Goal: Information Seeking & Learning: Learn about a topic

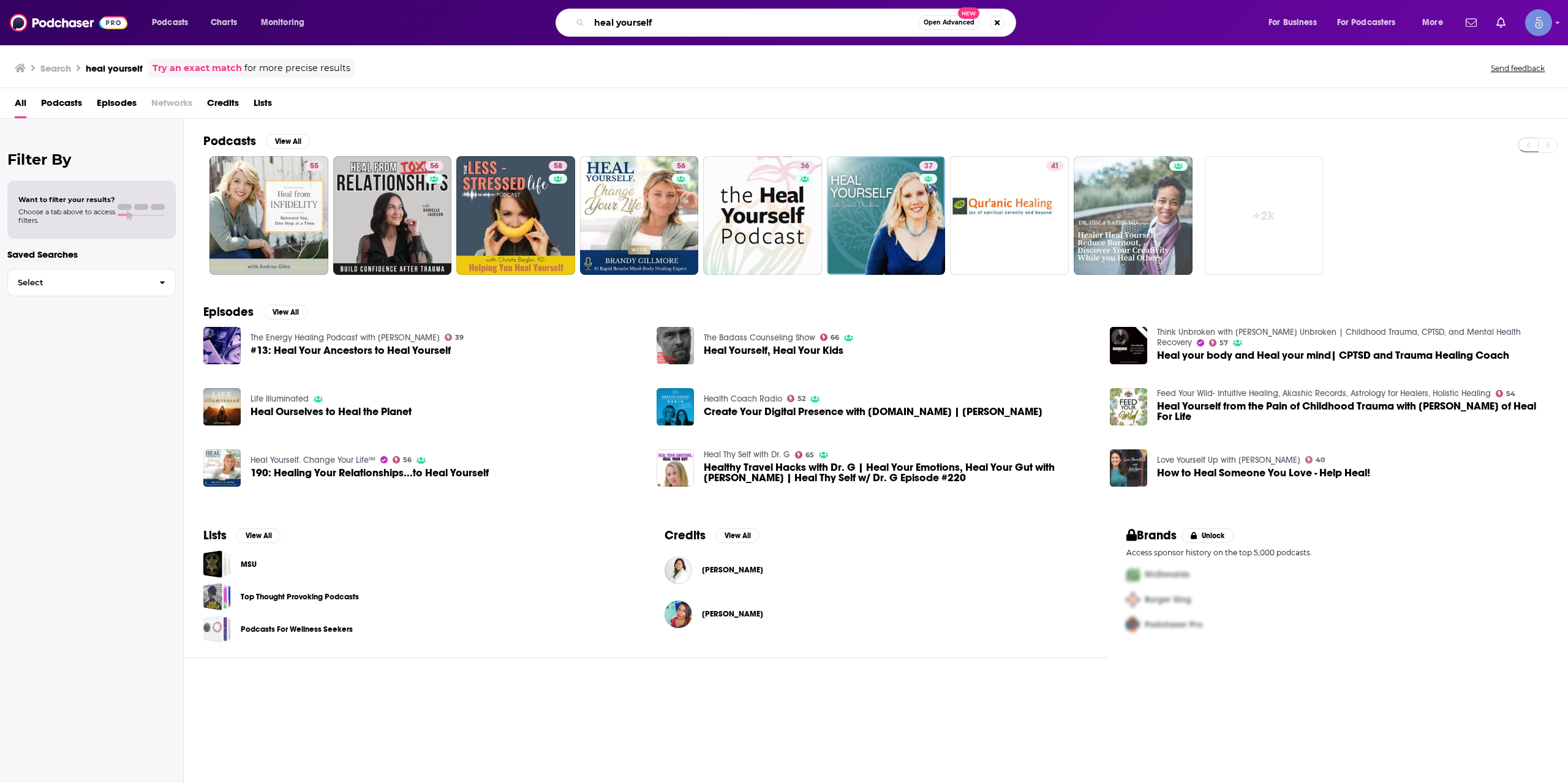
click at [727, 17] on input "heal yourself" at bounding box center [754, 22] width 329 height 19
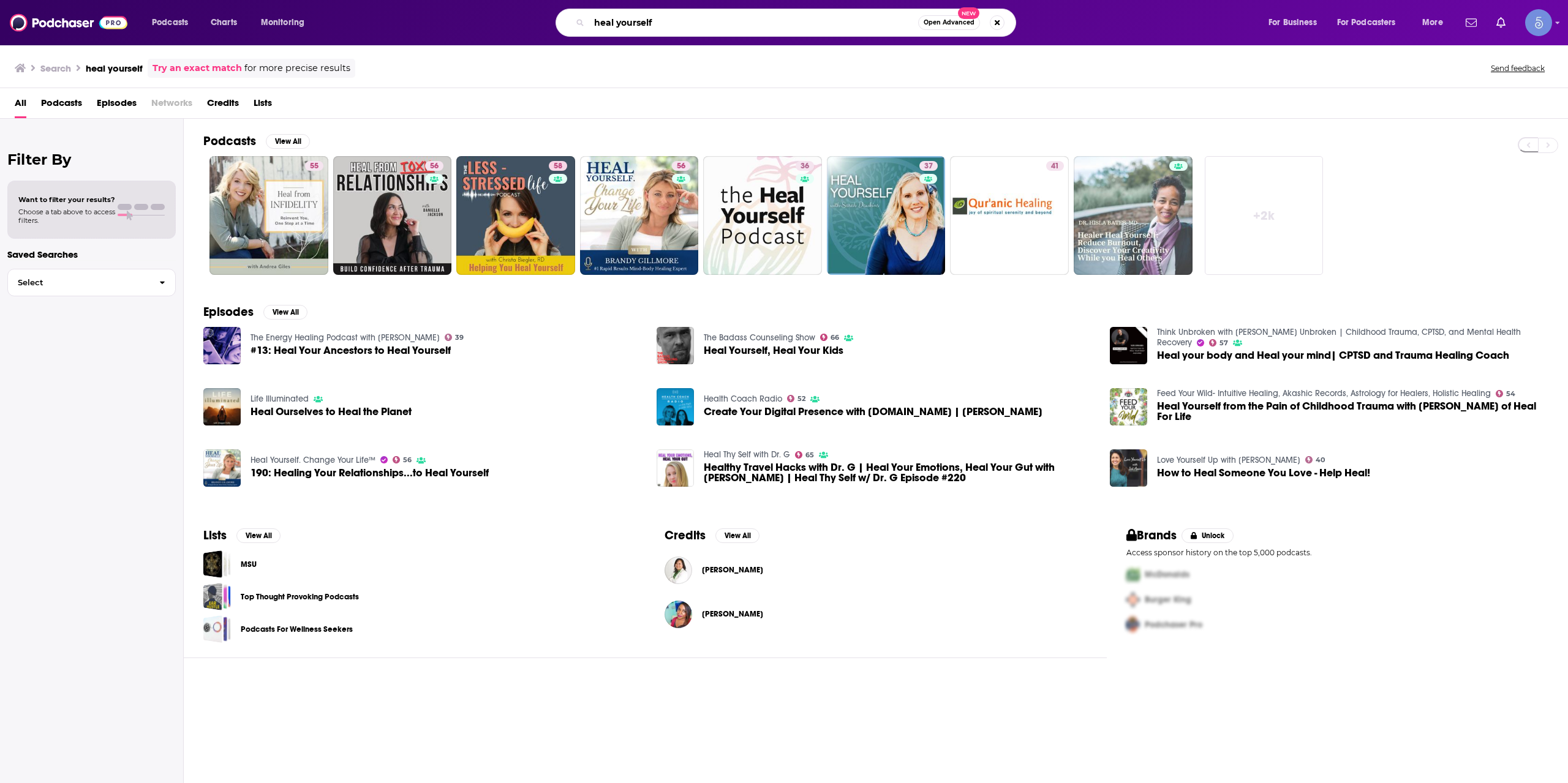
click at [658, 24] on input "heal yourself" at bounding box center [754, 22] width 329 height 19
click at [696, 23] on input "heal yourself" at bounding box center [754, 22] width 329 height 19
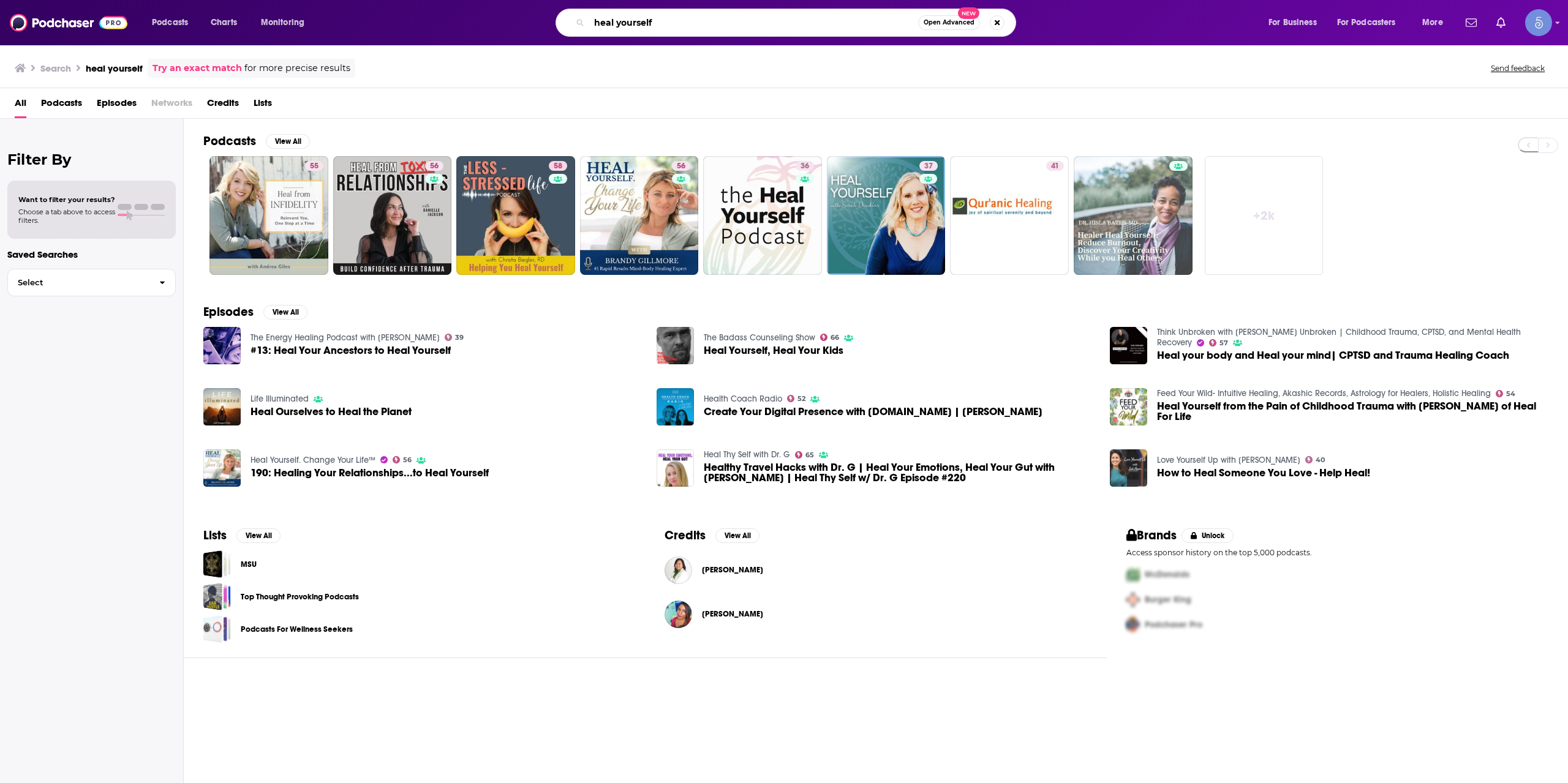
click at [696, 22] on input "heal yourself" at bounding box center [754, 22] width 329 height 19
click at [673, 13] on input "heal yourself" at bounding box center [754, 22] width 329 height 19
click at [666, 22] on input "heal yourself" at bounding box center [754, 22] width 329 height 19
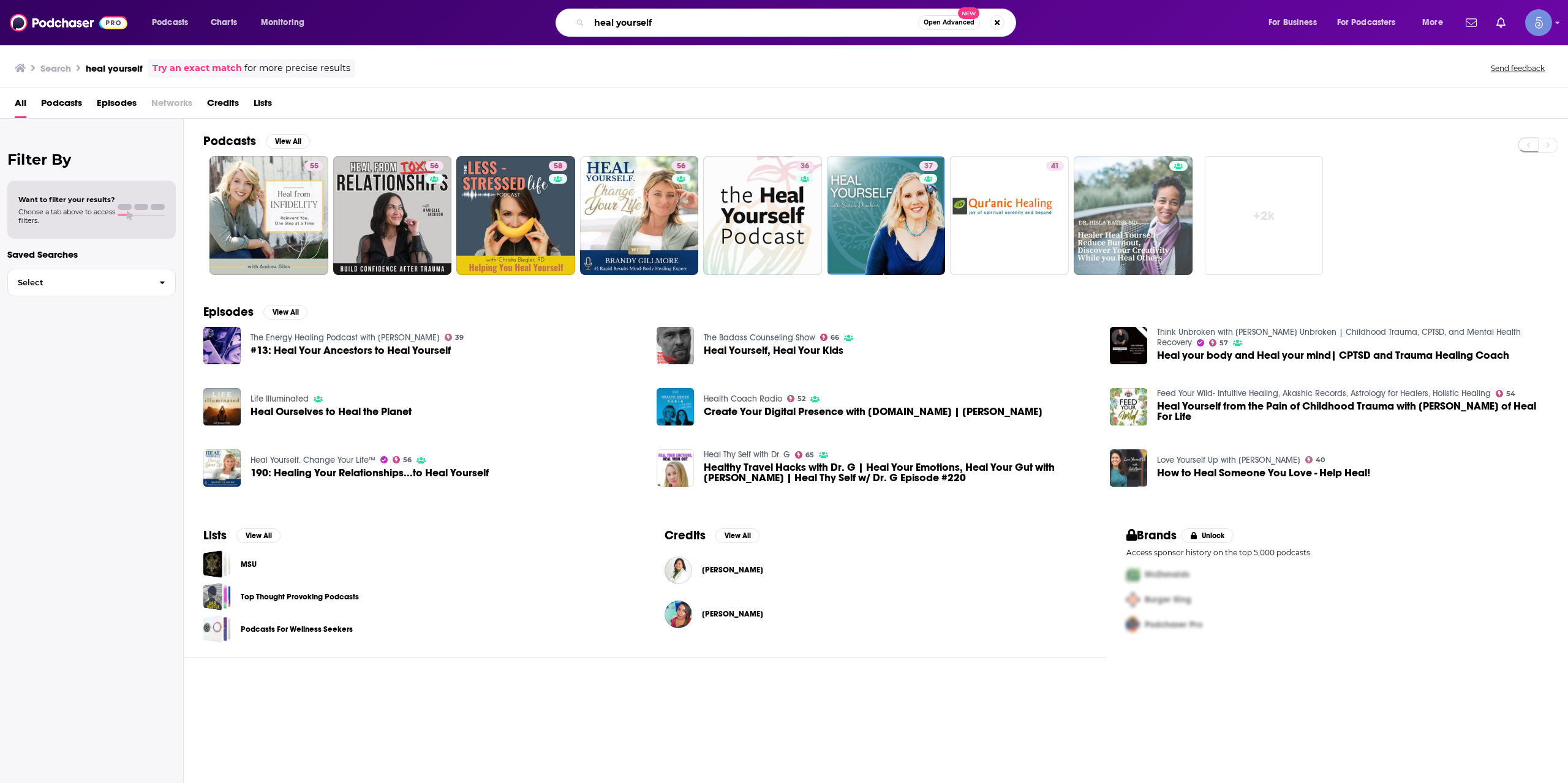
click at [666, 22] on input "heal yourself" at bounding box center [754, 22] width 329 height 19
paste input "EDGE with [PERSON_NAME]"
type input "EDGE with [PERSON_NAME]"
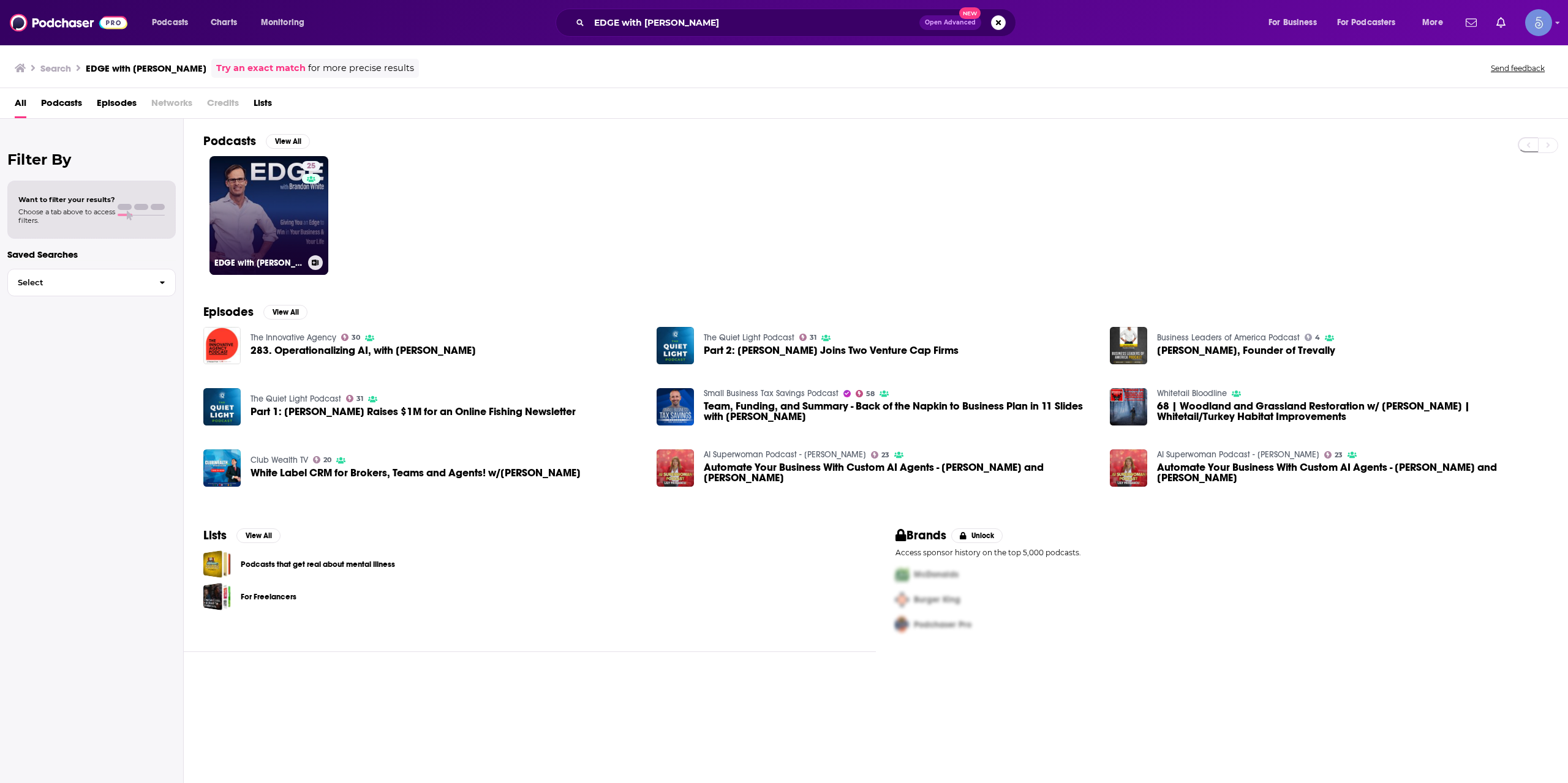
click at [307, 208] on div "25" at bounding box center [313, 207] width 22 height 94
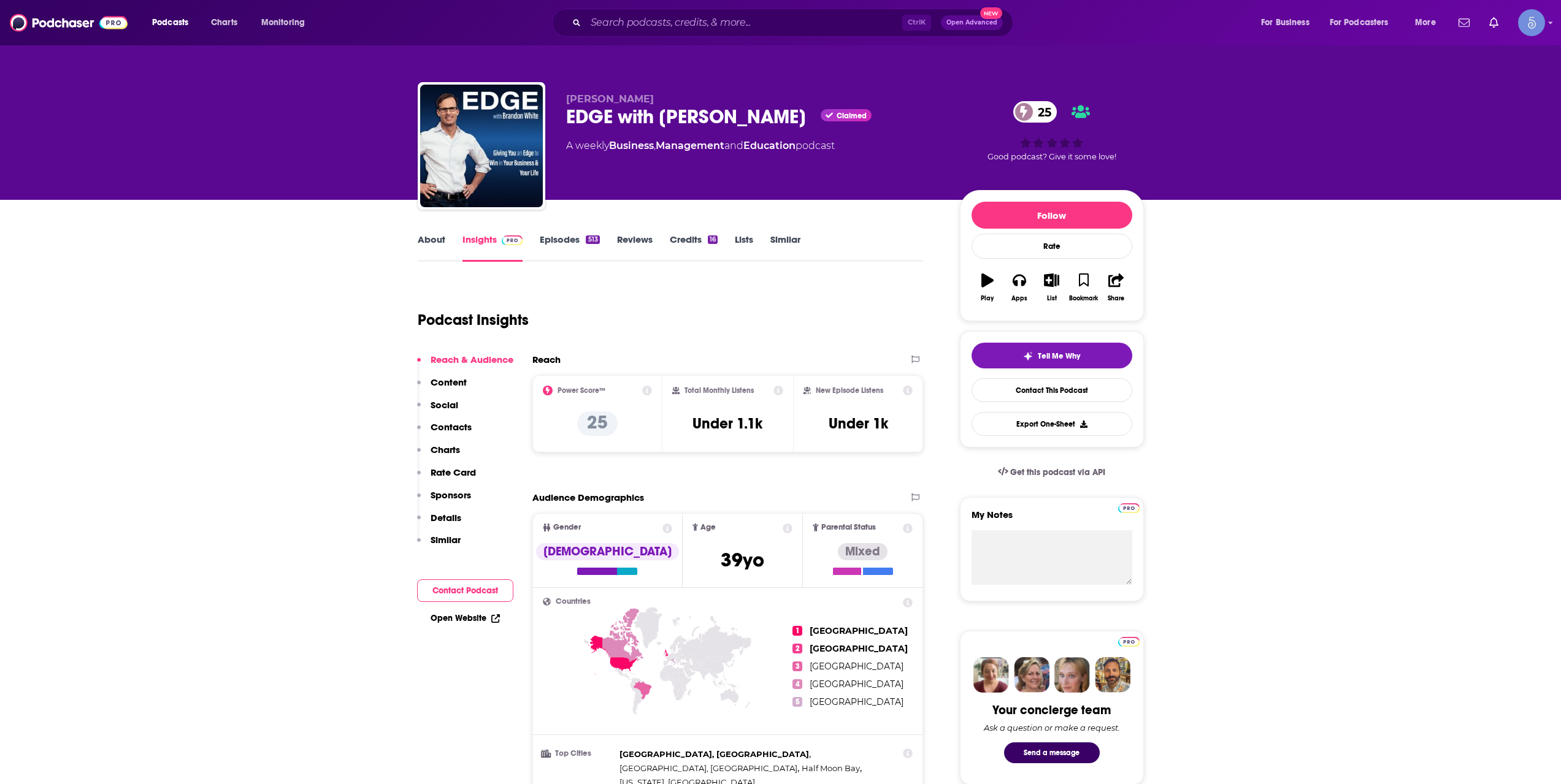
drag, startPoint x: 687, startPoint y: 38, endPoint x: 683, endPoint y: 21, distance: 17.5
click at [686, 37] on div "Podcasts Charts Monitoring Ctrl K Open Advanced New For Business For Podcasters…" at bounding box center [780, 22] width 1561 height 45
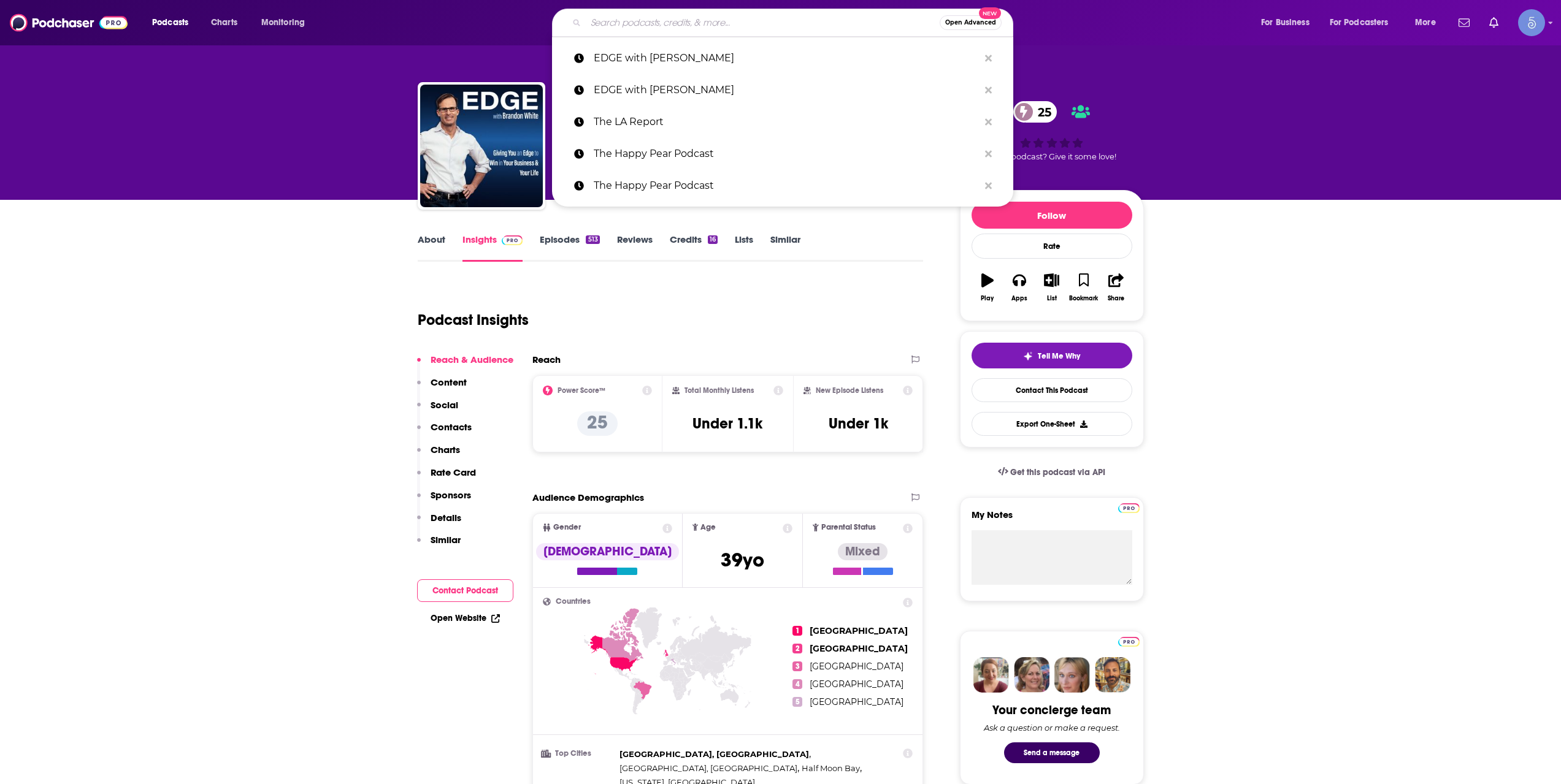
click at [683, 18] on input "Search podcasts, credits, & more..." at bounding box center [763, 22] width 354 height 19
paste input "Multifamily Insights"
type input "Multifamily Insights"
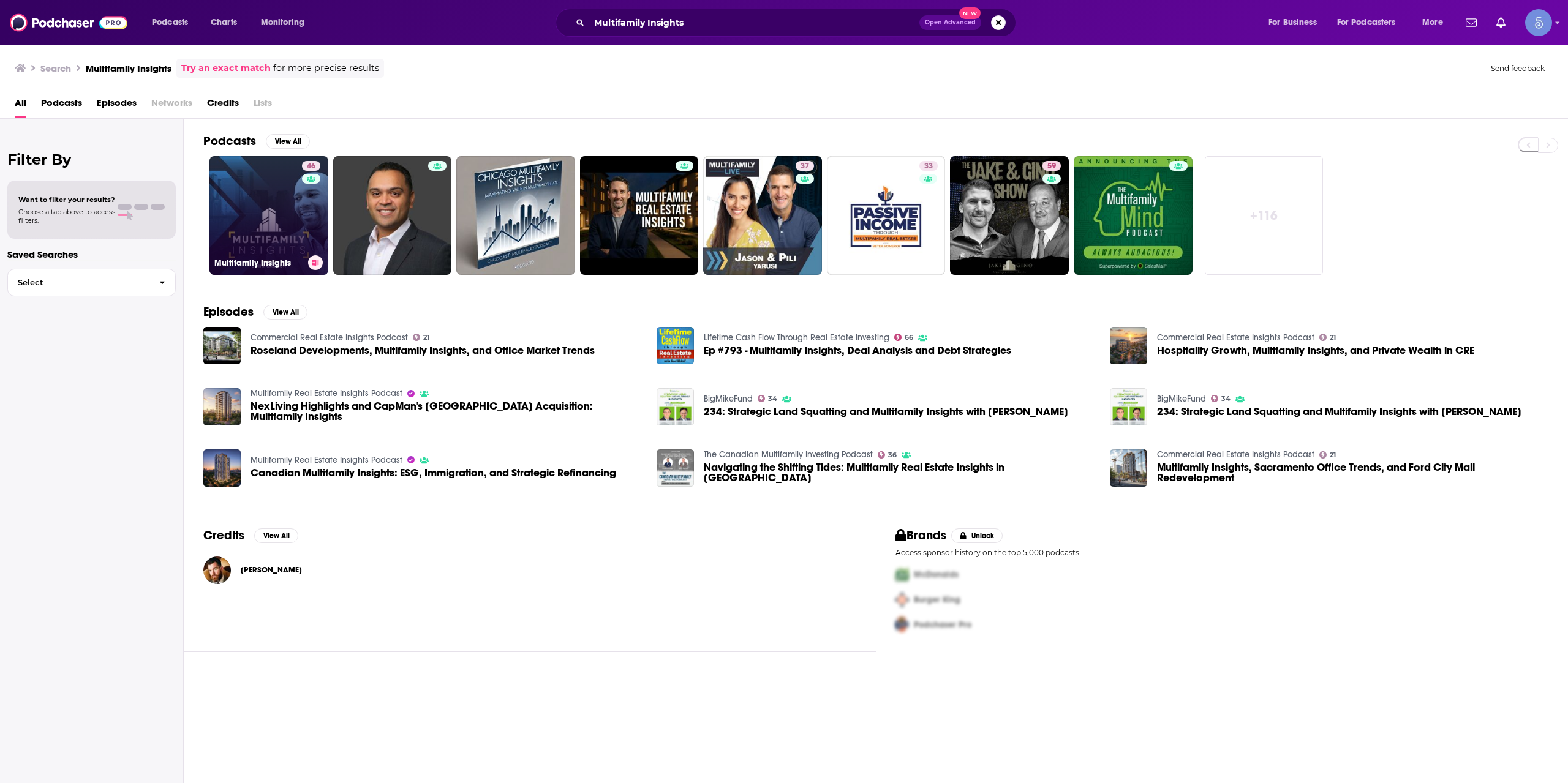
click at [294, 207] on link "46 Multifamily Insights" at bounding box center [269, 216] width 119 height 119
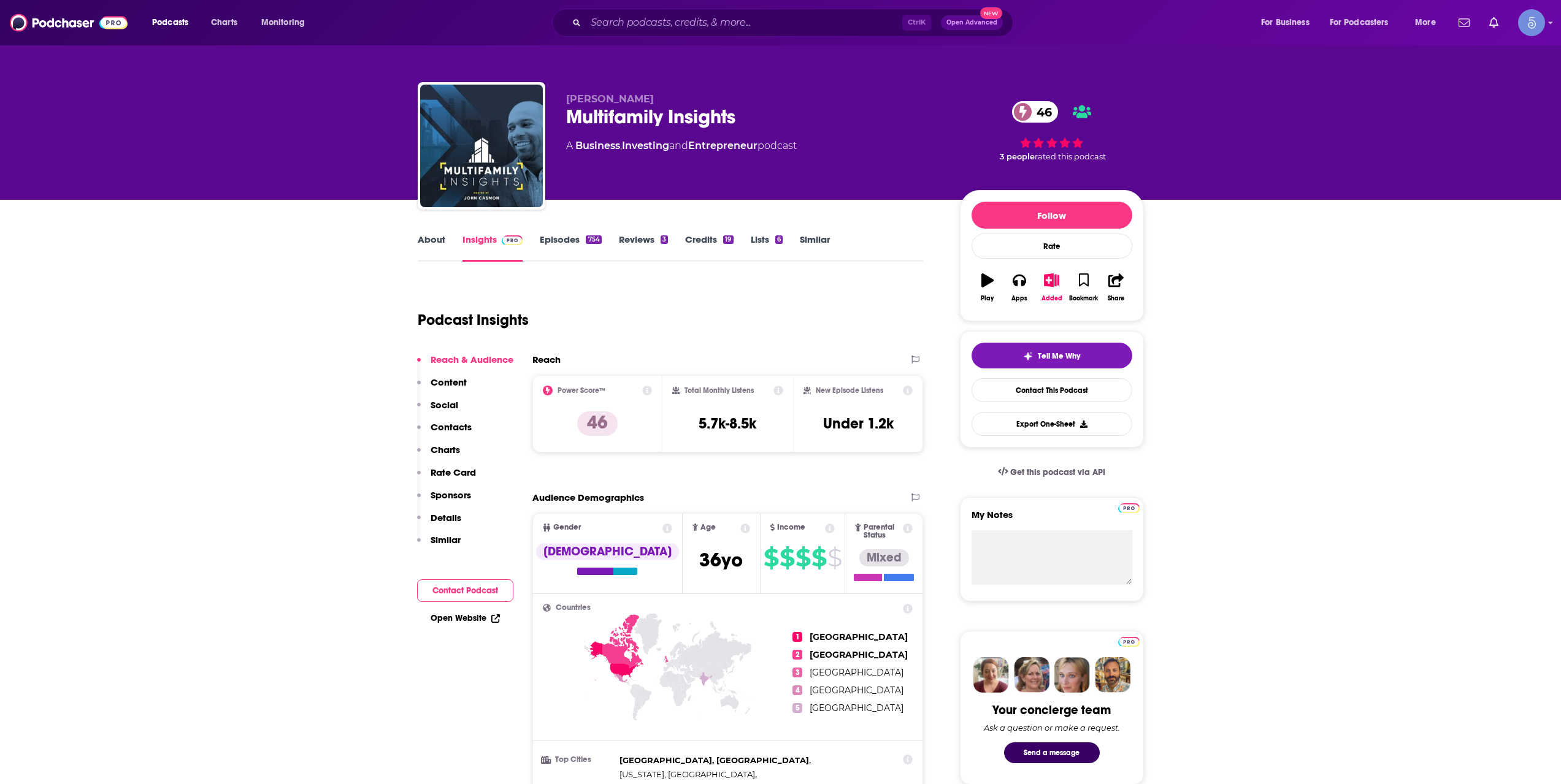
click at [554, 242] on link "Episodes 754" at bounding box center [570, 247] width 61 height 28
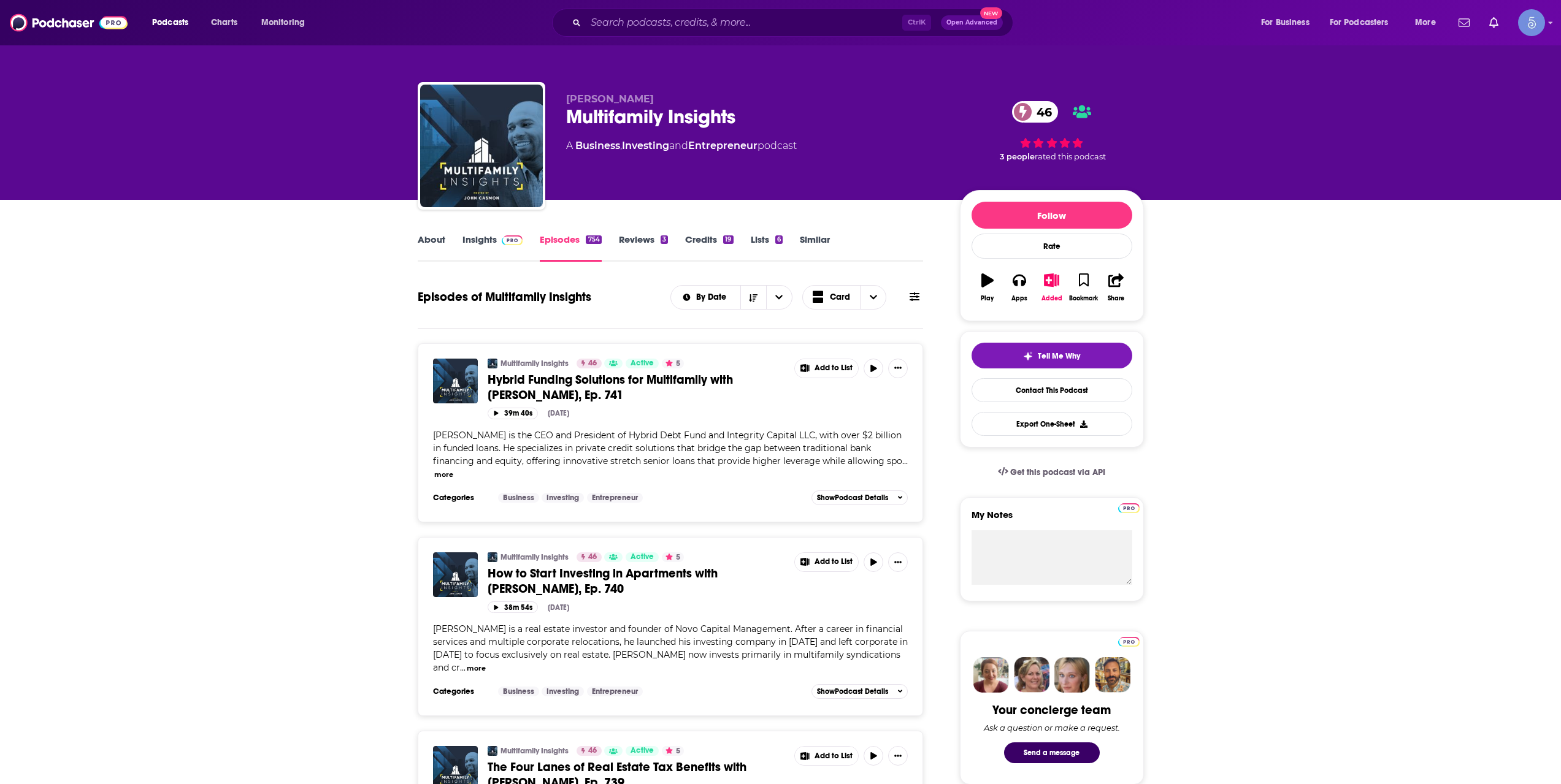
click at [430, 244] on link "About" at bounding box center [431, 247] width 27 height 28
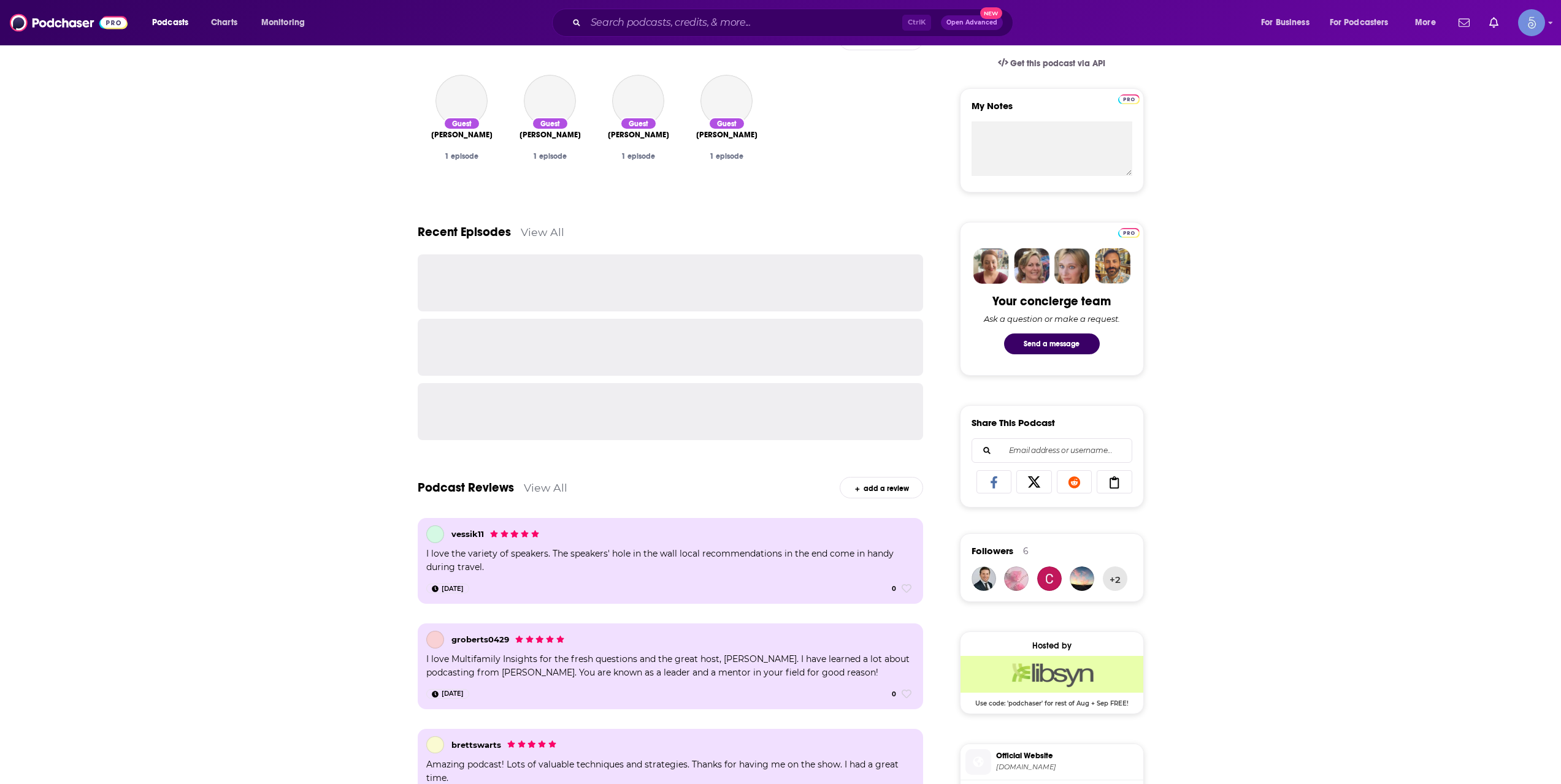
scroll to position [500, 0]
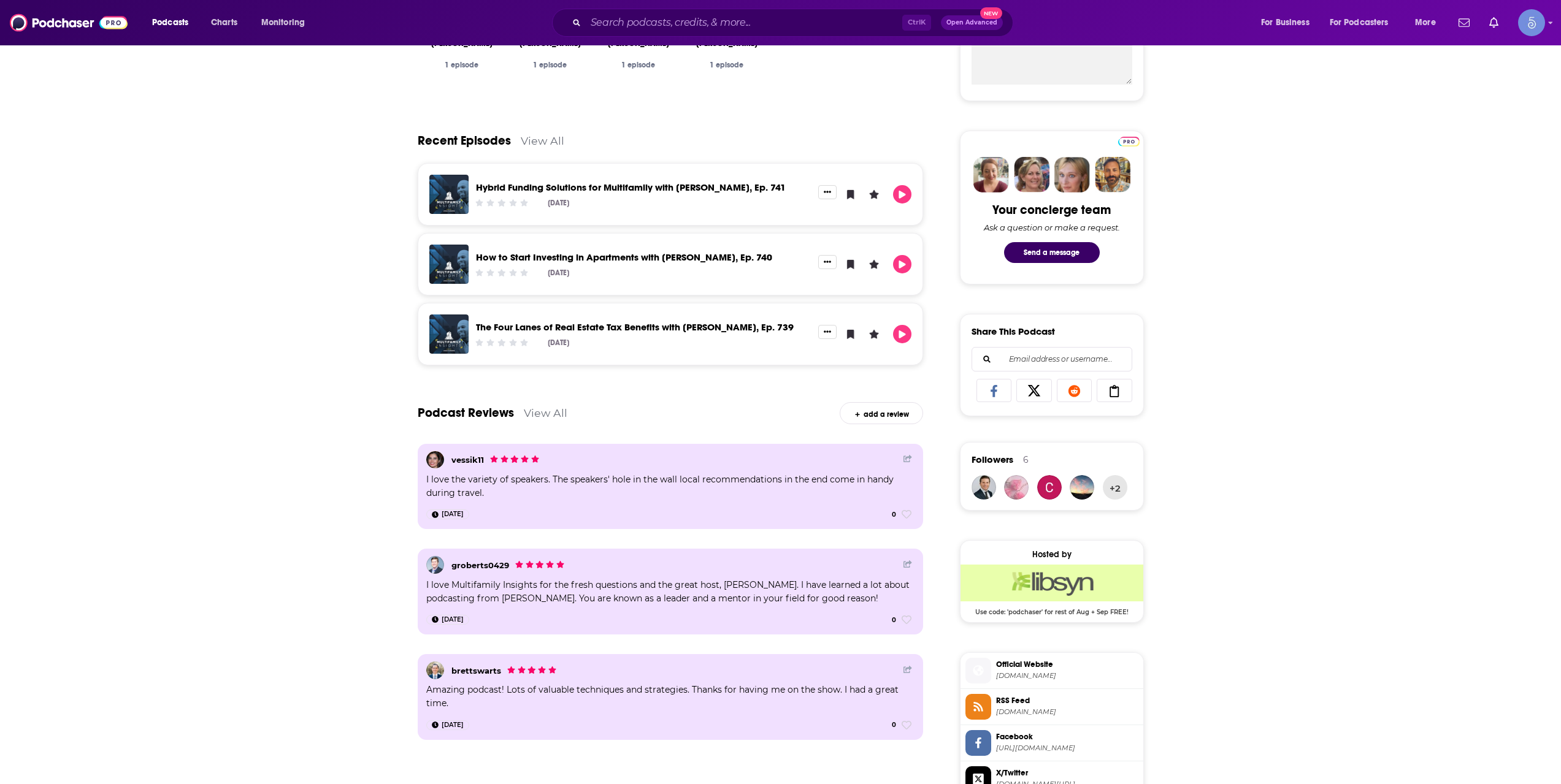
click at [679, 9] on div "Ctrl K Open Advanced New" at bounding box center [783, 22] width 461 height 28
click at [681, 19] on input "Search podcasts, credits, & more..." at bounding box center [744, 22] width 316 height 19
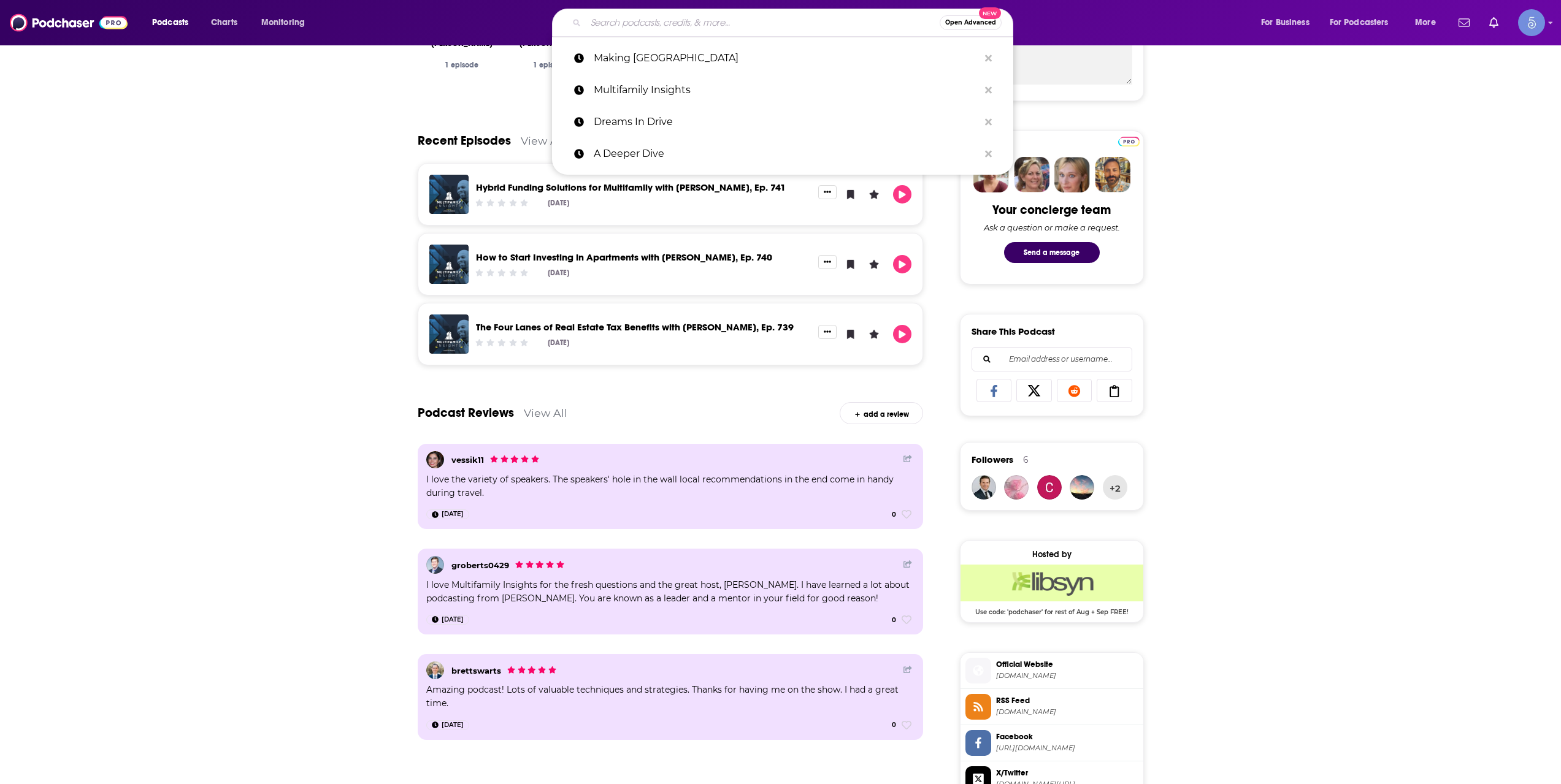
paste input "Wall Street Week"
type input "Wall Street Week"
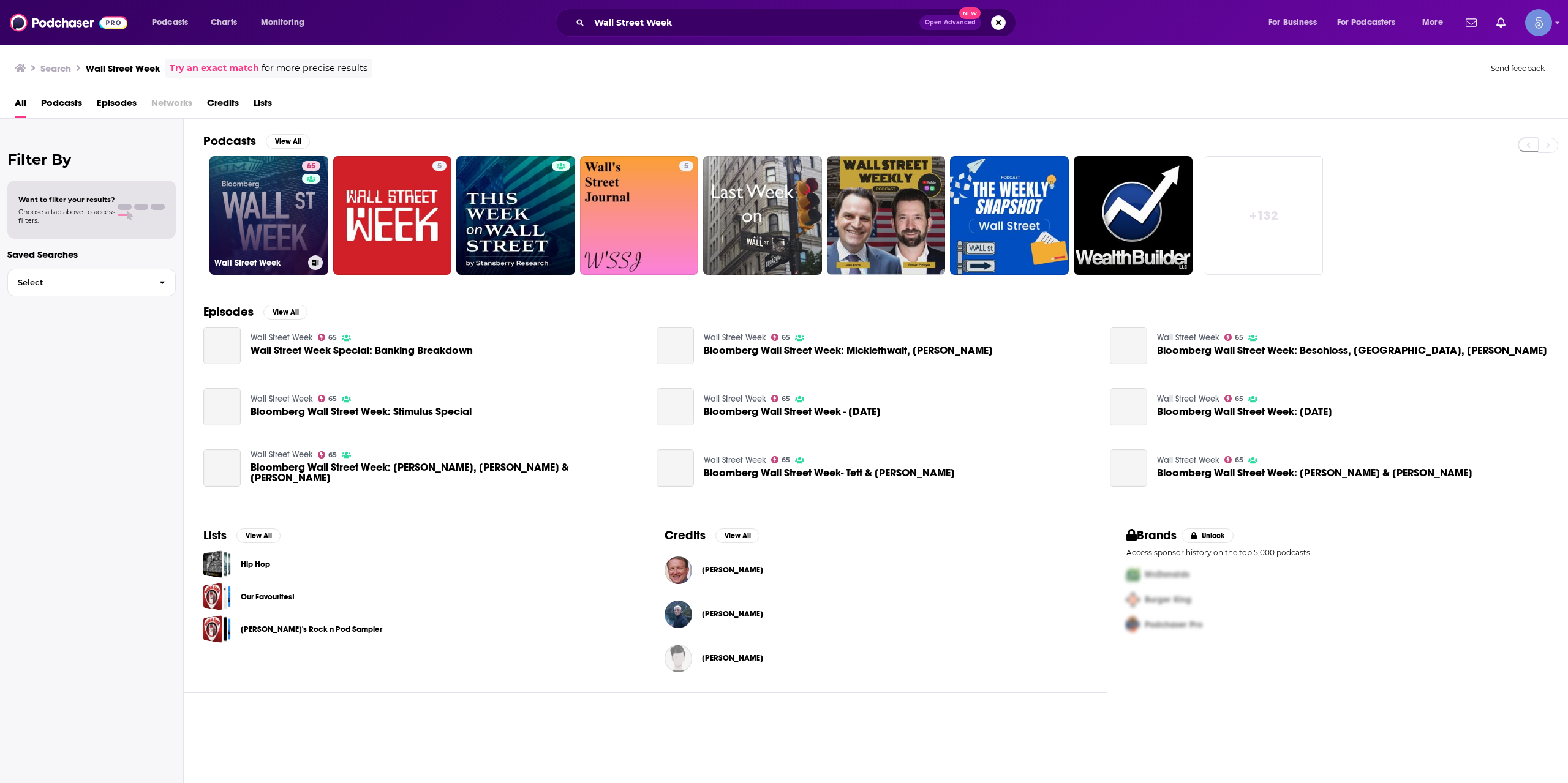
click at [230, 210] on link "[STREET_ADDRESS]" at bounding box center [269, 216] width 119 height 119
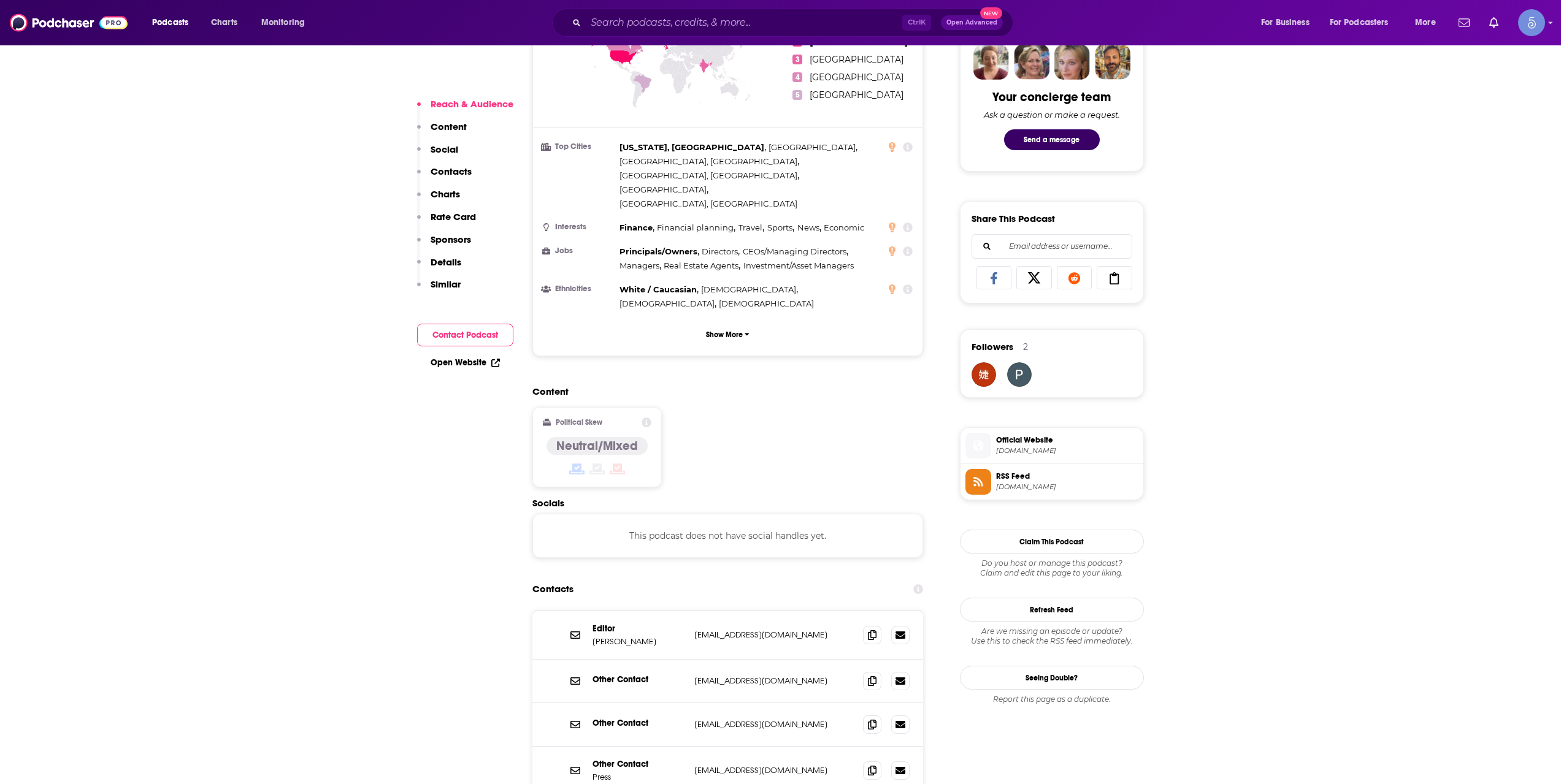
scroll to position [817, 0]
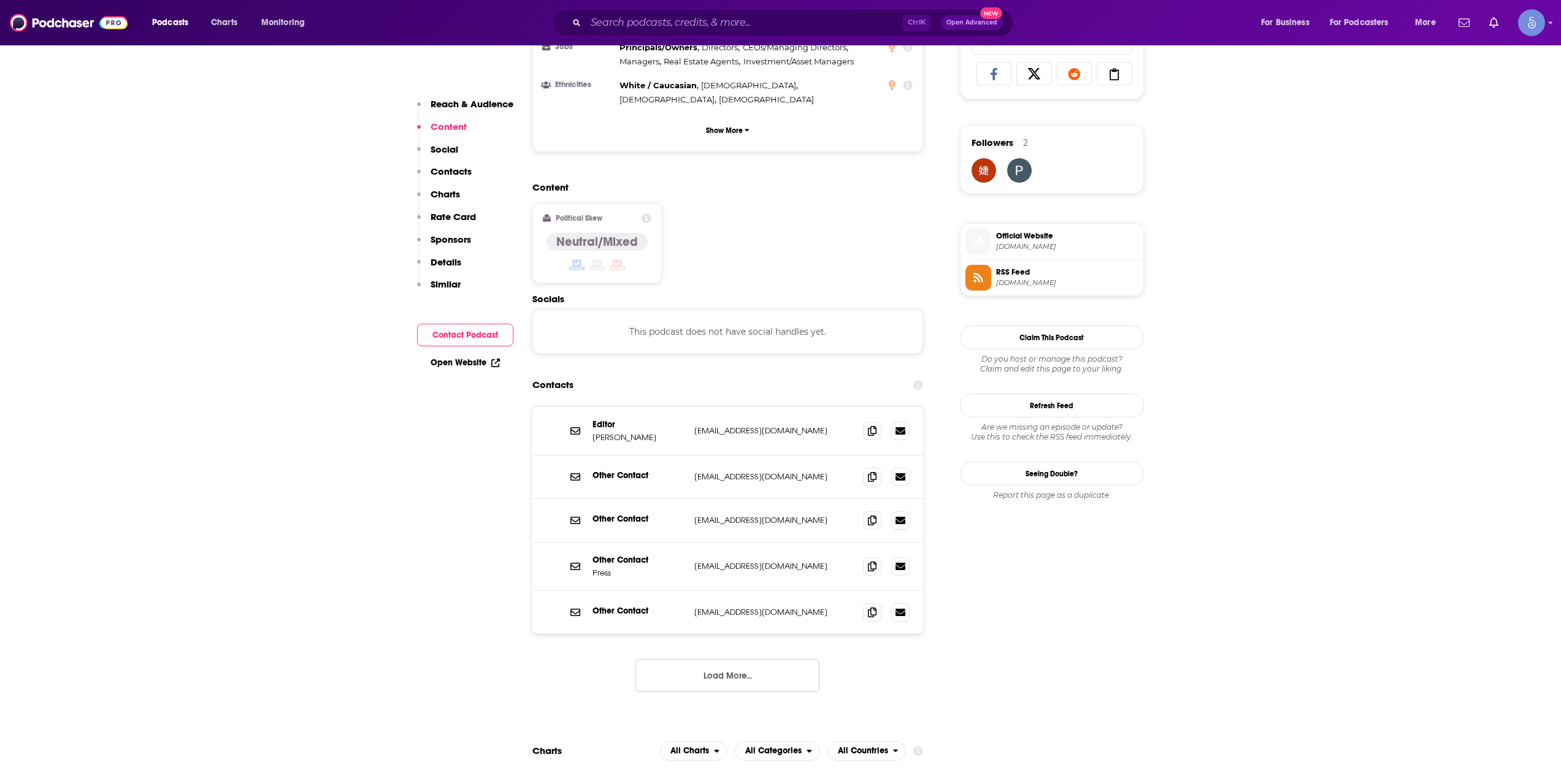
click at [758, 659] on button "Load More..." at bounding box center [727, 675] width 184 height 33
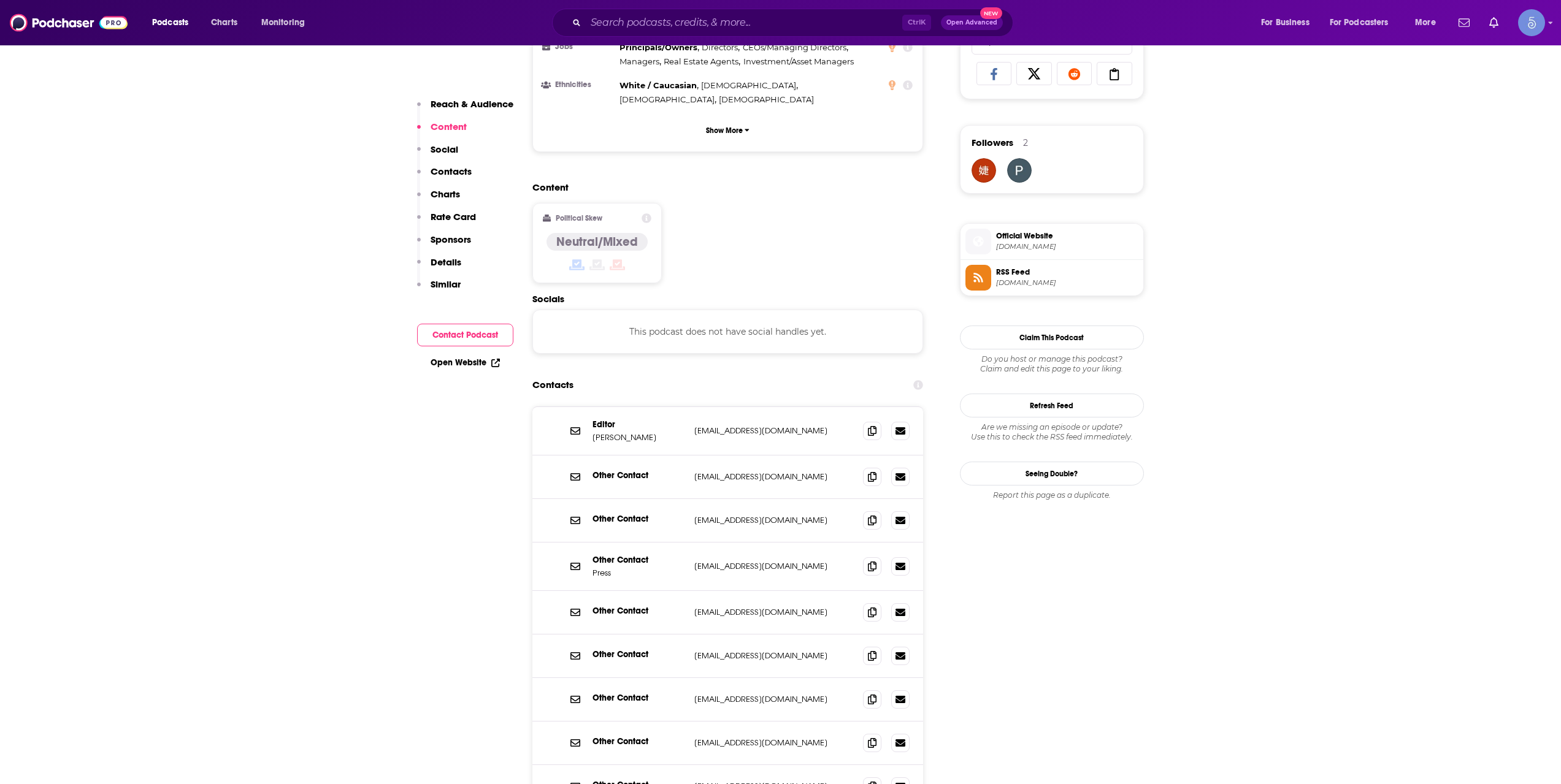
click at [1040, 246] on span "[DOMAIN_NAME]" at bounding box center [1067, 246] width 142 height 9
click at [677, 33] on div "Ctrl K Open Advanced New" at bounding box center [783, 22] width 461 height 28
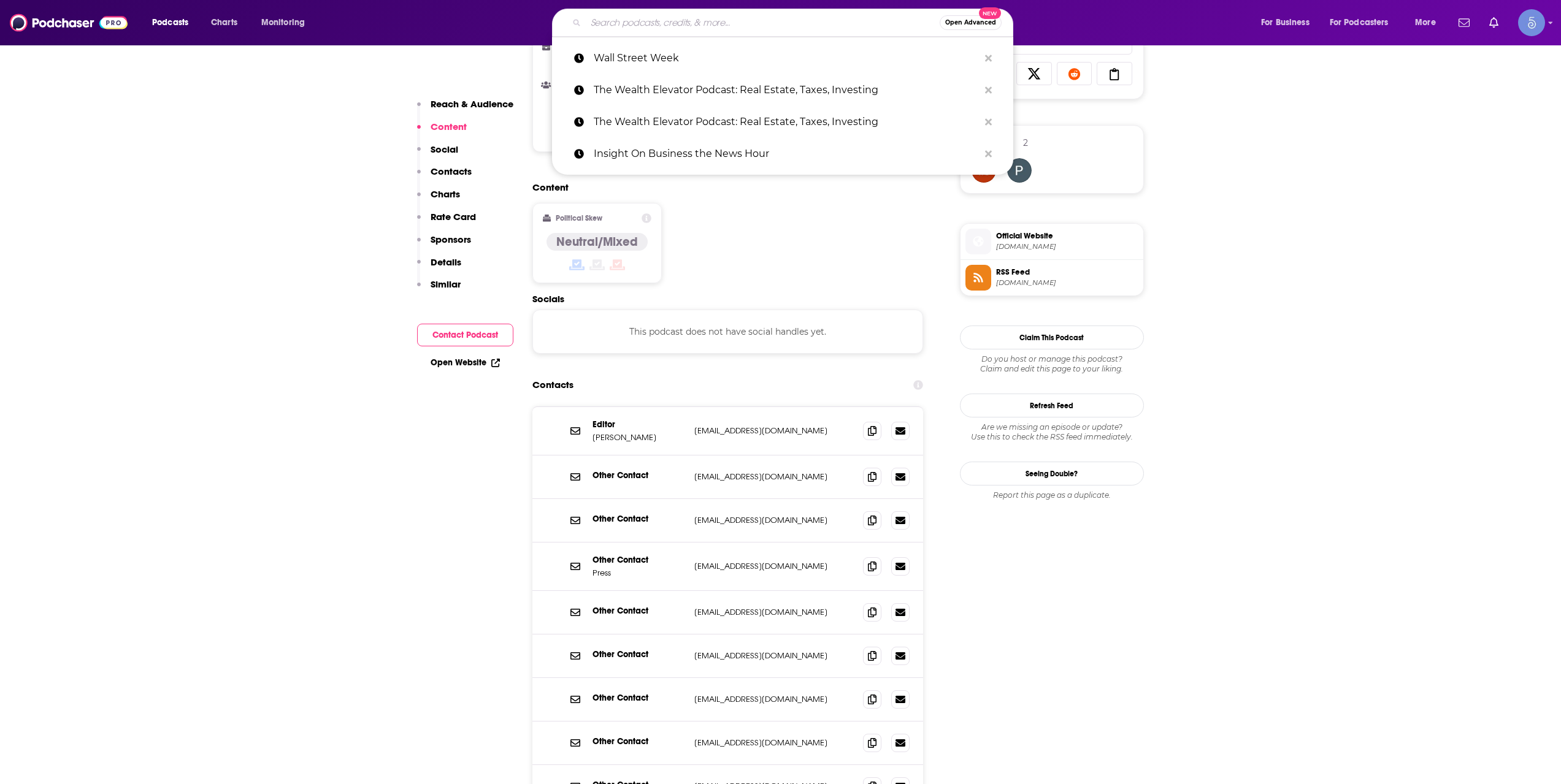
click at [681, 25] on input "Search podcasts, credits, & more..." at bounding box center [763, 22] width 354 height 19
paste input "A New Lens with CommonGood Capital"
type input "A New Lens with CommonGood Capital"
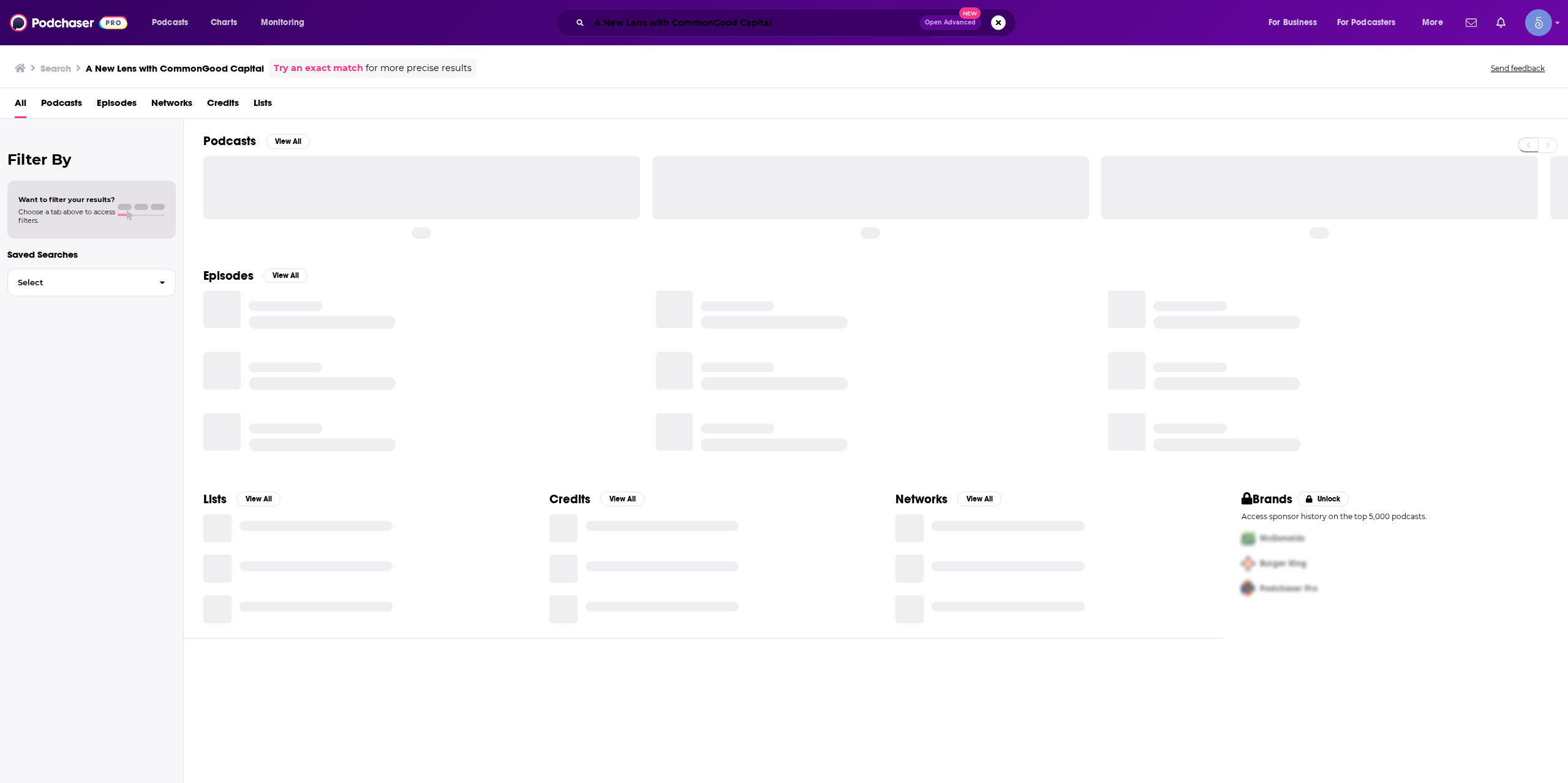
drag, startPoint x: 683, startPoint y: 26, endPoint x: 732, endPoint y: -47, distance: 87.9
click at [732, 0] on html "Podcasts Charts Monitoring A New Lens with CommonGood Capital Open Advanced New…" at bounding box center [784, 391] width 1568 height 783
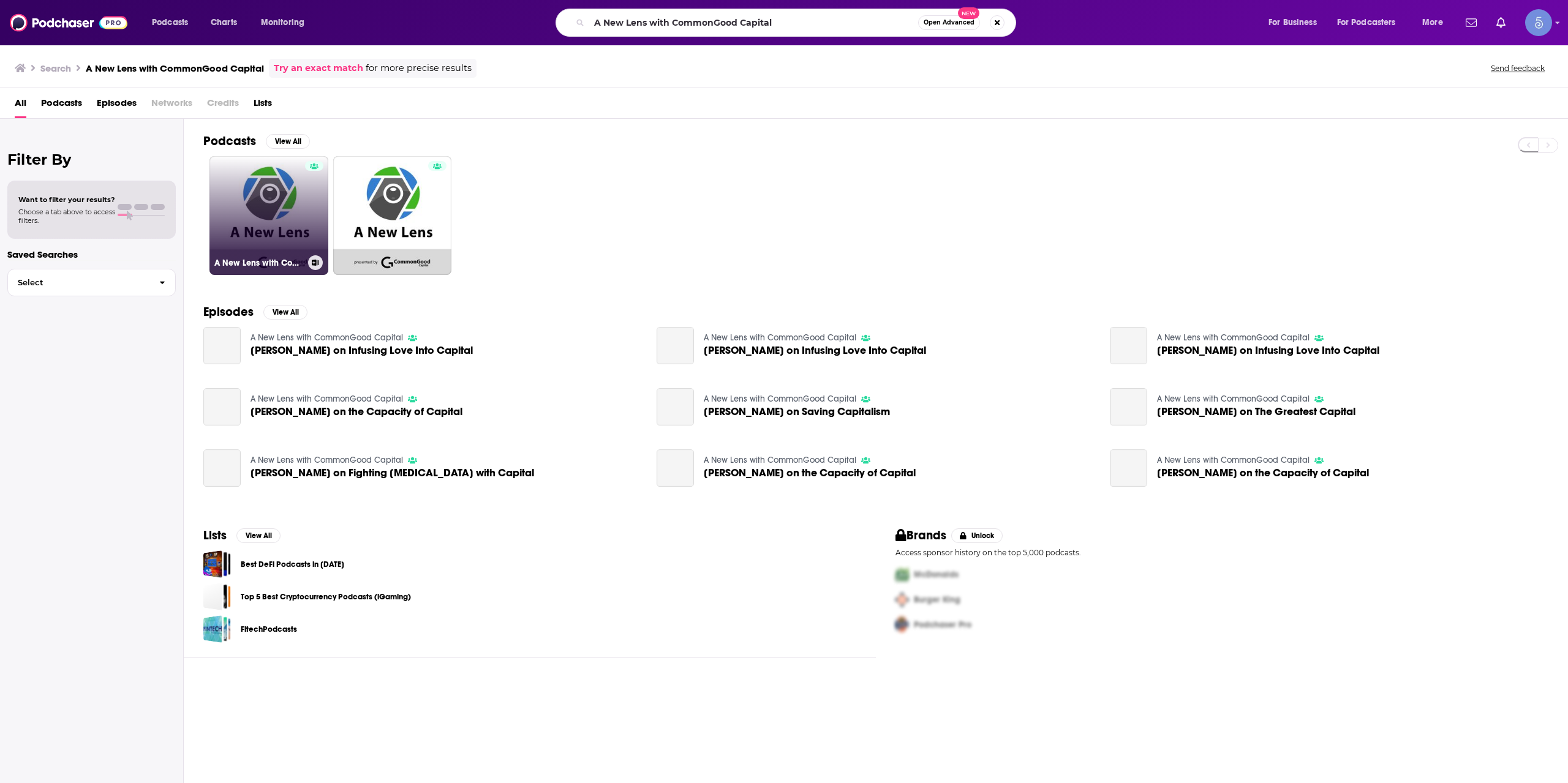
click at [259, 200] on link "A New Lens with CommonGood Capital" at bounding box center [269, 216] width 119 height 119
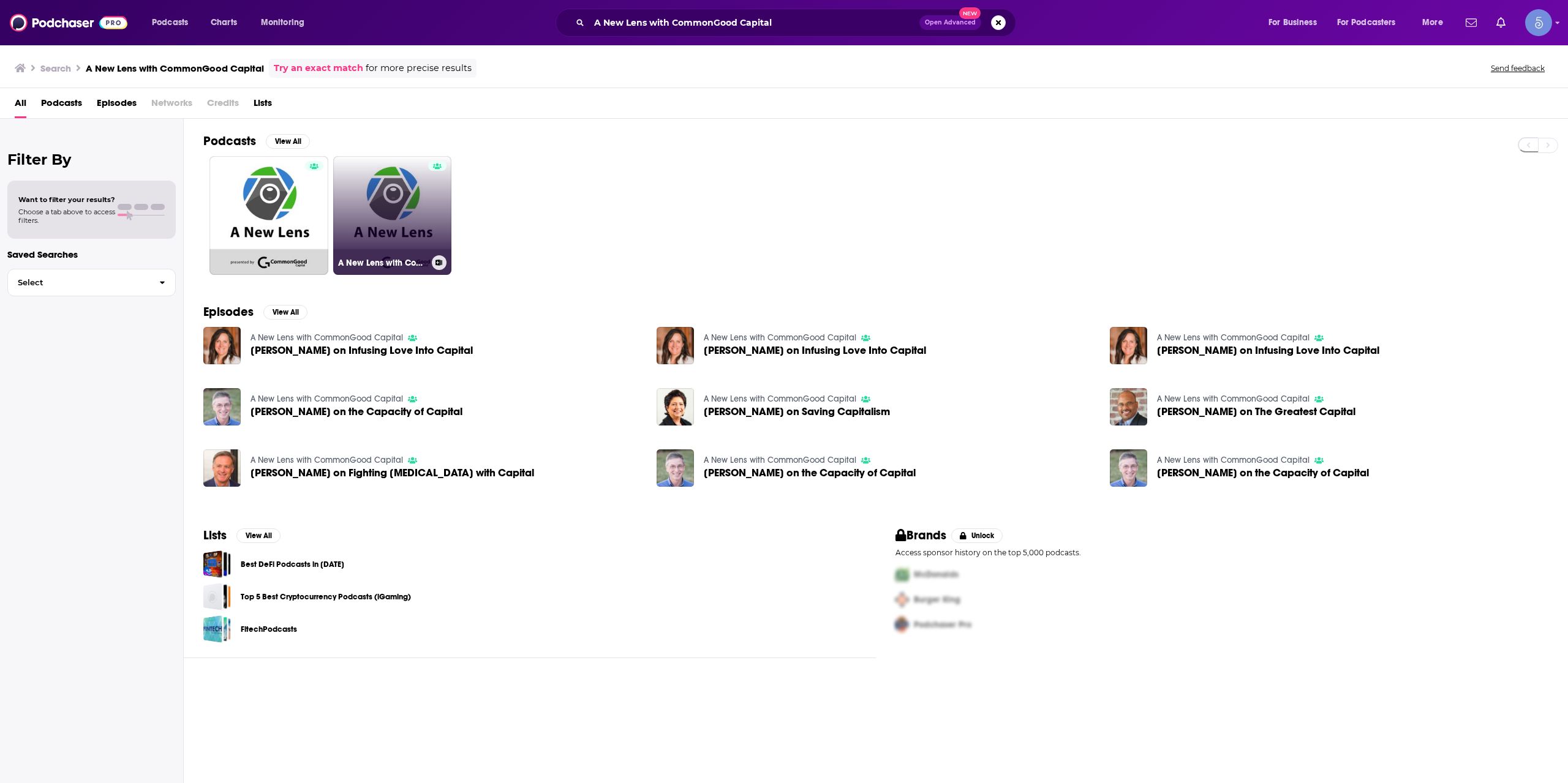
click at [388, 196] on link "A New Lens with CommonGood Capital" at bounding box center [393, 216] width 119 height 119
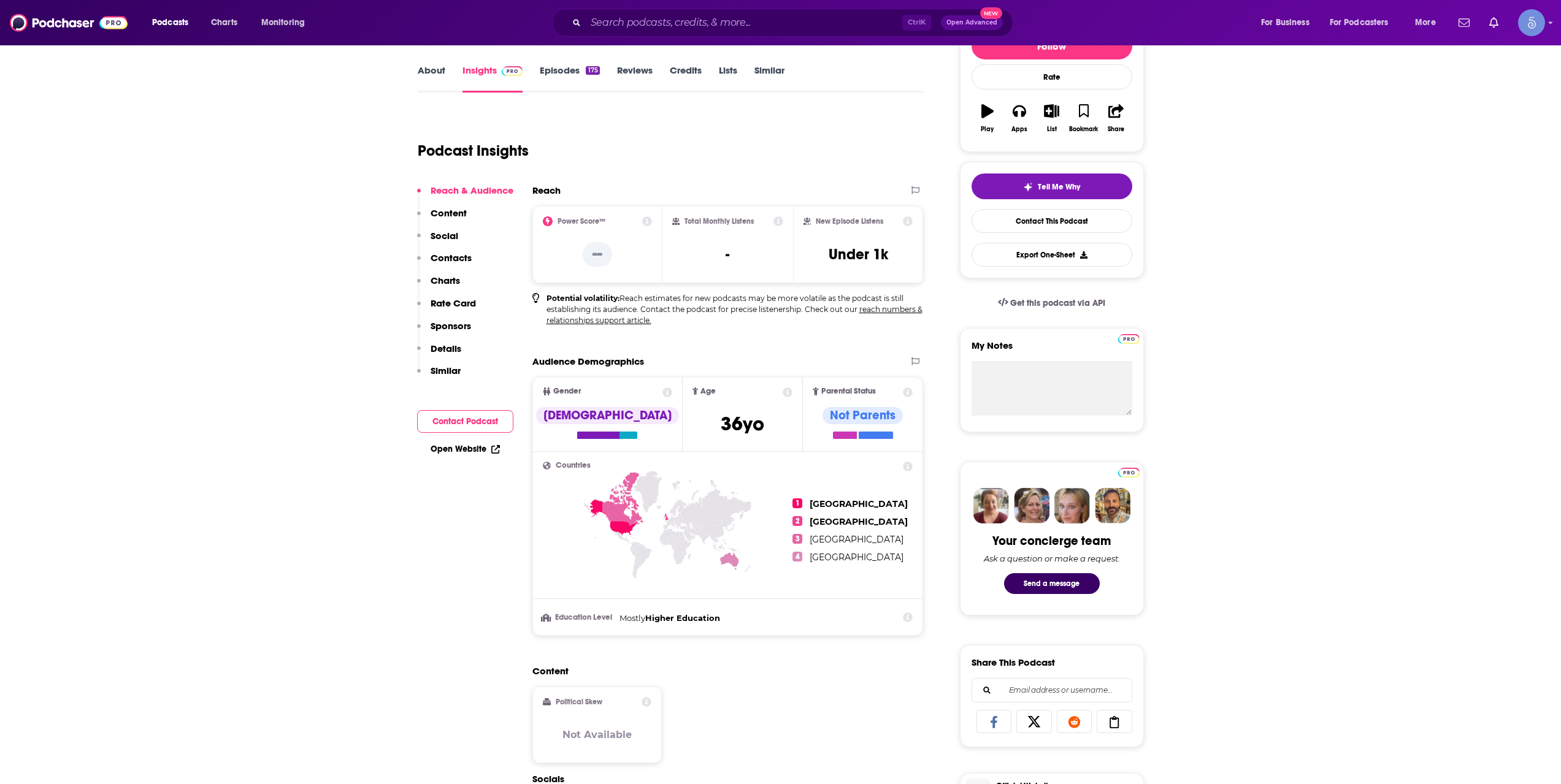
scroll to position [204, 0]
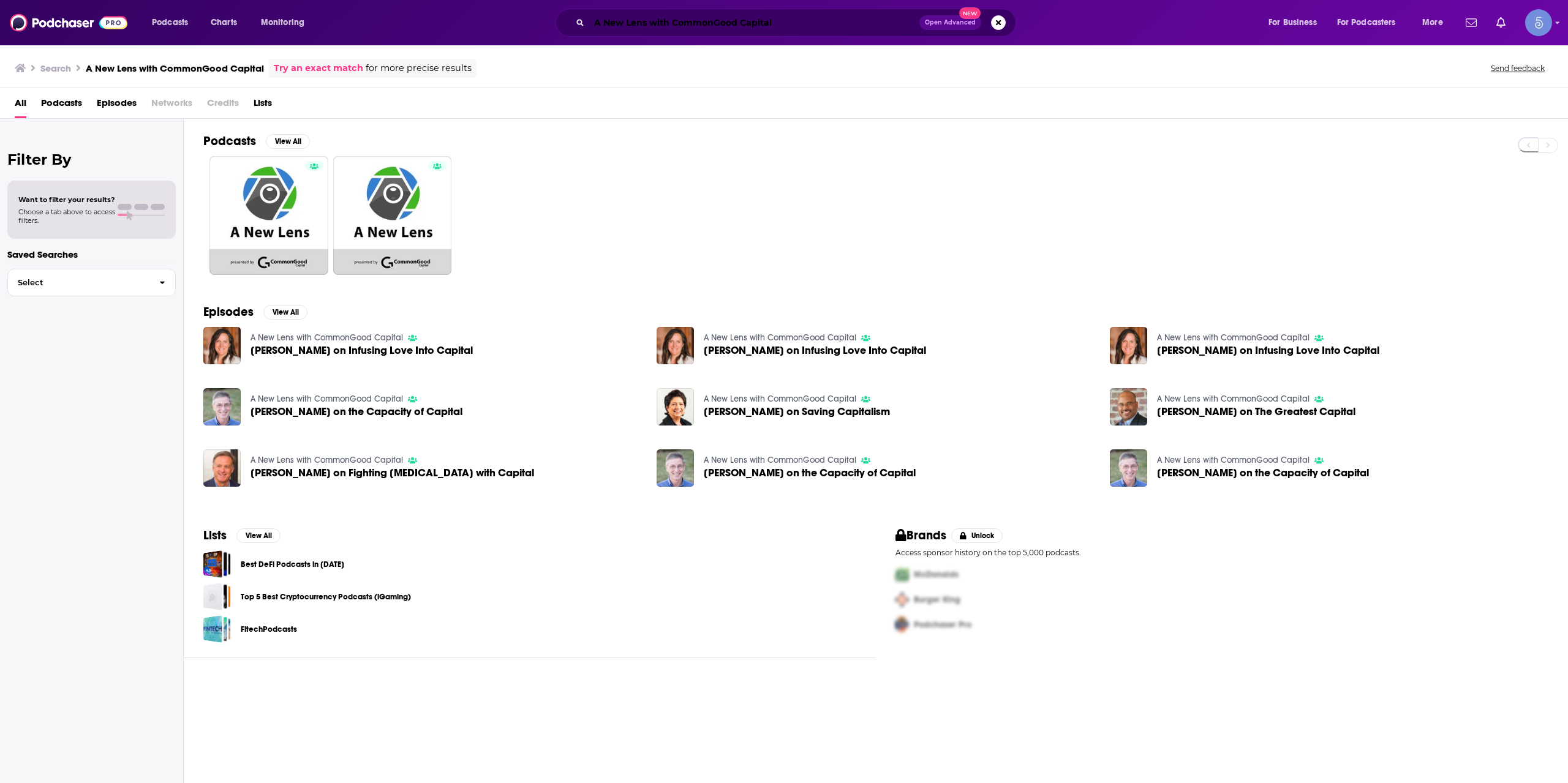
click at [653, 22] on input "A New Lens with CommonGood Capital" at bounding box center [755, 22] width 330 height 19
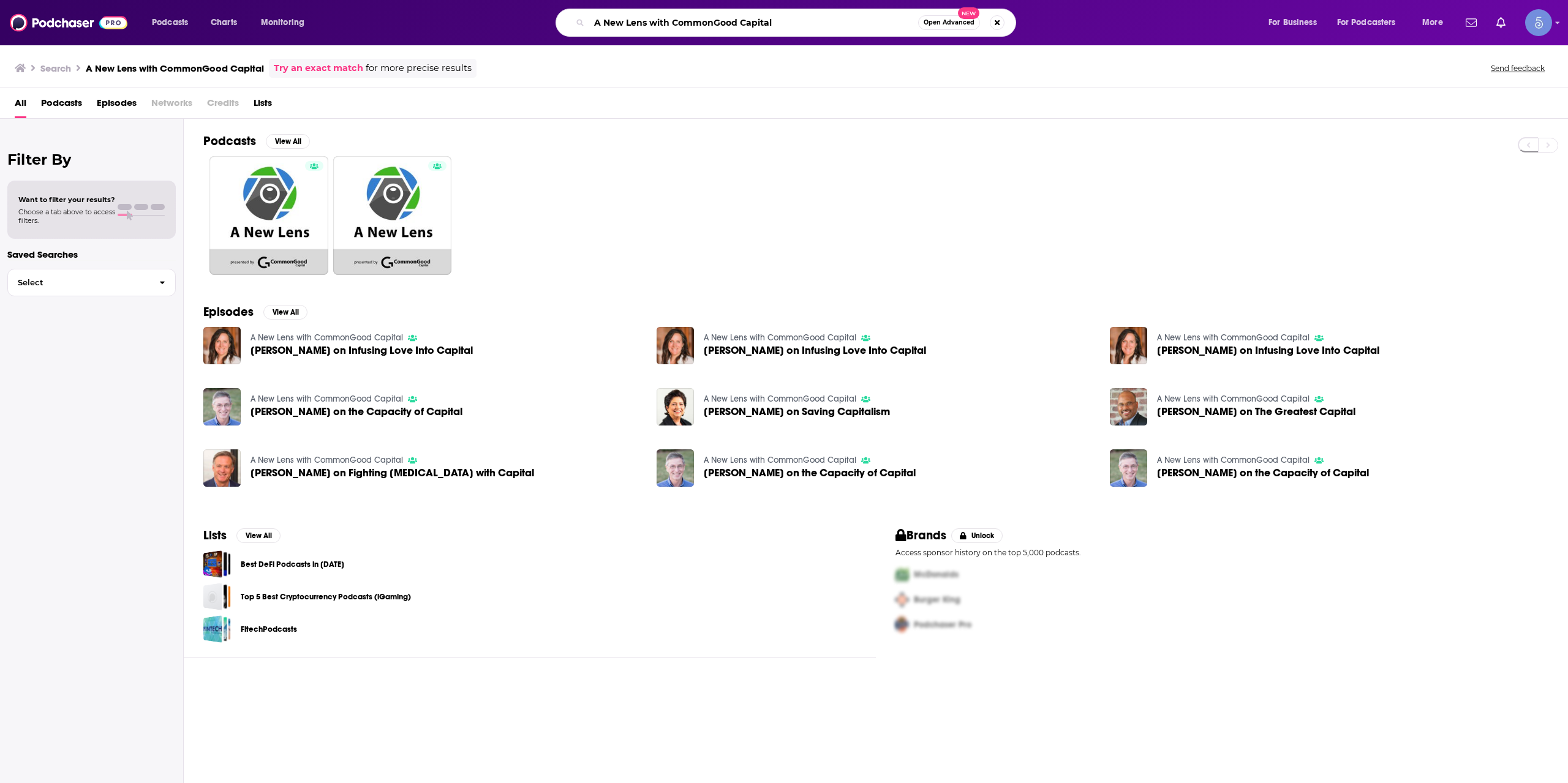
click at [653, 22] on input "A New Lens with CommonGood Capital" at bounding box center [754, 22] width 329 height 19
paste input "The Sure Shot Entrepreneur"
type input "The Sure Shot Entrepreneur"
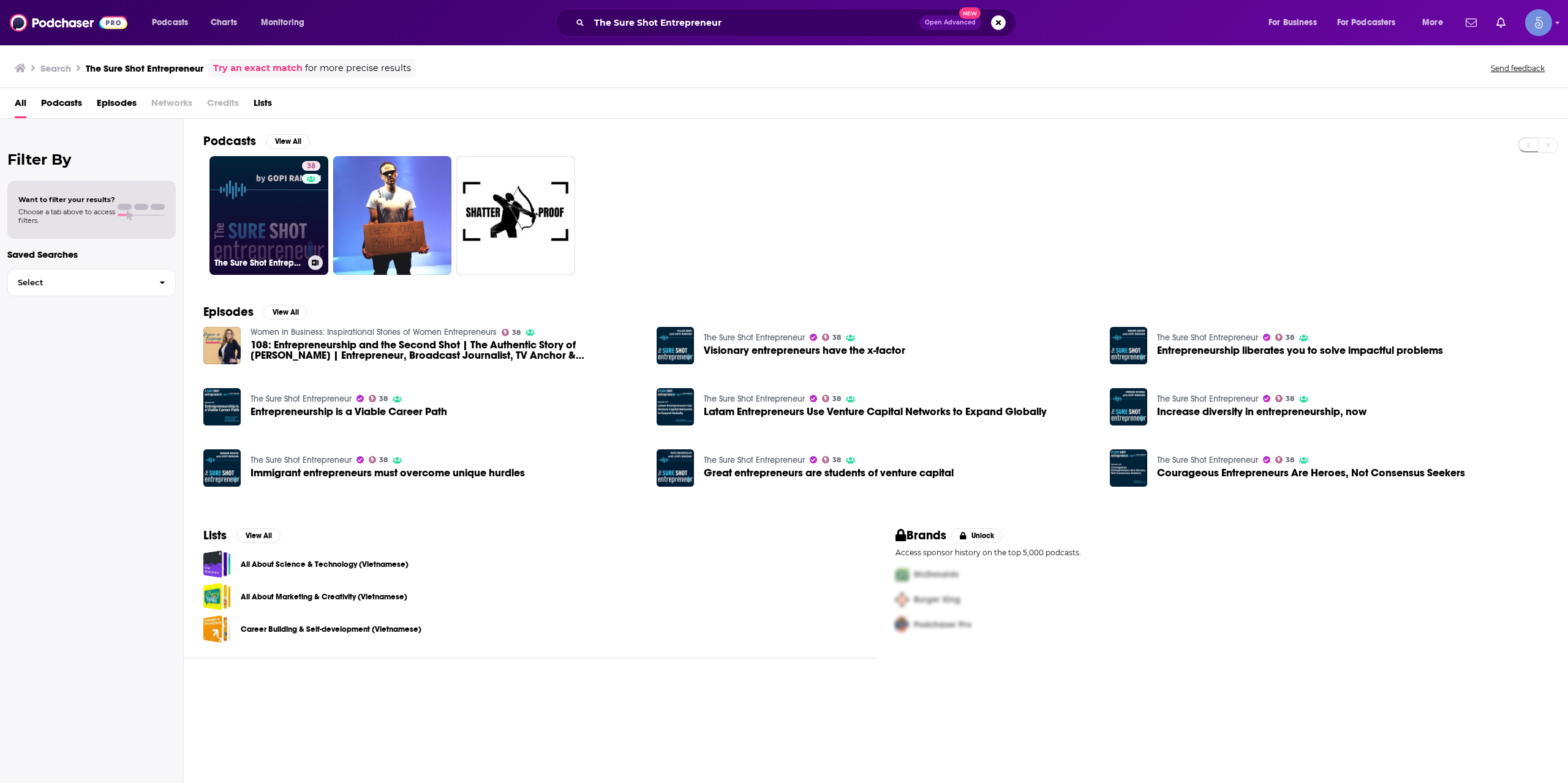
click at [299, 232] on link "38 The Sure Shot Entrepreneur" at bounding box center [269, 216] width 119 height 119
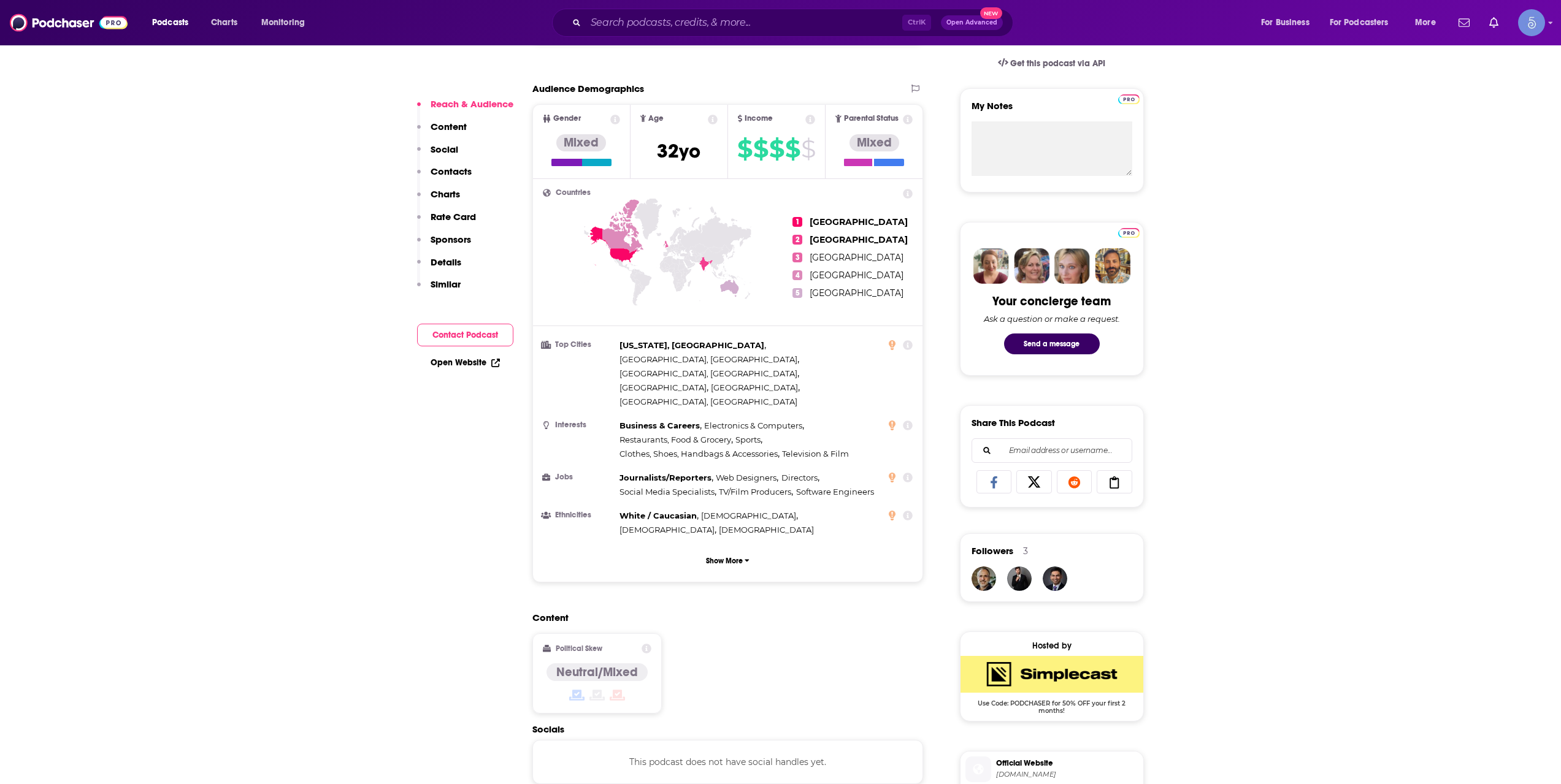
scroll to position [817, 0]
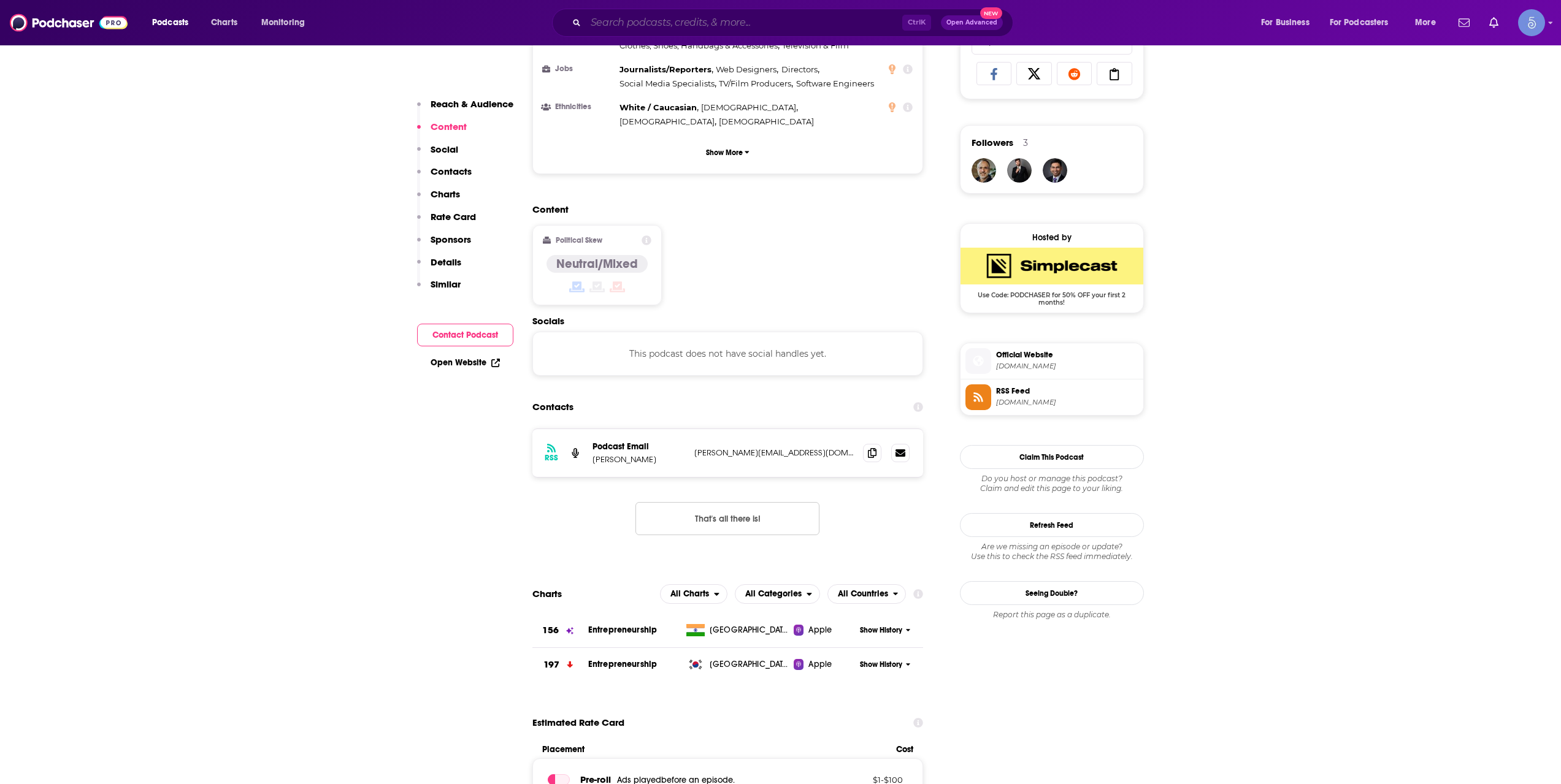
click at [653, 24] on input "Search podcasts, credits, & more..." at bounding box center [744, 22] width 316 height 19
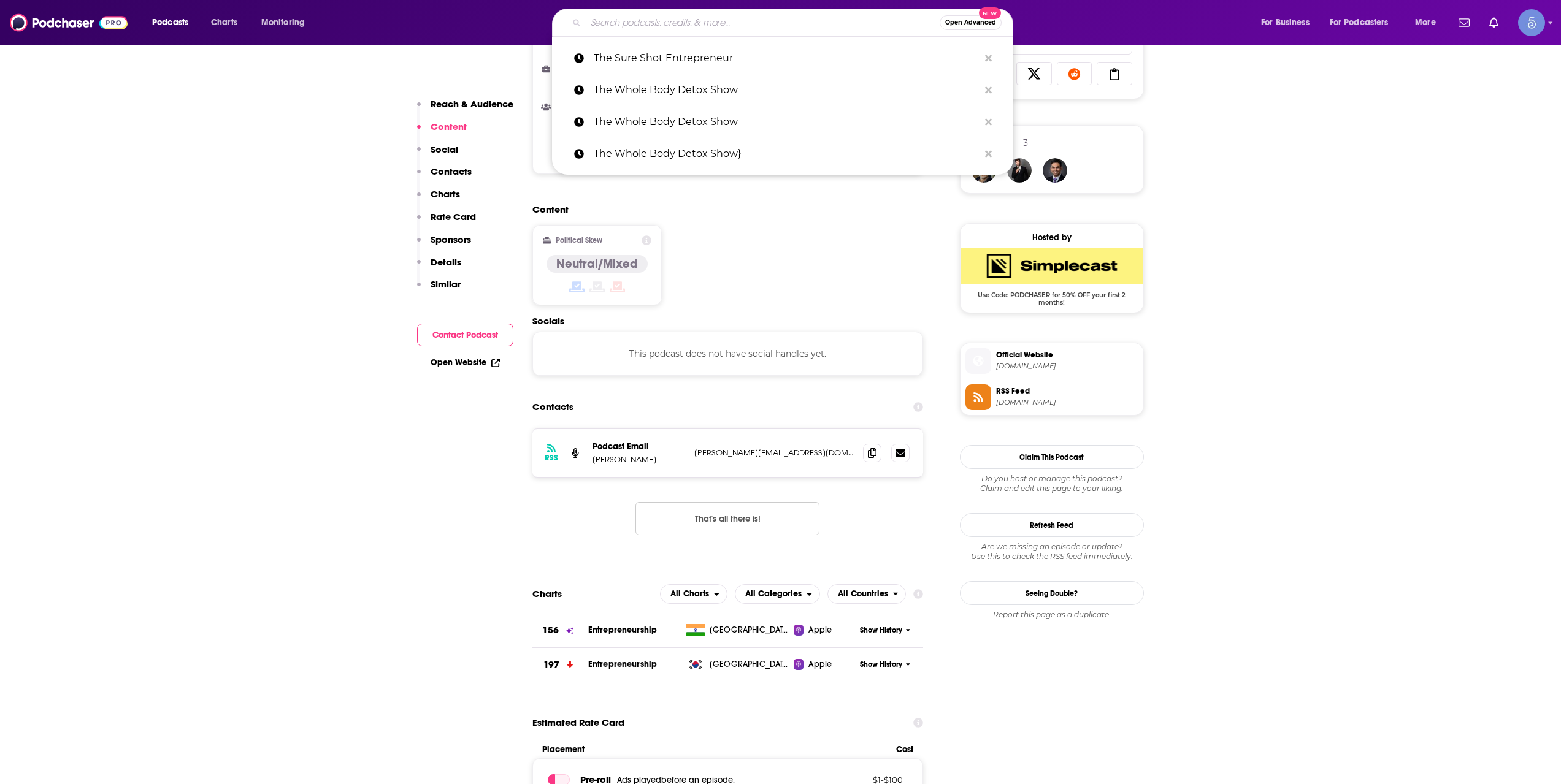
paste input "CVC Unplugged"
type input "CVC Unplugged"
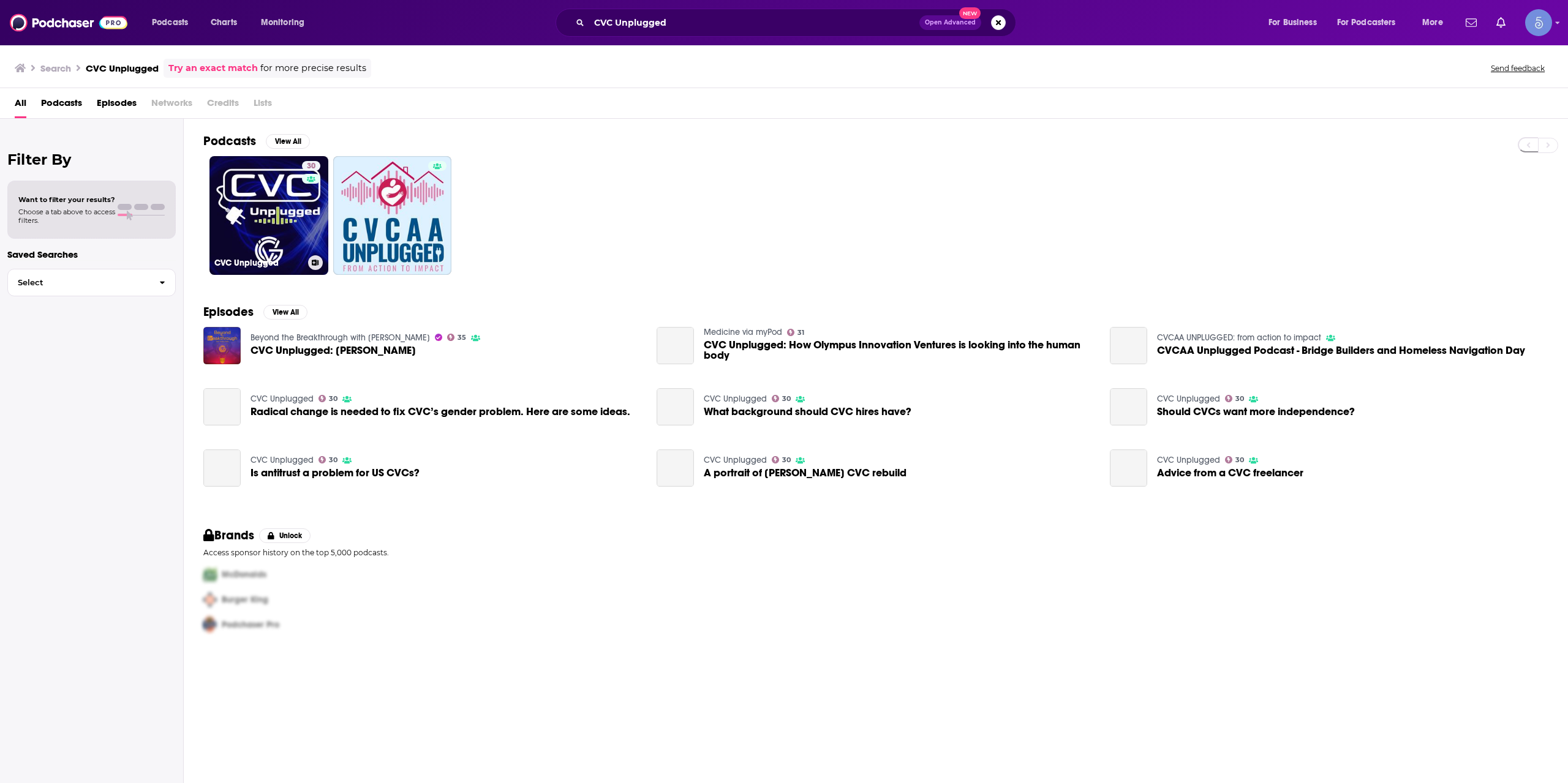
click at [268, 211] on link "30 CVC Unplugged" at bounding box center [269, 216] width 119 height 119
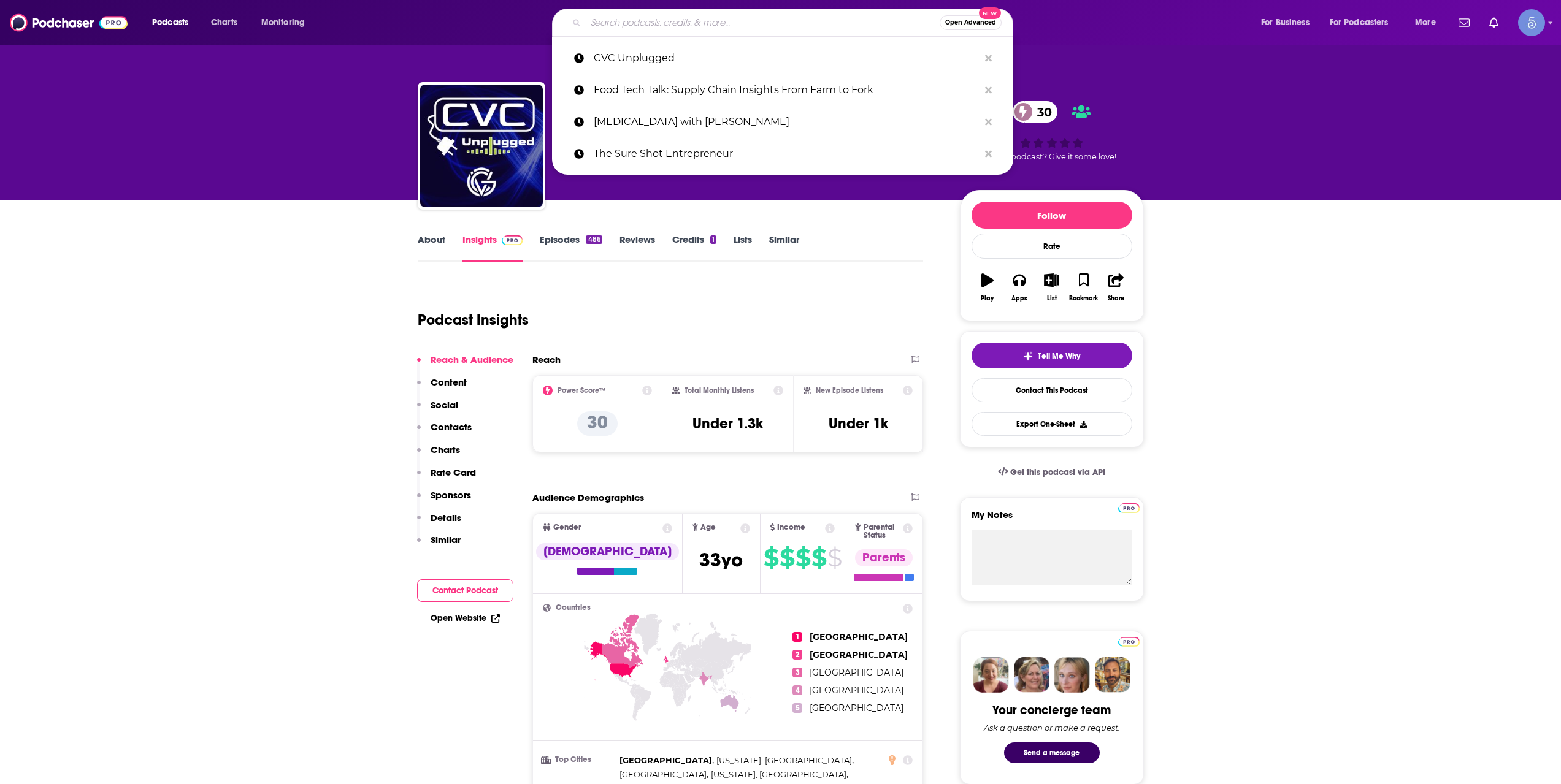
click at [646, 24] on input "Search podcasts, credits, & more..." at bounding box center [763, 22] width 354 height 19
paste input "Entrepreneurs for Impact"
type input "Entrepreneurs for Impact"
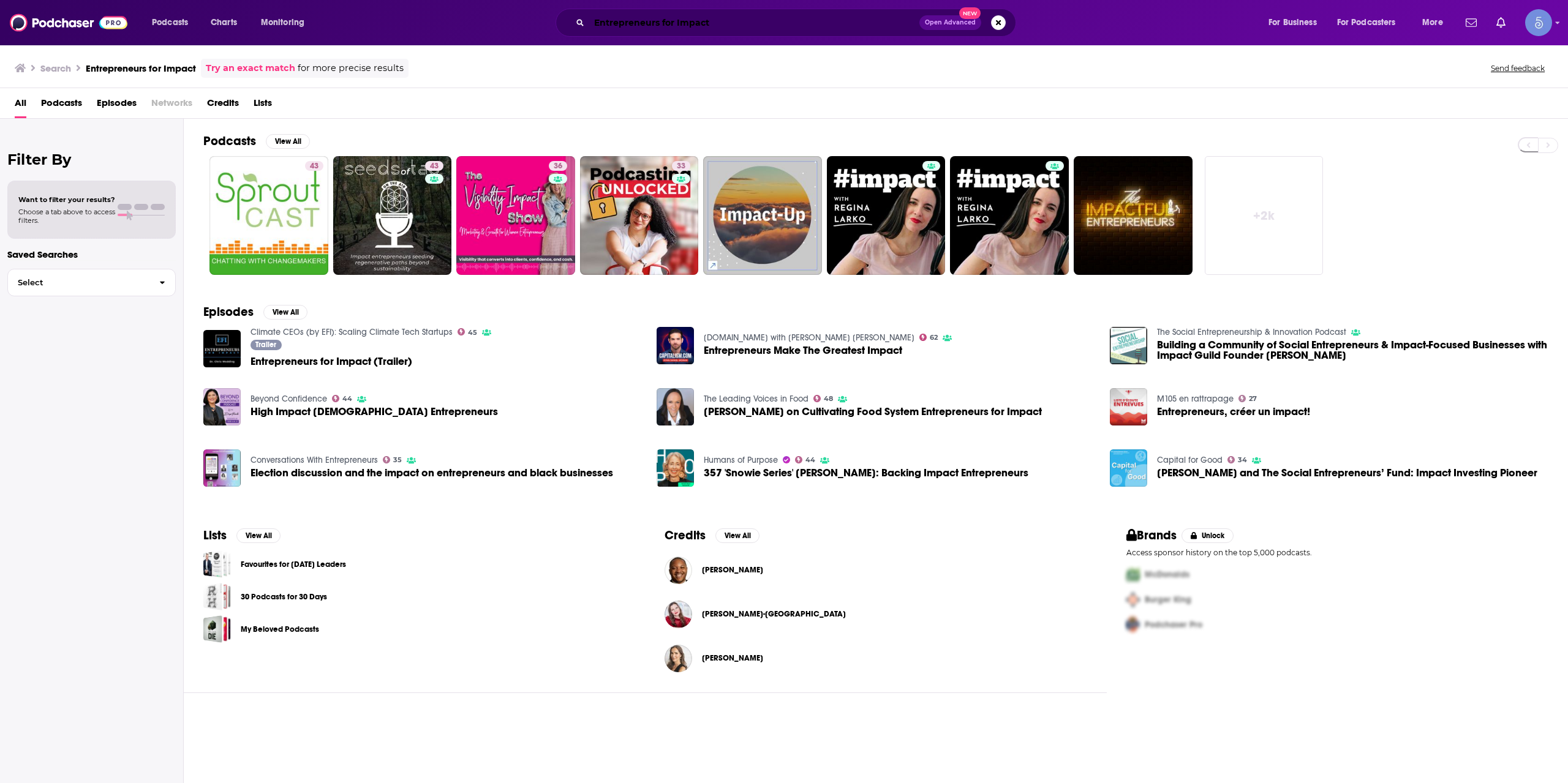
click at [795, 23] on input "Entrepreneurs for Impact" at bounding box center [755, 22] width 330 height 19
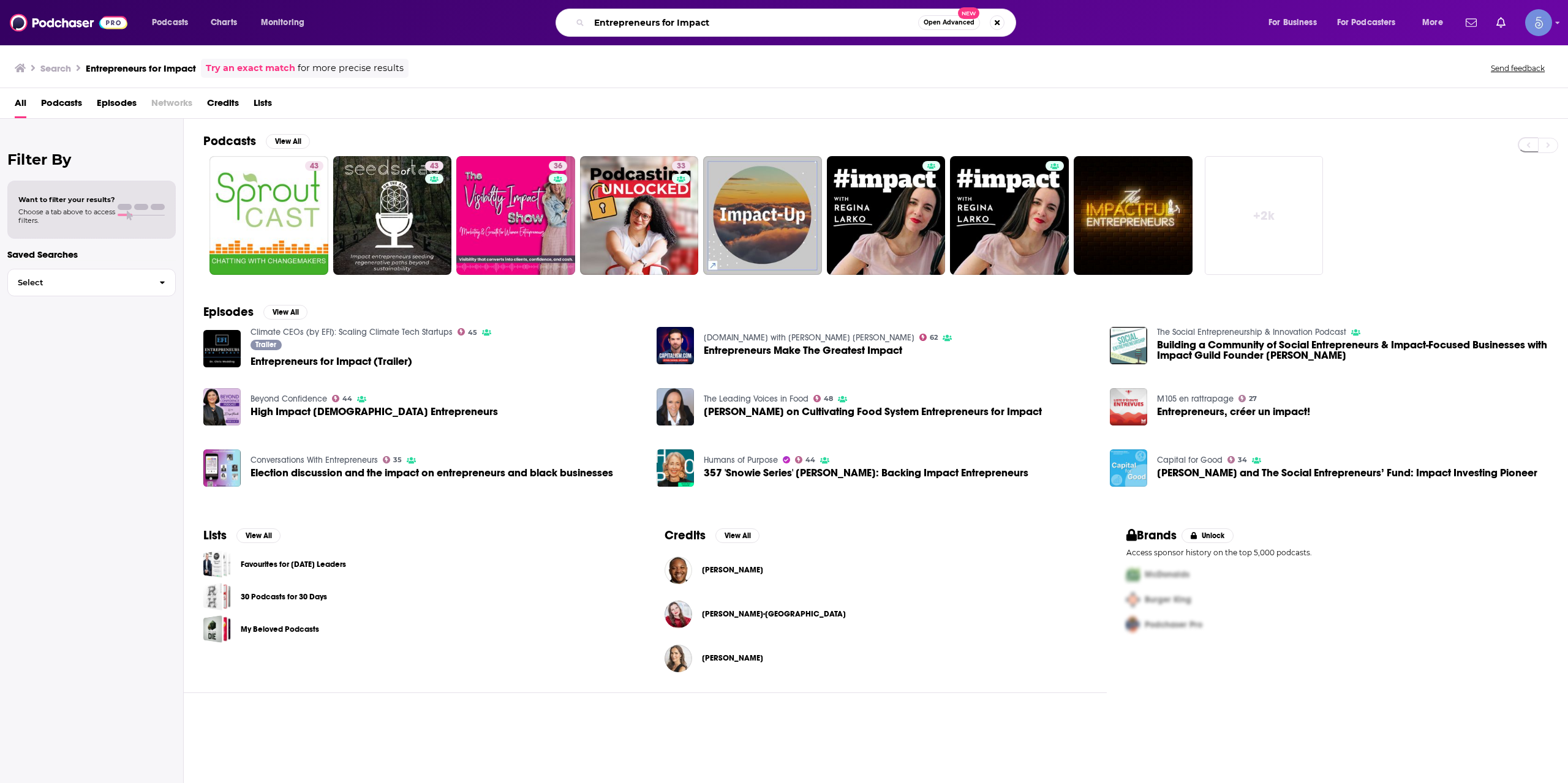
click at [674, 15] on input "Entrepreneurs for Impact" at bounding box center [754, 22] width 329 height 19
paste input "(EFI): Climate Tech CEOs & VCs"
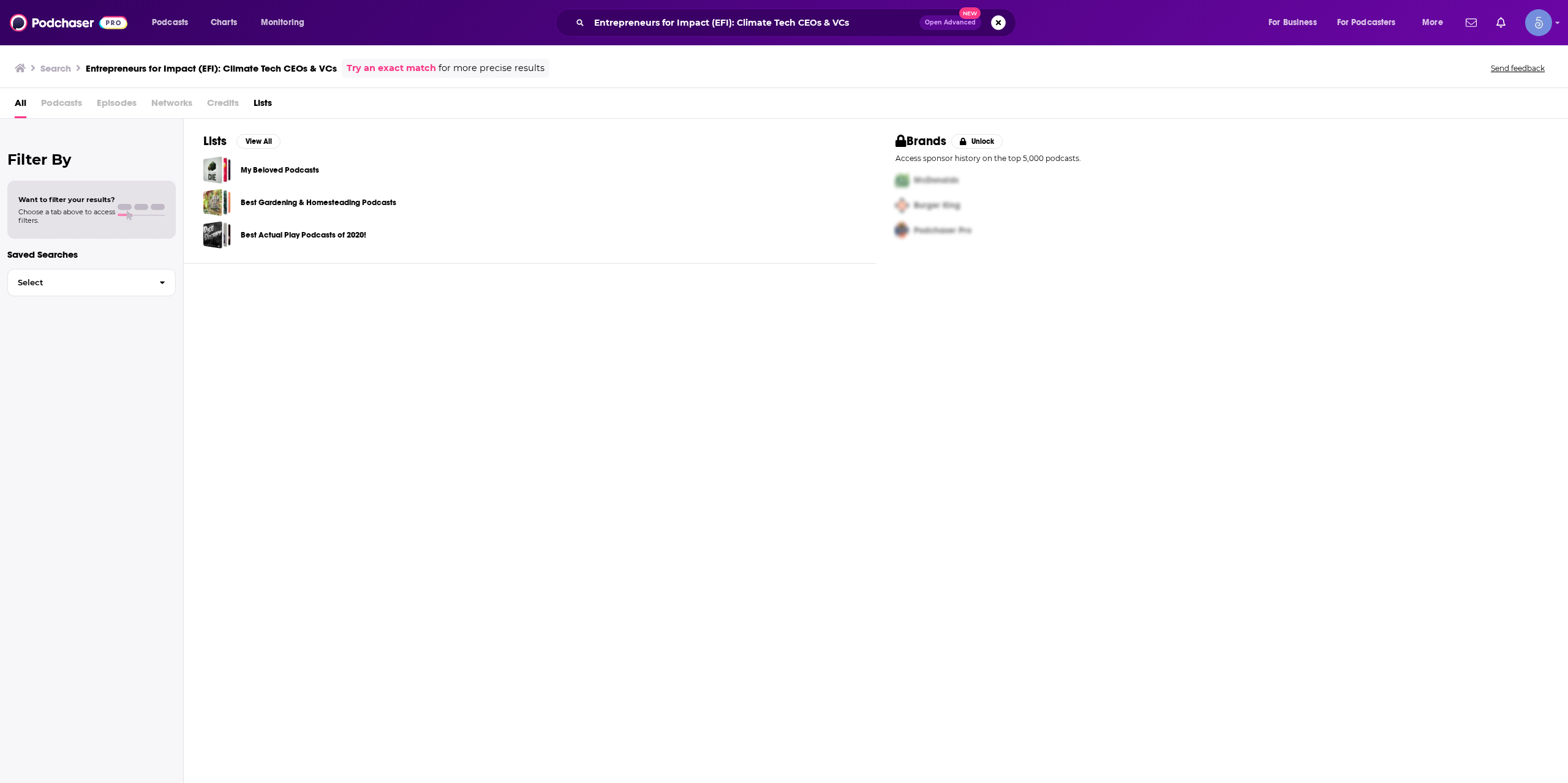
click at [389, 73] on link "Try an exact match" at bounding box center [391, 68] width 90 height 14
click at [389, 73] on link "Try a search without quotes" at bounding box center [416, 68] width 129 height 14
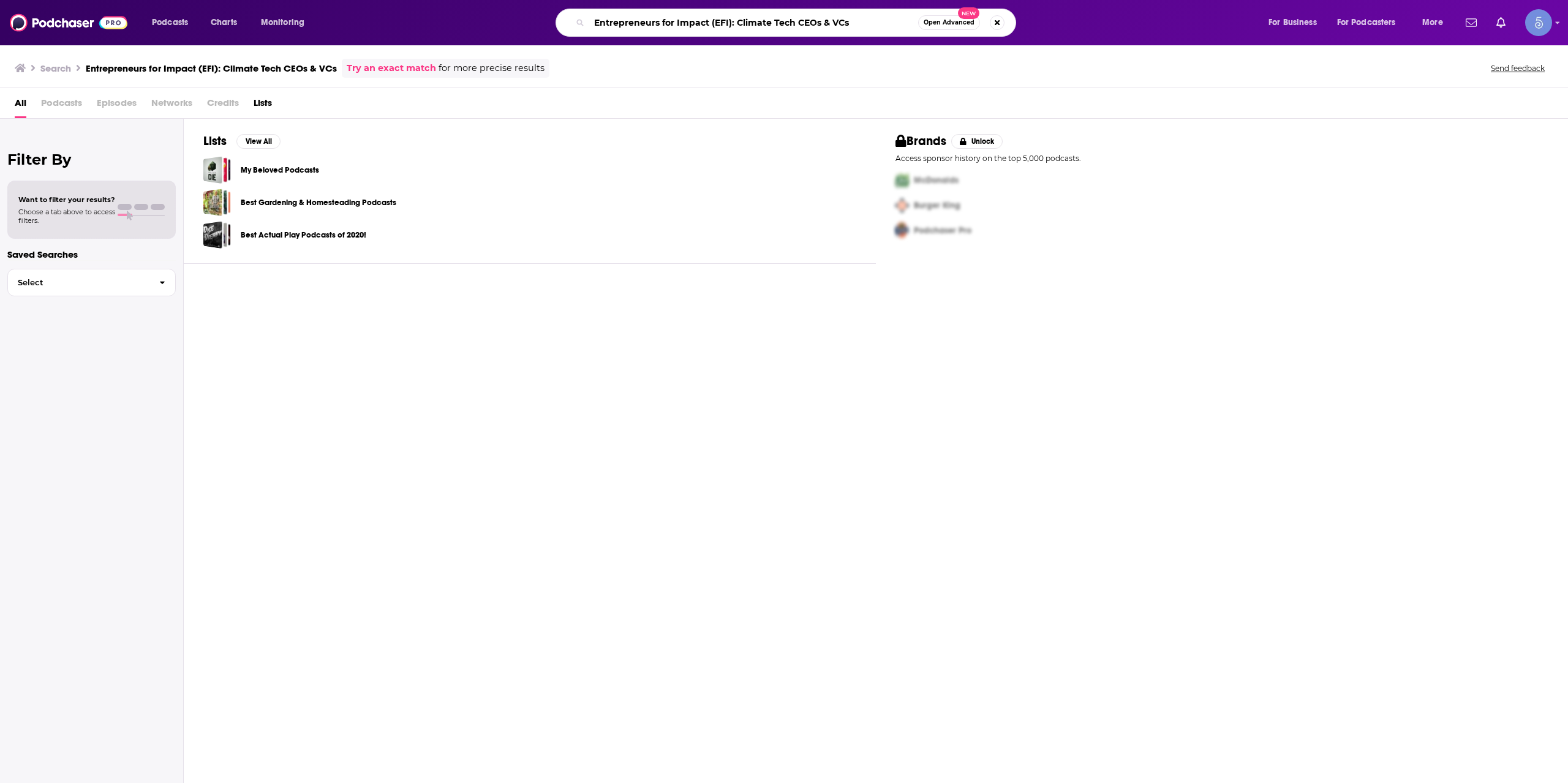
drag, startPoint x: 845, startPoint y: 18, endPoint x: 729, endPoint y: 14, distance: 116.1
click at [729, 14] on input "Entrepreneurs for Impact (EFI): Climate Tech CEOs & VCs" at bounding box center [754, 22] width 329 height 19
type input "Entrepreneurs for Impact (EFI)"
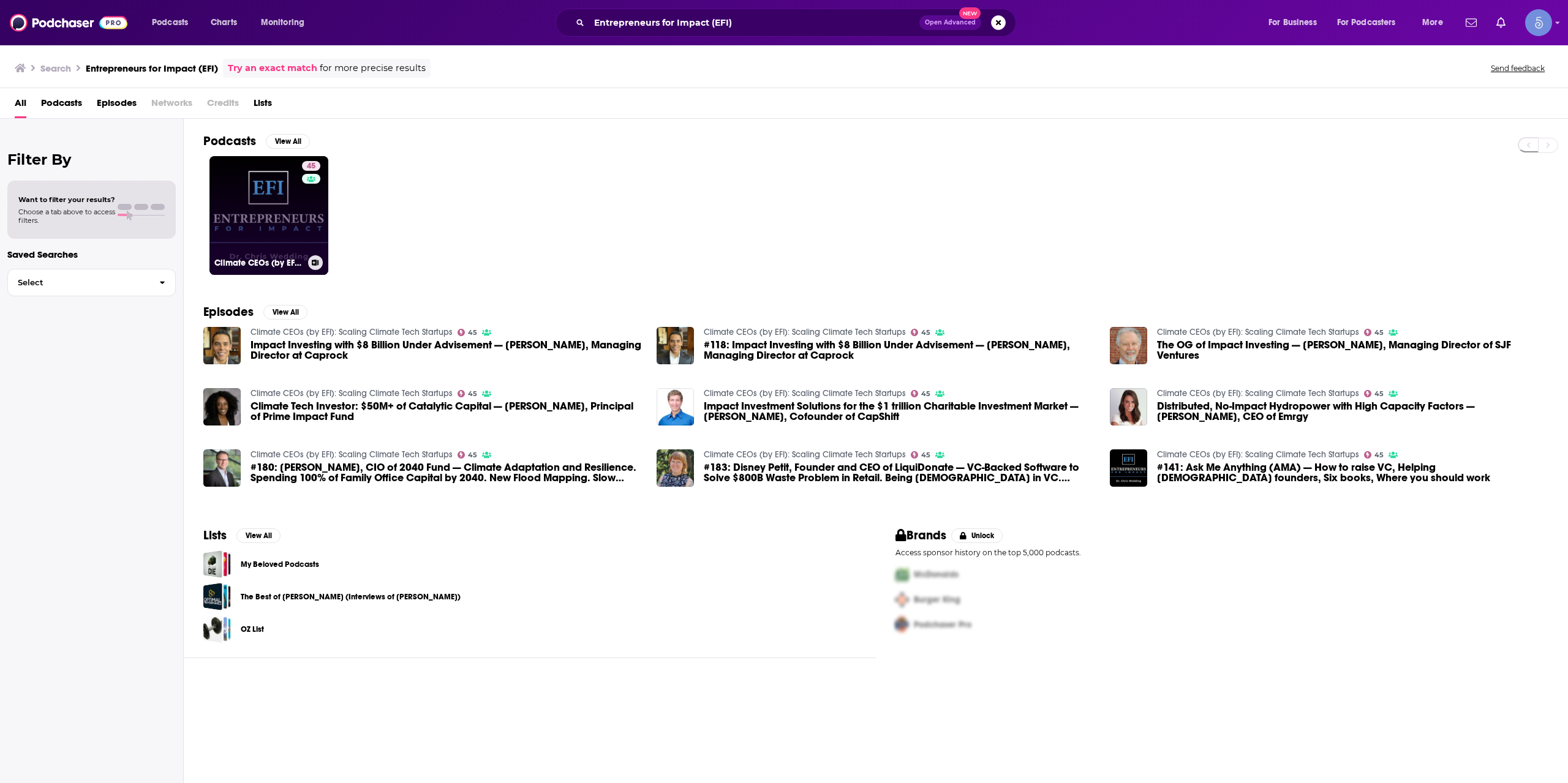
click at [302, 232] on div "45" at bounding box center [313, 207] width 22 height 94
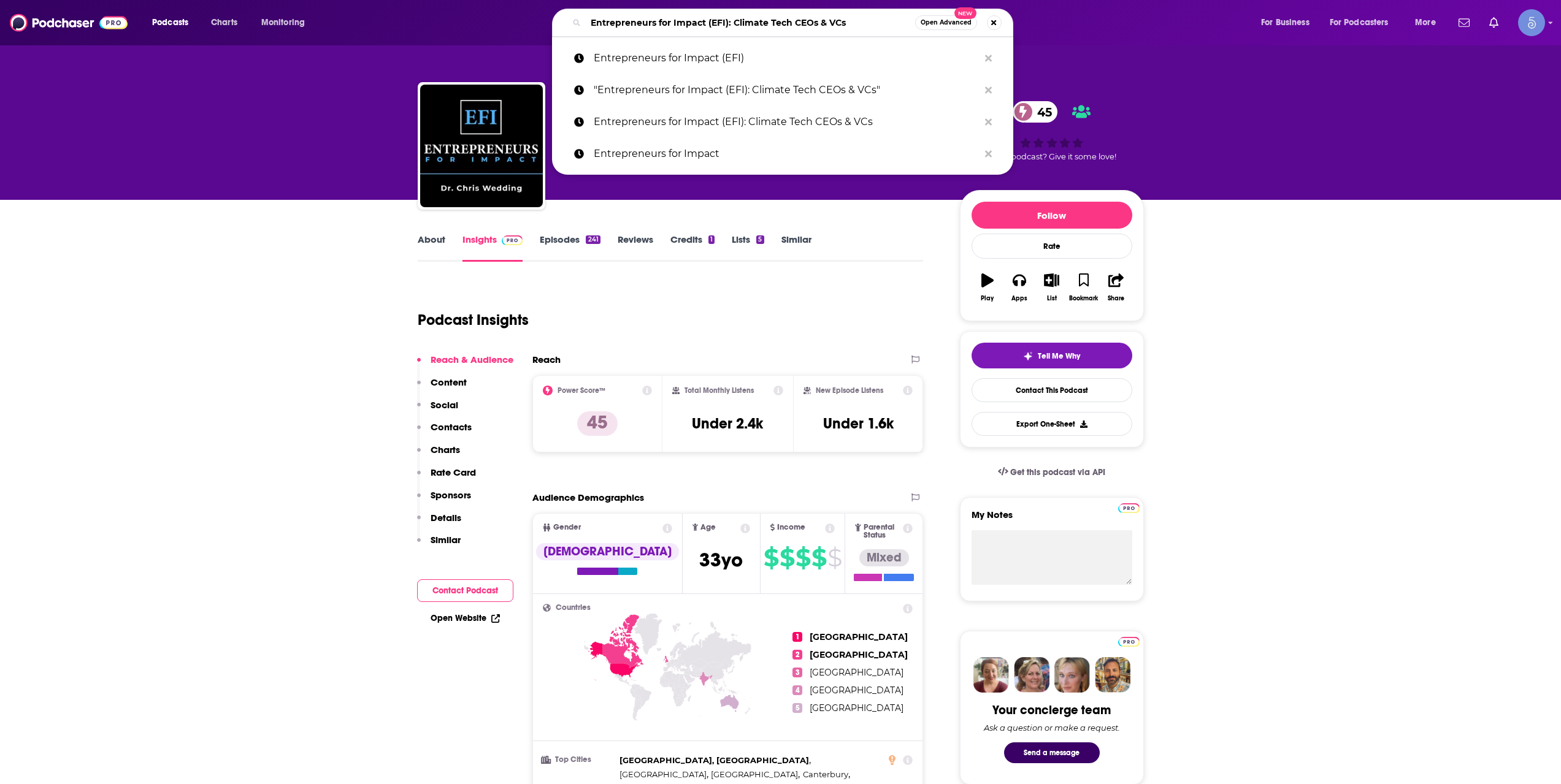
click at [764, 22] on input "Entrepreneurs for Impact (EFI): Climate Tech CEOs & VCs" at bounding box center [750, 22] width 329 height 19
paste input "Secure Ventures with [PERSON_NAME]"
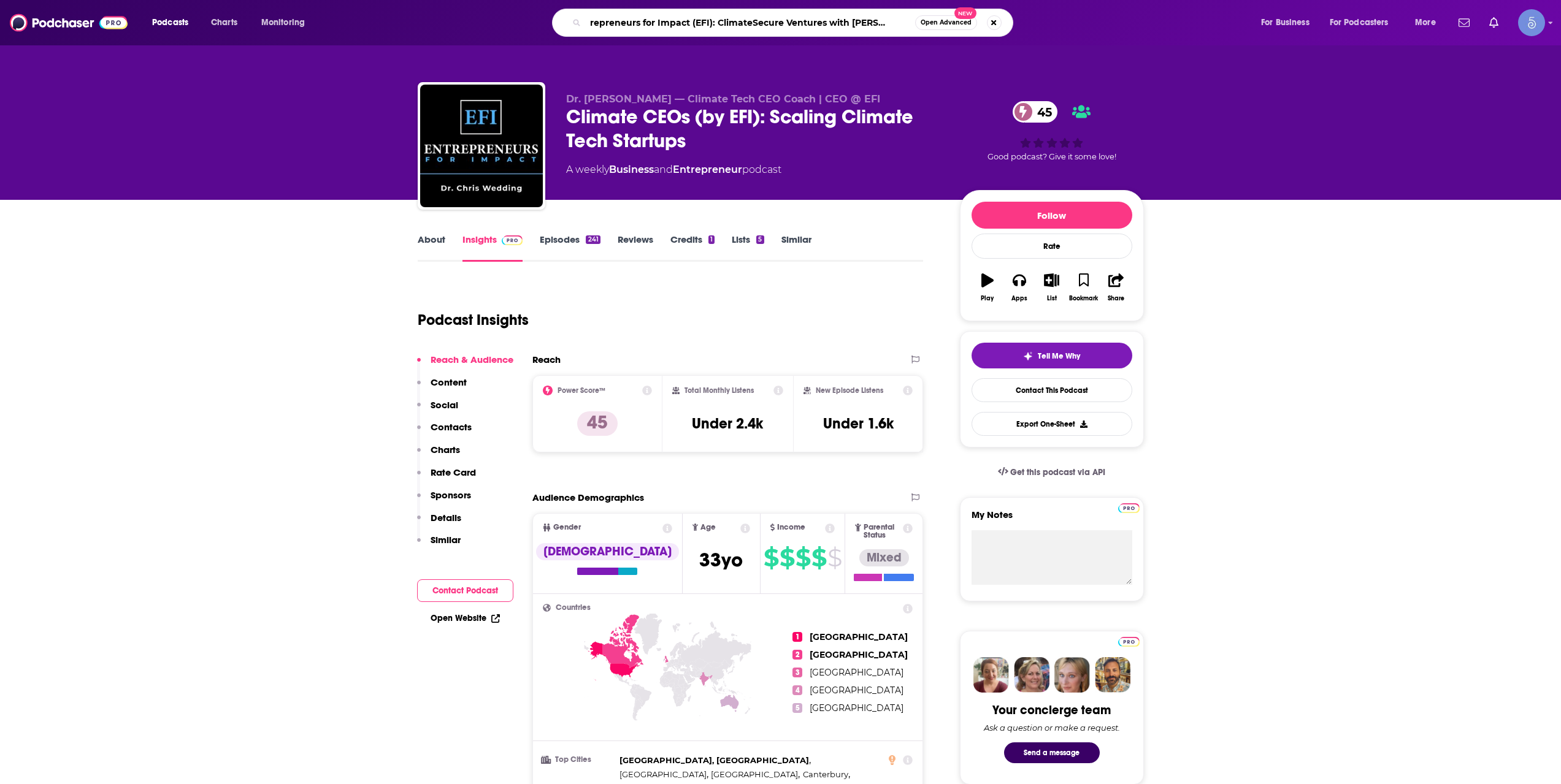
click at [776, 31] on input "Entrepreneurs for Impact (EFI): ClimateSecure Ventures with [PERSON_NAME] Tech …" at bounding box center [750, 22] width 329 height 19
click at [776, 30] on input "Entrepreneurs for Impact (EFI): ClimateSecure Ventures with [PERSON_NAME] Tech …" at bounding box center [750, 22] width 329 height 19
paste input "Secure Ventures with [PERSON_NAME]"
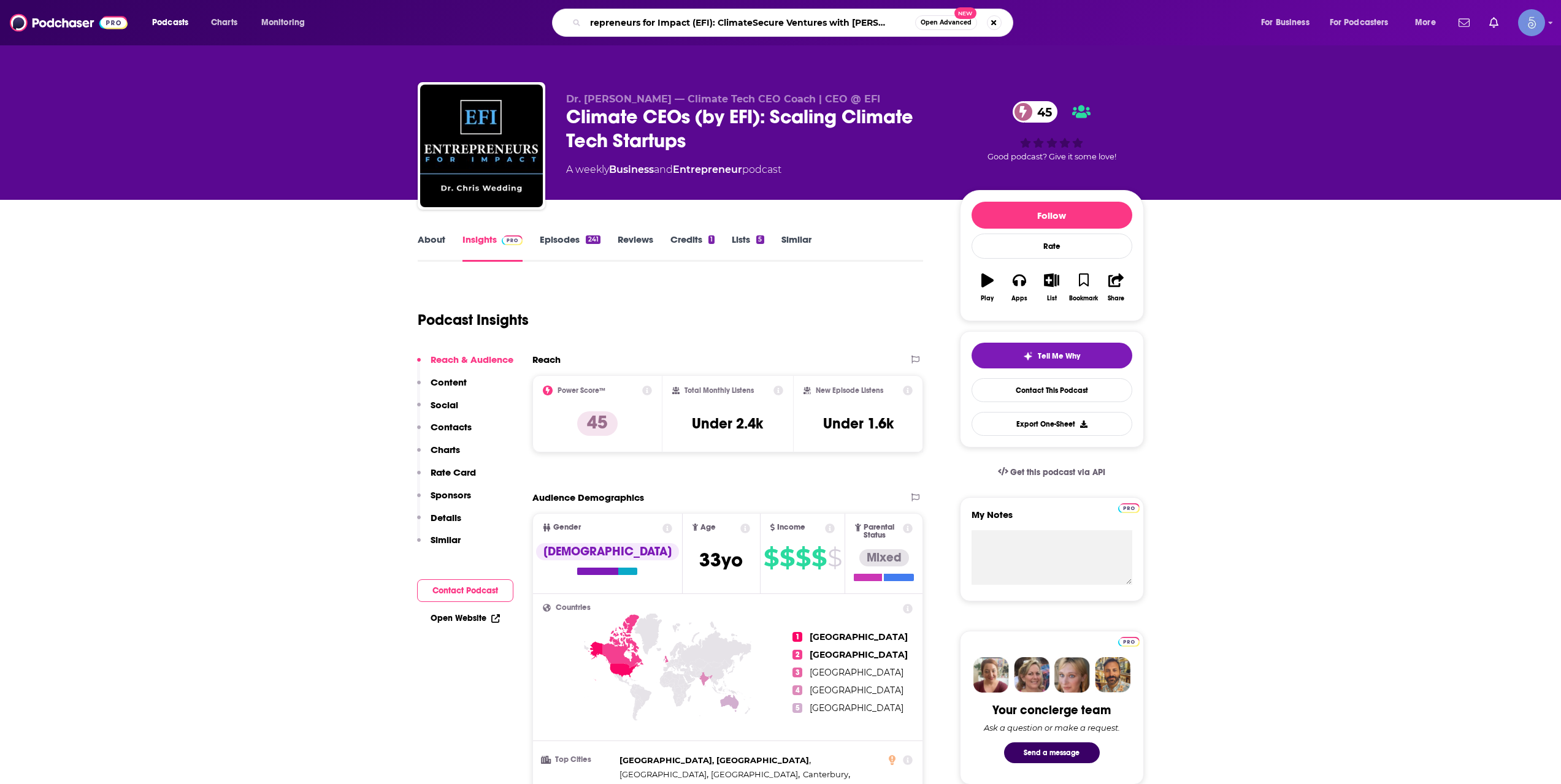
type input "Secure Ventures with [PERSON_NAME]"
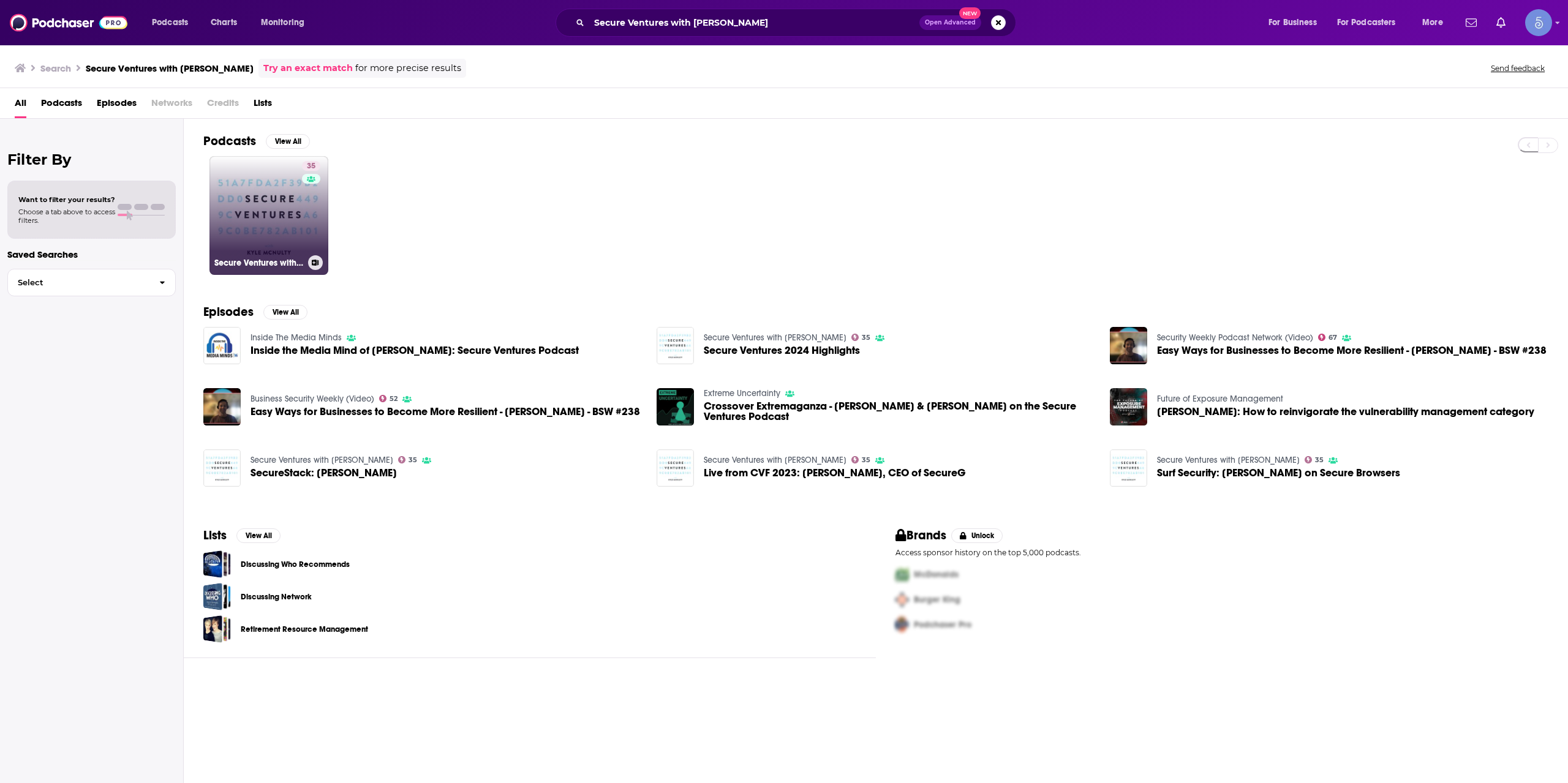
click at [307, 222] on div "35" at bounding box center [313, 207] width 22 height 94
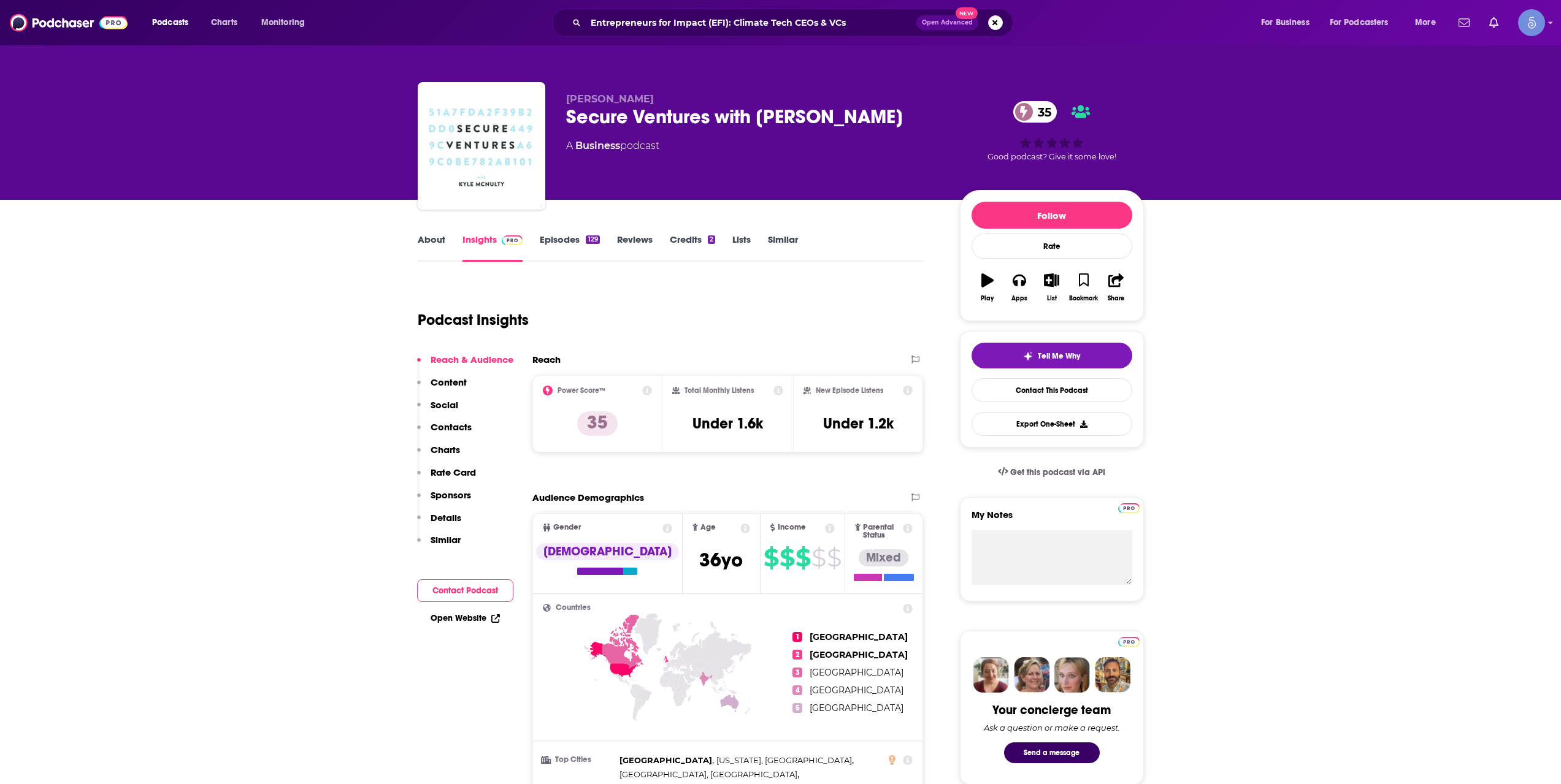
click at [671, 44] on div "Podcasts Charts Monitoring Entrepreneurs for Impact (EFI): Climate Tech CEOs & …" at bounding box center [780, 22] width 1561 height 45
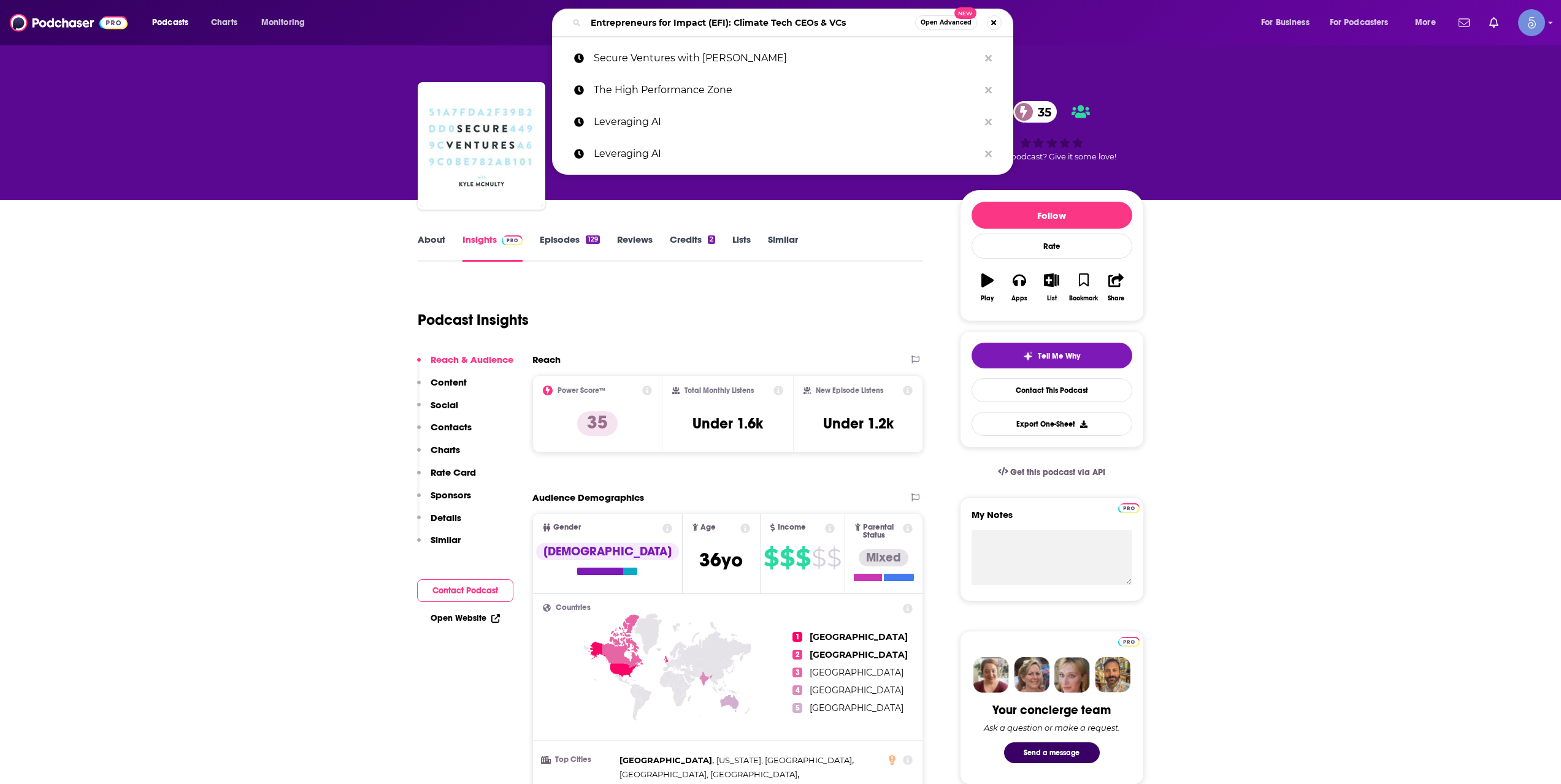
click at [671, 31] on input "Entrepreneurs for Impact (EFI): Climate Tech CEOs & VCs" at bounding box center [750, 22] width 329 height 19
paste input "Fireside with a VC"
type input "Fireside with a VC"
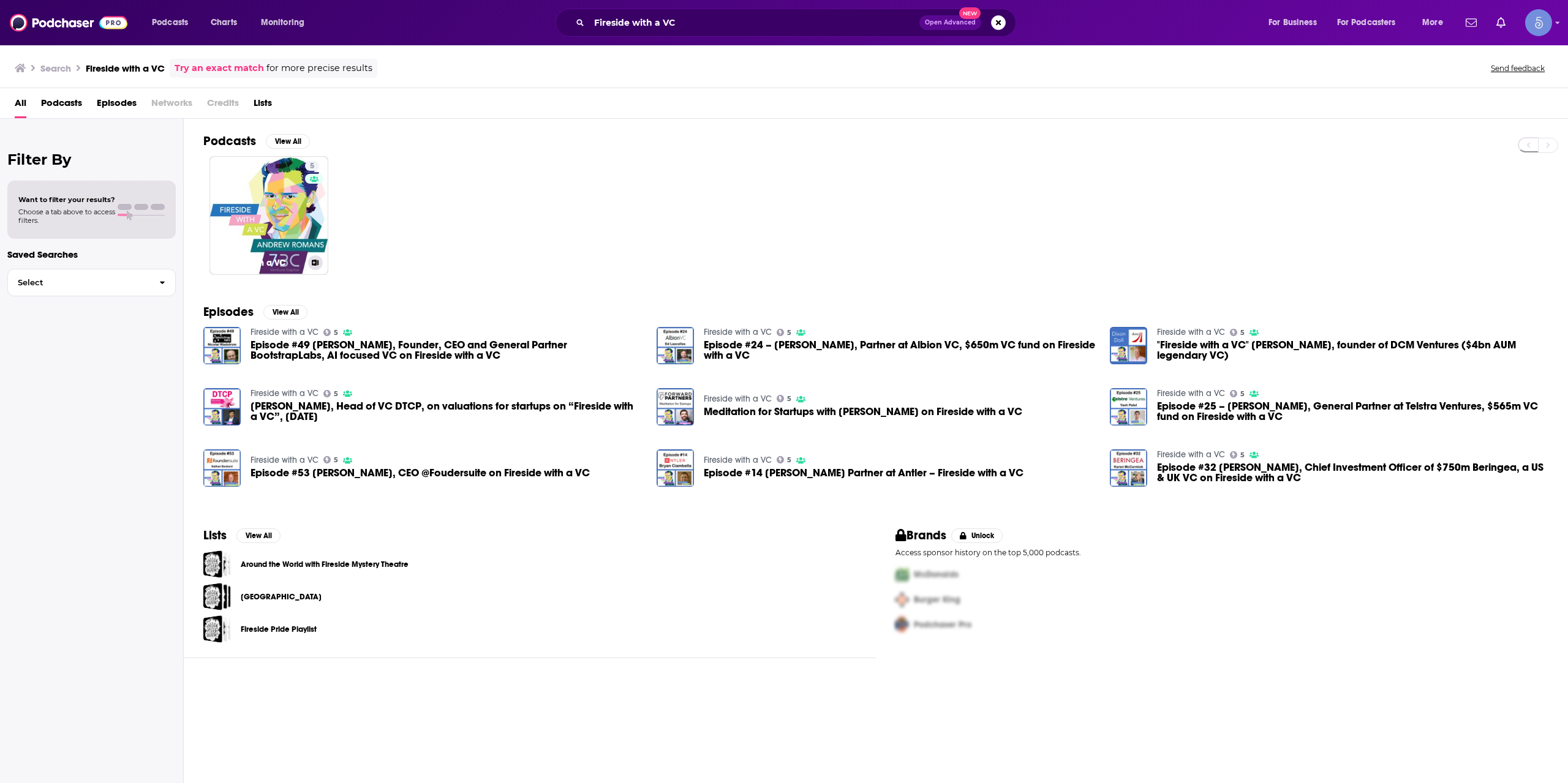
click at [256, 192] on link "5 Fireside with a VC" at bounding box center [269, 216] width 119 height 119
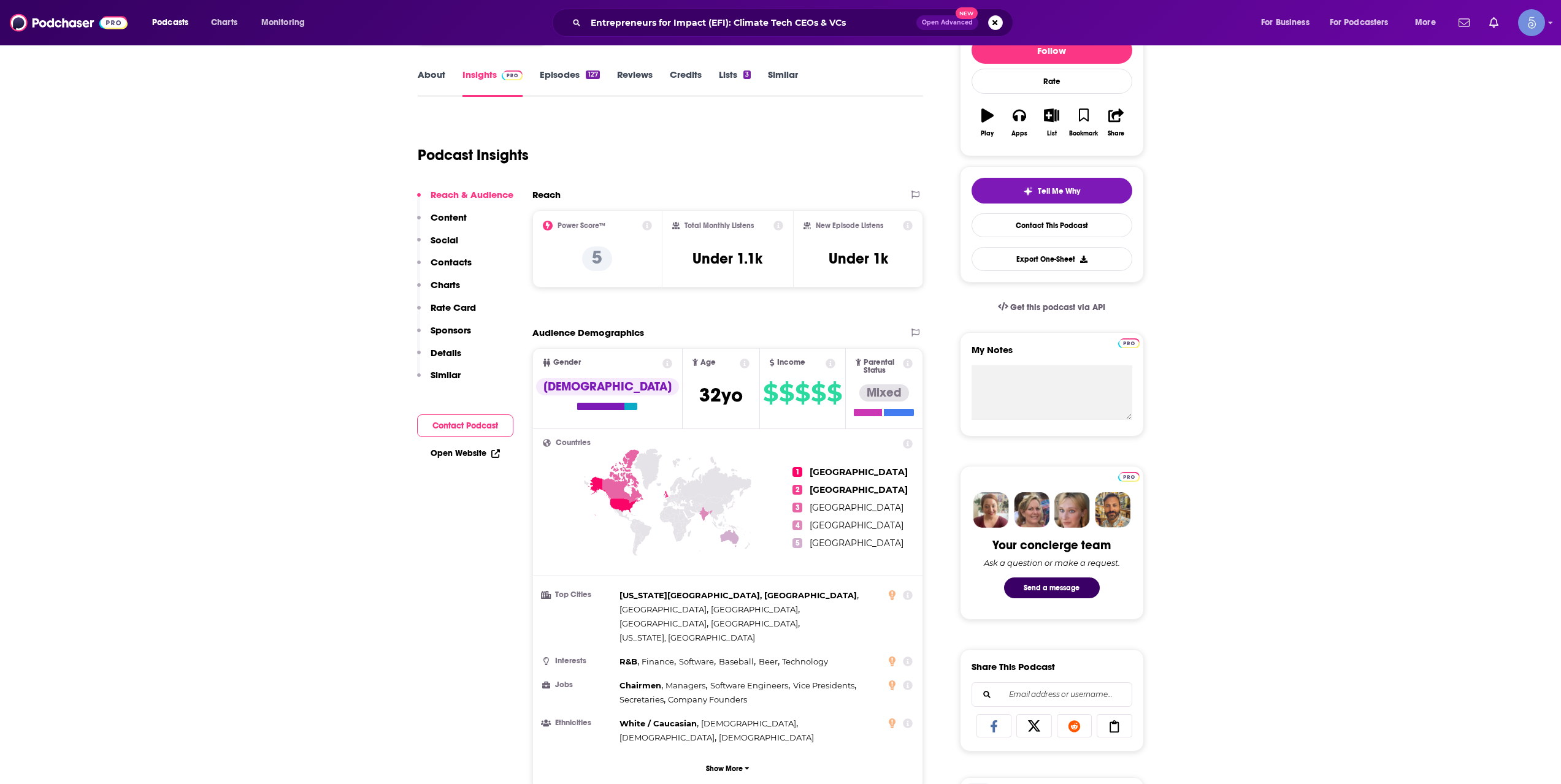
scroll to position [409, 0]
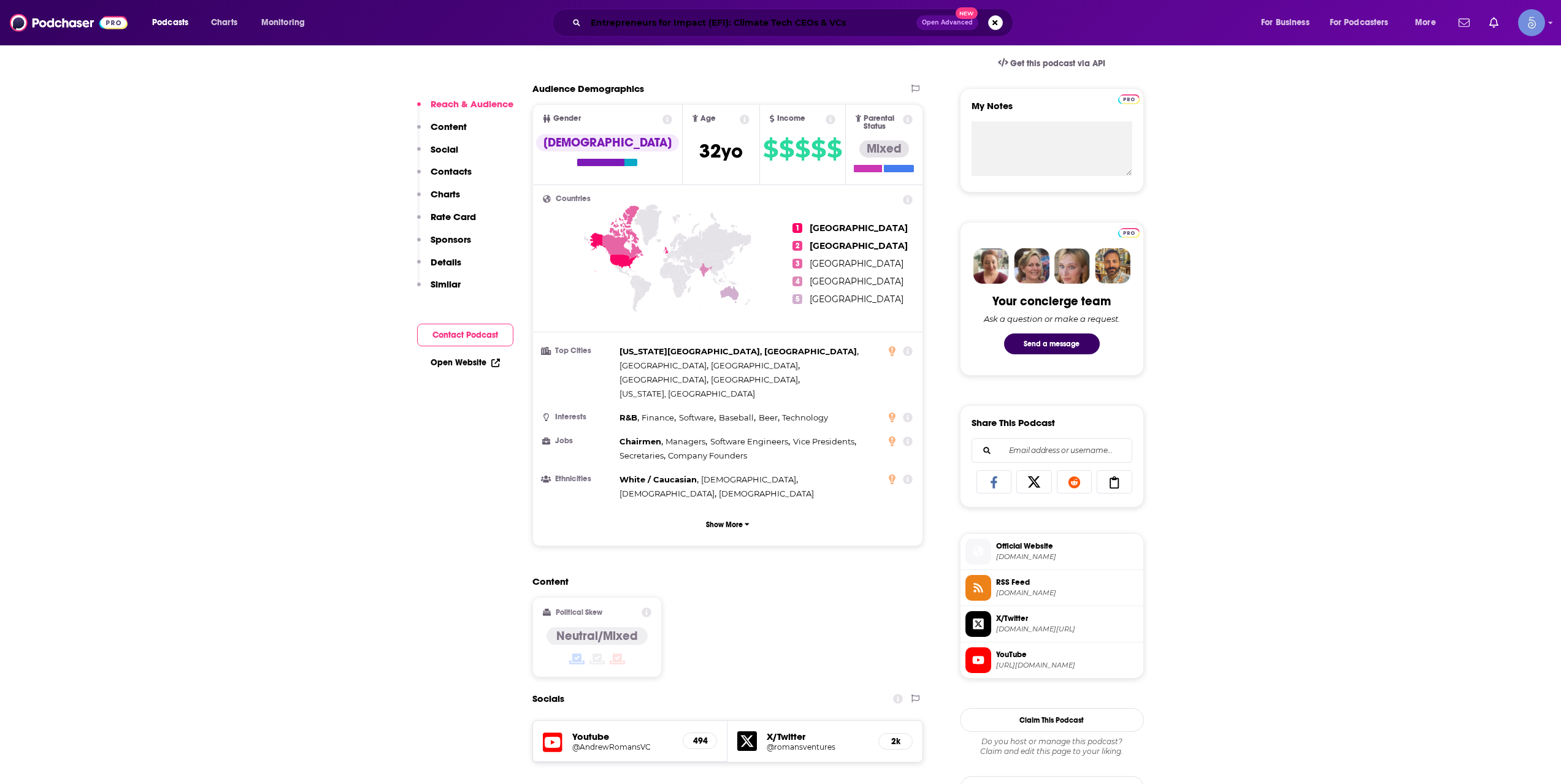
click at [681, 21] on input "Entrepreneurs for Impact (EFI): Climate Tech CEOs & VCs" at bounding box center [751, 22] width 331 height 19
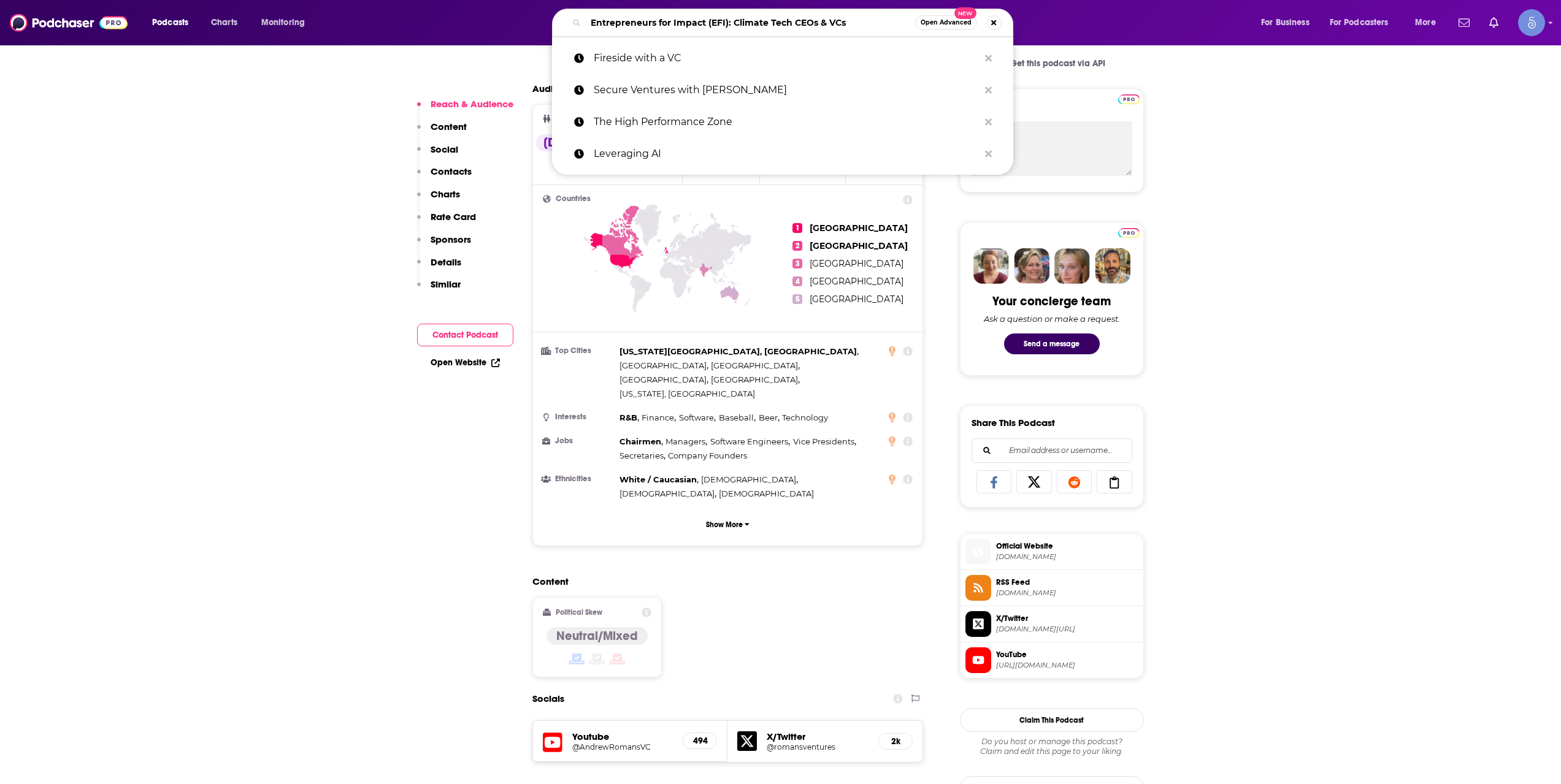
click at [681, 21] on input "Entrepreneurs for Impact (EFI): Climate Tech CEOs & VCs" at bounding box center [750, 22] width 329 height 19
paste input "DealQuest Podcast with [PERSON_NAME]"
type input "DealQuest Podcast with [PERSON_NAME]"
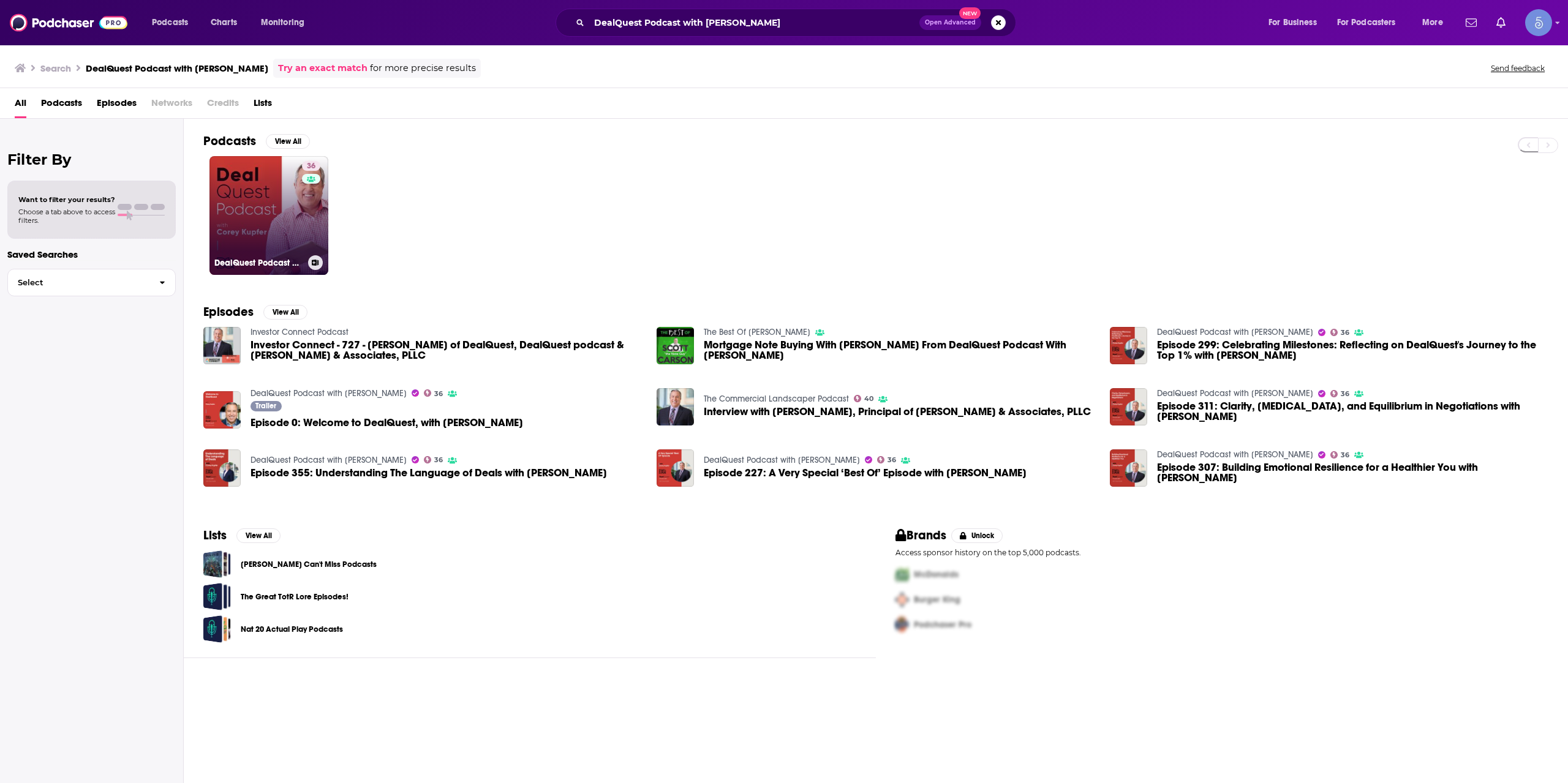
click at [278, 207] on link "36 DealQuest Podcast with [PERSON_NAME]" at bounding box center [269, 216] width 119 height 119
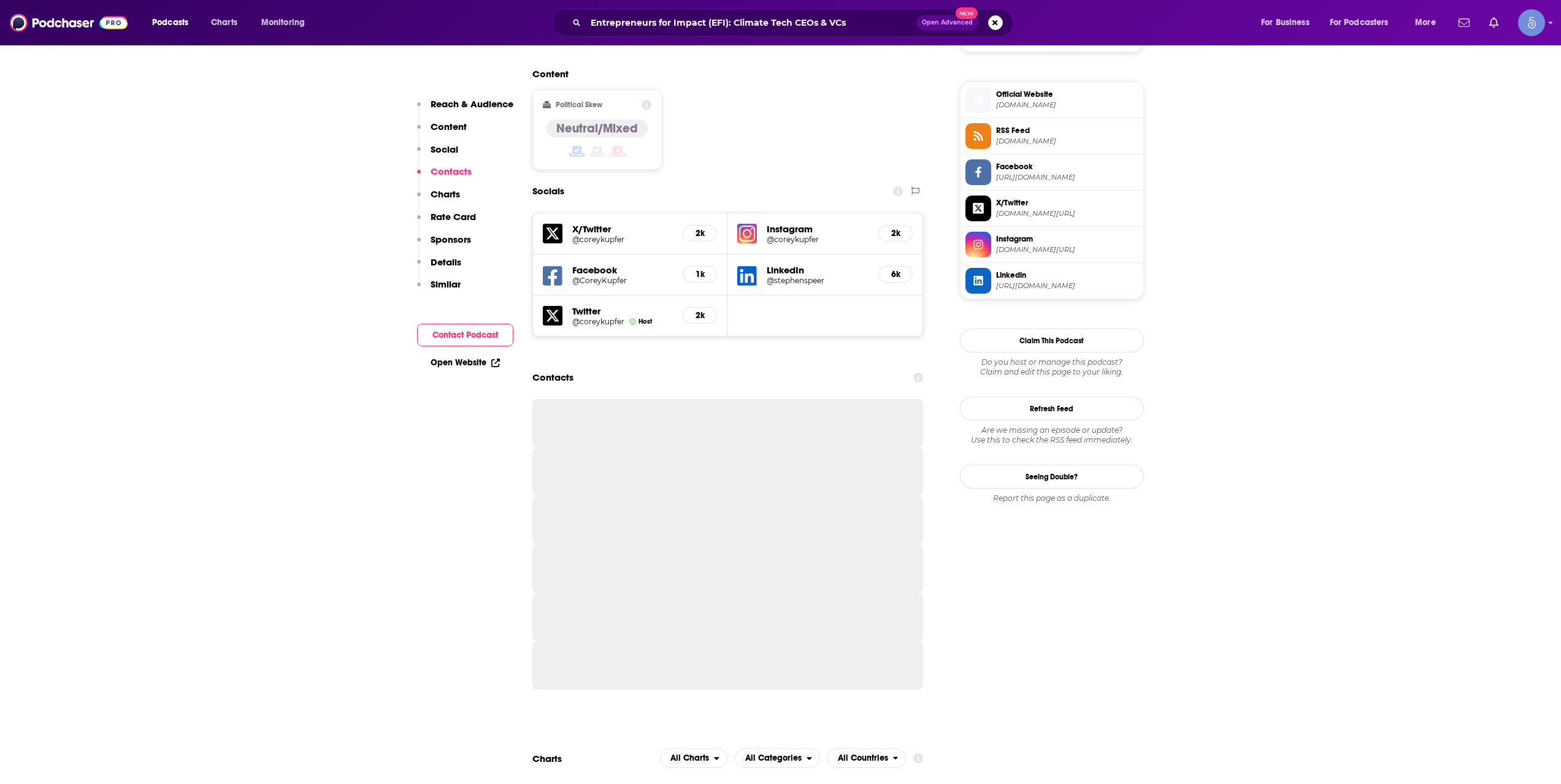
scroll to position [1022, 0]
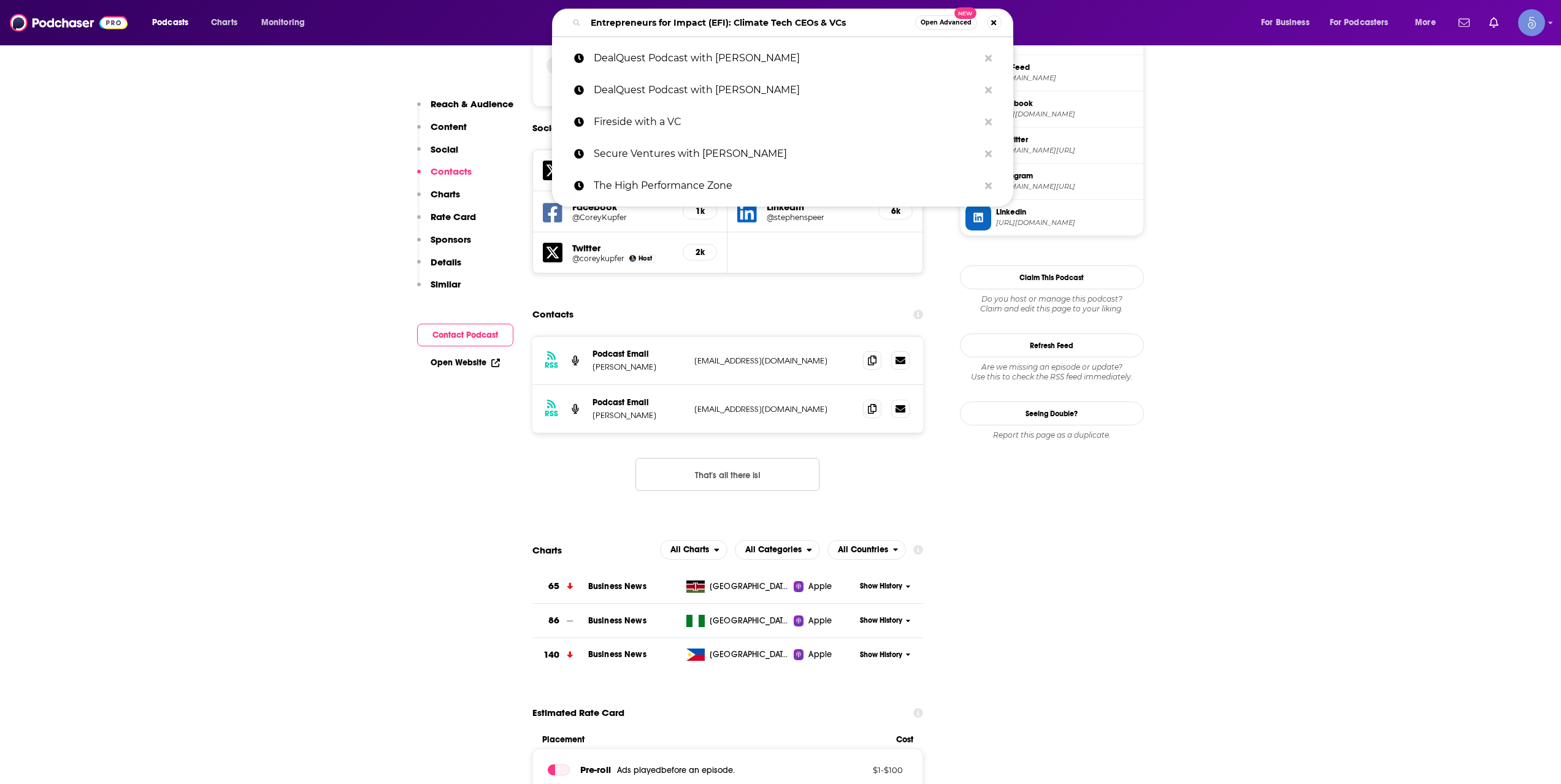
click at [713, 20] on input "Entrepreneurs for Impact (EFI): Climate Tech CEOs & VCs" at bounding box center [750, 22] width 329 height 19
click at [714, 20] on input "Entrepreneurs for Impact (EFI): Climate Tech CEOs & VCs" at bounding box center [750, 22] width 329 height 19
paste input "The Conscious Capitalist"
type input "The Conscious Capitalists"
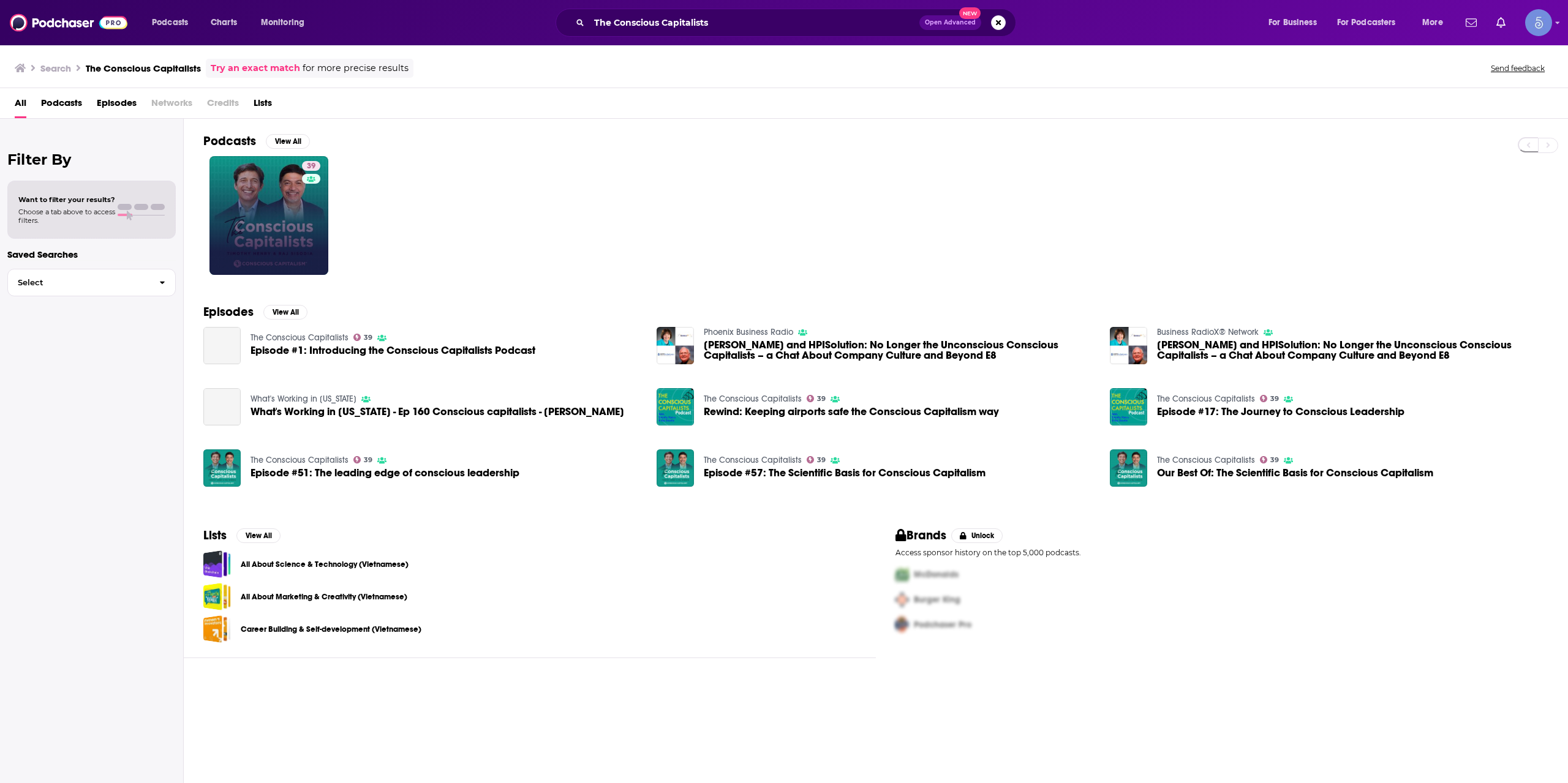
click at [319, 220] on div "39" at bounding box center [313, 215] width 22 height 109
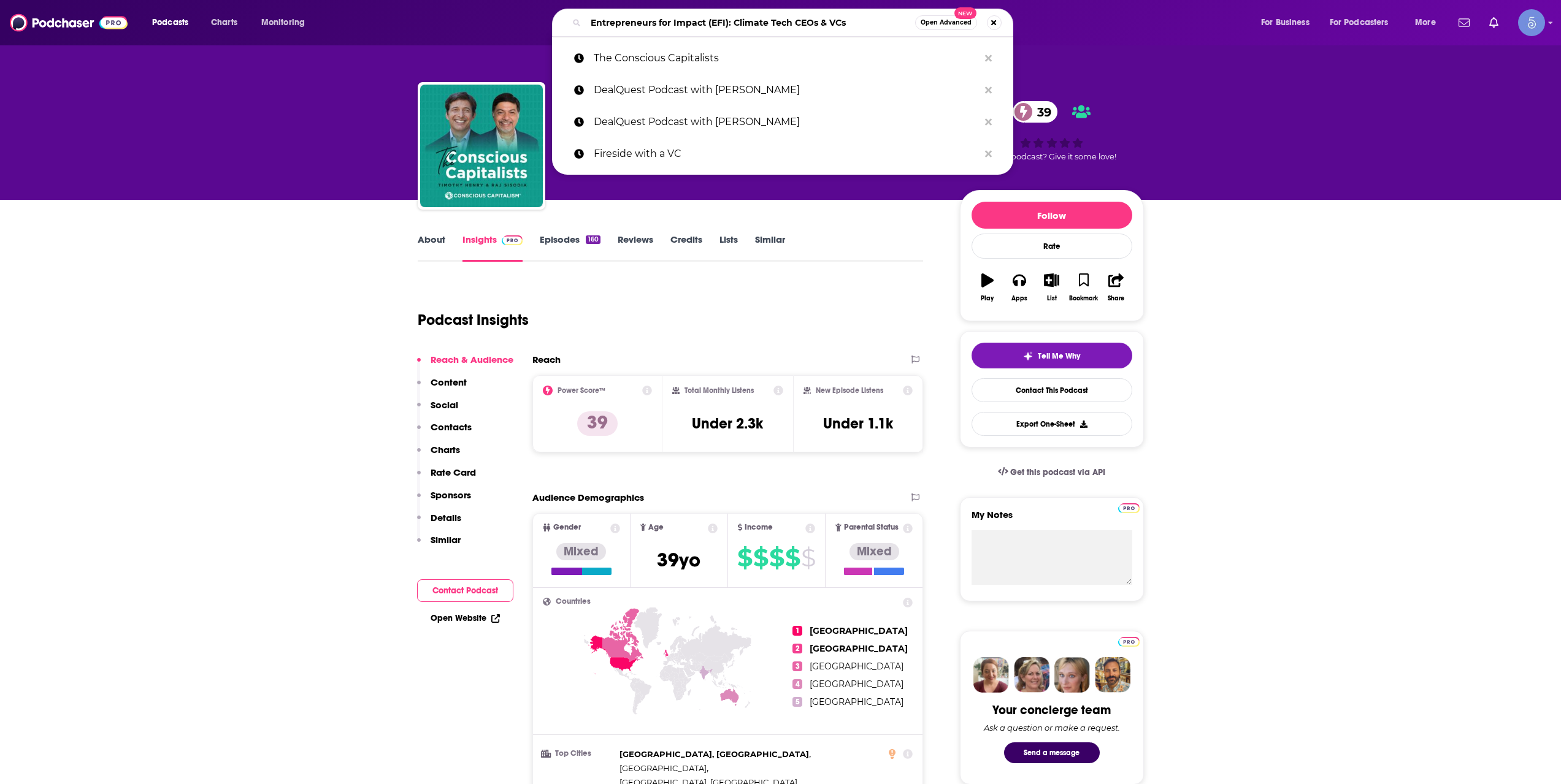
click at [690, 22] on input "Entrepreneurs for Impact (EFI): Climate Tech CEOs & VCs" at bounding box center [750, 22] width 329 height 19
paste input "Voice of FinTech®"
type input "Voice of FinTech®"
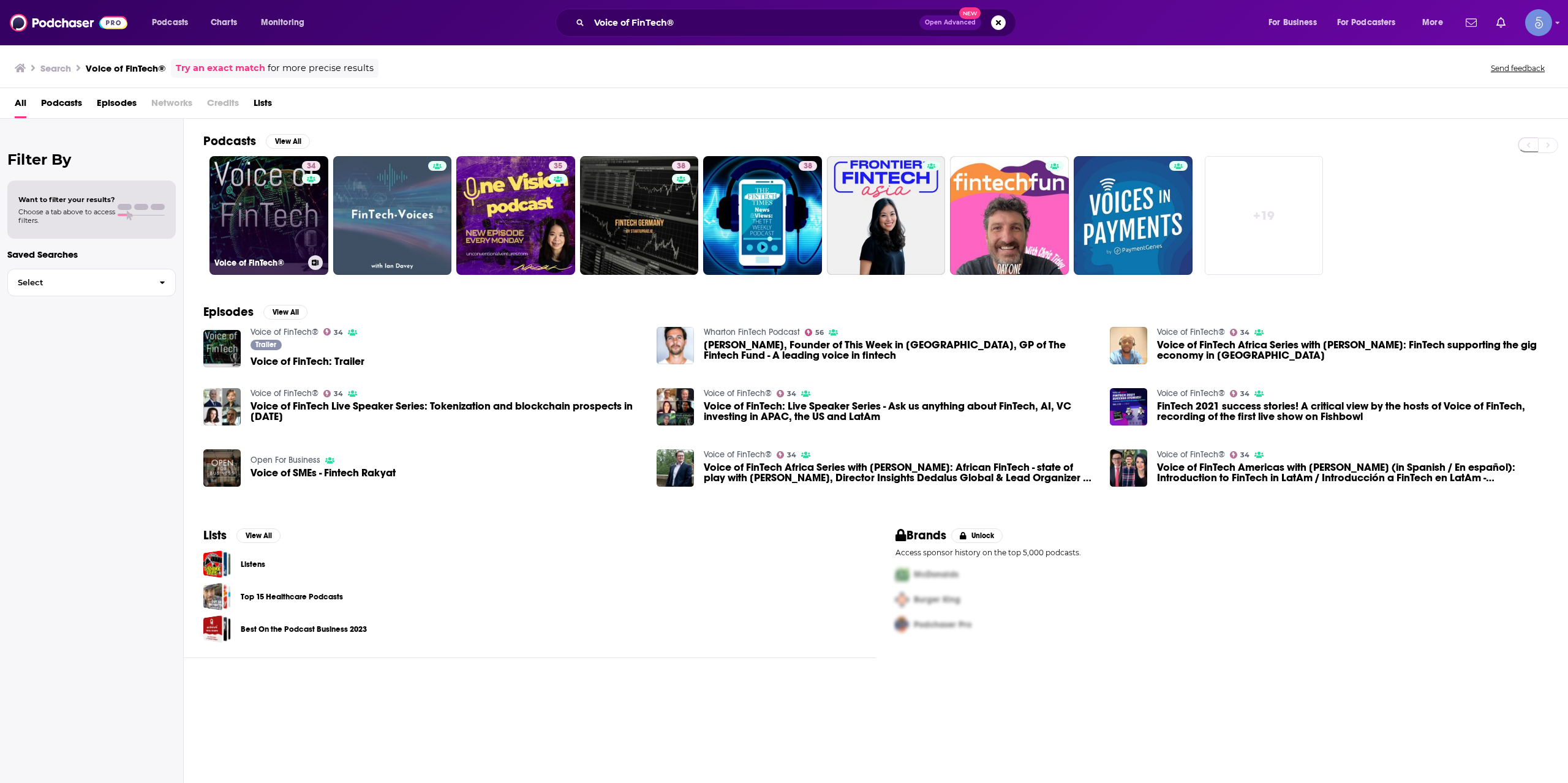
click at [251, 197] on link "34 Voice of FinTech®" at bounding box center [269, 216] width 119 height 119
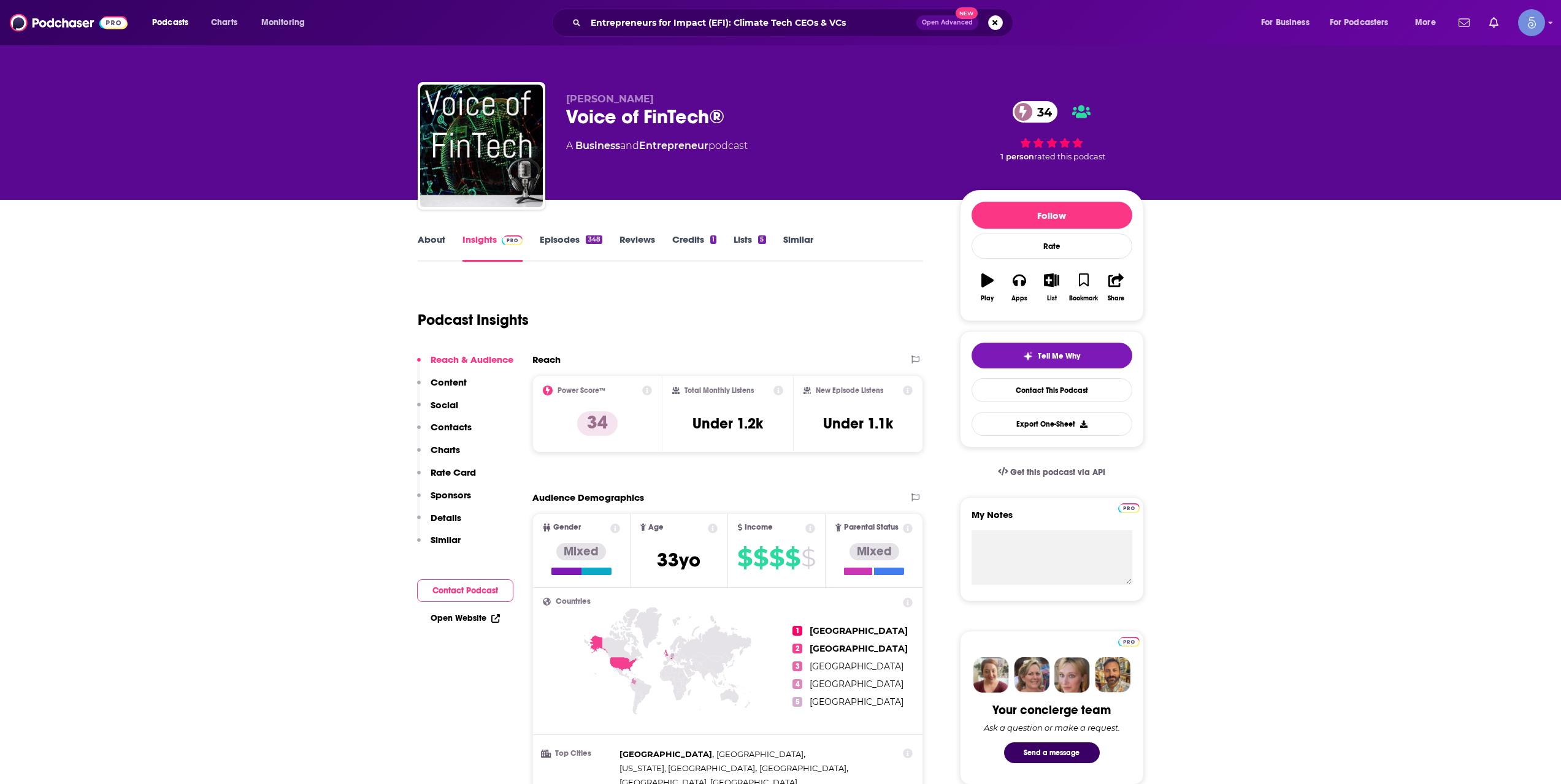
scroll to position [613, 0]
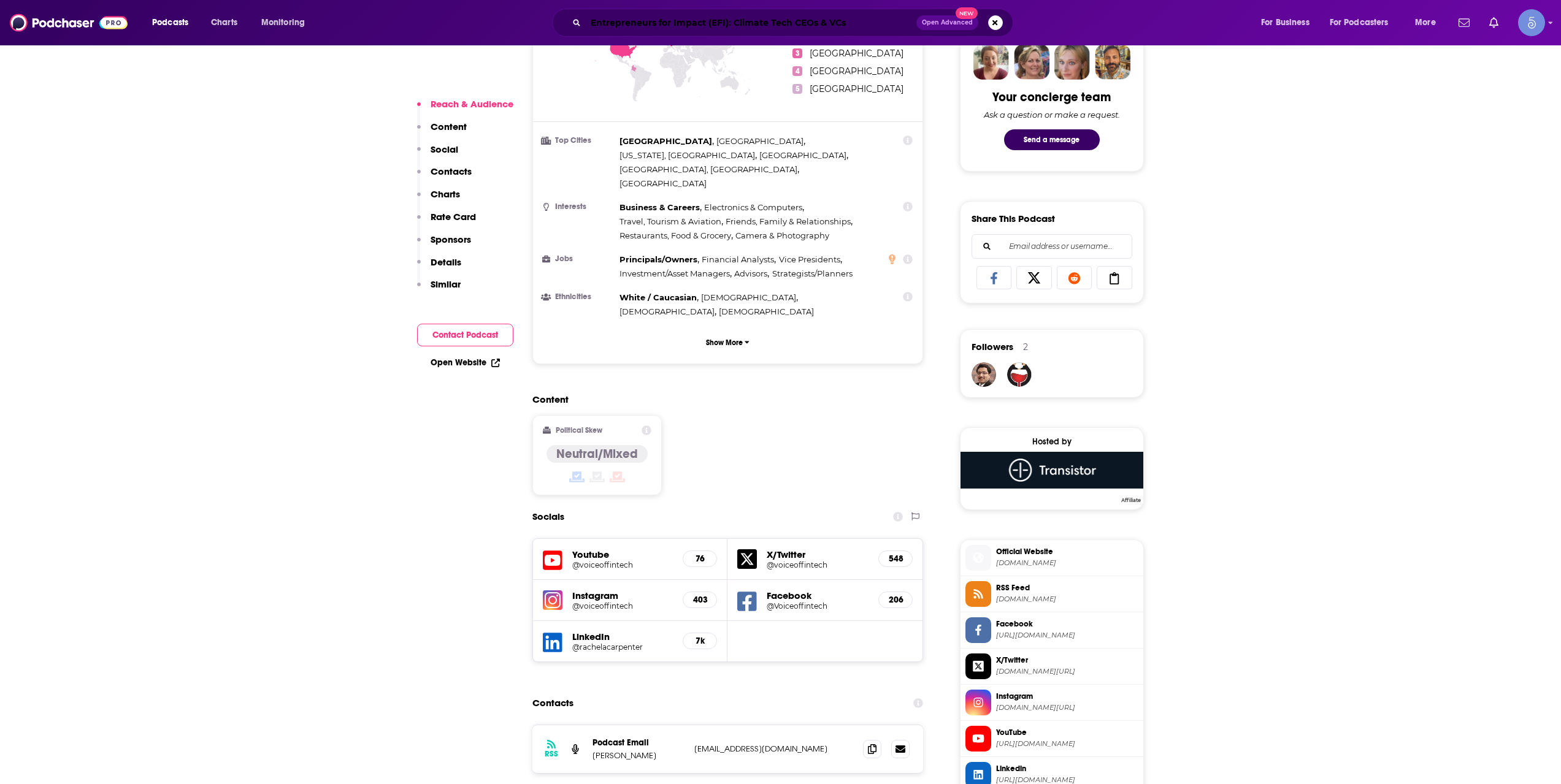
click at [672, 19] on input "Entrepreneurs for Impact (EFI): Climate Tech CEOs & VCs" at bounding box center [751, 22] width 331 height 19
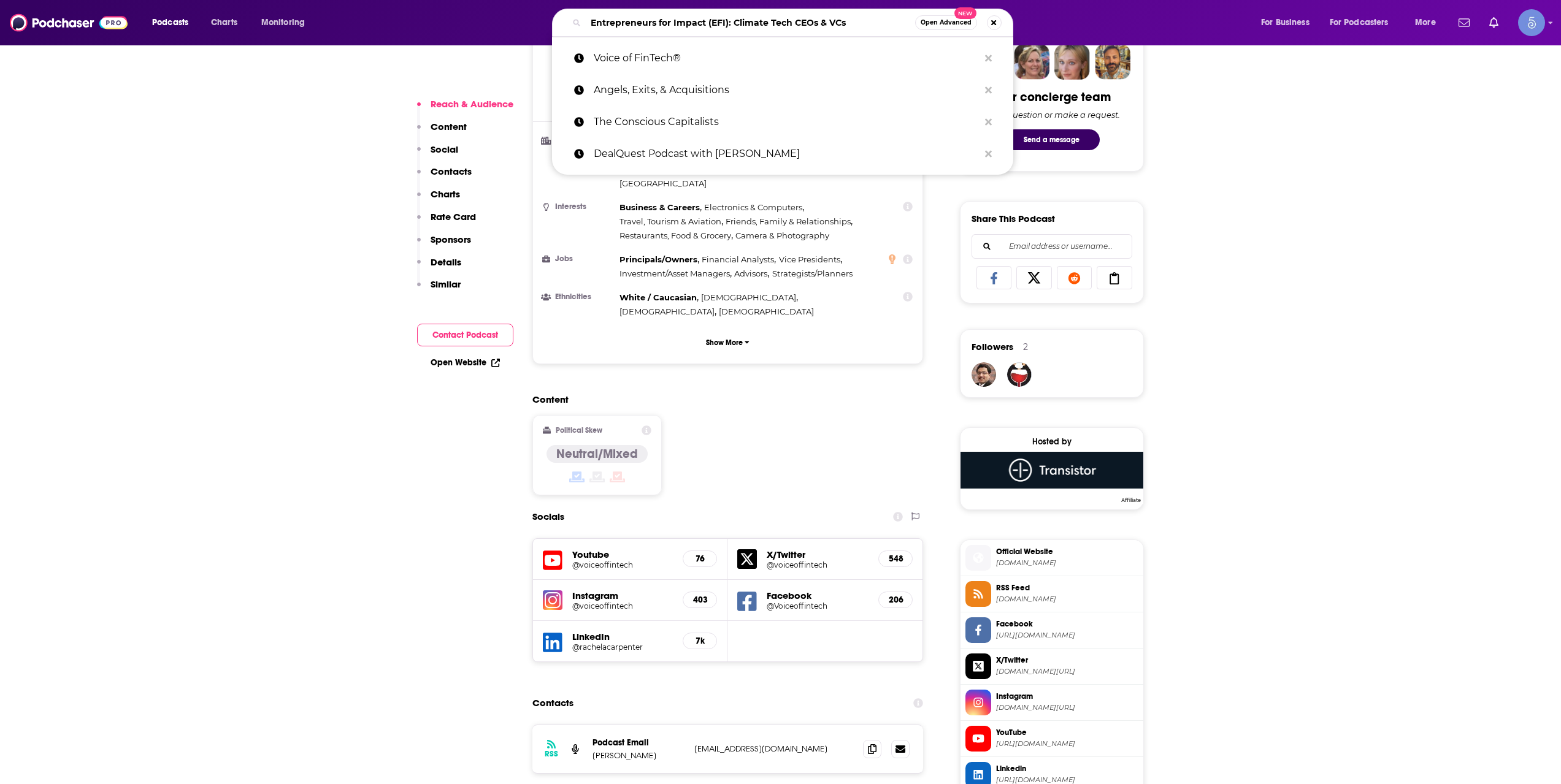
click at [672, 19] on input "Entrepreneurs for Impact (EFI): Climate Tech CEOs & VCs" at bounding box center [750, 22] width 329 height 19
paste input "Heavy Hitters: The Digital Industrial Podcast"
type input "Heavy Hitters: The Digital Industrial Podcast"
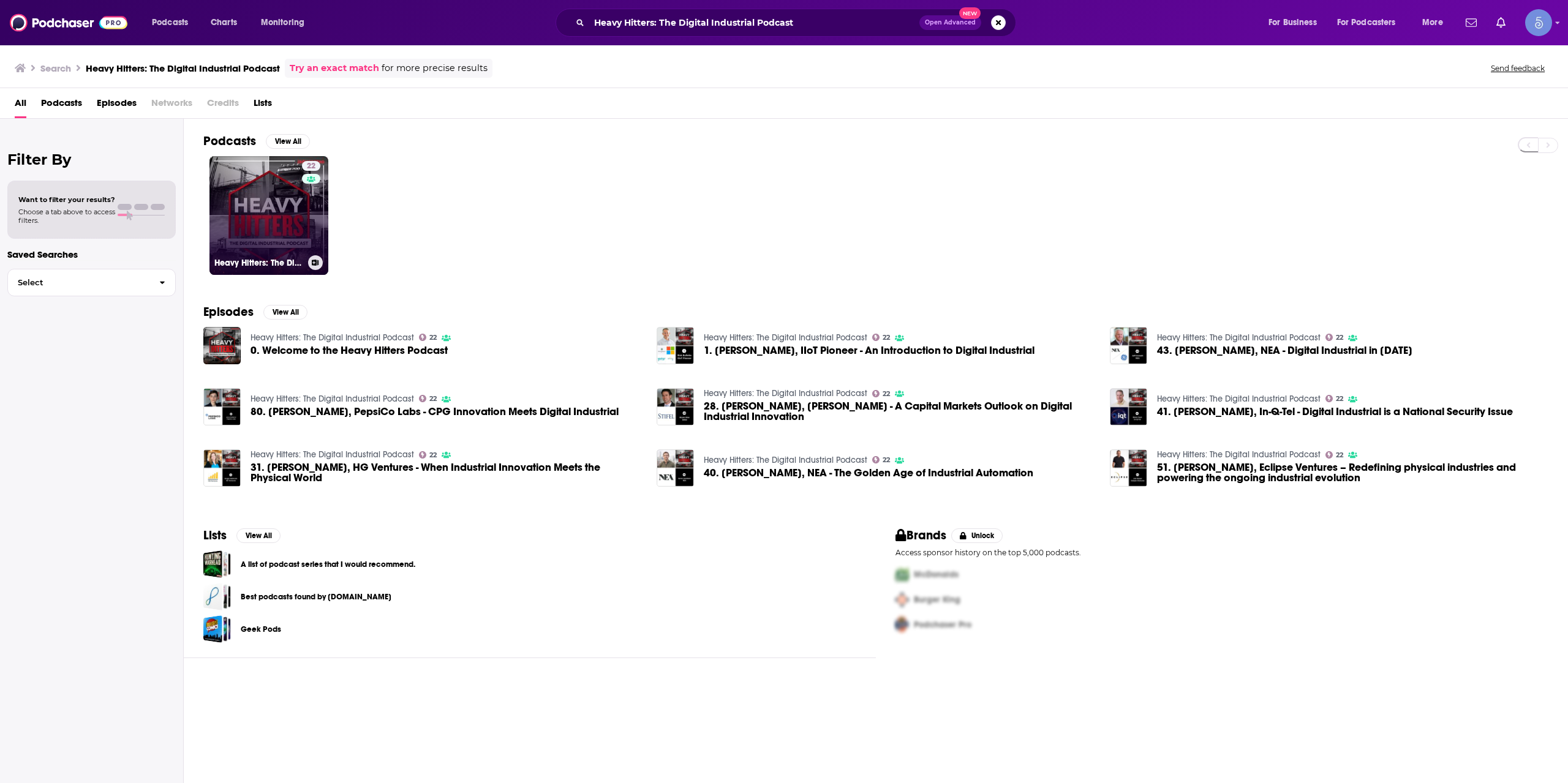
click at [252, 218] on link "22 Heavy Hitters: The Digital Industrial Podcast" at bounding box center [269, 216] width 119 height 119
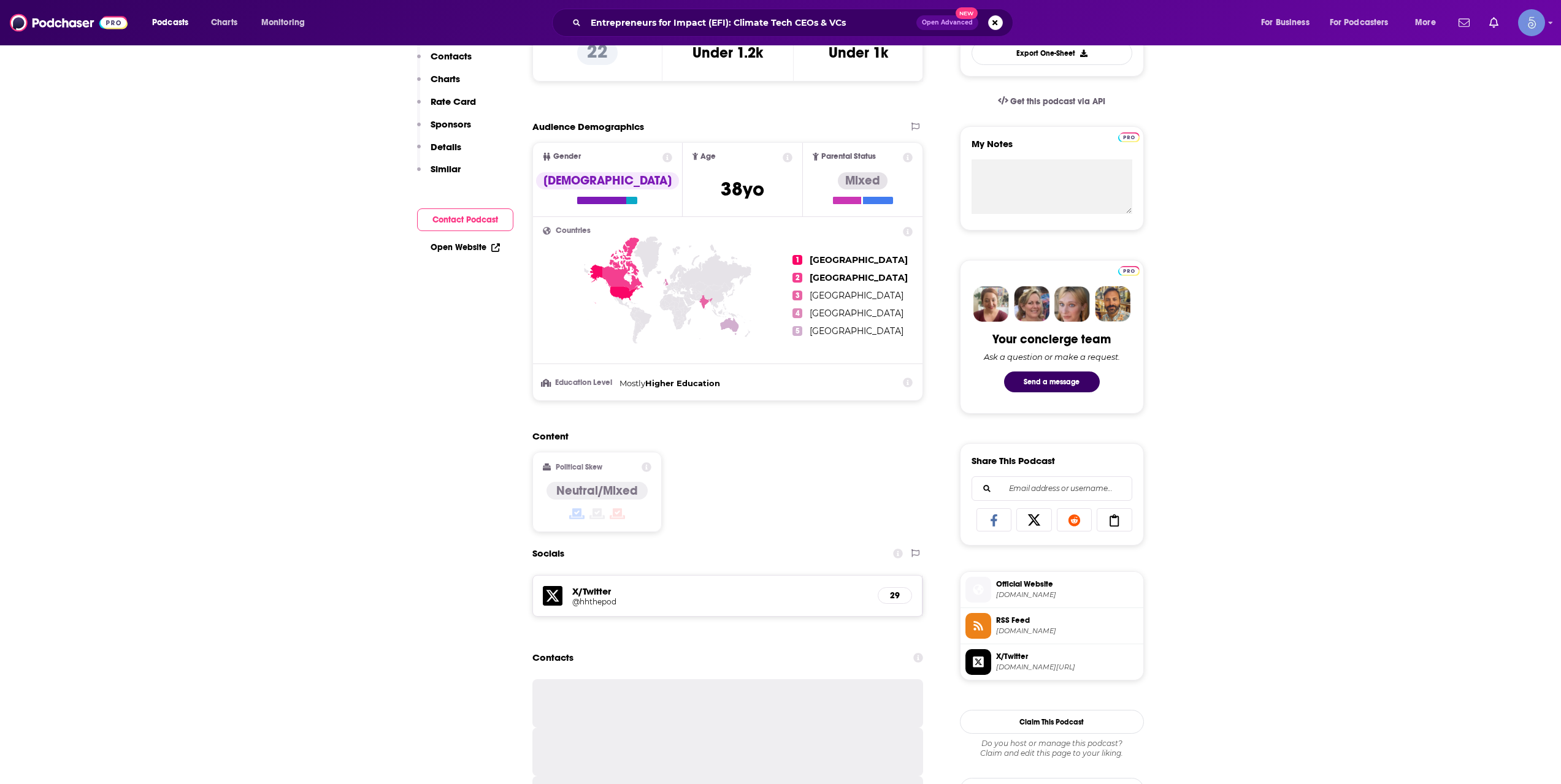
scroll to position [613, 0]
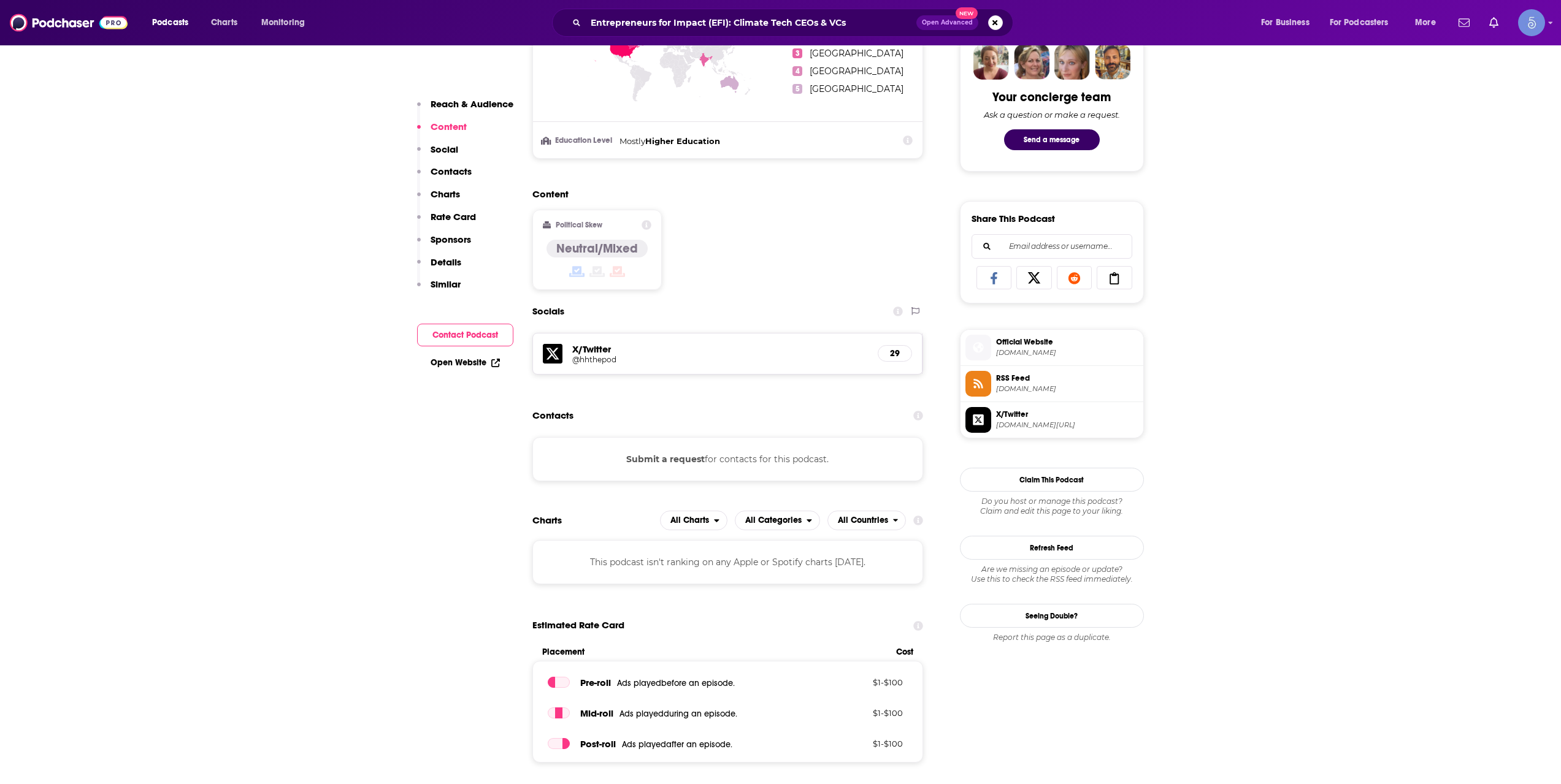
click at [804, 32] on div "Entrepreneurs for Impact (EFI): Climate Tech CEOs & VCs Open Advanced New" at bounding box center [783, 22] width 461 height 28
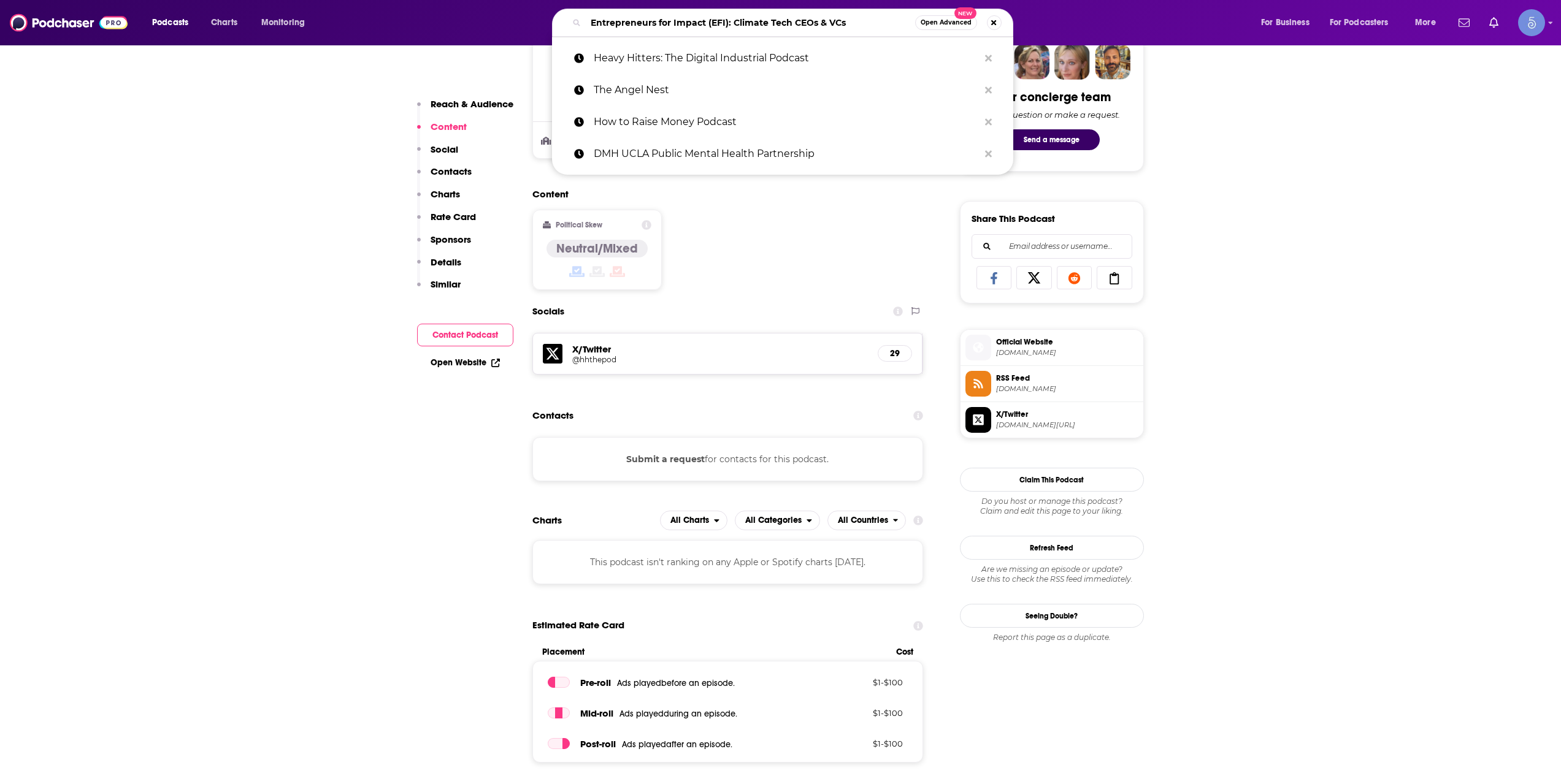
click at [802, 29] on input "Entrepreneurs for Impact (EFI): Climate Tech CEOs & VCs" at bounding box center [750, 22] width 329 height 19
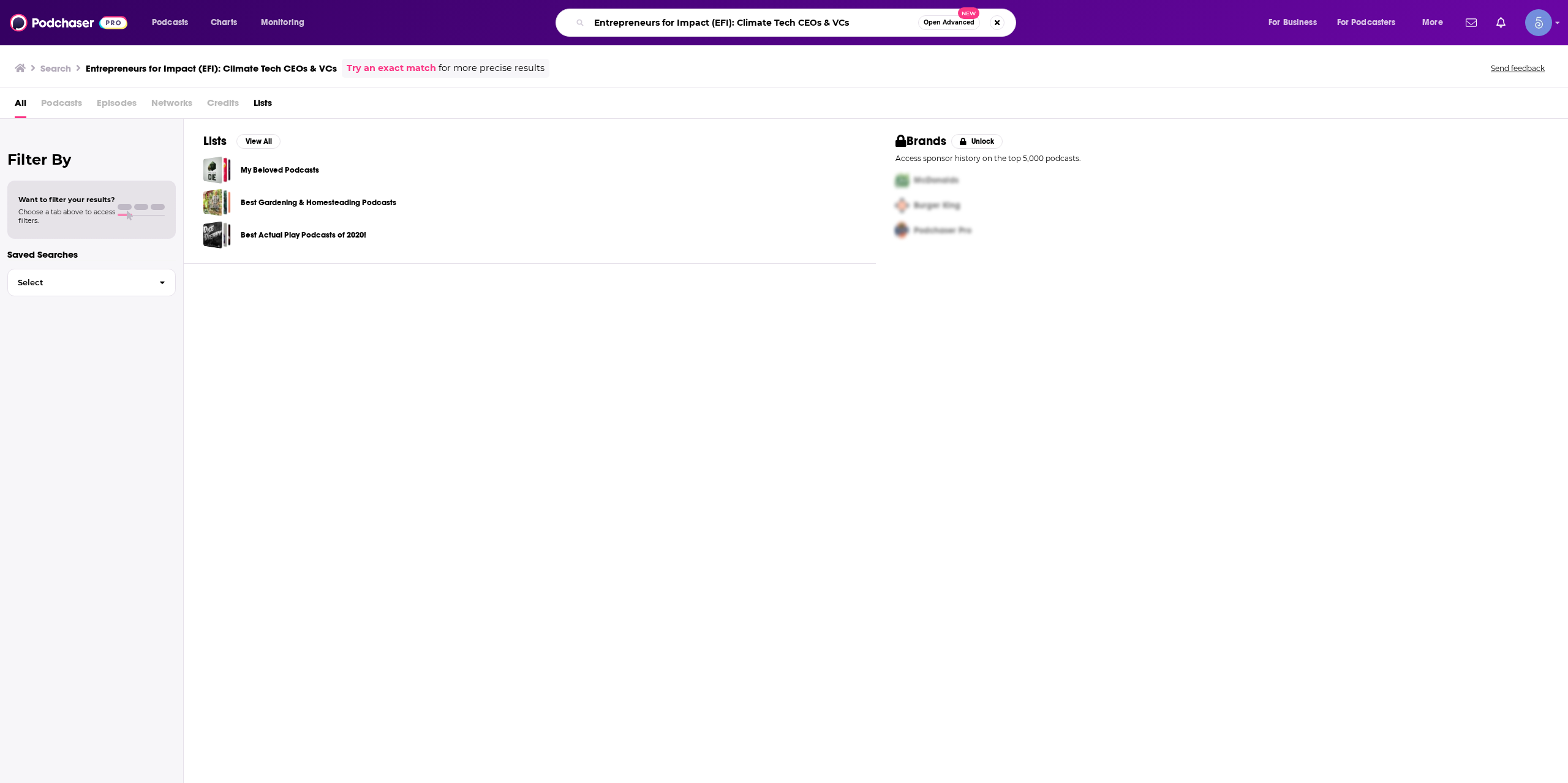
click at [695, 25] on input "Entrepreneurs for Impact (EFI): Climate Tech CEOs & VCs" at bounding box center [754, 22] width 329 height 19
paste input "Wings of Inspired Business"
click at [741, 36] on div "Entrepreneurs for Wings of Inspired Business(EFI): Climate Tech CEOs & VCs Open…" at bounding box center [786, 22] width 461 height 28
click at [756, 27] on input "Entrepreneurs for Wings of Inspired Business(EFI): Climate Tech CEOs & VCs" at bounding box center [754, 22] width 329 height 19
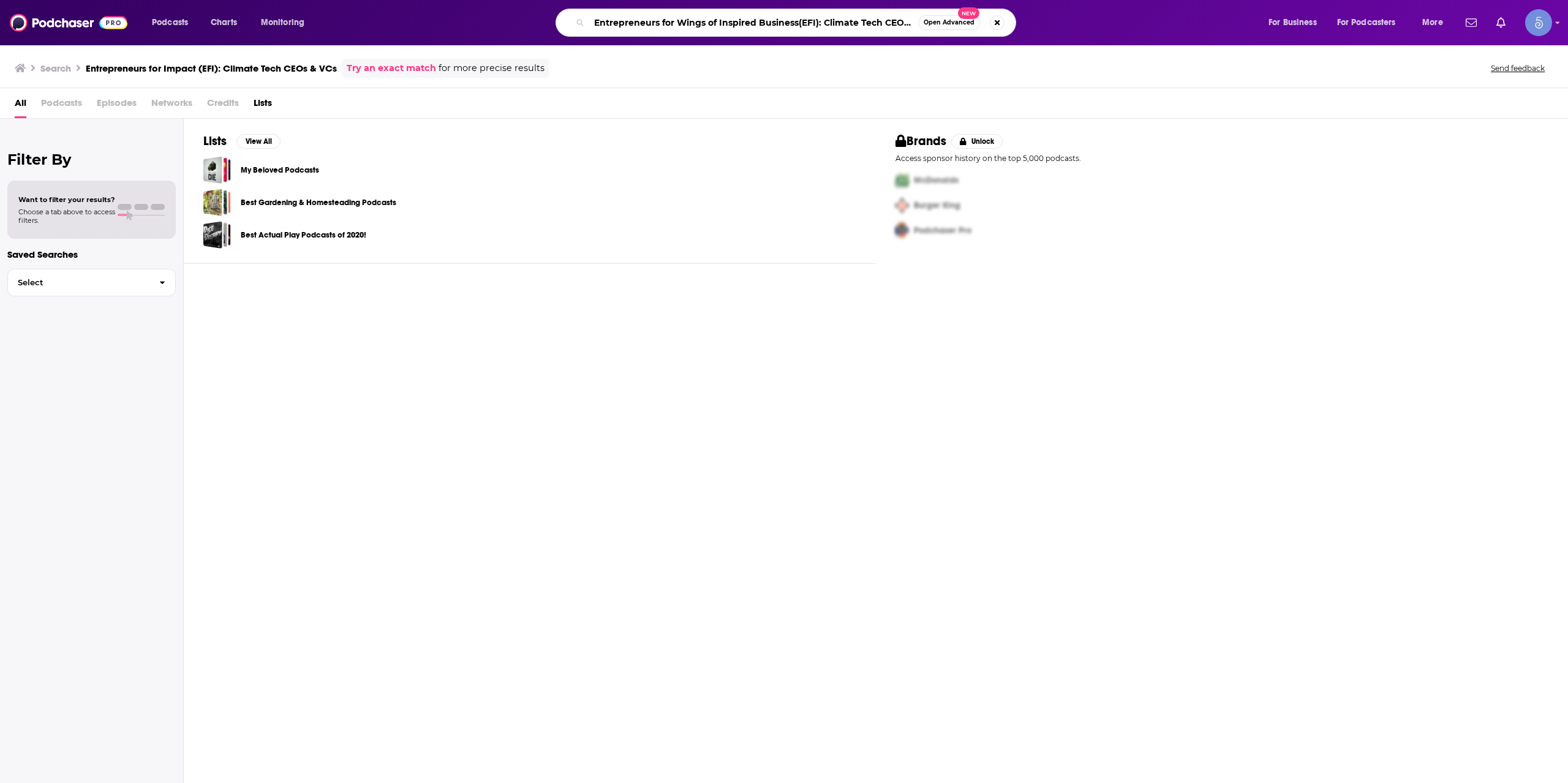
click at [756, 27] on input "Entrepreneurs for Wings of Inspired Business(EFI): Climate Tech CEOs & VCs" at bounding box center [754, 22] width 329 height 19
paste input "Wings of Inspired Busines"
type input "Wings of Inspired Business"
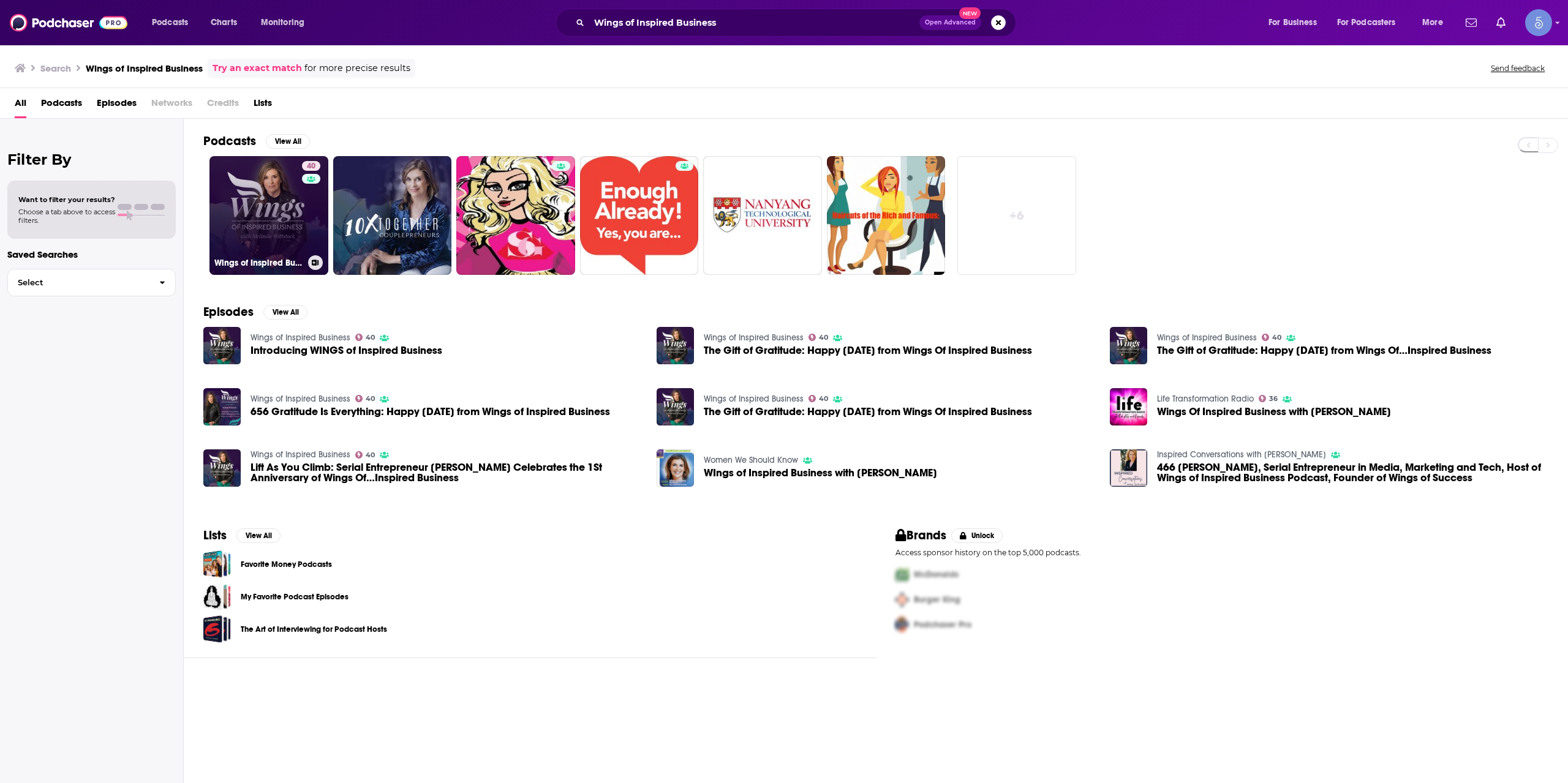
click at [309, 225] on div "40" at bounding box center [313, 207] width 22 height 94
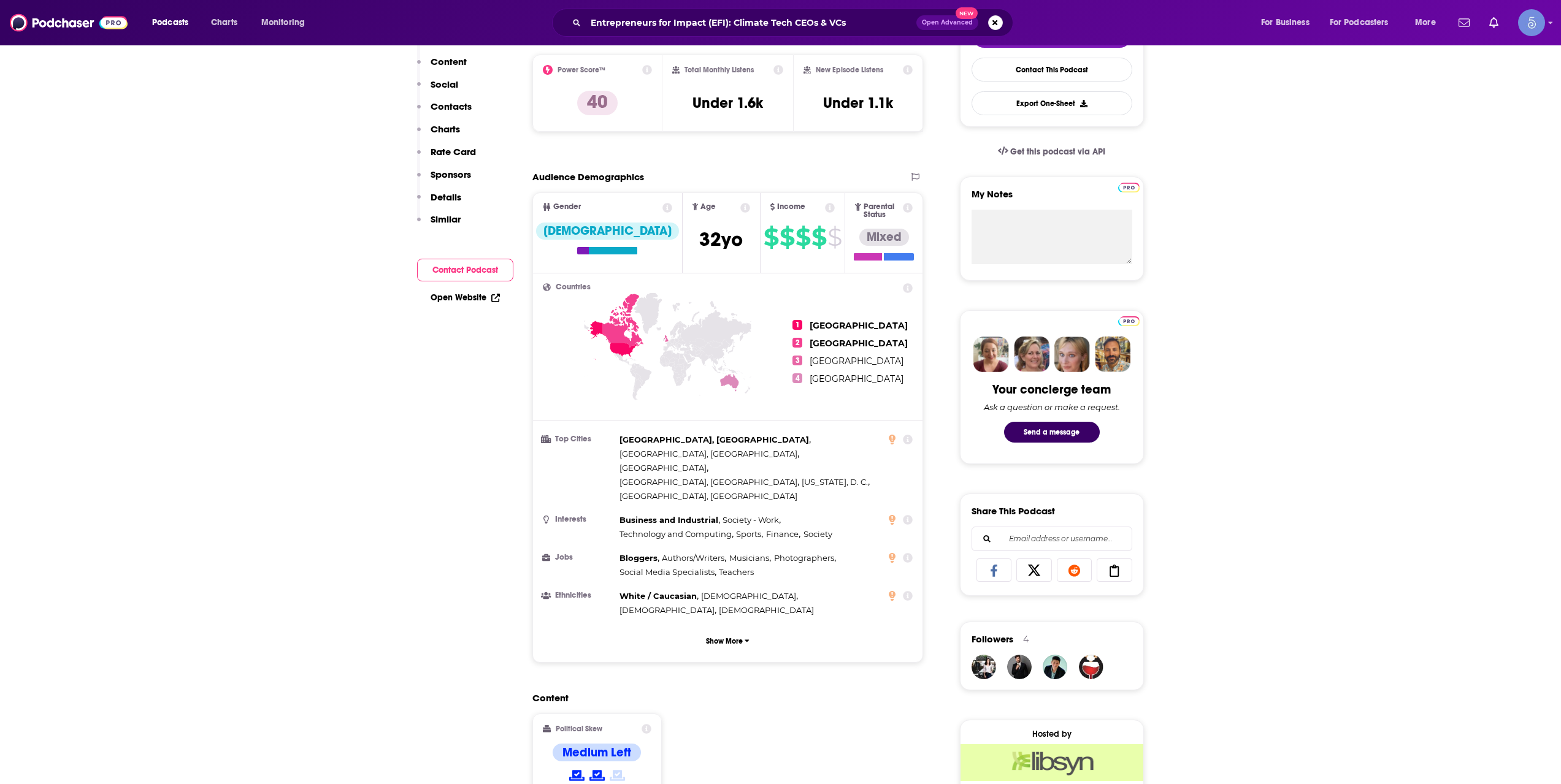
scroll to position [817, 0]
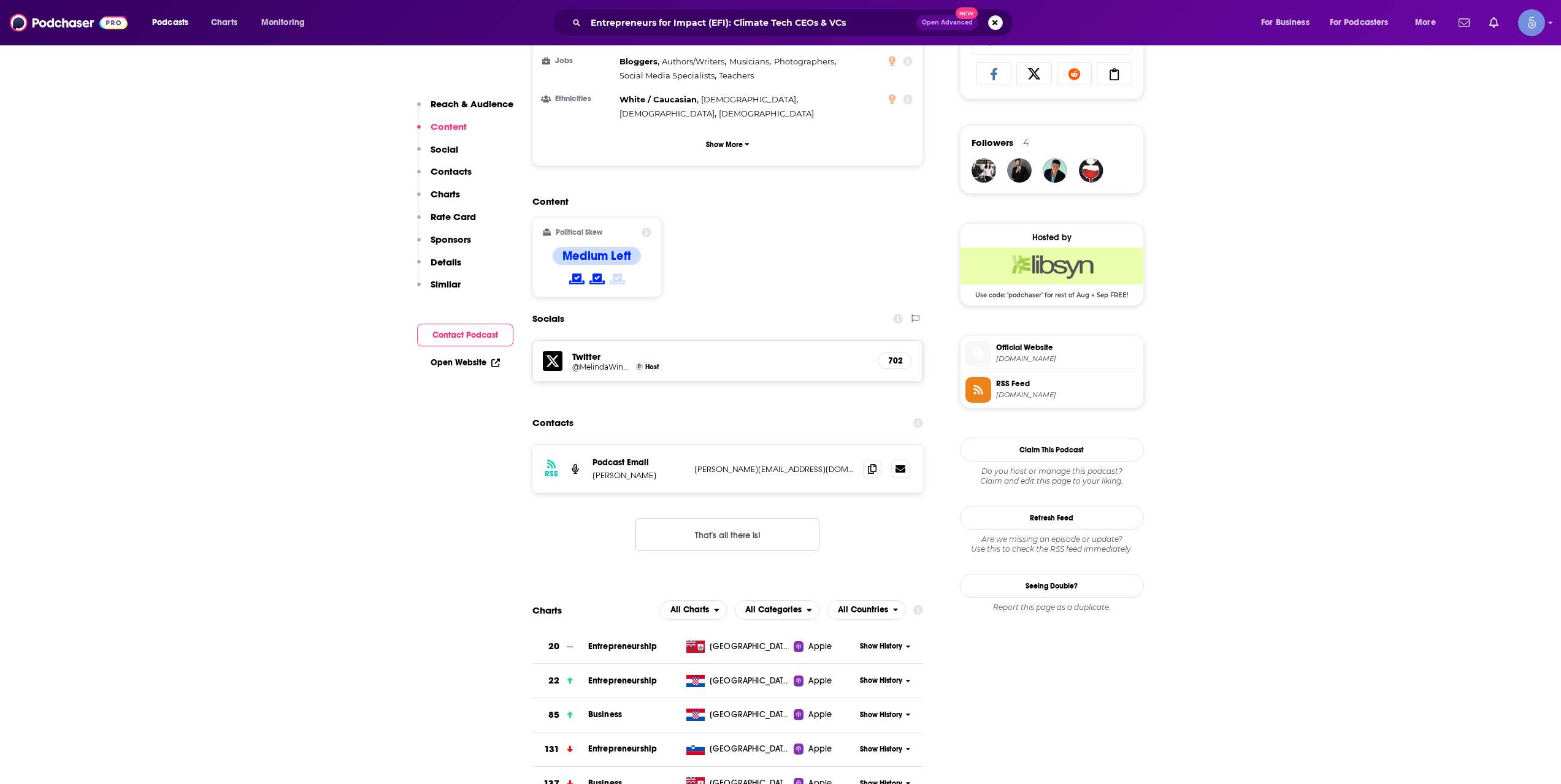
click at [756, 33] on div "Entrepreneurs for Impact (EFI): Climate Tech CEOs & VCs Open Advanced New" at bounding box center [783, 22] width 461 height 28
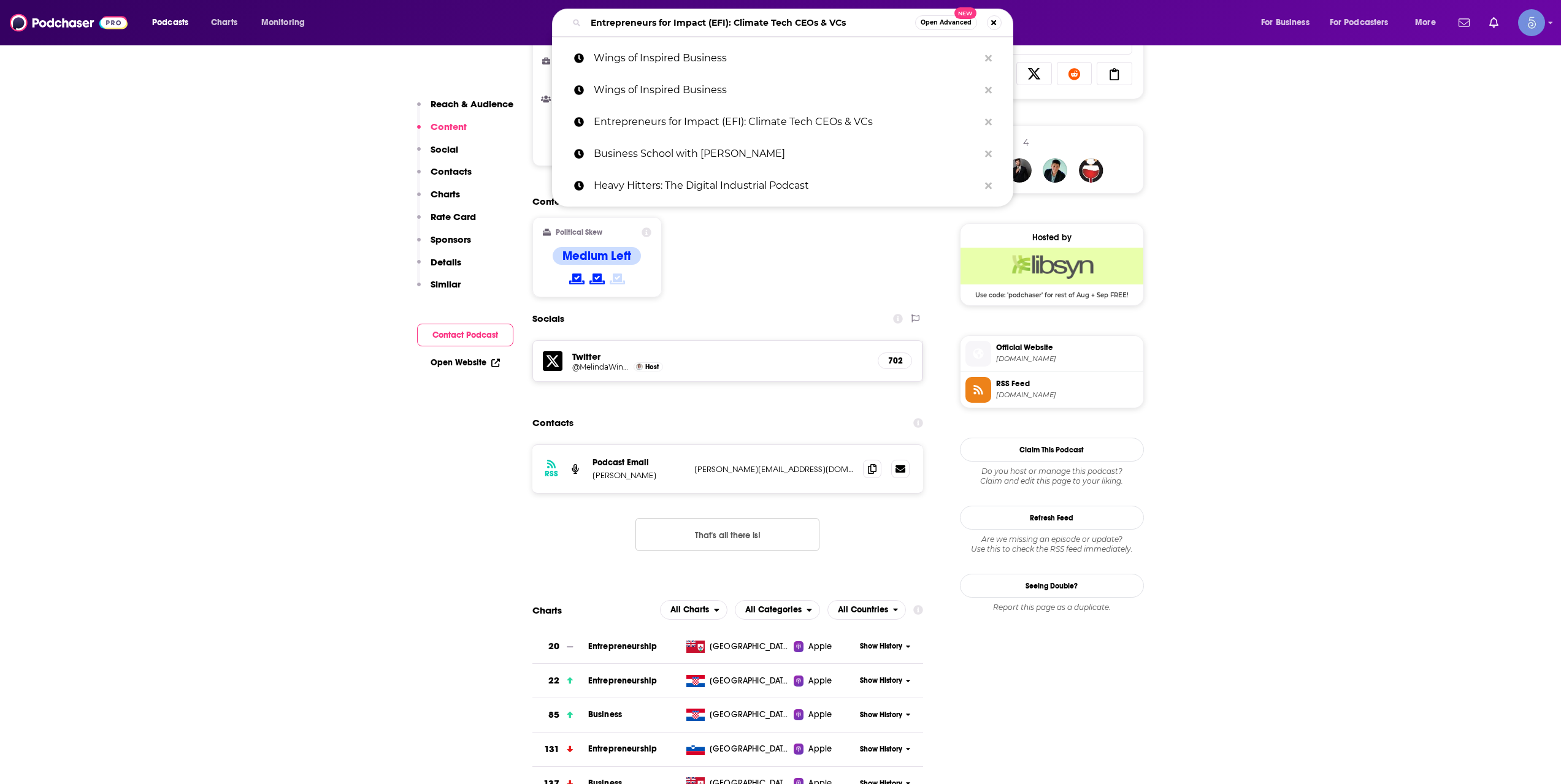
click at [758, 24] on input "Entrepreneurs for Impact (EFI): Climate Tech CEOs & VCs" at bounding box center [750, 22] width 329 height 19
click at [758, 23] on input "Entrepreneurs for Impact (EFI): Climate Tech CEOs & VCs" at bounding box center [750, 22] width 329 height 19
paste input "33voice"
type input "33voices"
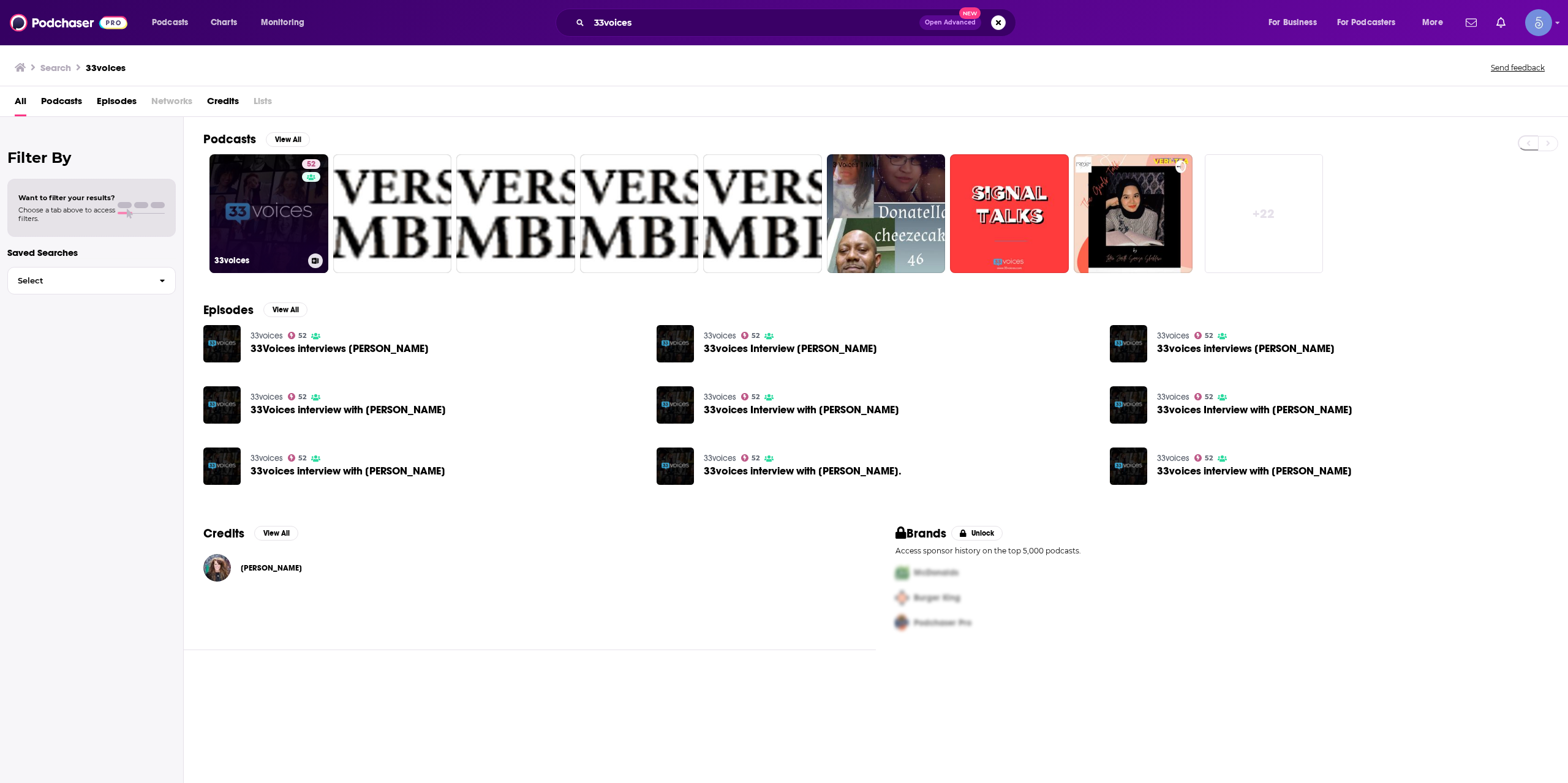
click at [236, 230] on link "52 33voices" at bounding box center [269, 214] width 119 height 119
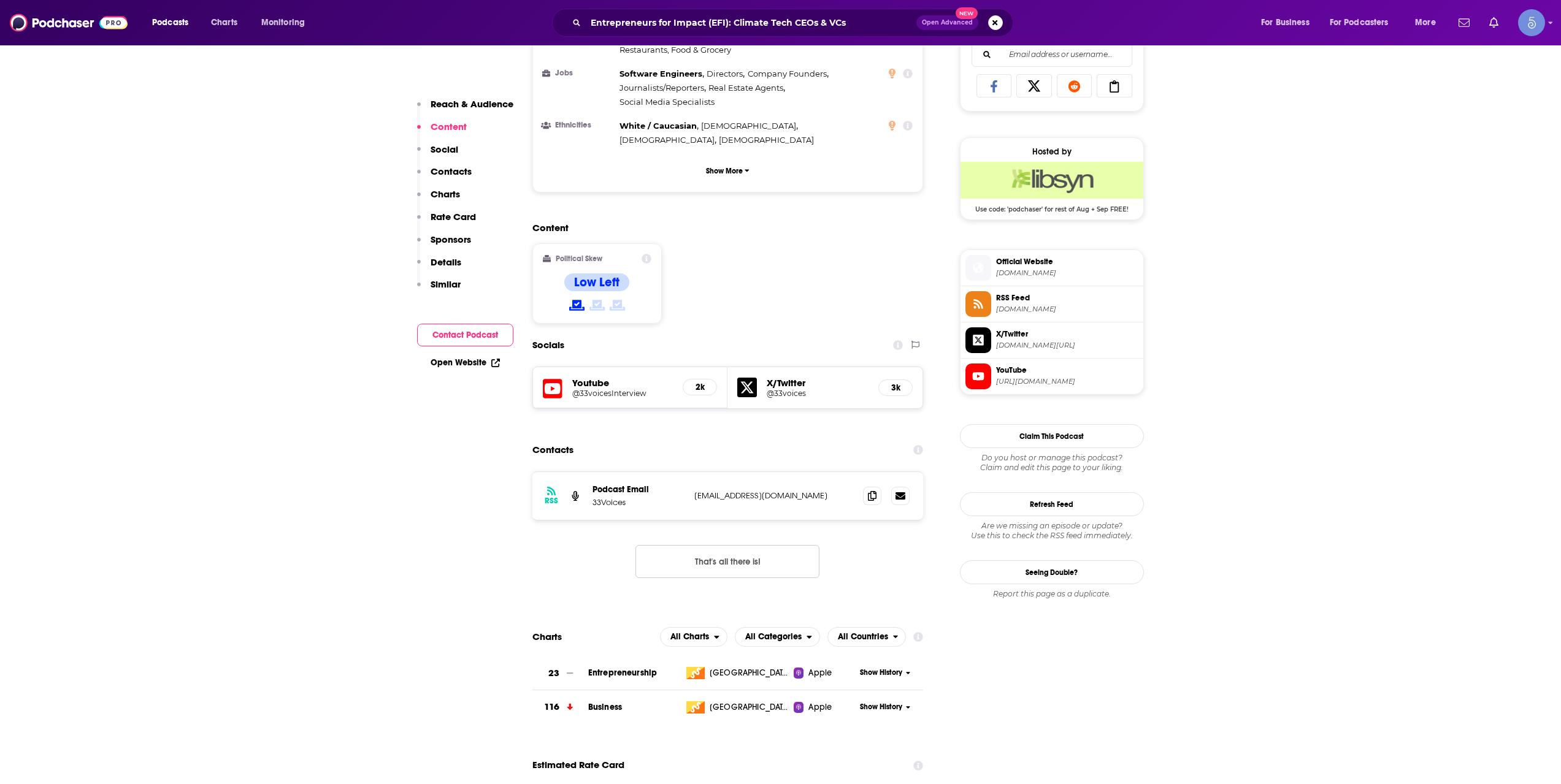
scroll to position [817, 0]
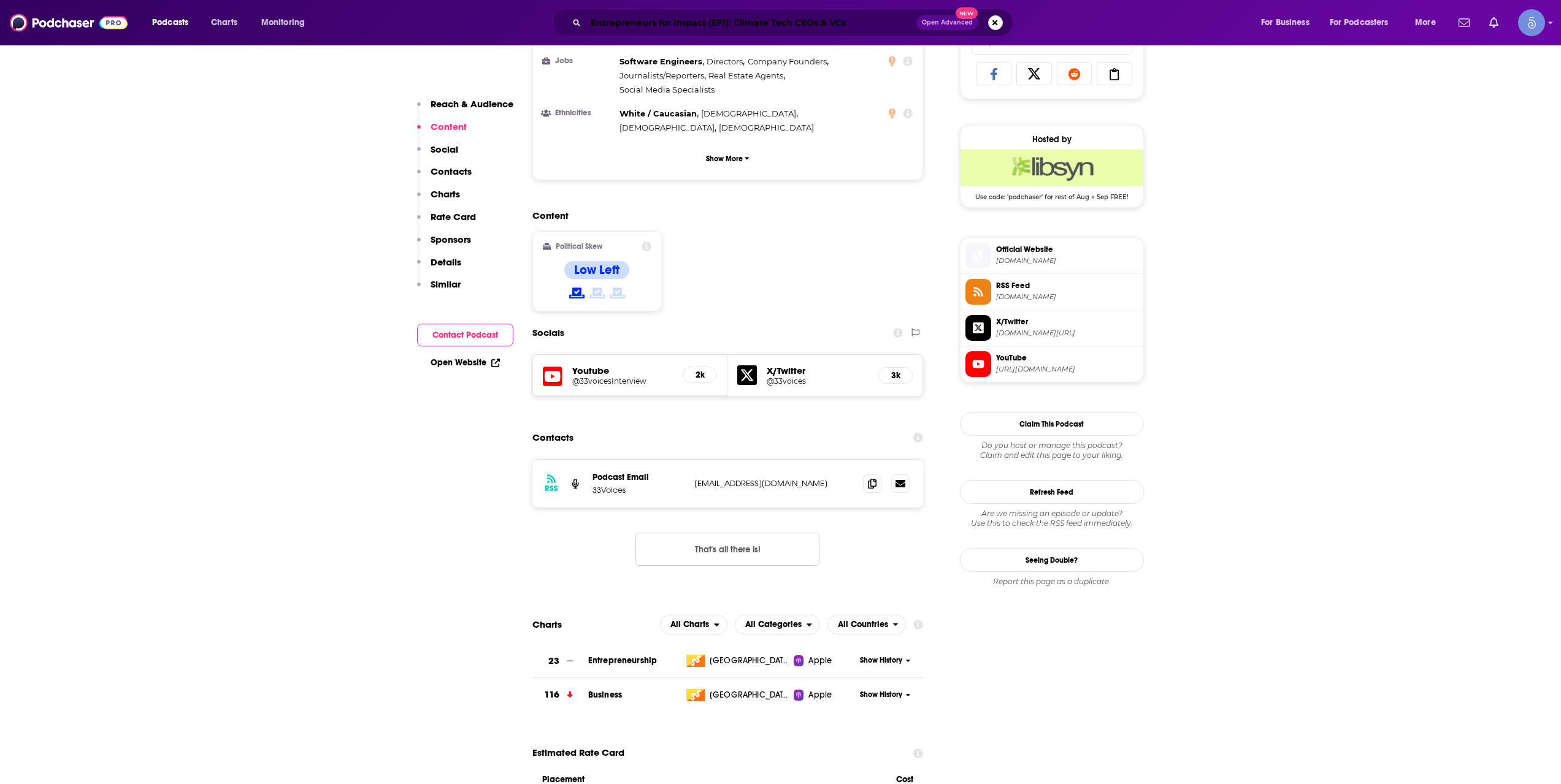
click at [662, 25] on input "Entrepreneurs for Impact (EFI): Climate Tech CEOs & VCs" at bounding box center [751, 22] width 331 height 19
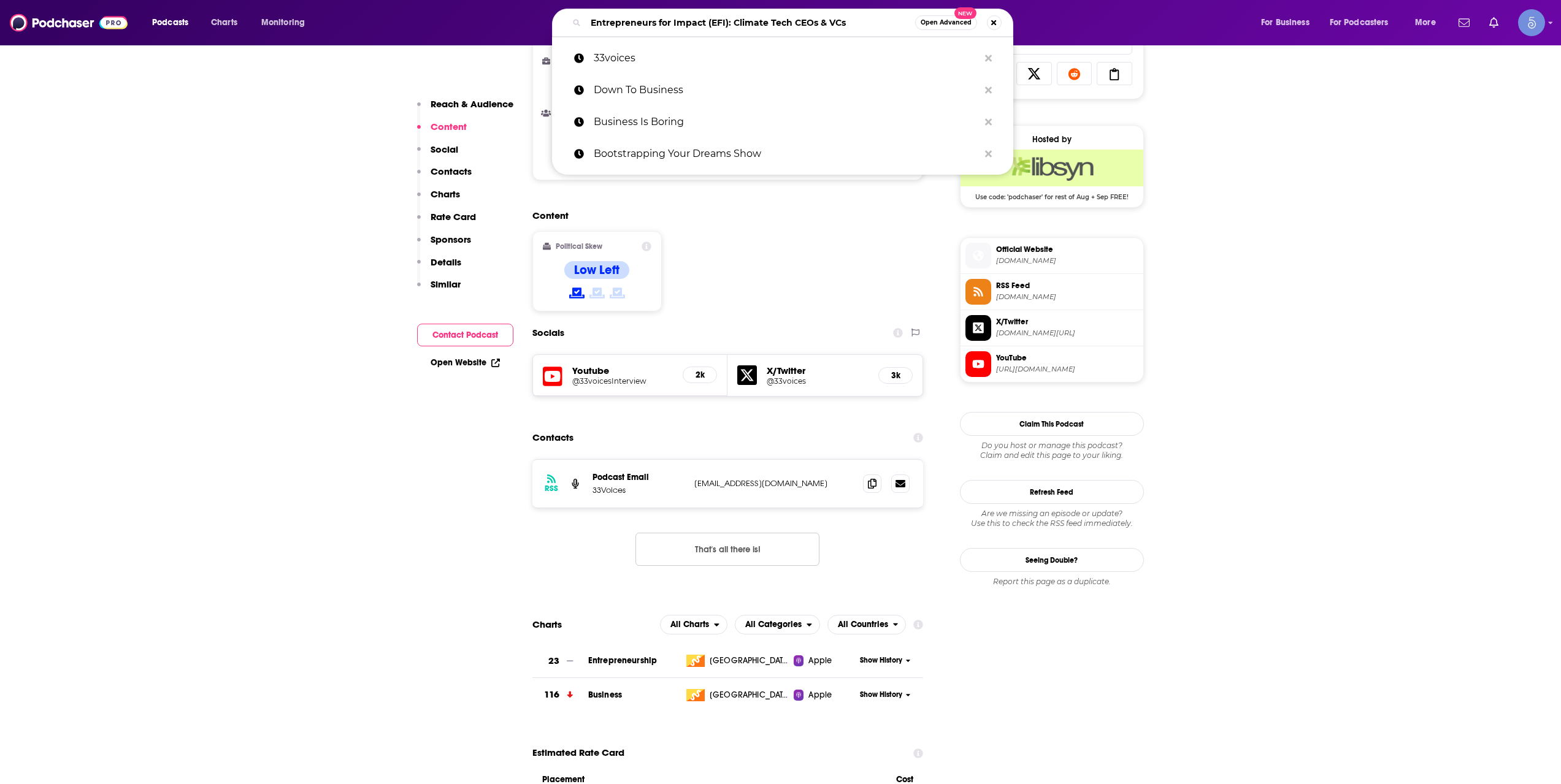
click at [662, 25] on input "Entrepreneurs for Impact (EFI): Climate Tech CEOs & VCs" at bounding box center [750, 22] width 329 height 19
paste input "Honestquo Venture Podcast"
type input "Honestquo Venture Podcast"
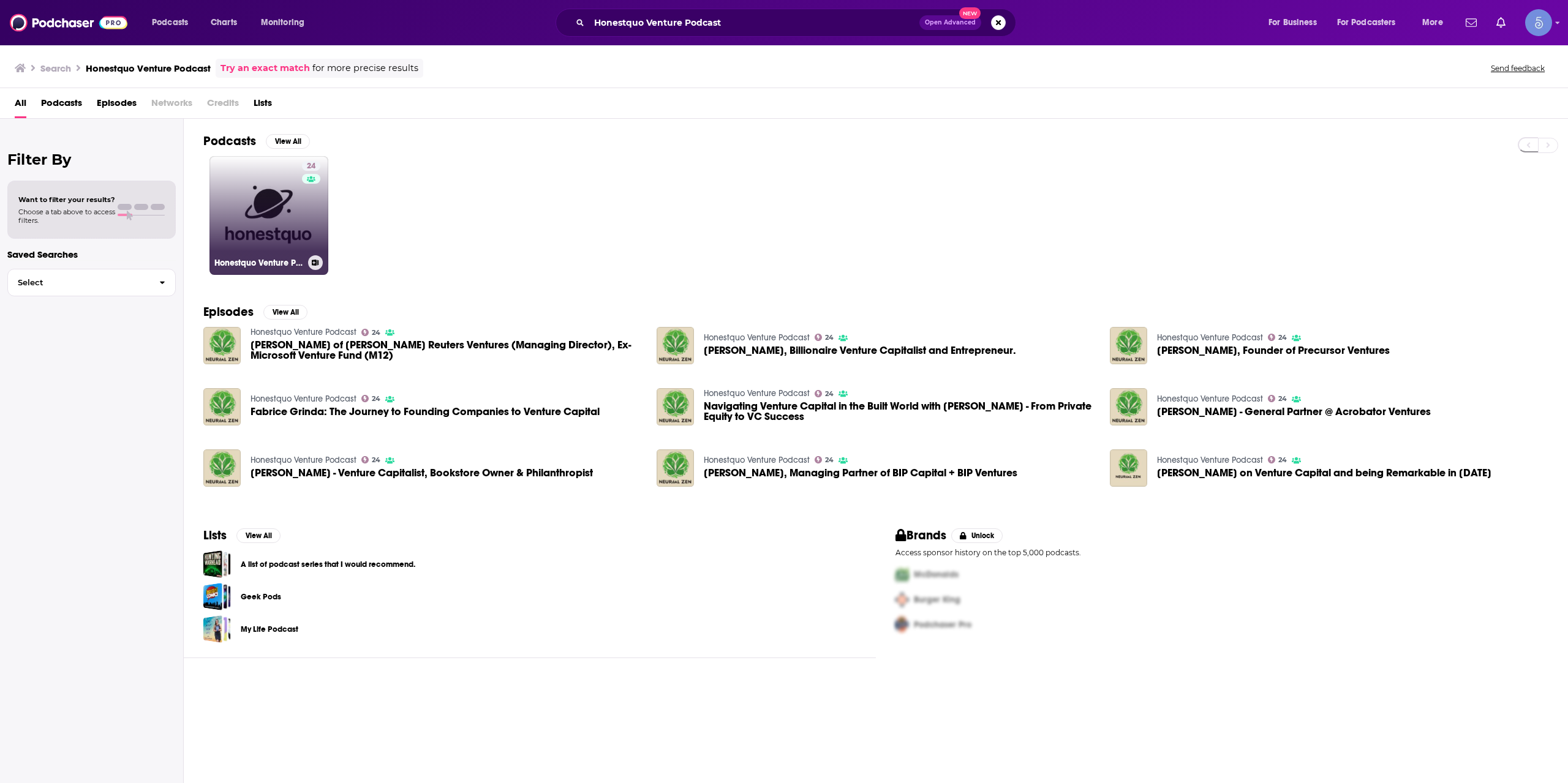
click at [295, 204] on link "24 Honestquo Venture Podcast" at bounding box center [269, 216] width 119 height 119
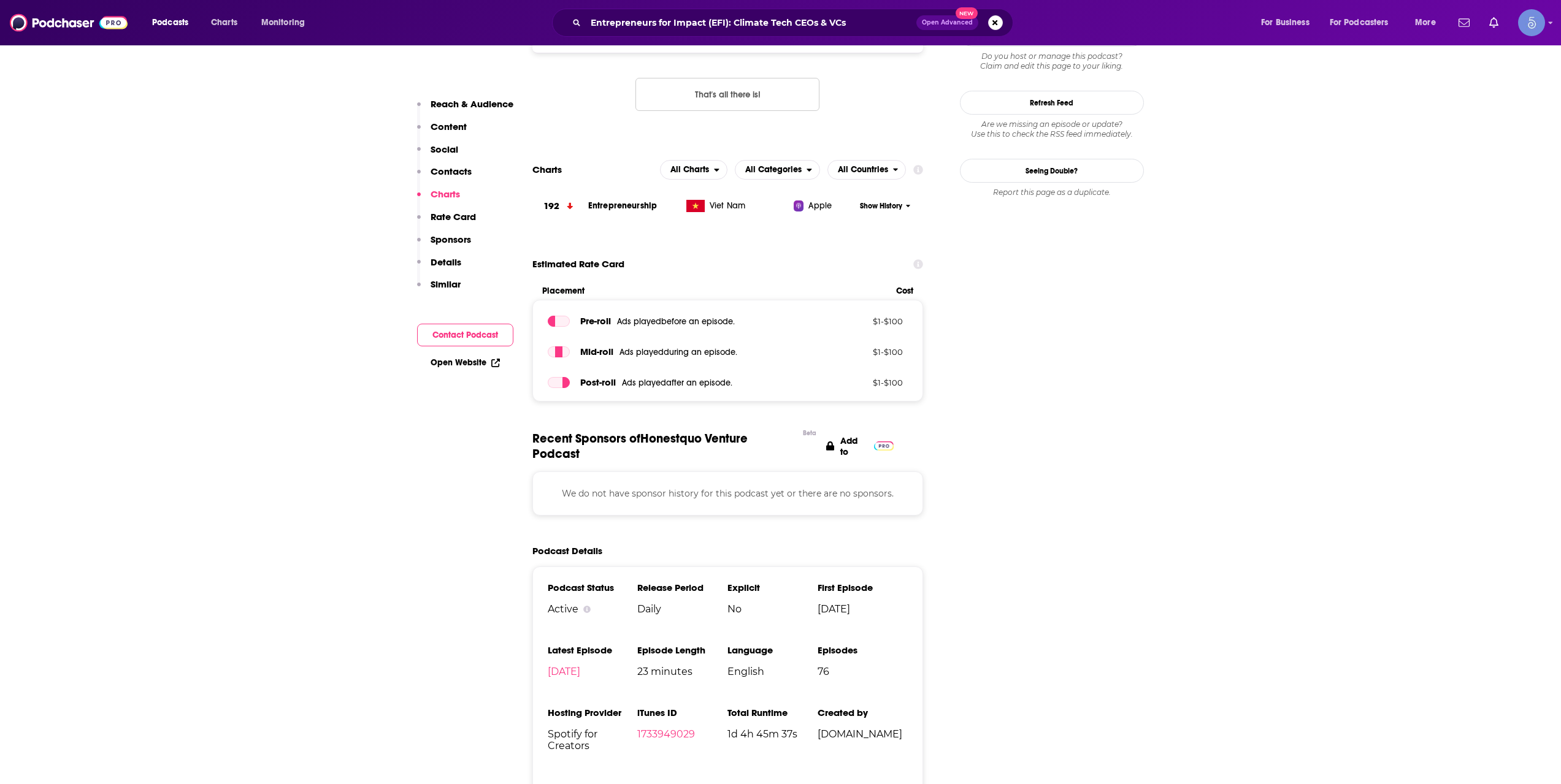
scroll to position [204, 0]
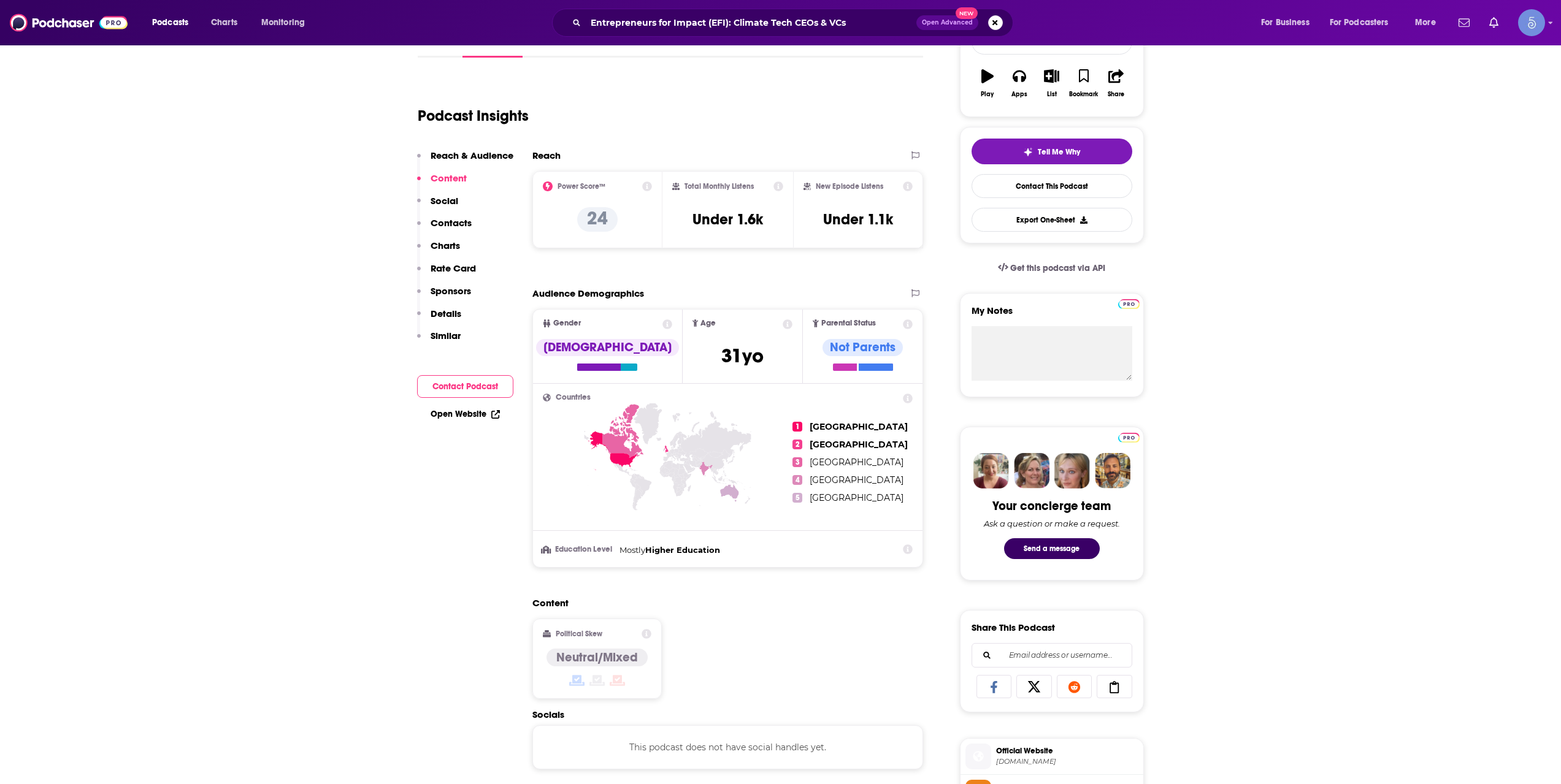
click at [780, 45] on div "Podcasts Charts Monitoring Entrepreneurs for Impact (EFI): Climate Tech CEOs & …" at bounding box center [780, 22] width 1561 height 45
click at [777, 23] on input "Entrepreneurs for Impact (EFI): Climate Tech CEOs & VCs" at bounding box center [751, 22] width 331 height 19
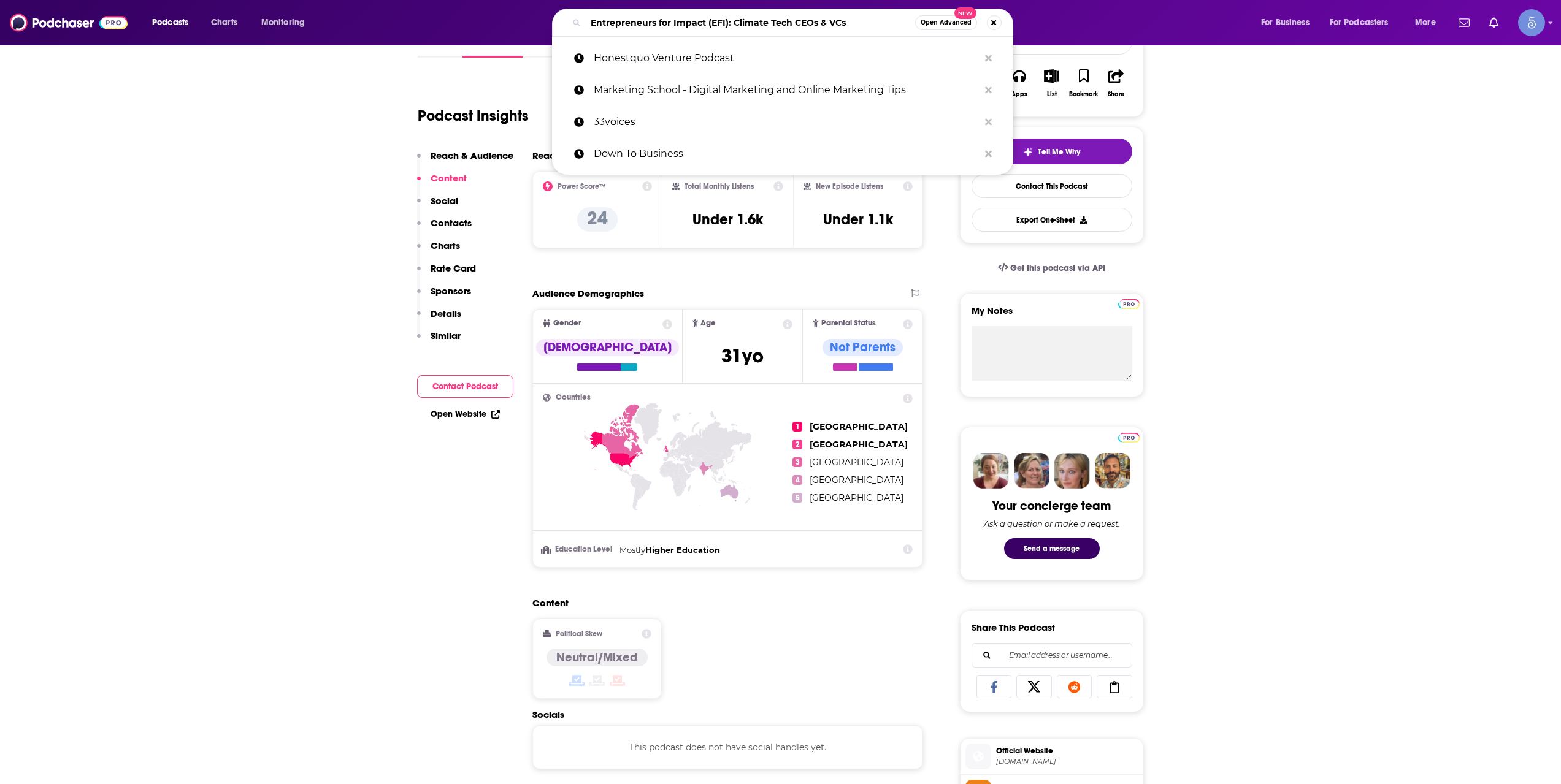
click at [777, 23] on input "Entrepreneurs for Impact (EFI): Climate Tech CEOs & VCs" at bounding box center [750, 22] width 329 height 19
paste input "Invested by [PERSON_NAME]"
type input "Invested by [PERSON_NAME]"
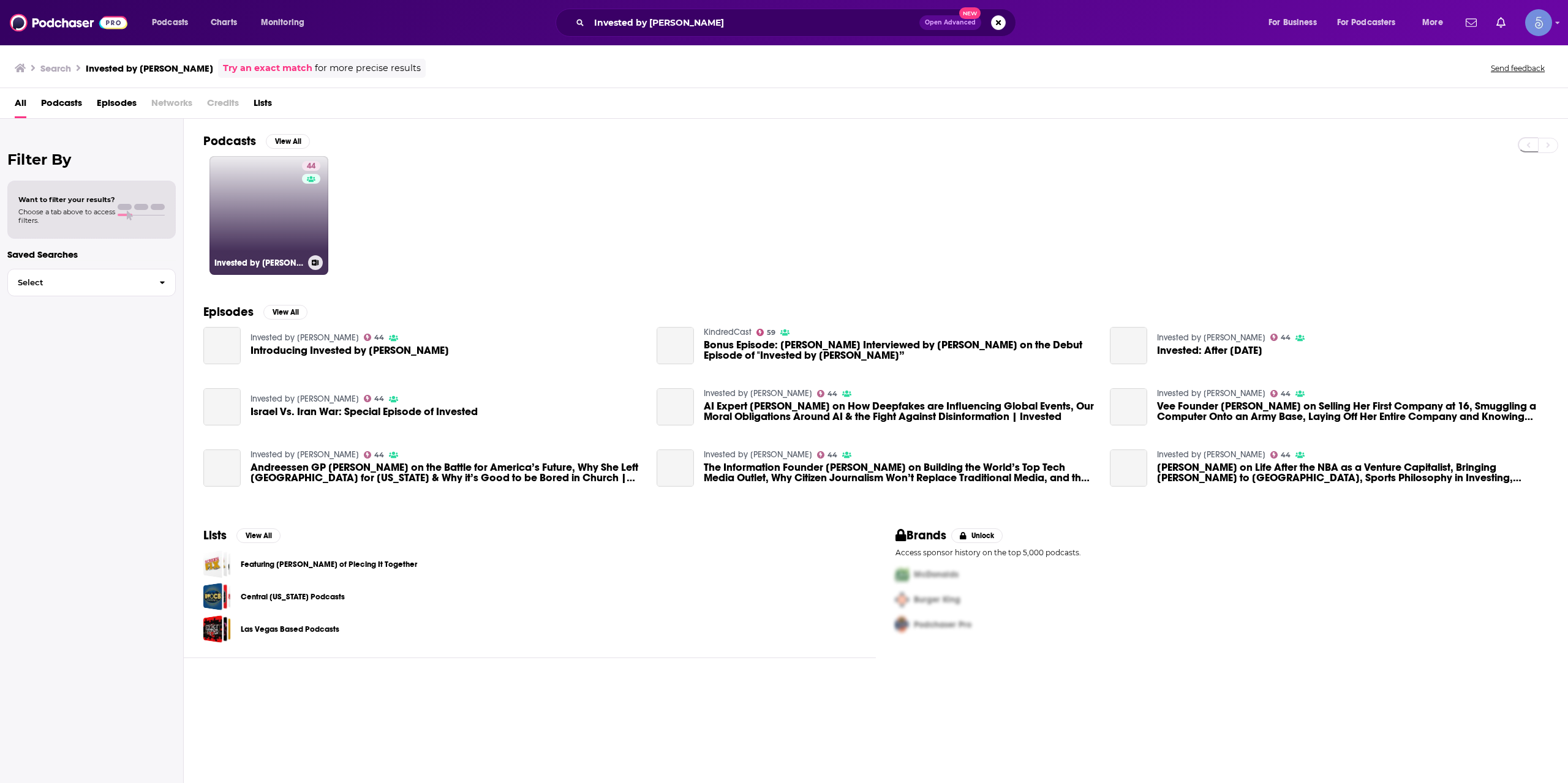
click at [221, 214] on link "44 Invested by [PERSON_NAME]" at bounding box center [269, 216] width 119 height 119
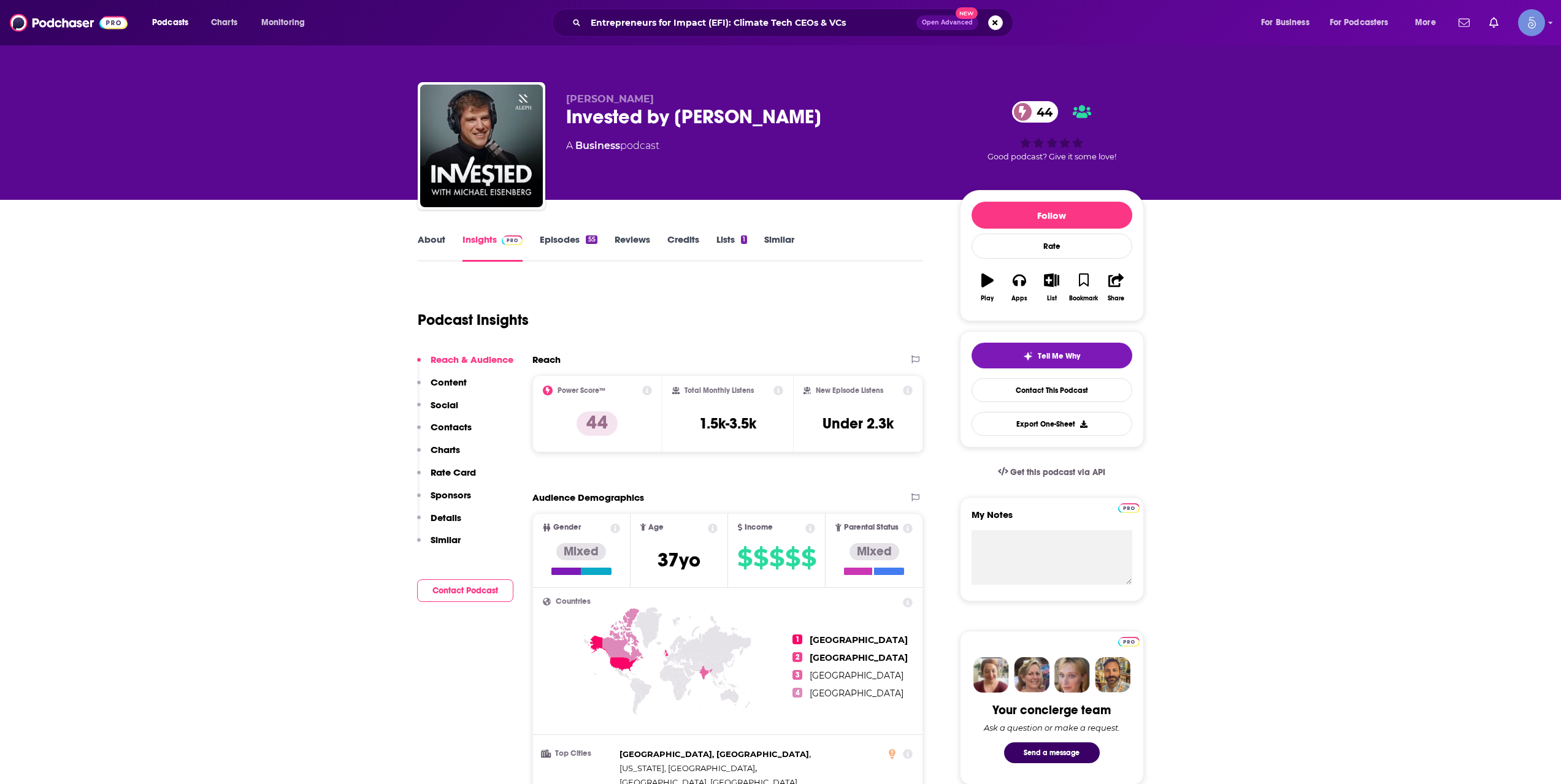
click at [671, 45] on div "Podcasts Charts Monitoring Entrepreneurs for Impact (EFI): Climate Tech CEOs & …" at bounding box center [780, 22] width 1561 height 45
click at [675, 29] on input "Entrepreneurs for Impact (EFI): Climate Tech CEOs & VCs" at bounding box center [751, 22] width 331 height 19
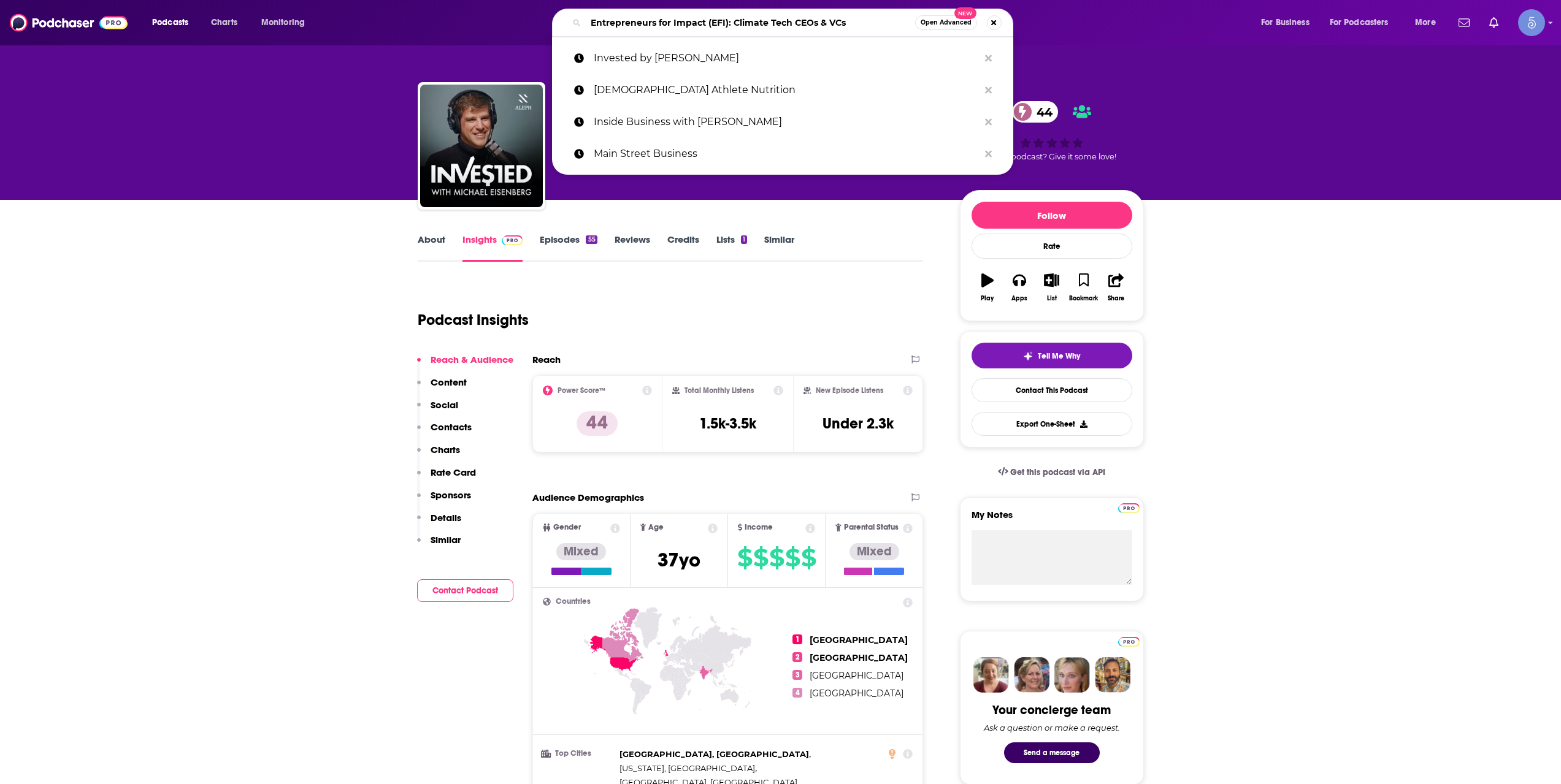
click at [675, 29] on input "Entrepreneurs for Impact (EFI): Climate Tech CEOs & VCs" at bounding box center [750, 22] width 329 height 19
click at [675, 26] on input "Entrepreneurs for Impact (EFI): Climate Tech CEOs & VCs" at bounding box center [750, 22] width 329 height 19
paste input "Fintech Chatter: Insights From Fintech Leaders"
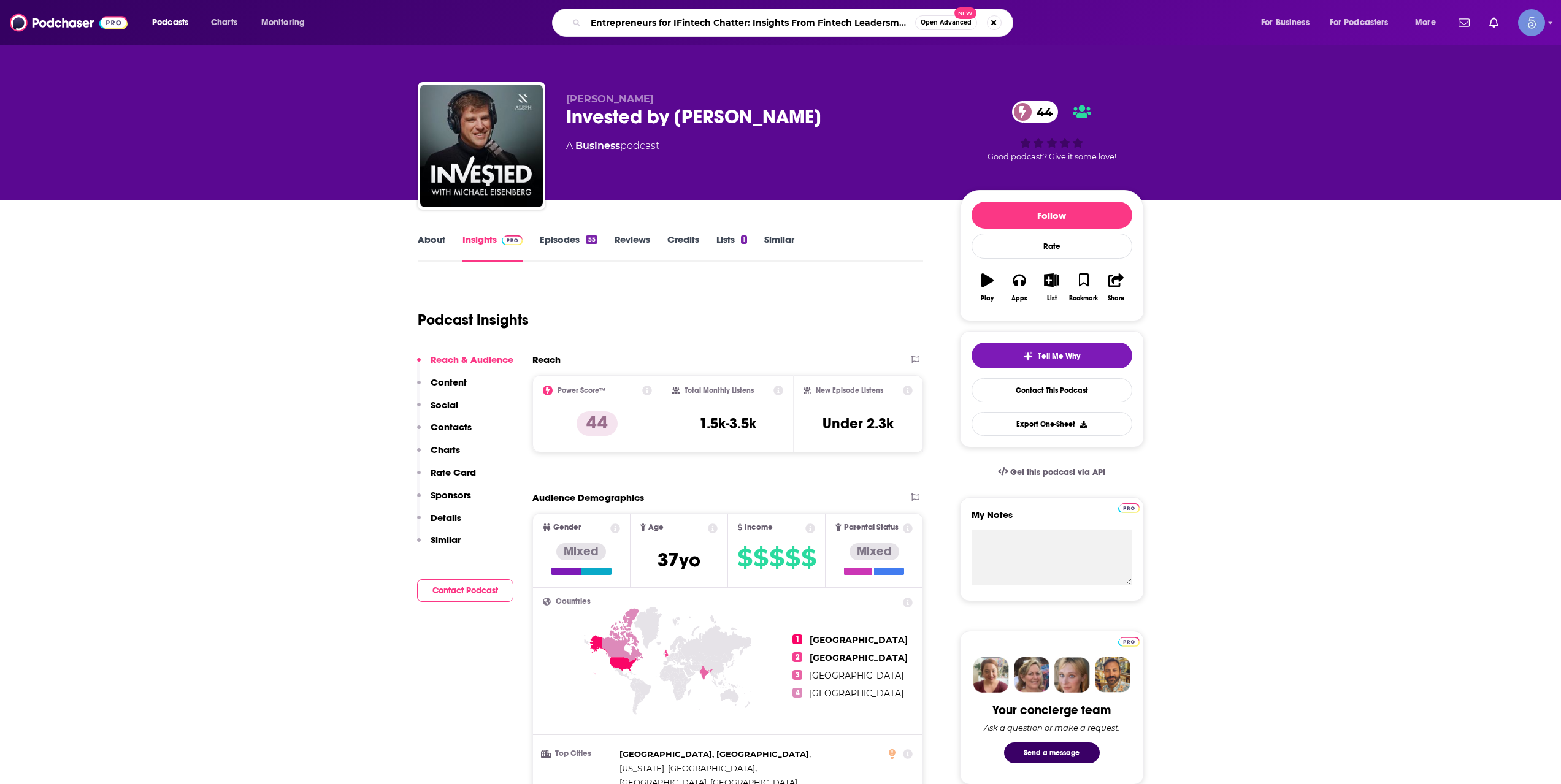
click at [675, 27] on input "Entrepreneurs for IFintech Chatter: Insights From Fintech Leadersmpact (EFI): C…" at bounding box center [750, 22] width 329 height 19
paste input "Fintech Chatter: Insights From Fintech Leader"
type input "Fintech Chatter: Insights From Fintech Leaders"
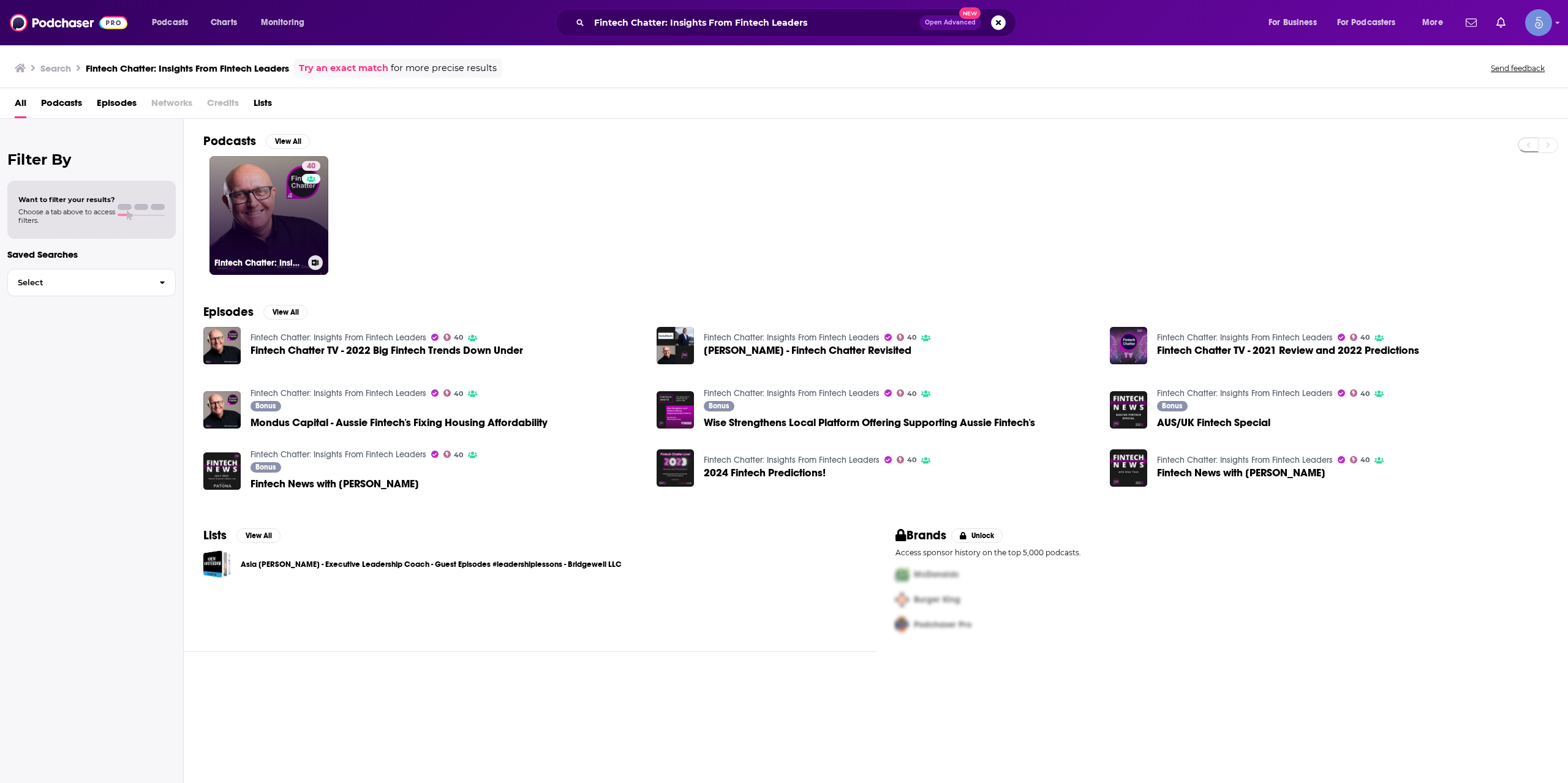
click at [274, 243] on link "40 Fintech Chatter: Insights From Fintech Leaders" at bounding box center [269, 216] width 119 height 119
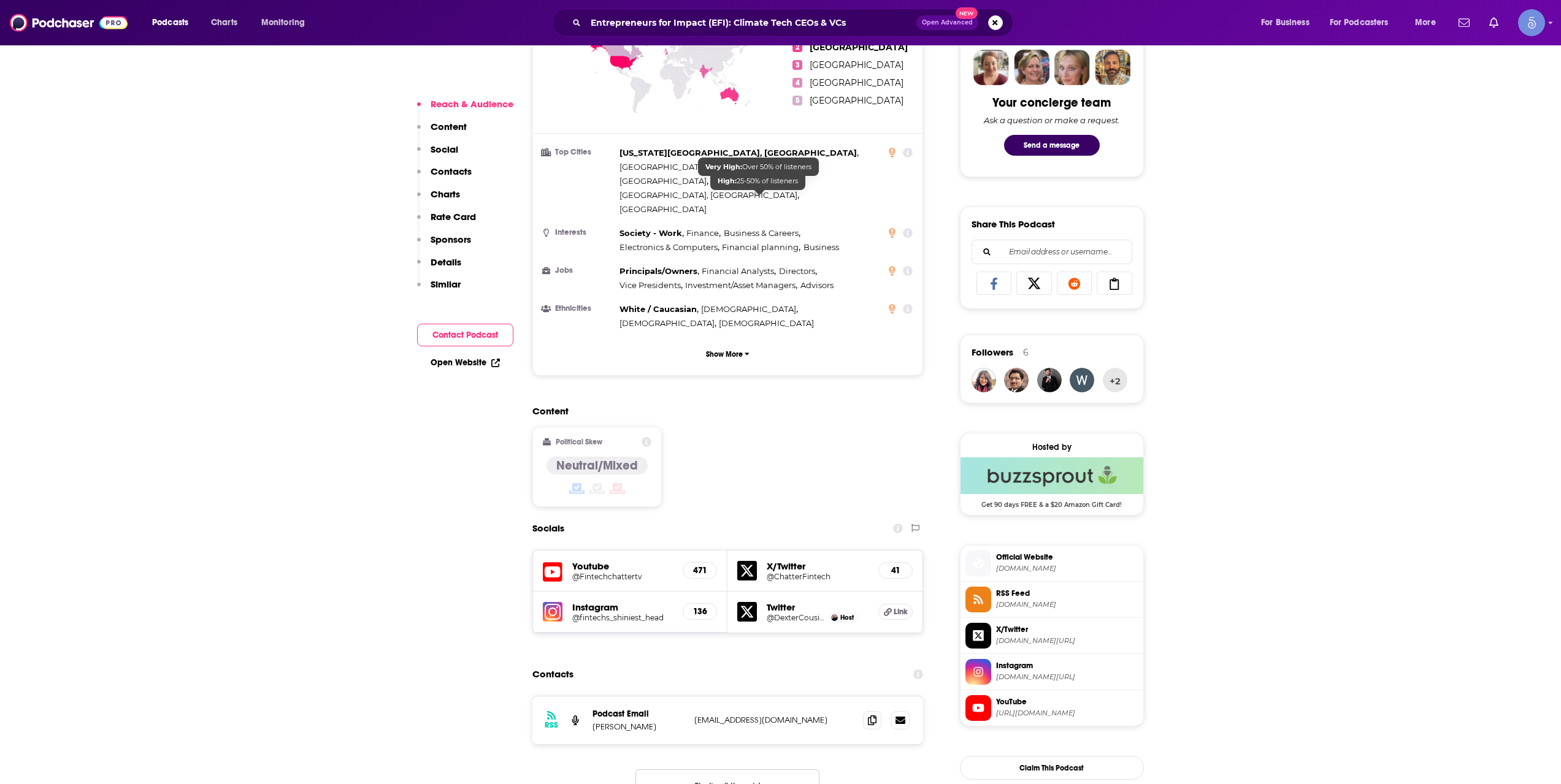
scroll to position [613, 0]
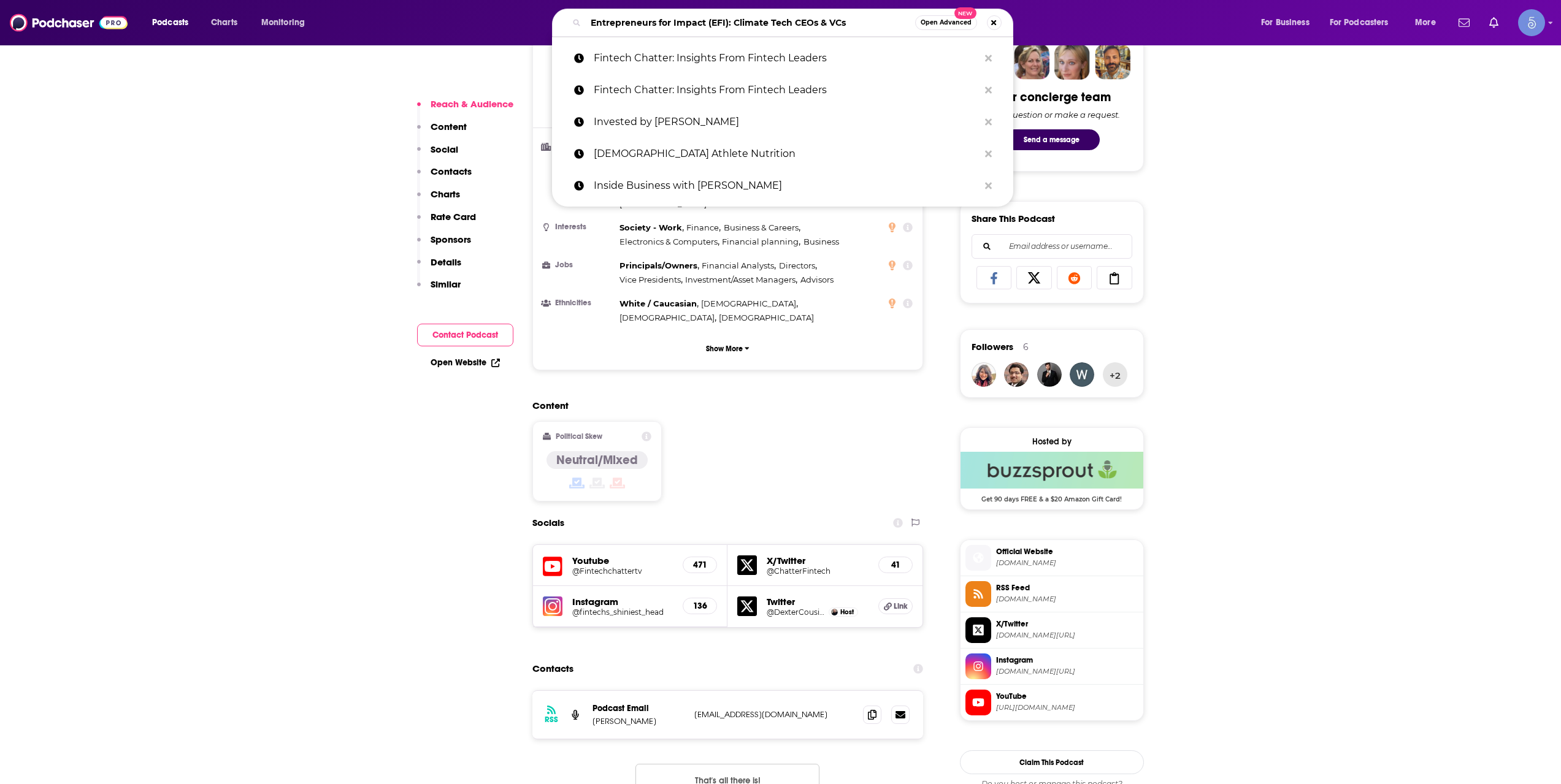
click at [713, 27] on input "Entrepreneurs for Impact (EFI): Climate Tech CEOs & VCs" at bounding box center [750, 22] width 329 height 19
paste input "Human Capital Lab"
type input "Human Capital Lab"
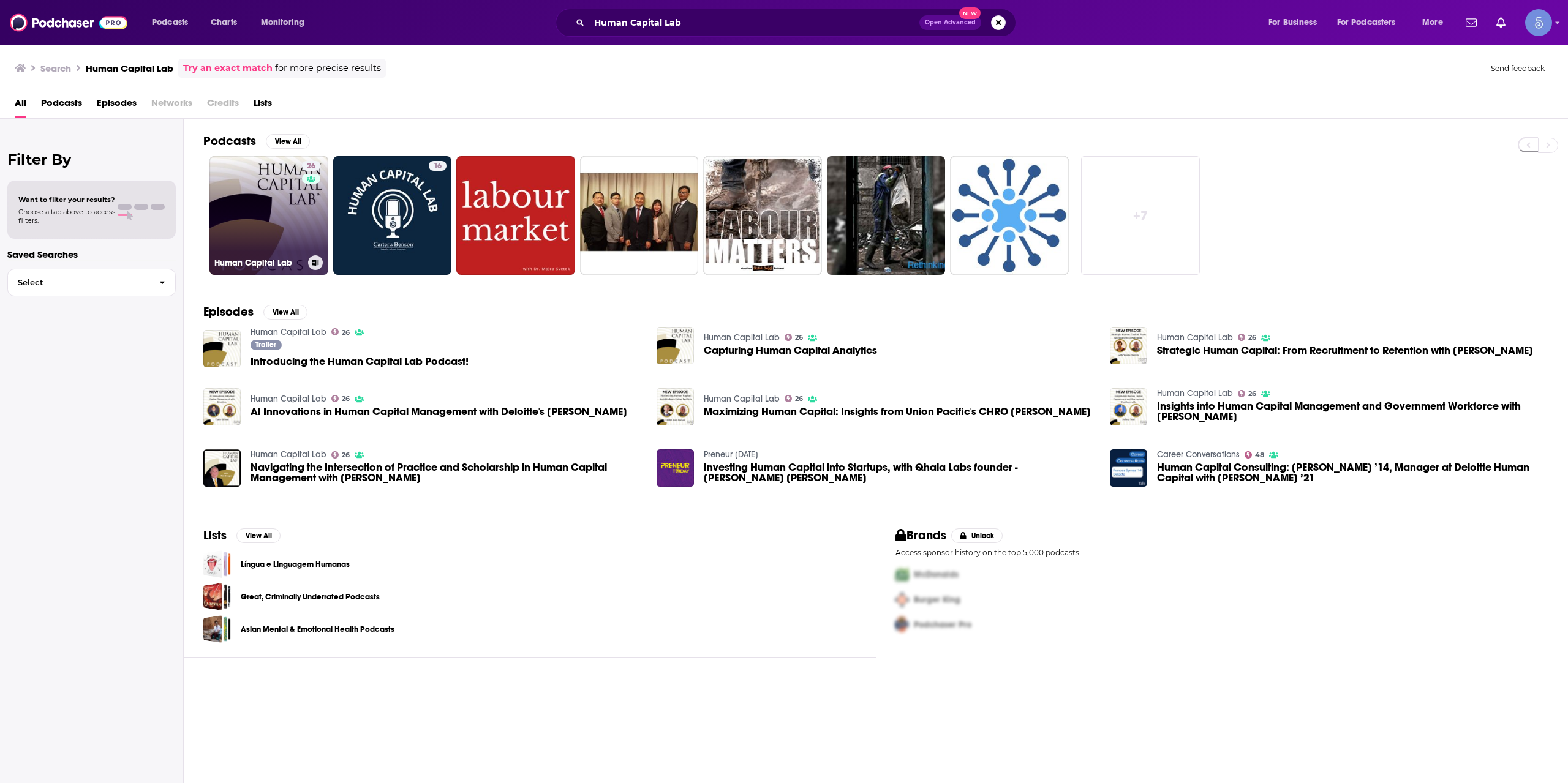
click at [268, 240] on link "26 Human Capital Lab" at bounding box center [269, 216] width 119 height 119
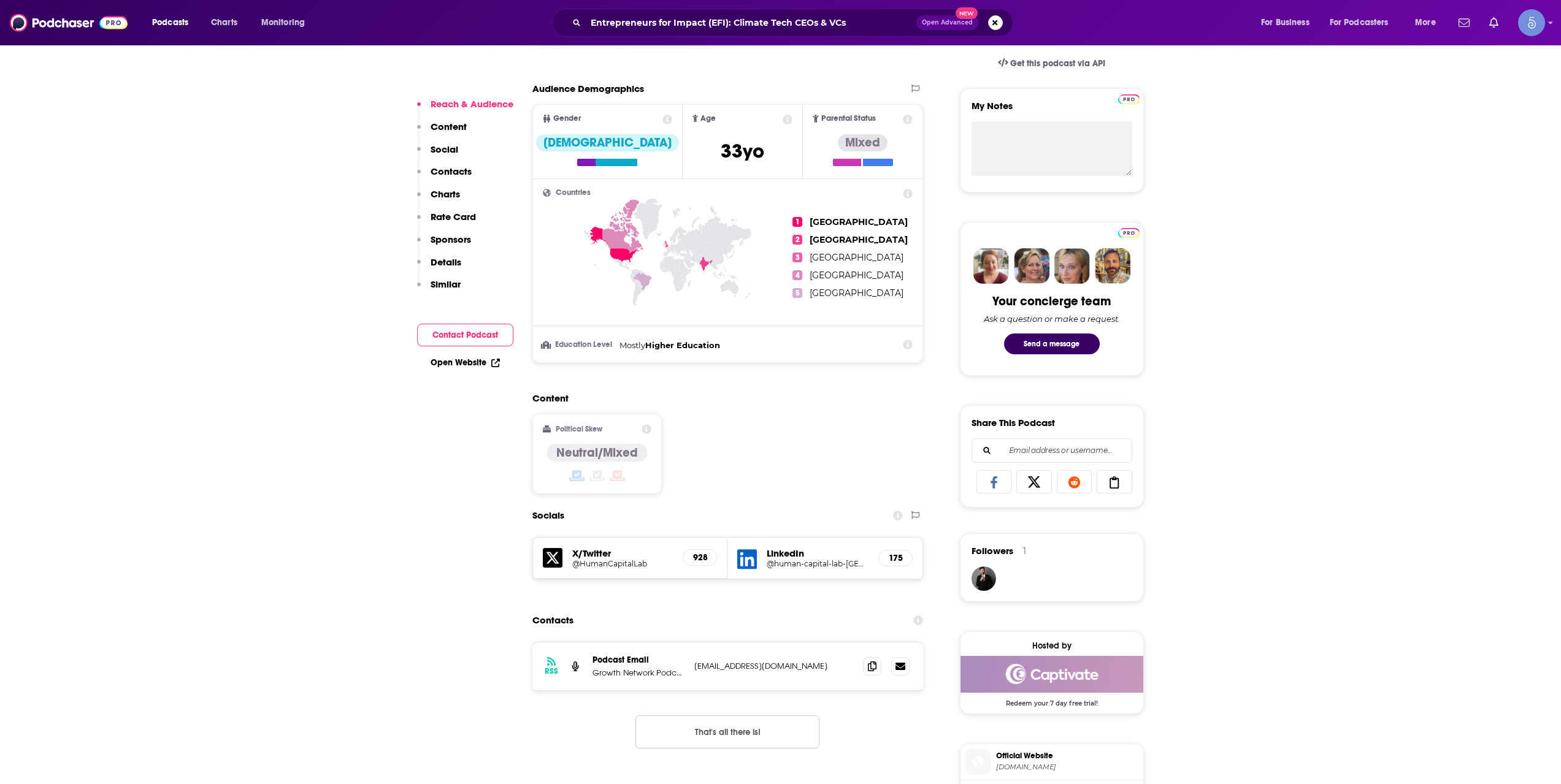
scroll to position [613, 0]
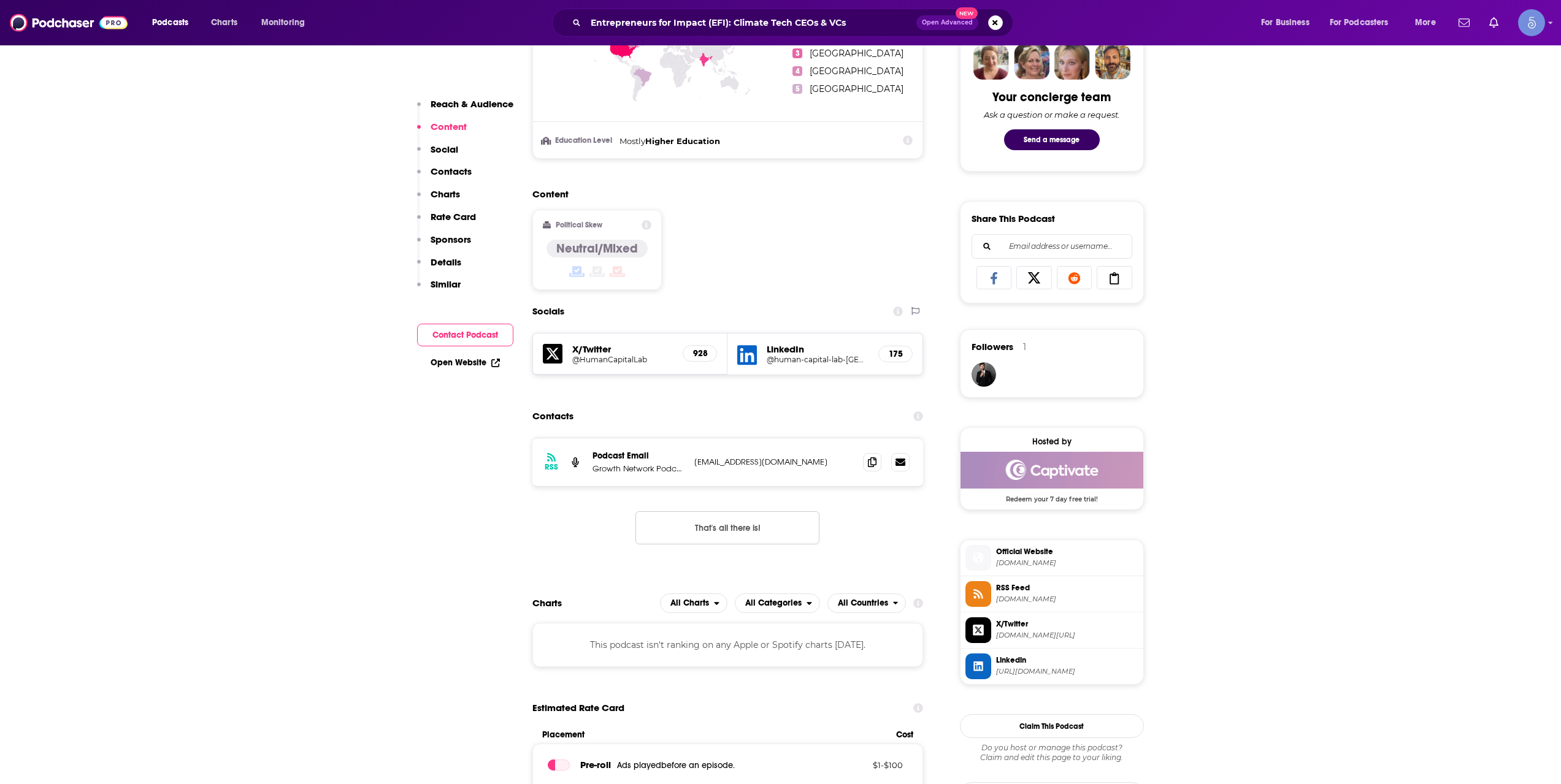
click at [669, 9] on div "Entrepreneurs for Impact (EFI): Climate Tech CEOs & VCs Open Advanced New" at bounding box center [783, 22] width 461 height 28
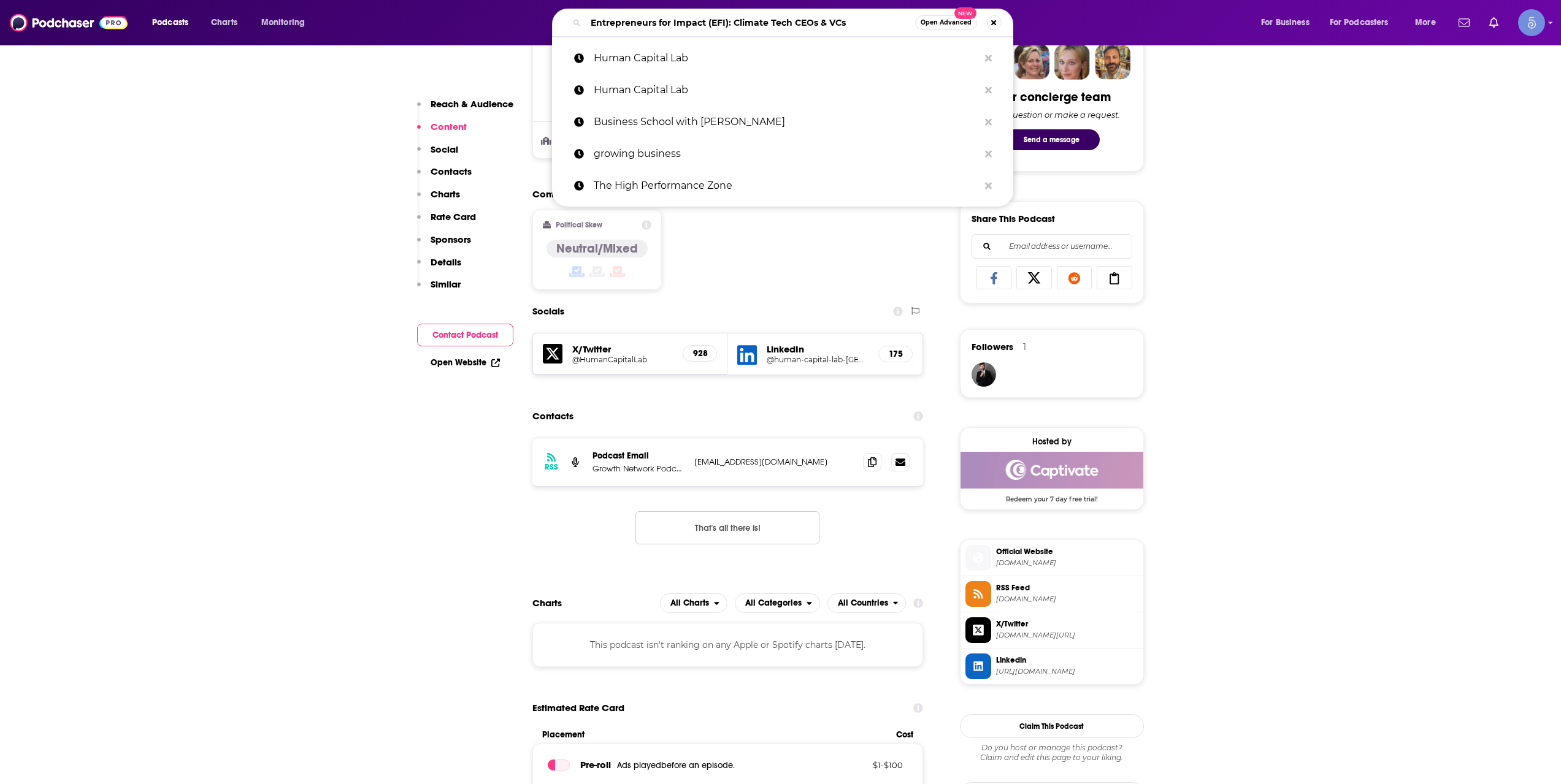
click at [678, 19] on input "Entrepreneurs for Impact (EFI): Climate Tech CEOs & VCs" at bounding box center [750, 22] width 329 height 19
paste input "BioTalk with [PERSON_NAME]"
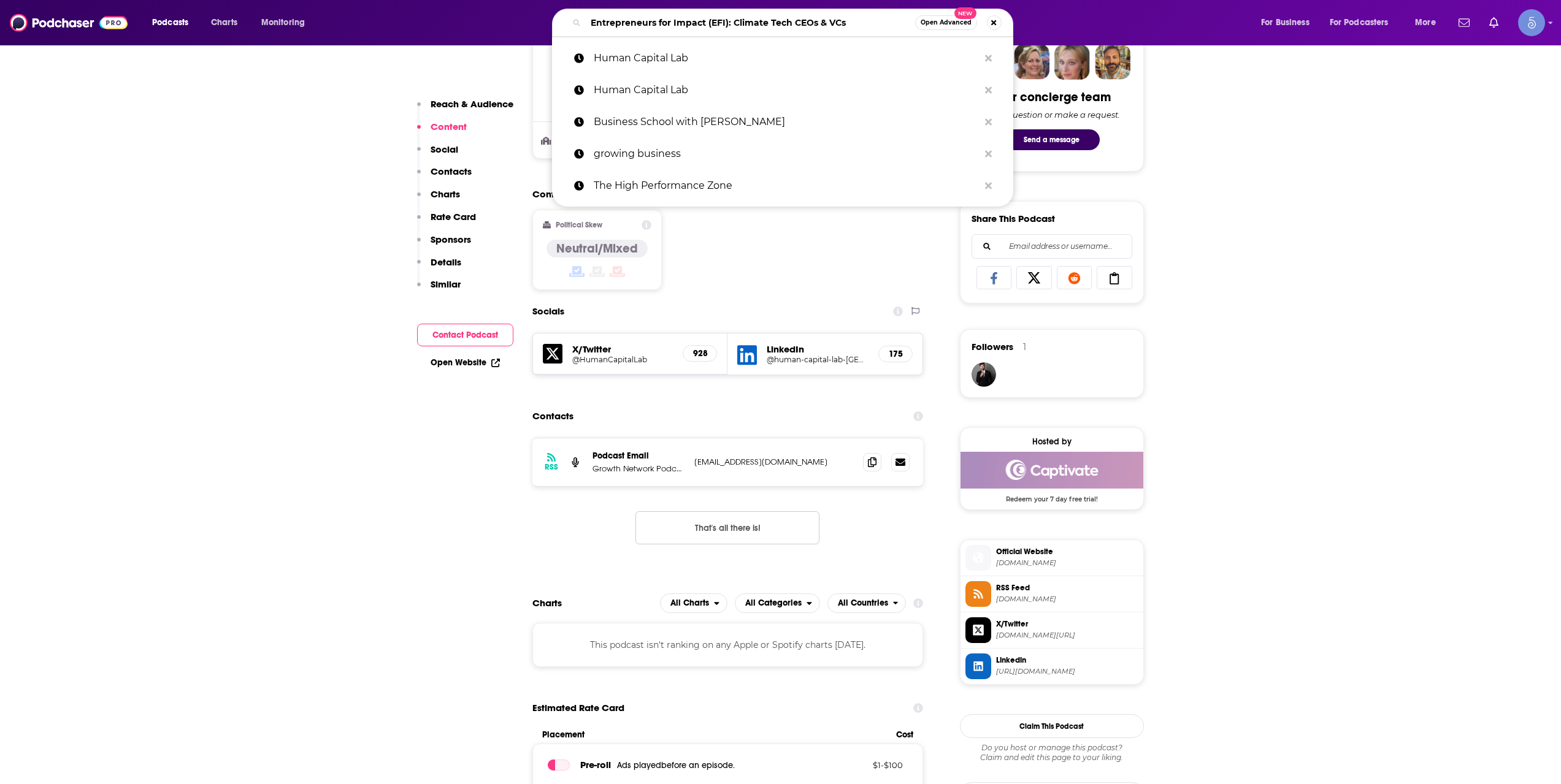
type input "BioTalk with [PERSON_NAME]"
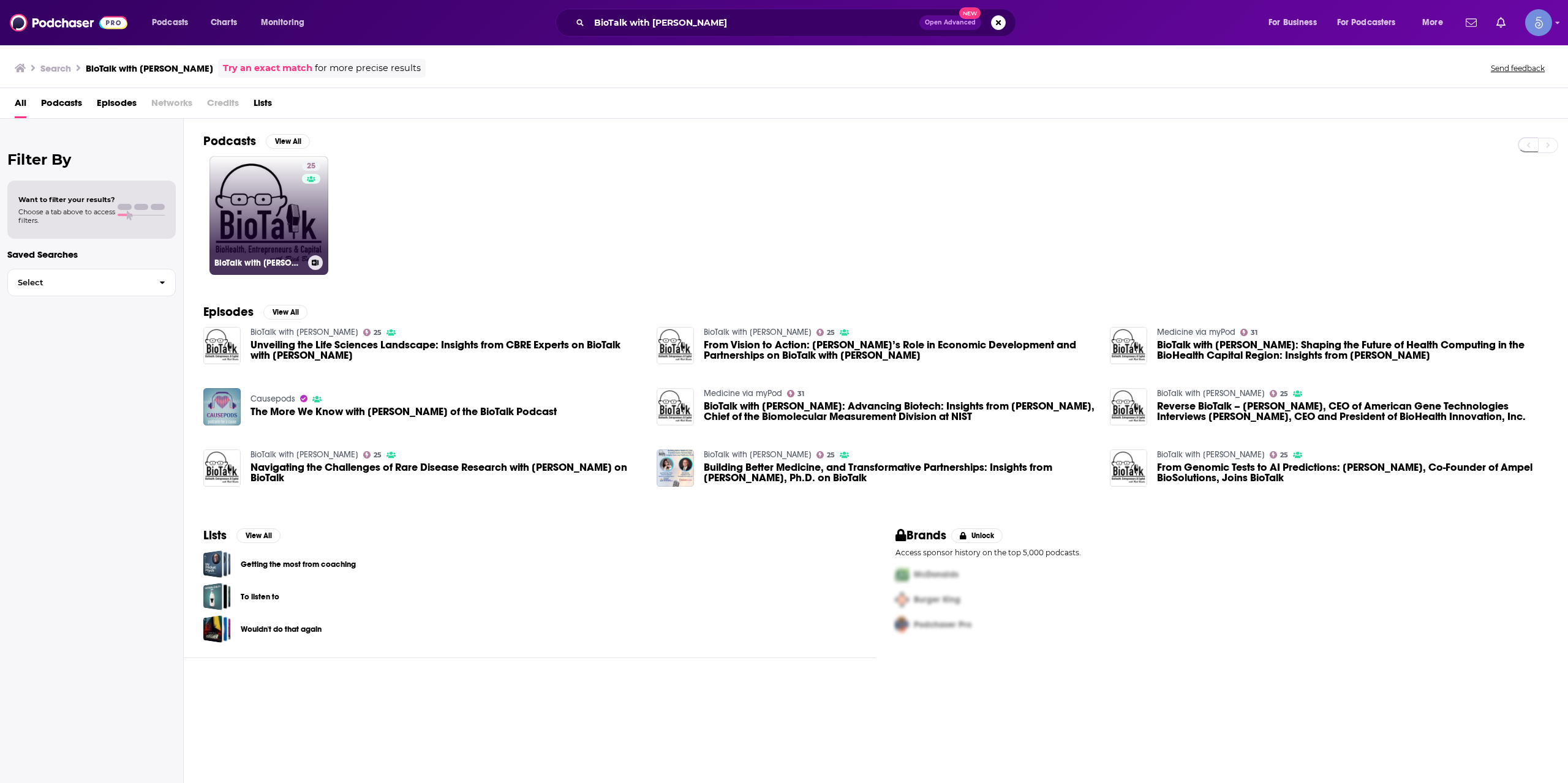
click at [305, 222] on div "25" at bounding box center [313, 207] width 22 height 94
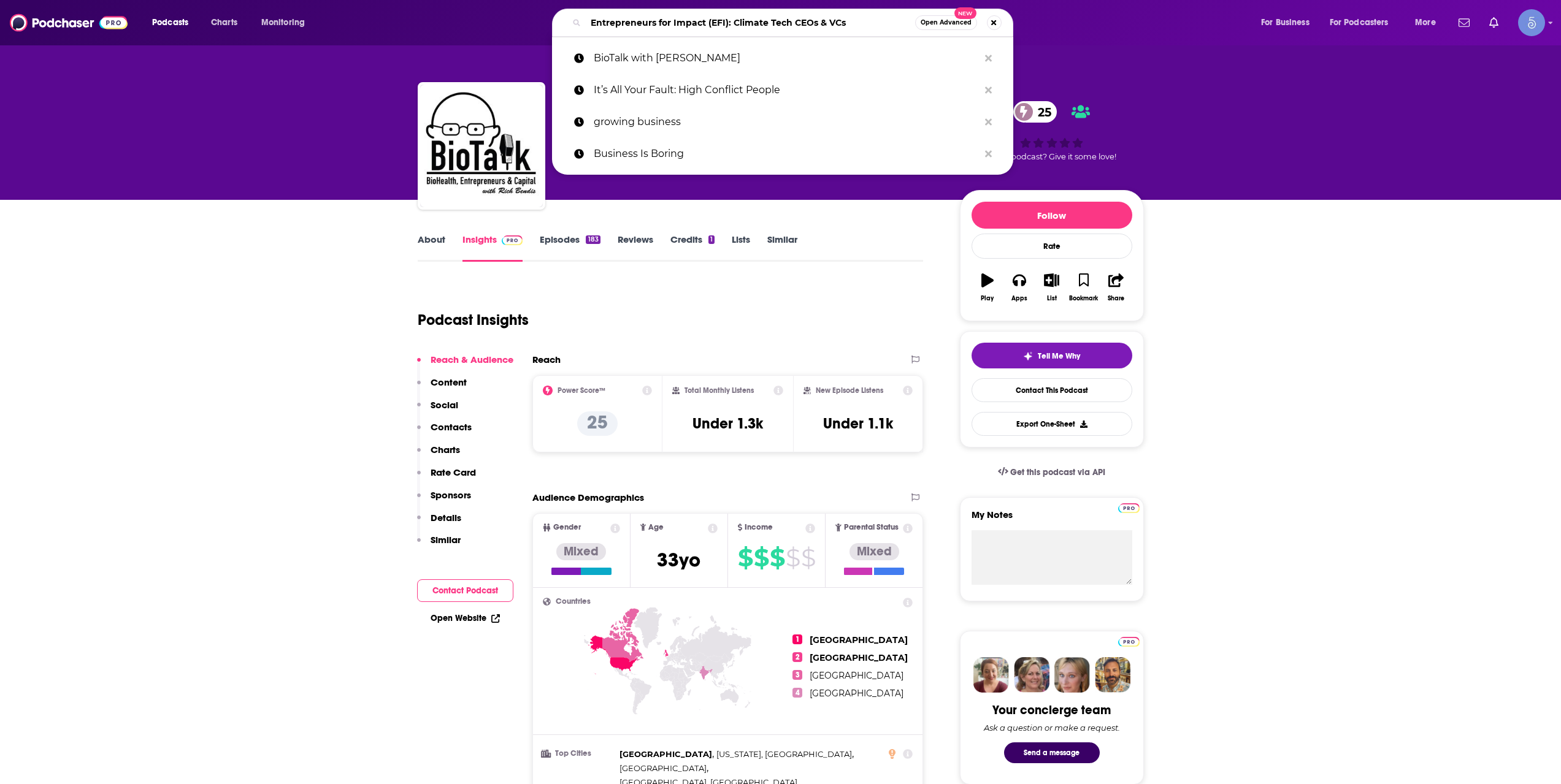
click at [683, 29] on input "Entrepreneurs for Impact (EFI): Climate Tech CEOs & VCs" at bounding box center [750, 22] width 329 height 19
click at [683, 29] on input "Entrepreneurs for Impact (EFI): Climate Tech CEOs & VCs" at bounding box center [750, 22] width 329 height 19
paste input "Capital for Good"
type input "Capital for Good"
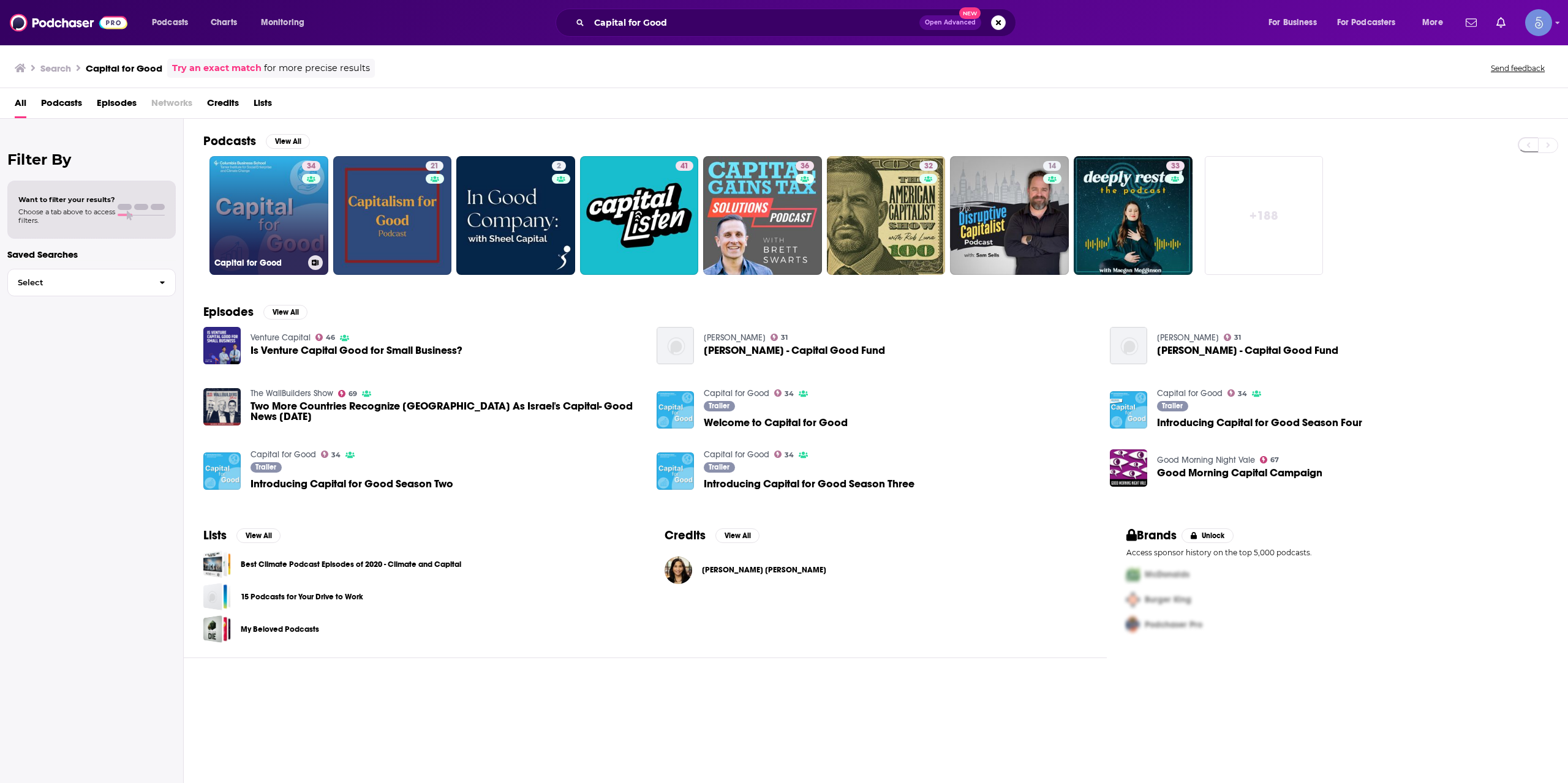
click at [321, 209] on div "34" at bounding box center [313, 207] width 22 height 94
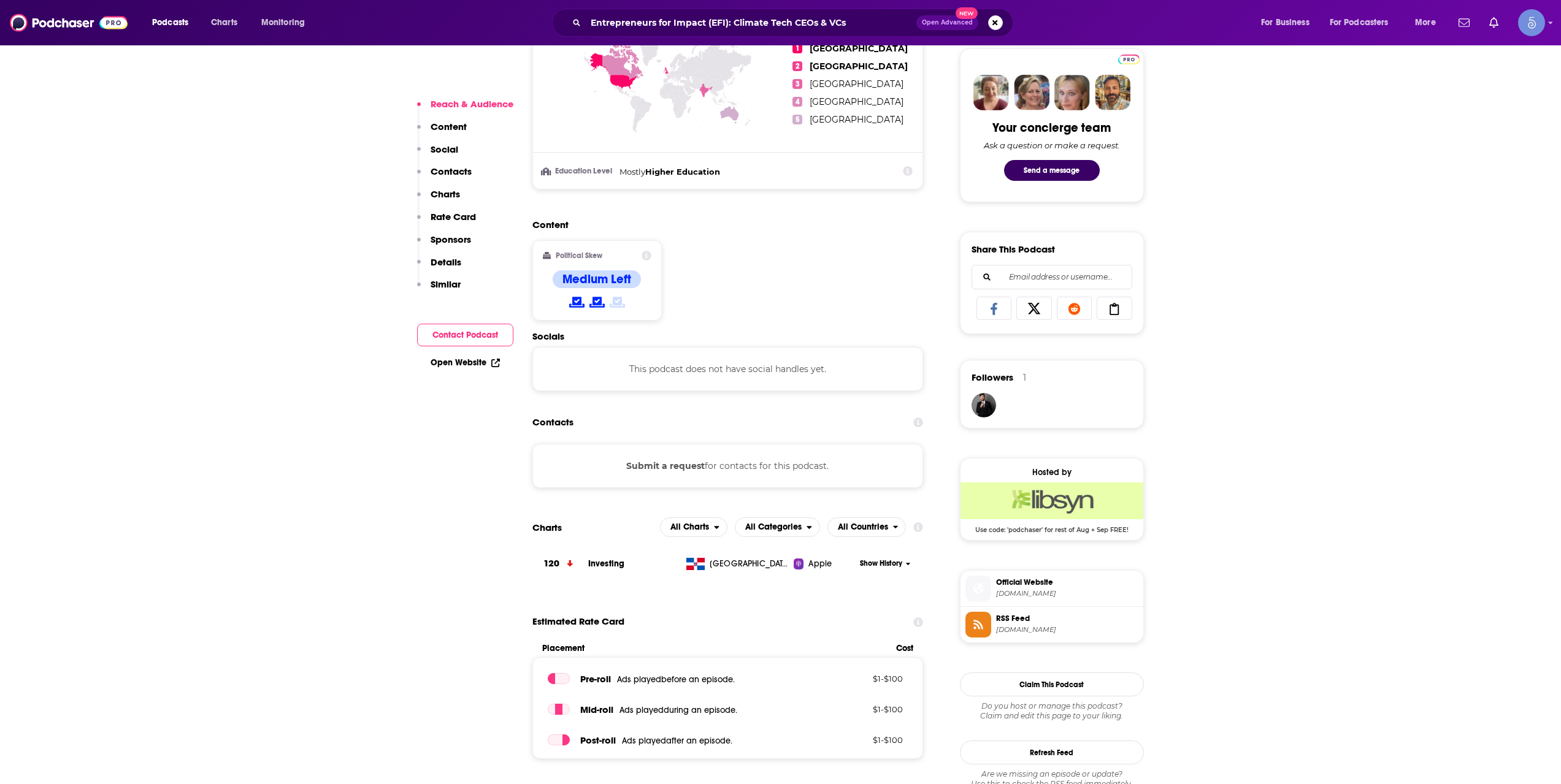
scroll to position [613, 0]
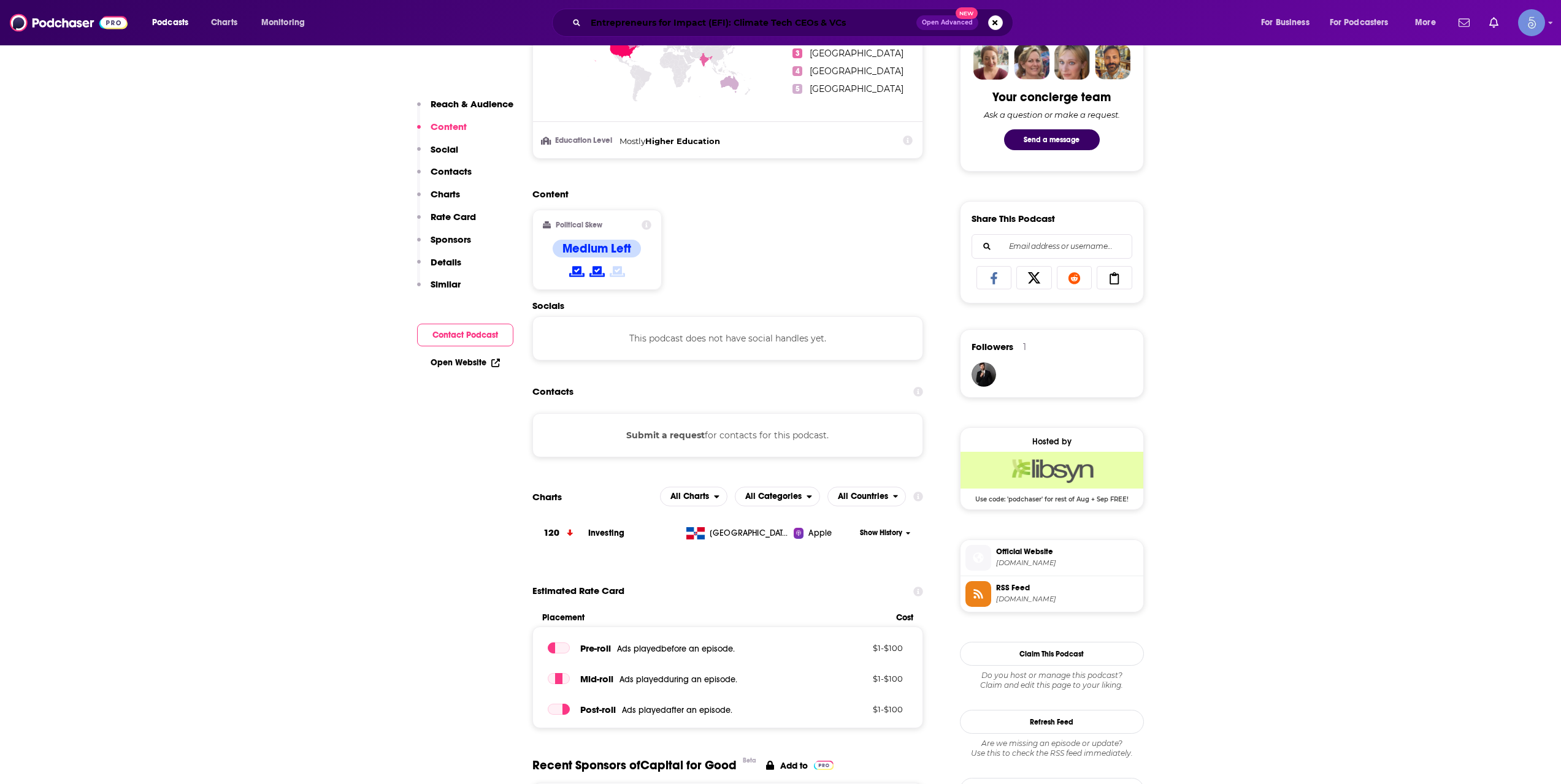
click at [689, 27] on input "Entrepreneurs for Impact (EFI): Climate Tech CEOs & VCs" at bounding box center [751, 22] width 331 height 19
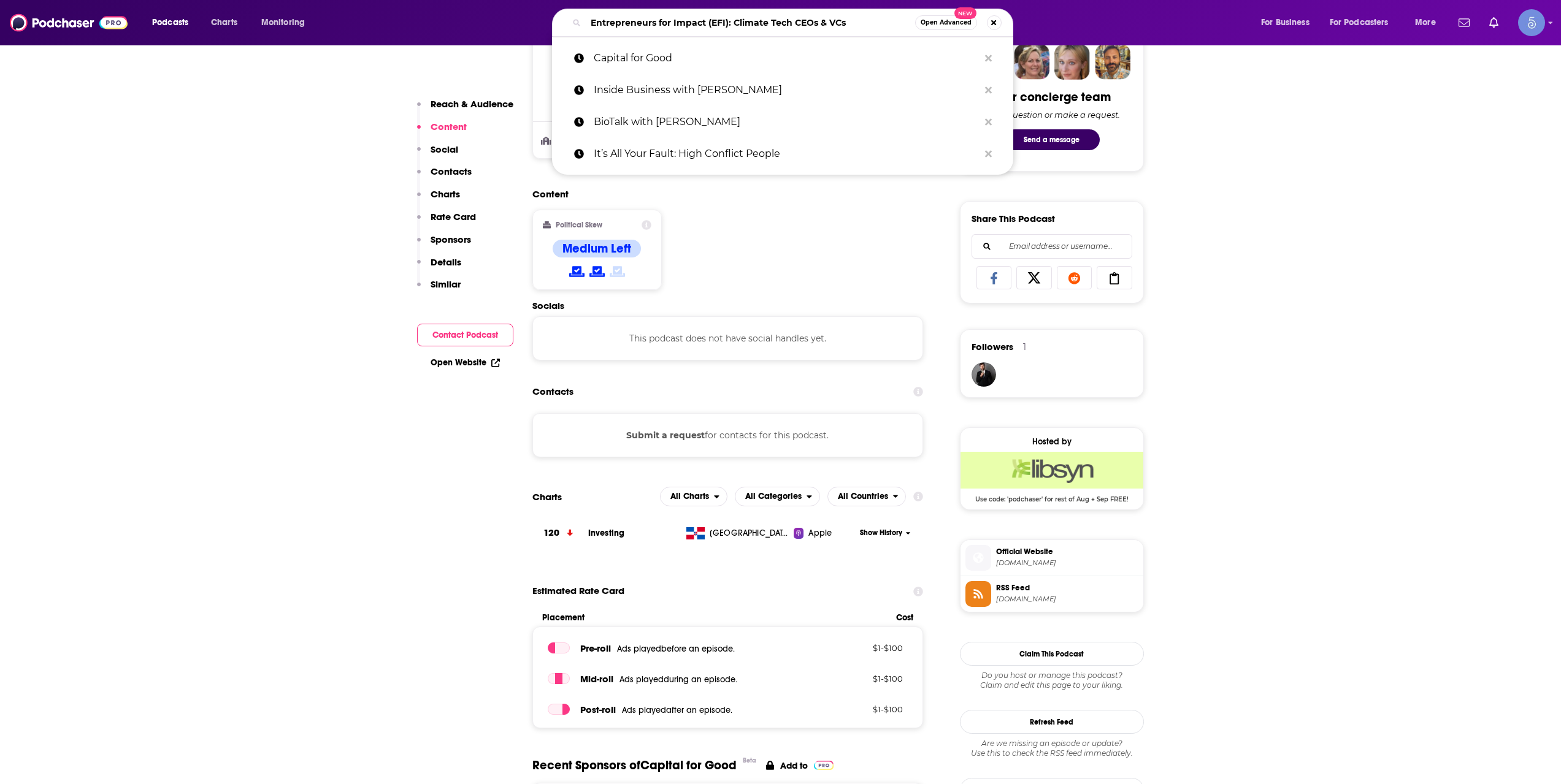
click at [689, 27] on input "Entrepreneurs for Impact (EFI): Climate Tech CEOs & VCs" at bounding box center [750, 22] width 329 height 19
paste input "Future of Fitnes"
type input "Future of Fitness"
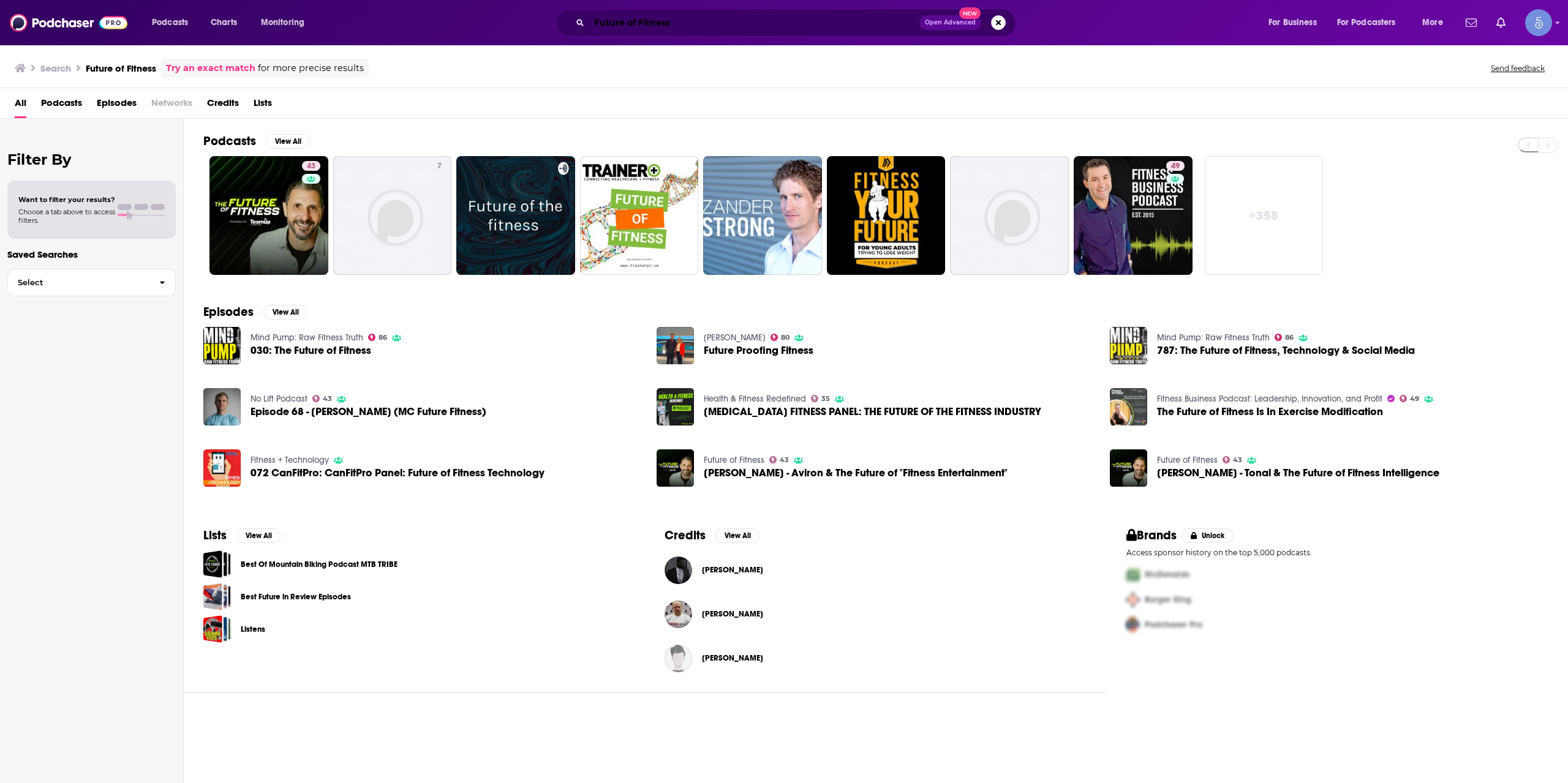
click at [672, 26] on input "Future of Fitness" at bounding box center [755, 22] width 330 height 19
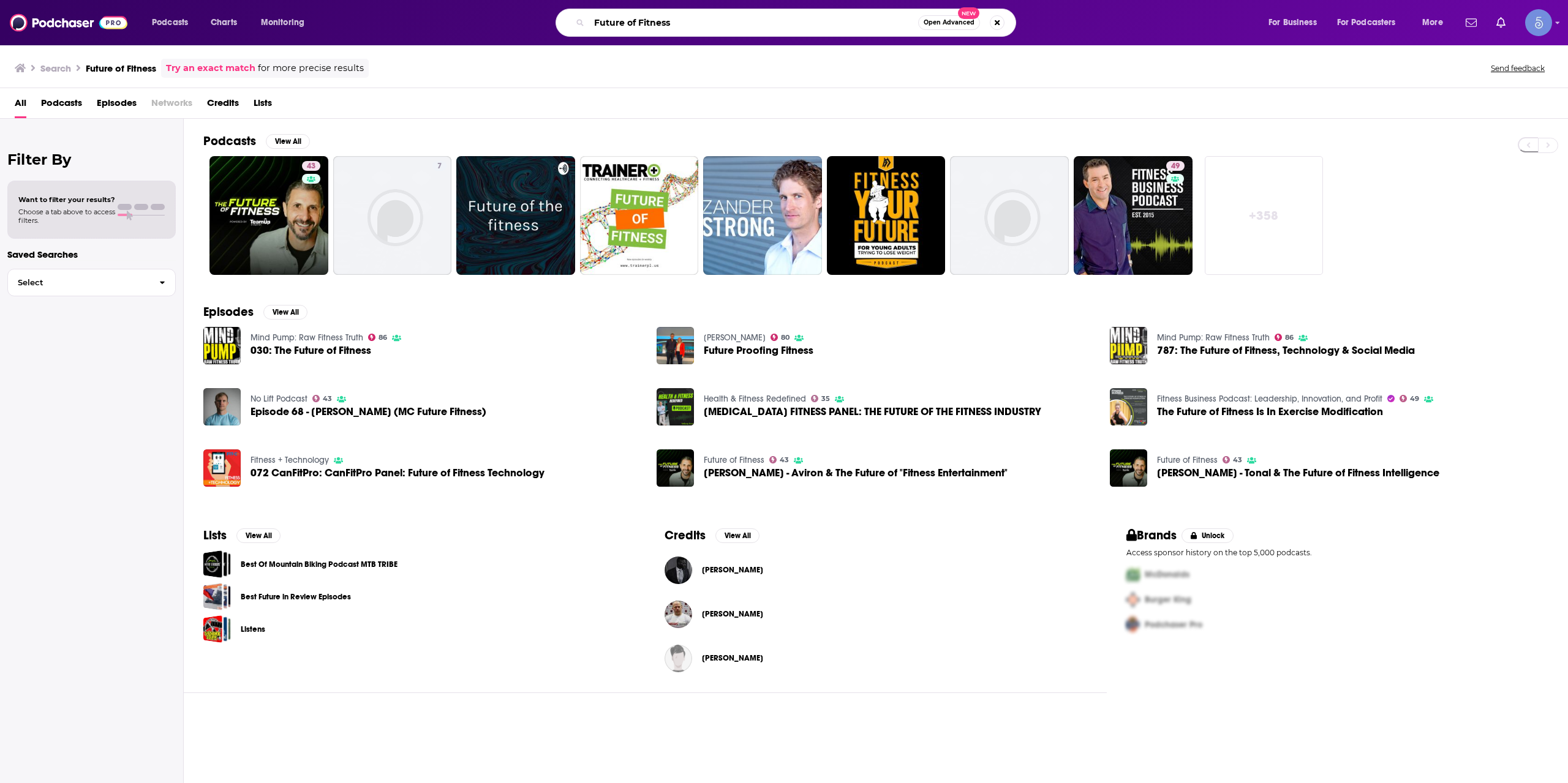
click at [672, 26] on input "Future of Fitness" at bounding box center [754, 22] width 329 height 19
click at [284, 182] on link "43 Future of Fitness" at bounding box center [269, 216] width 119 height 119
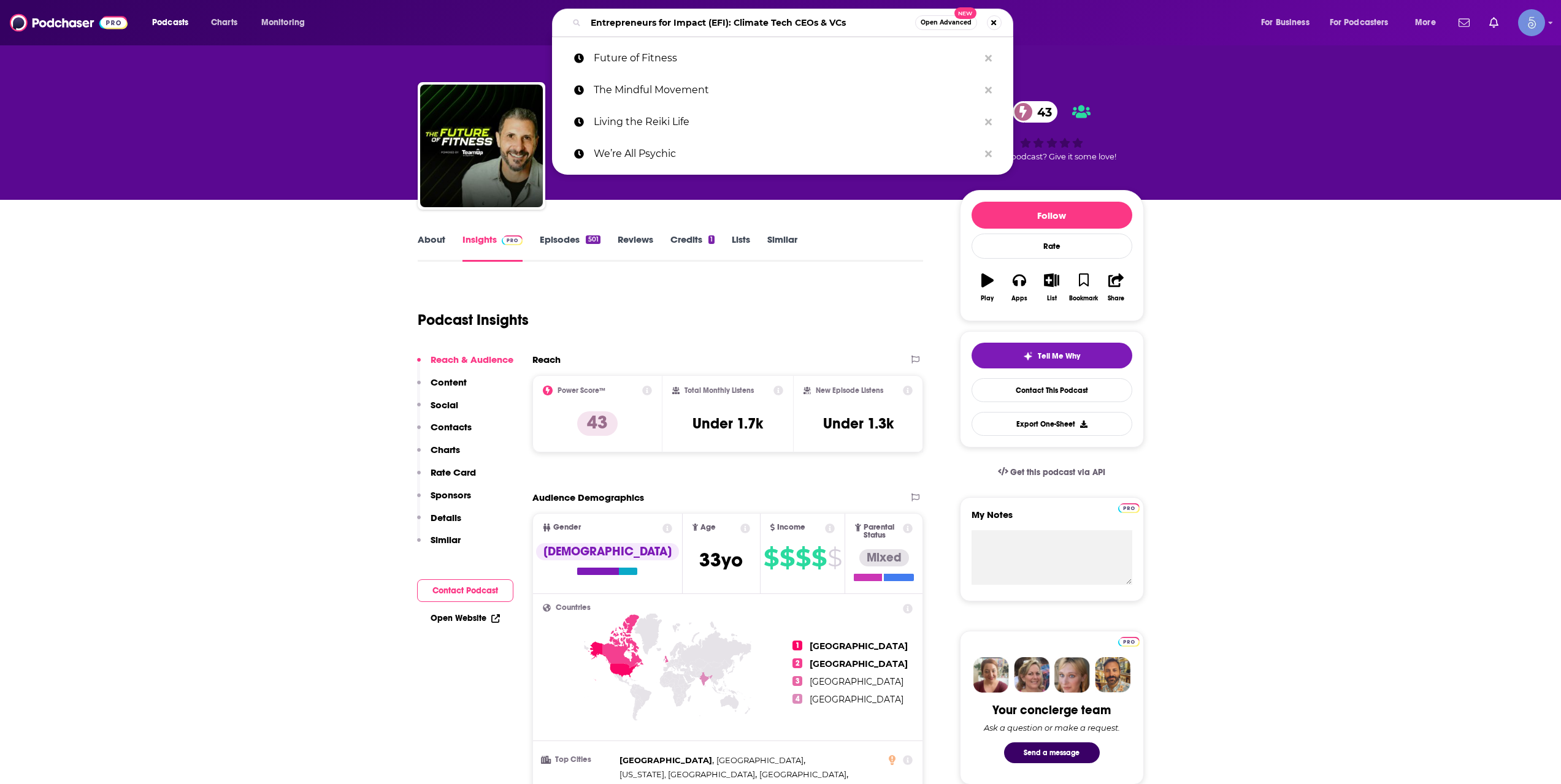
click at [719, 21] on input "Entrepreneurs for Impact (EFI): Climate Tech CEOs & VCs" at bounding box center [750, 22] width 329 height 19
paste input "Well... Adjusting"
type input "Well... Adjusting"
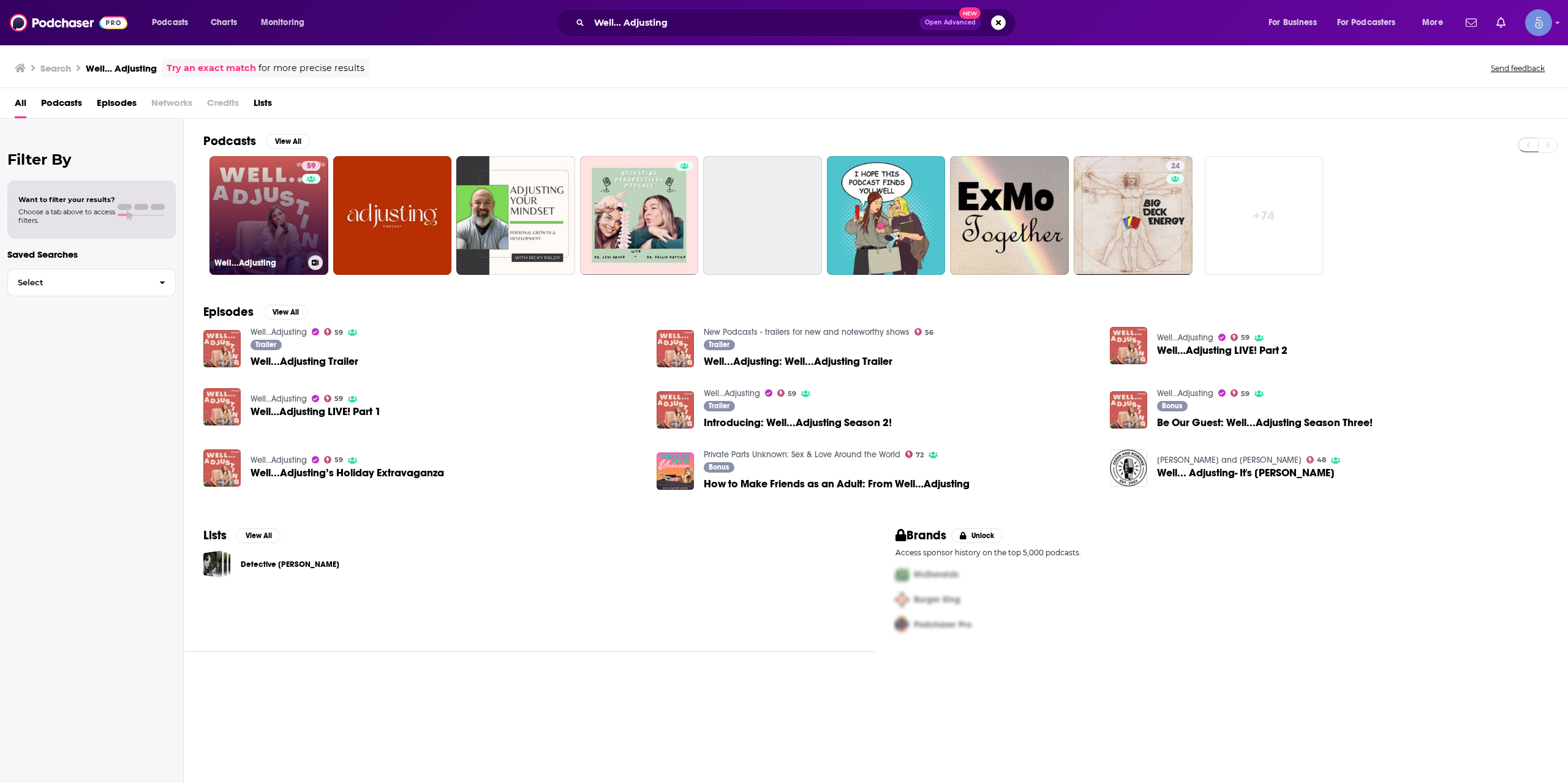
click at [302, 216] on div "59" at bounding box center [313, 207] width 22 height 94
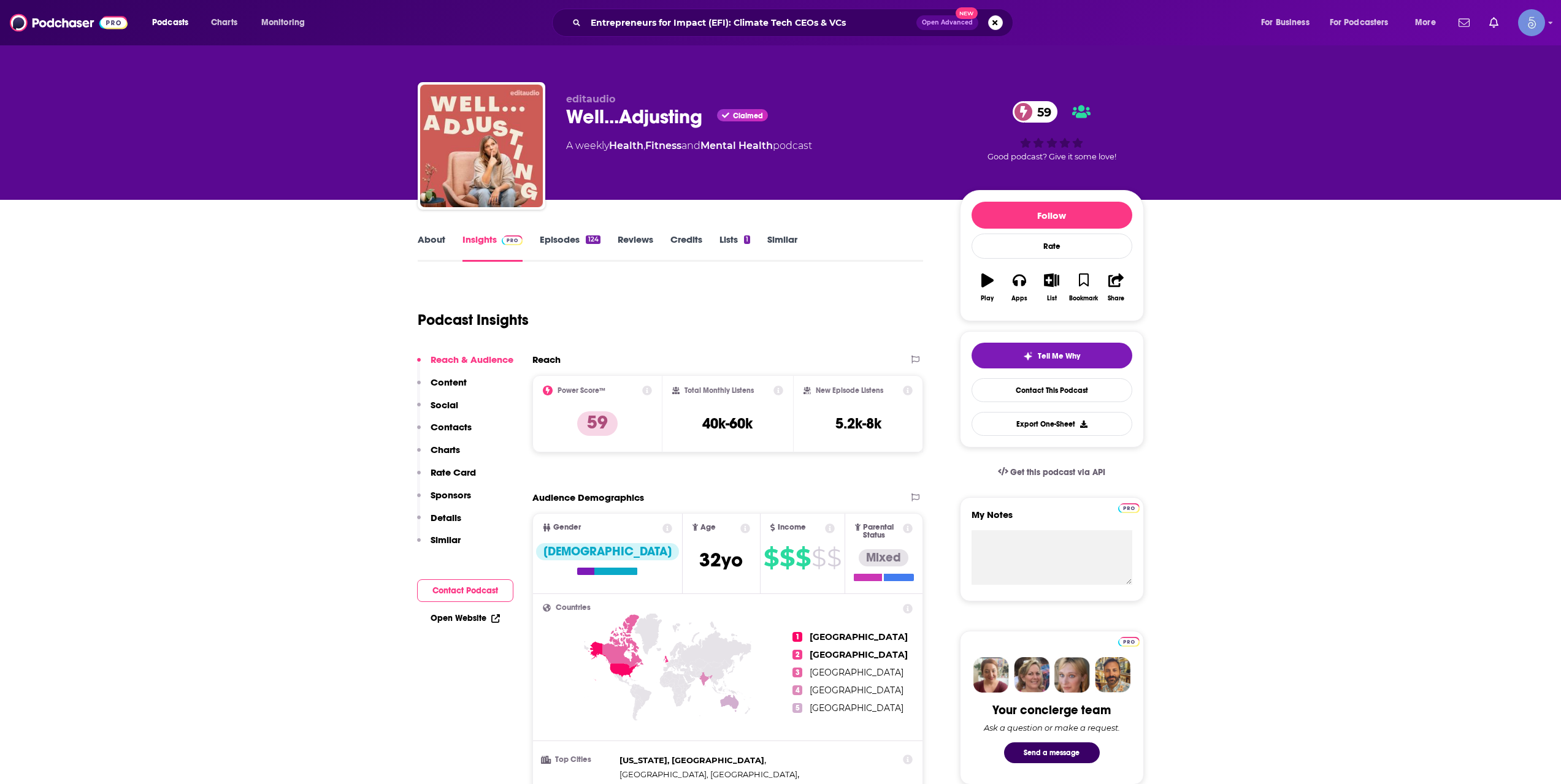
click at [444, 233] on div "About Insights Episodes 124 Reviews Credits Lists 1 Similar" at bounding box center [671, 247] width 506 height 30
click at [441, 234] on link "About" at bounding box center [431, 247] width 27 height 28
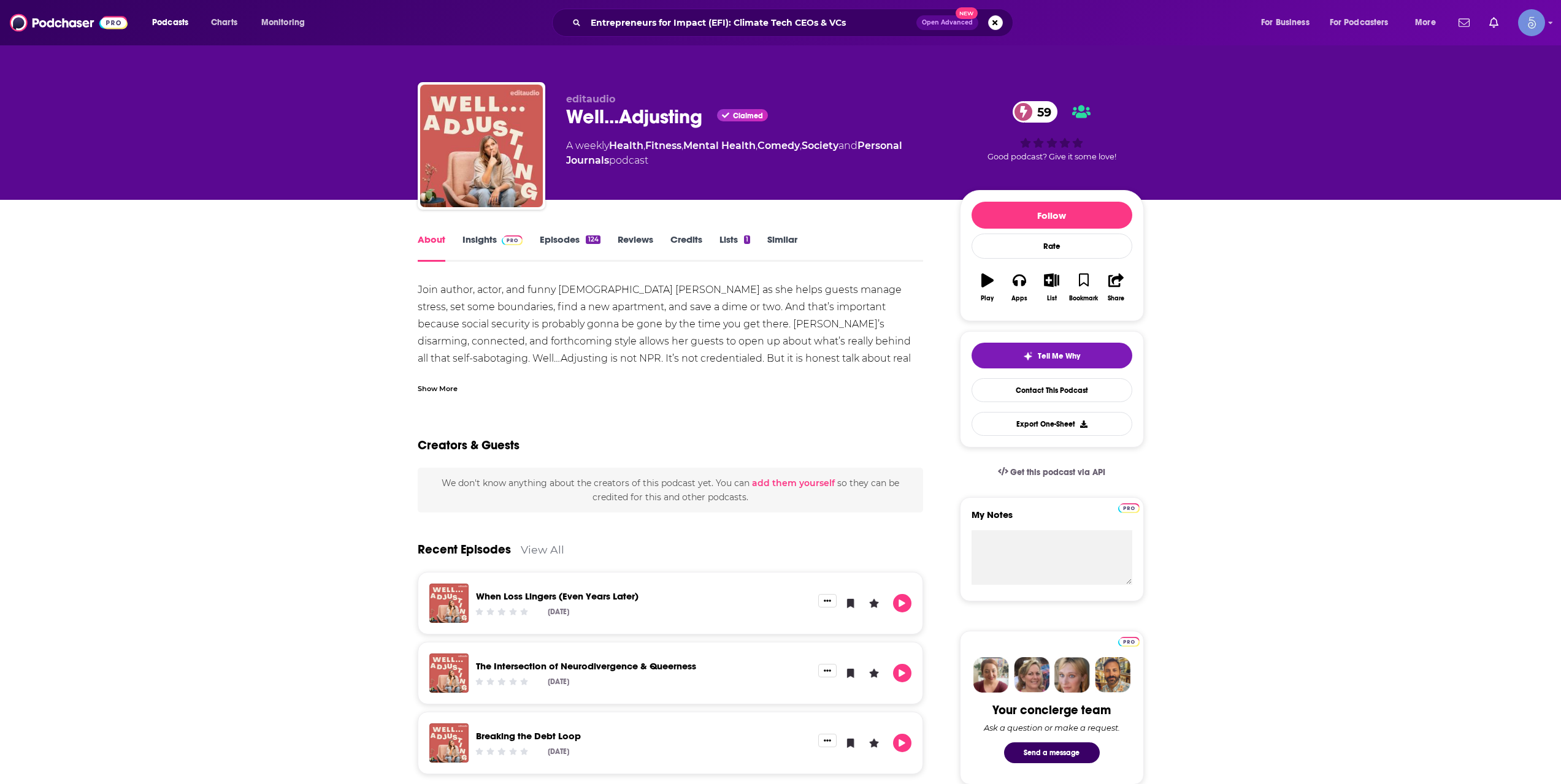
click at [446, 394] on div "Show More" at bounding box center [437, 388] width 40 height 11
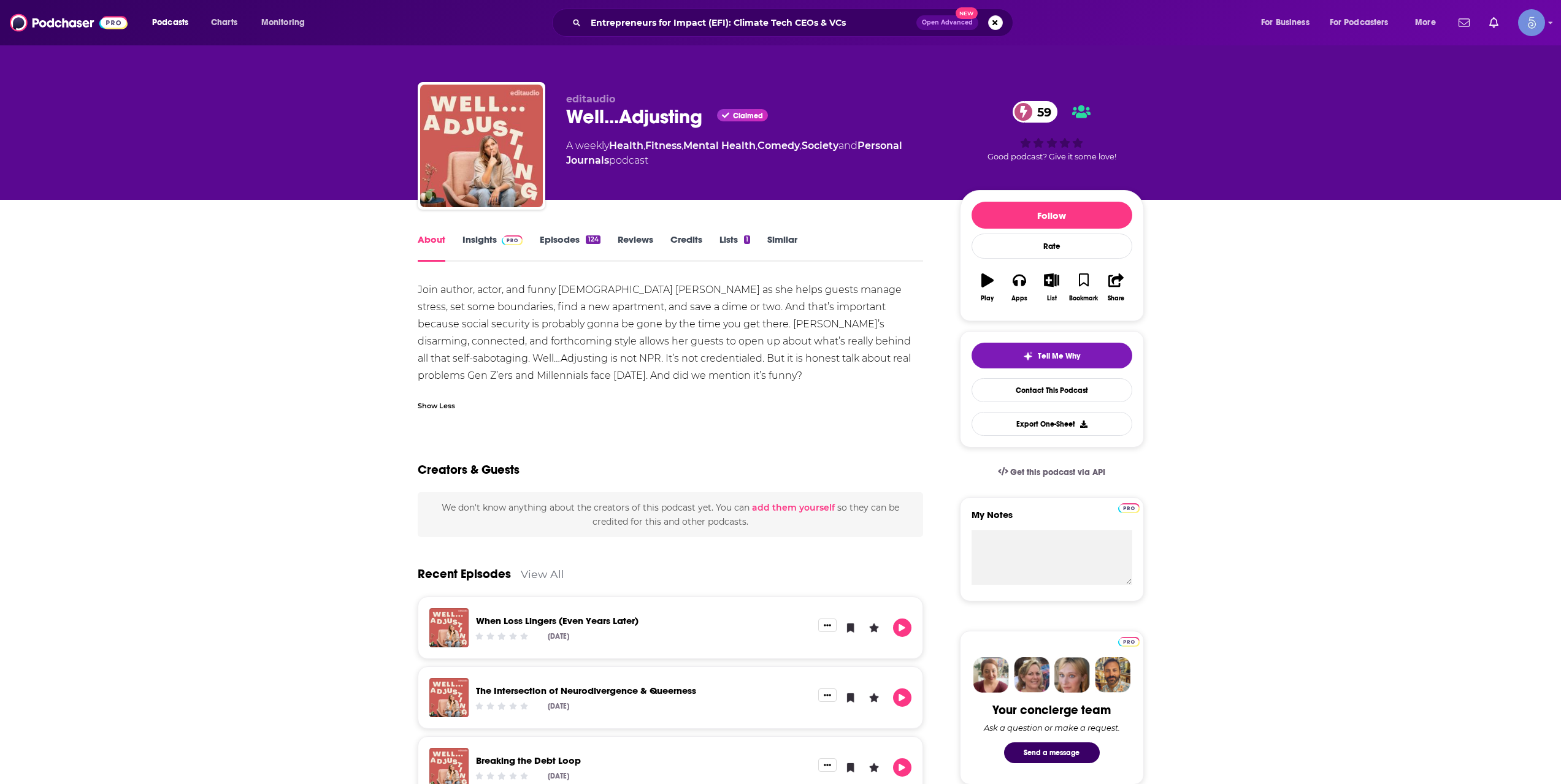
click at [511, 246] on link "Insights" at bounding box center [492, 247] width 60 height 28
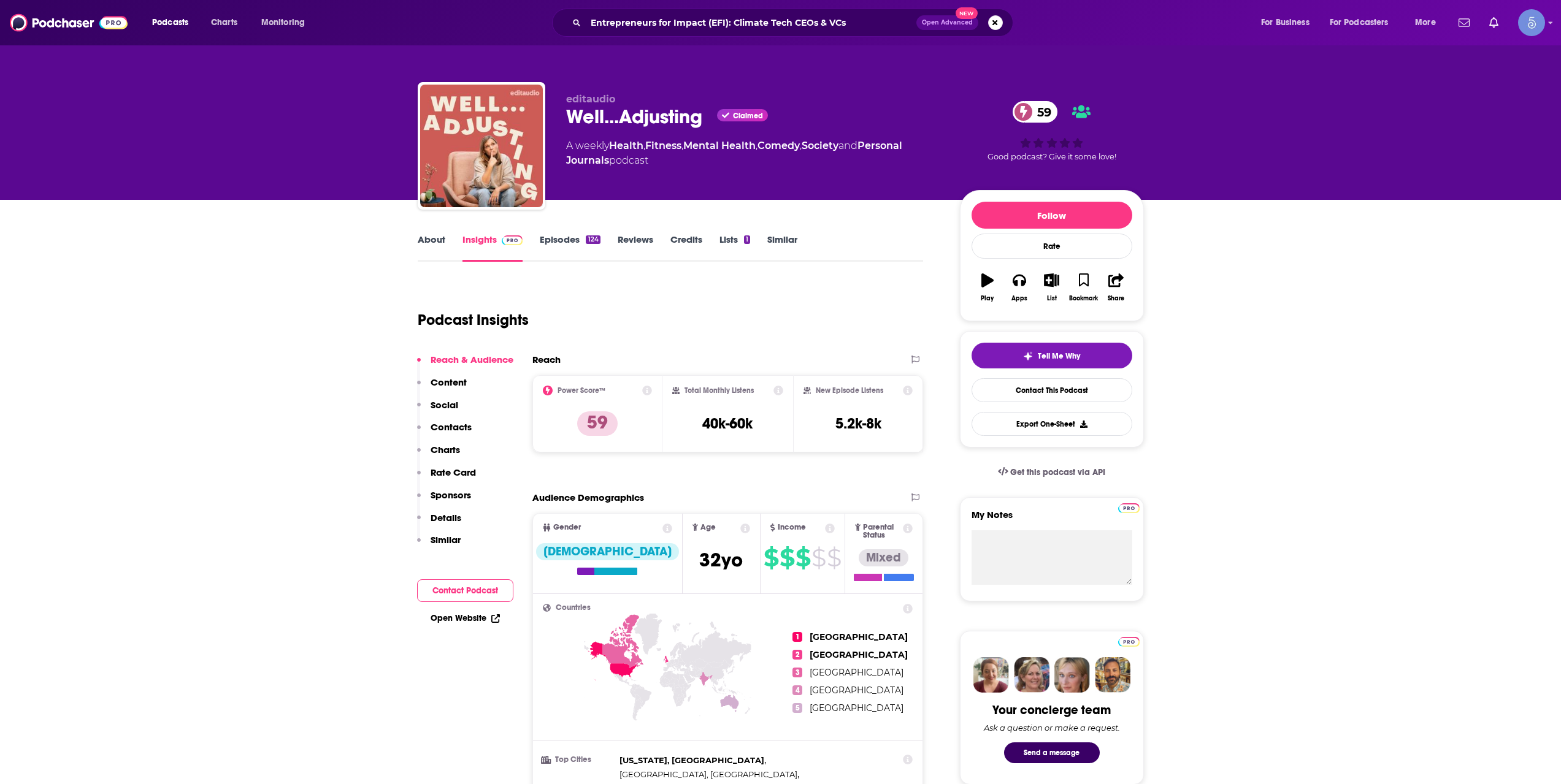
click at [570, 246] on link "Episodes 124" at bounding box center [570, 247] width 60 height 28
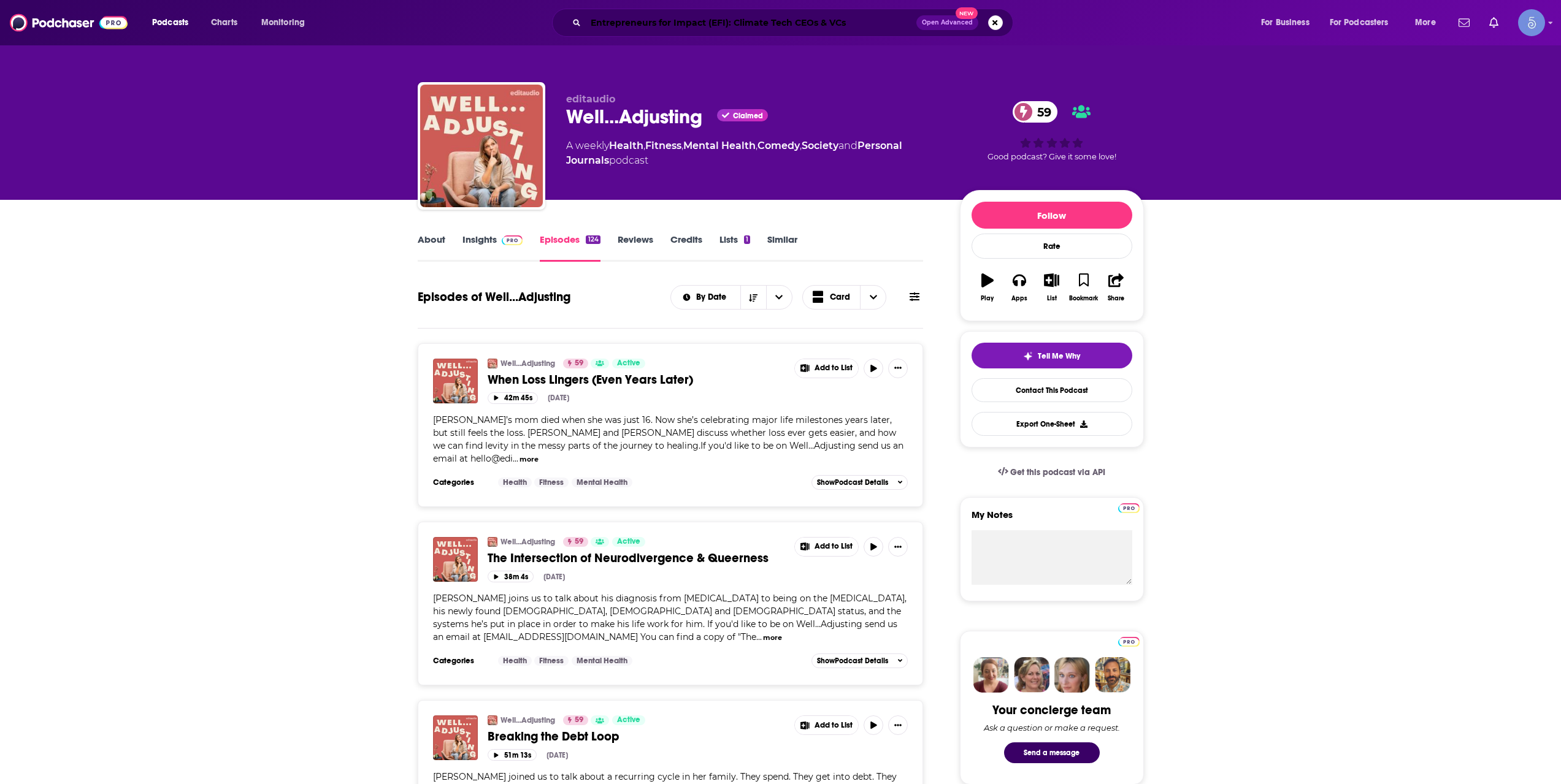
click at [675, 22] on input "Entrepreneurs for Impact (EFI): Climate Tech CEOs & VCs" at bounding box center [751, 22] width 331 height 19
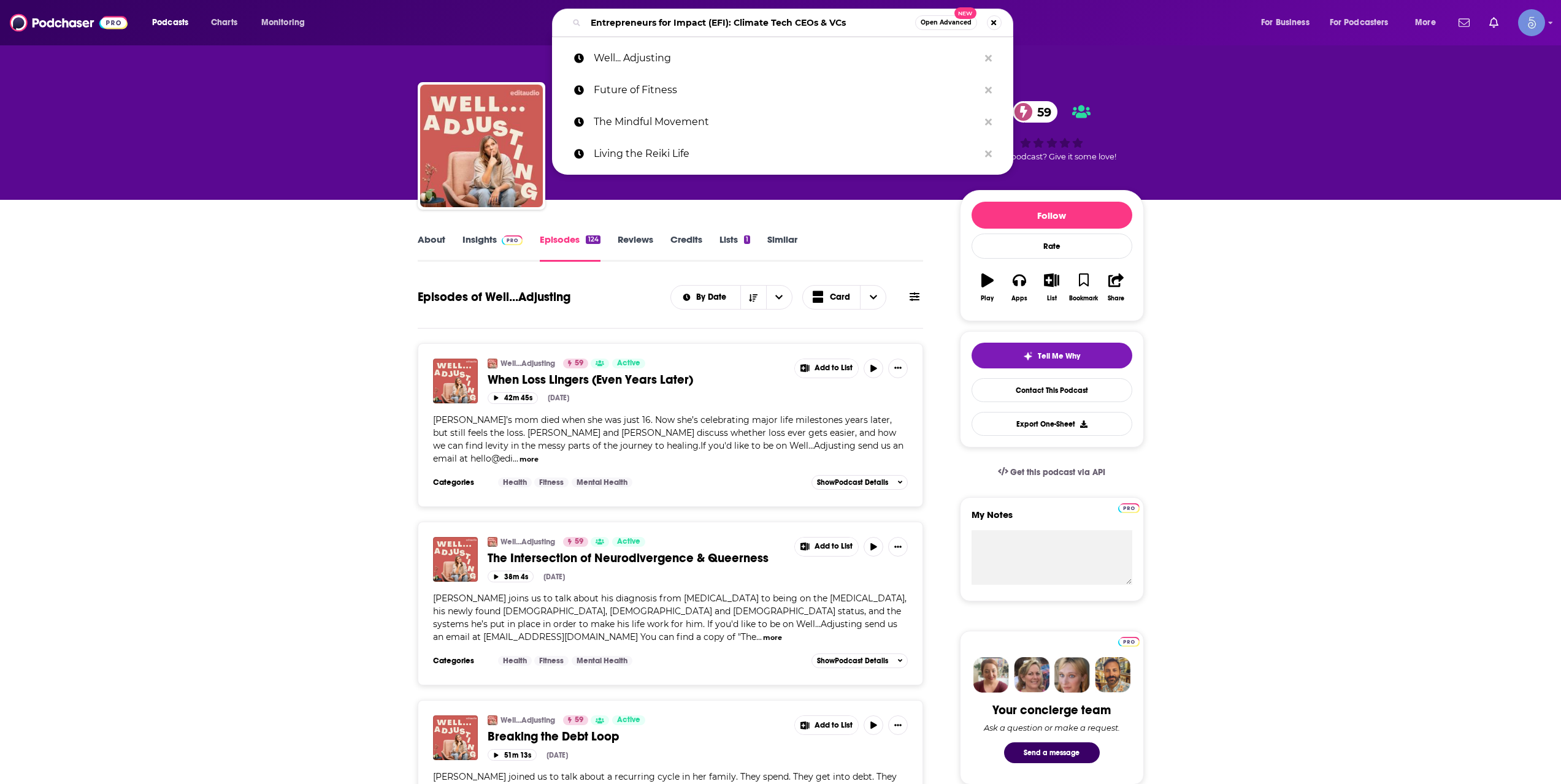
click at [675, 22] on input "Entrepreneurs for Impact (EFI): Climate Tech CEOs & VCs" at bounding box center [750, 22] width 329 height 19
paste input "RNT Fitness Radio"
type input "RNT Fitness Radio"
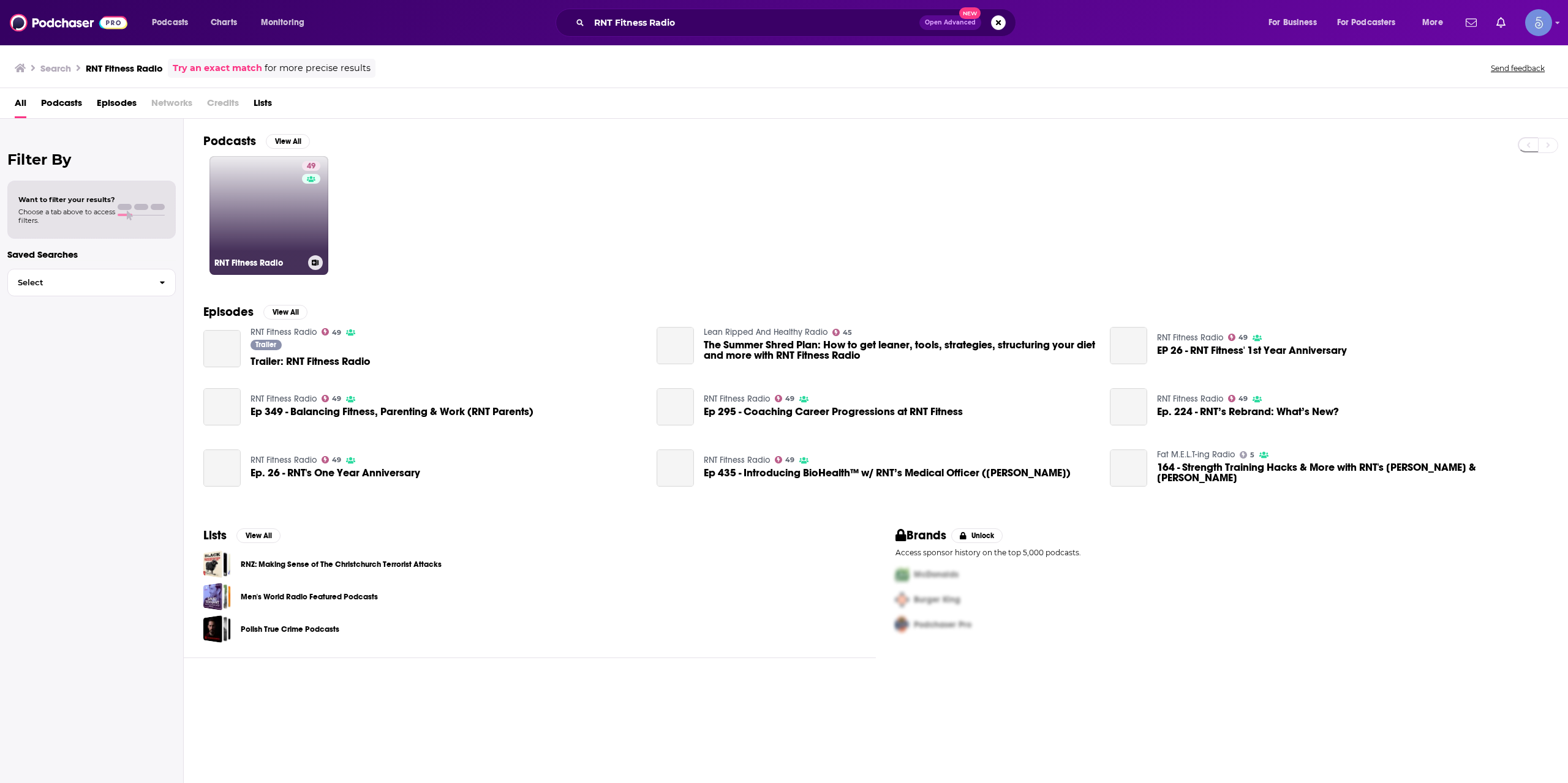
click at [290, 200] on link "49 RNT Fitness Radio" at bounding box center [269, 216] width 119 height 119
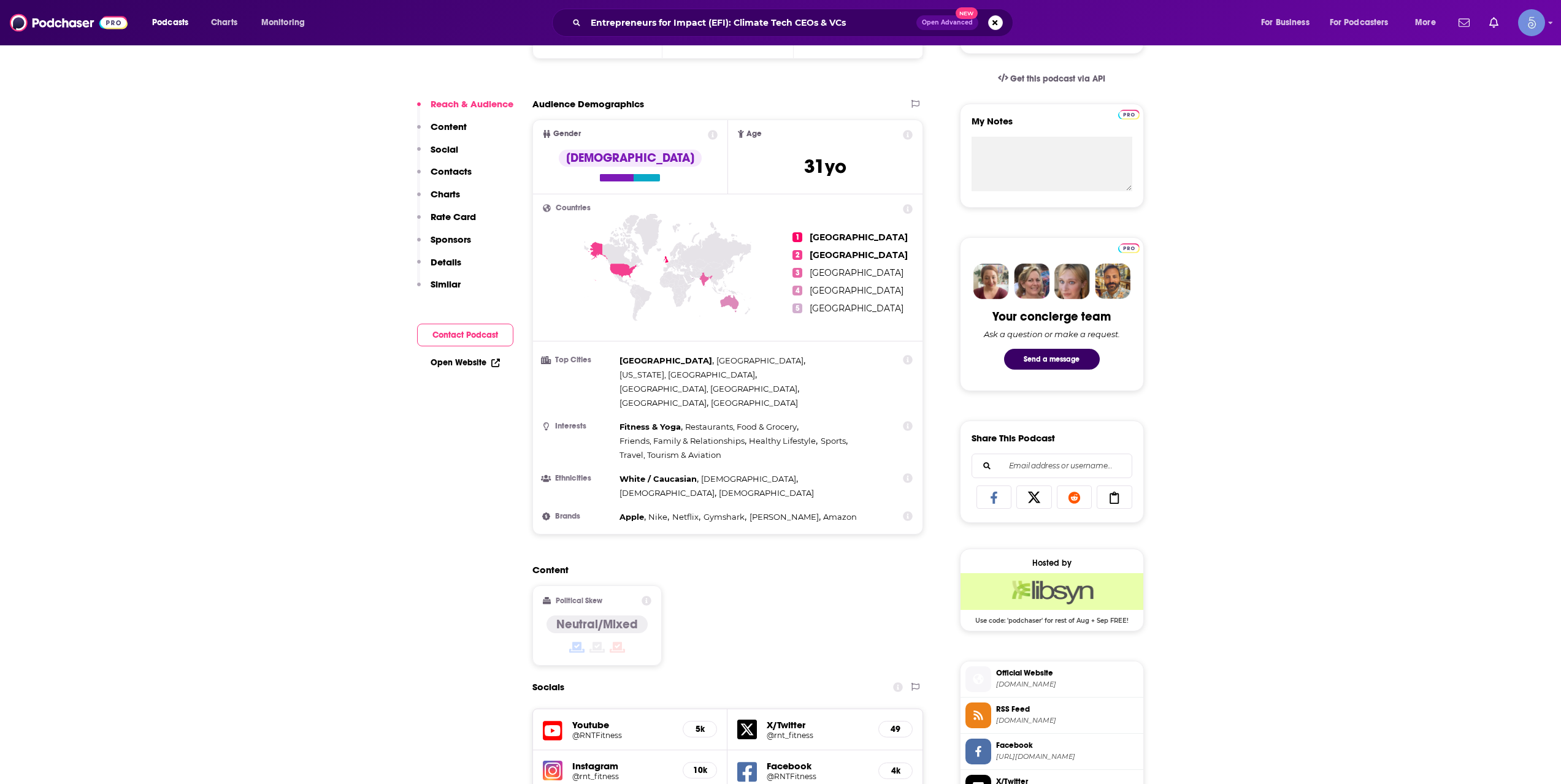
scroll to position [613, 0]
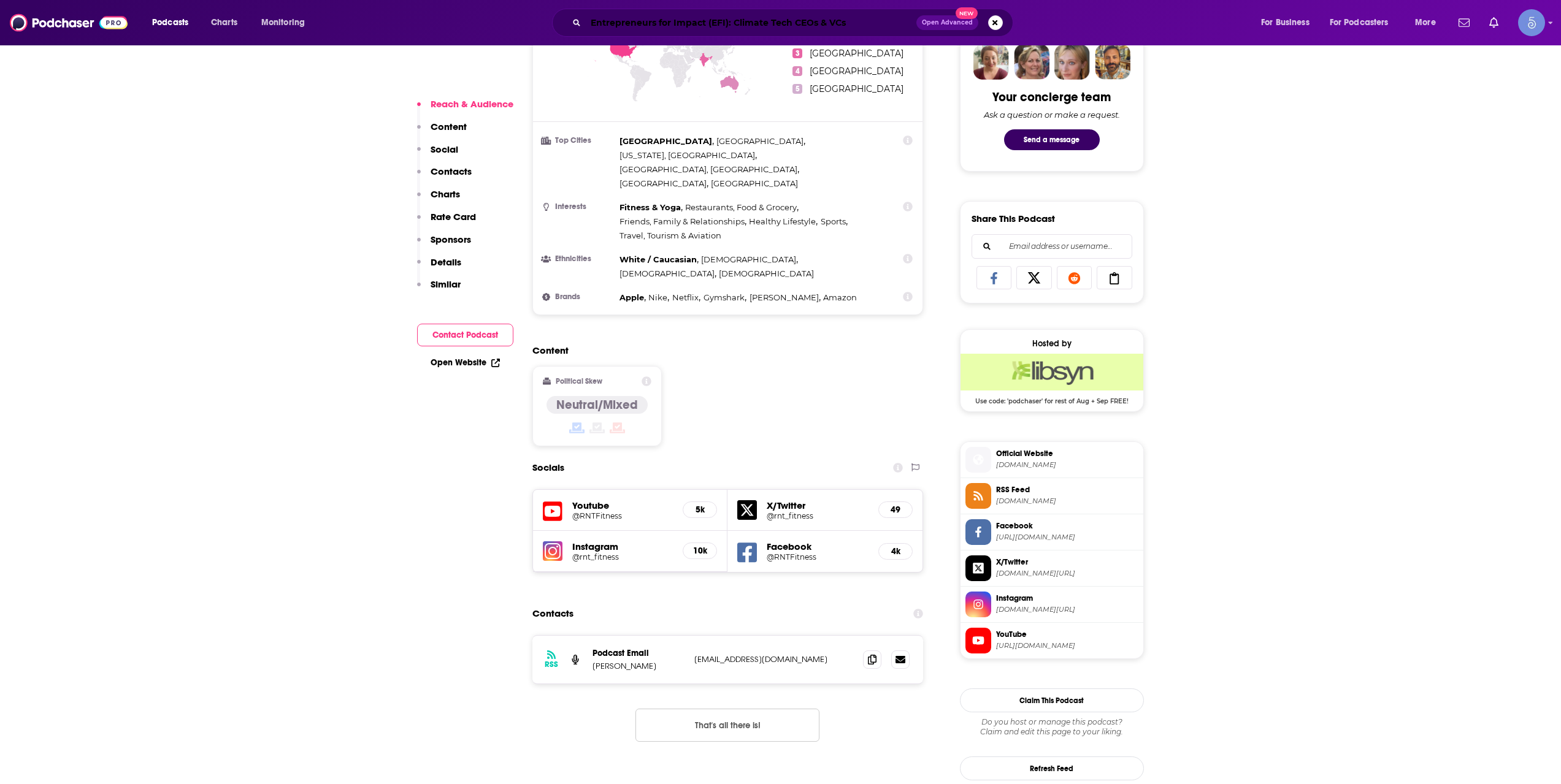
click at [721, 19] on input "Entrepreneurs for Impact (EFI): Climate Tech CEOs & VCs" at bounding box center [751, 22] width 331 height 19
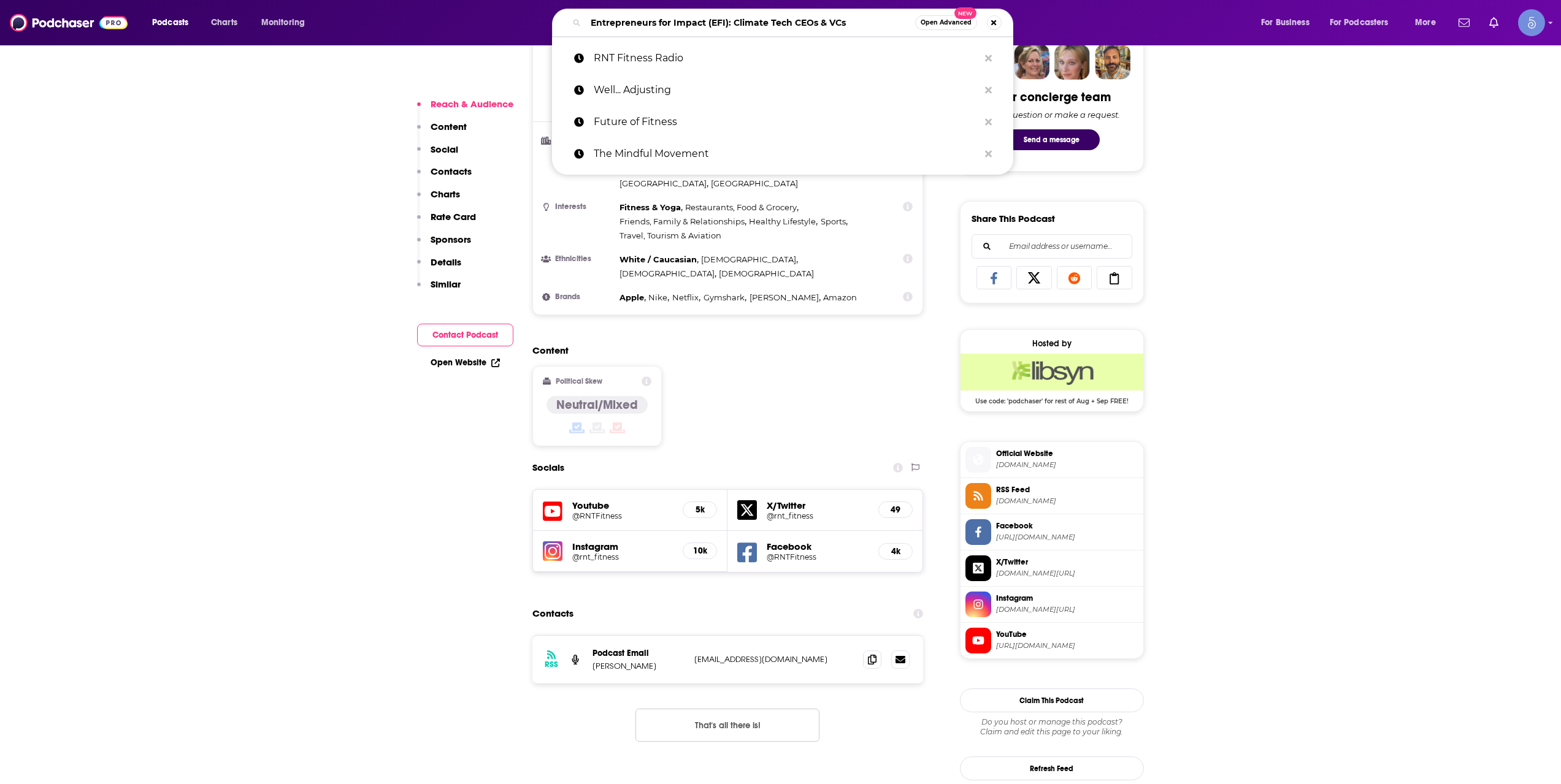
click at [721, 19] on input "Entrepreneurs for Impact (EFI): Climate Tech CEOs & VCs" at bounding box center [750, 22] width 329 height 19
paste input "Fitness + Technology"
type input "Fitness + Technology"
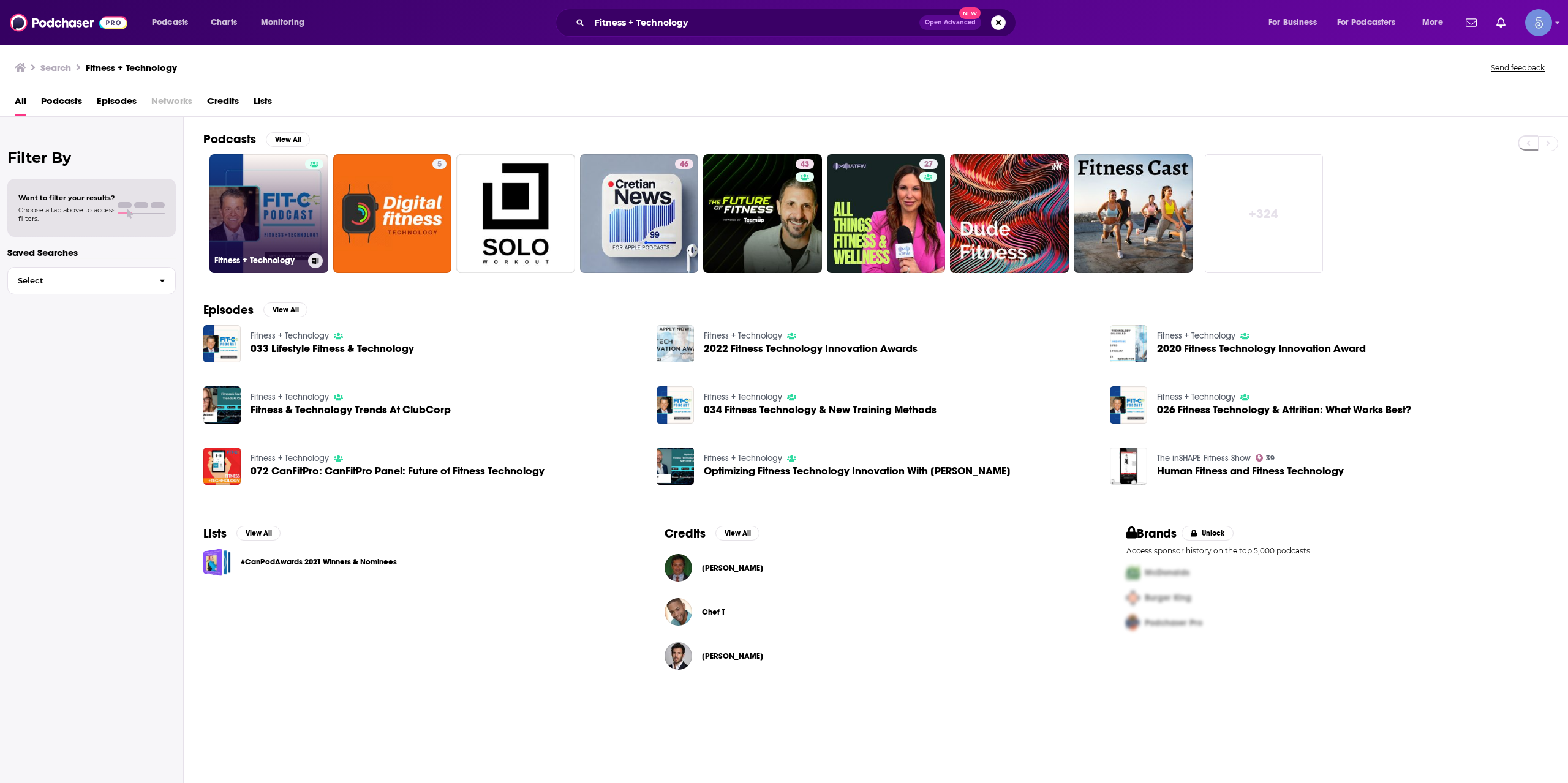
click at [300, 243] on link "Fitness + Technology" at bounding box center [269, 214] width 119 height 119
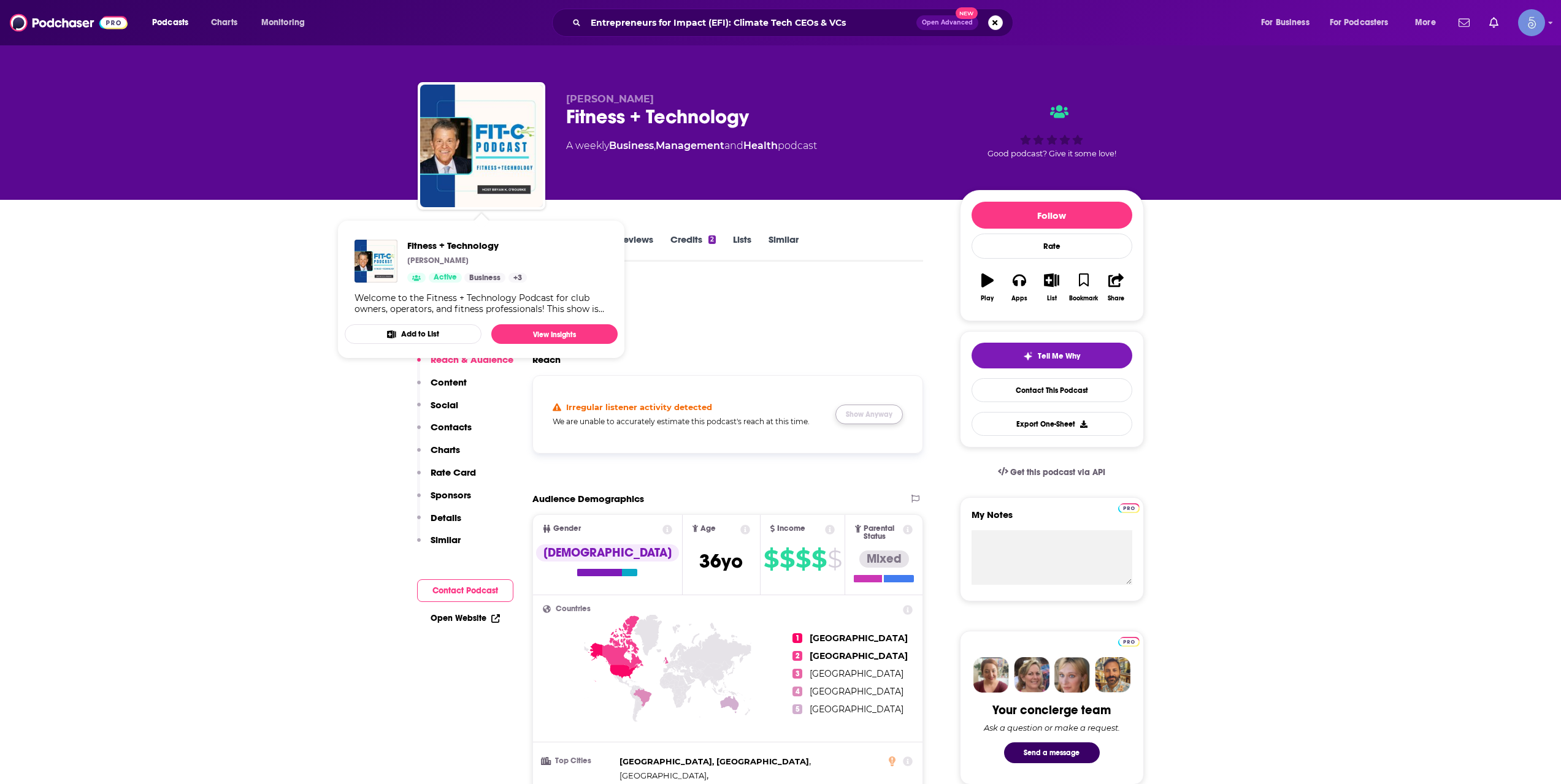
click at [891, 420] on button "Show Anyway" at bounding box center [869, 414] width 68 height 19
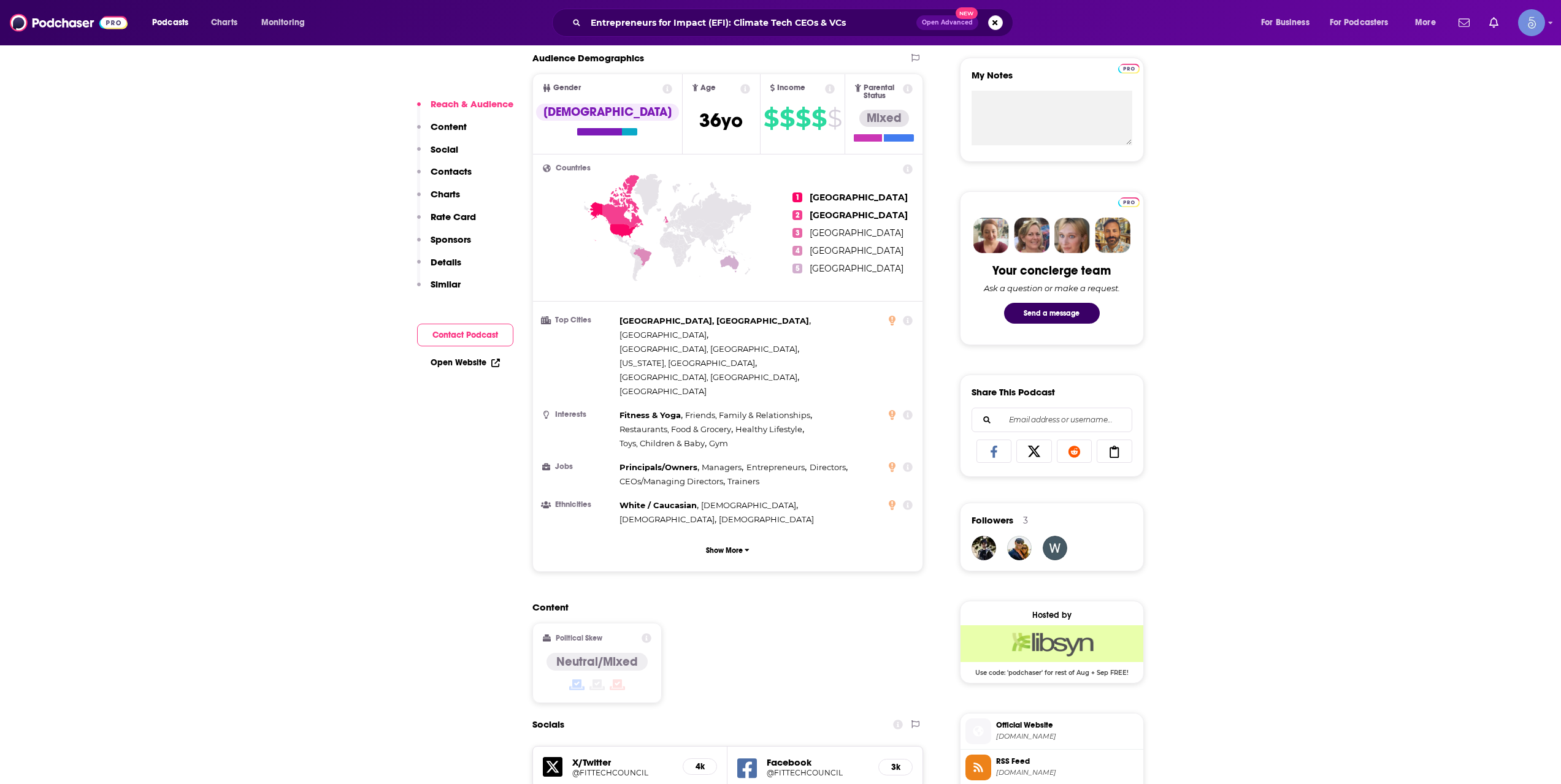
scroll to position [613, 0]
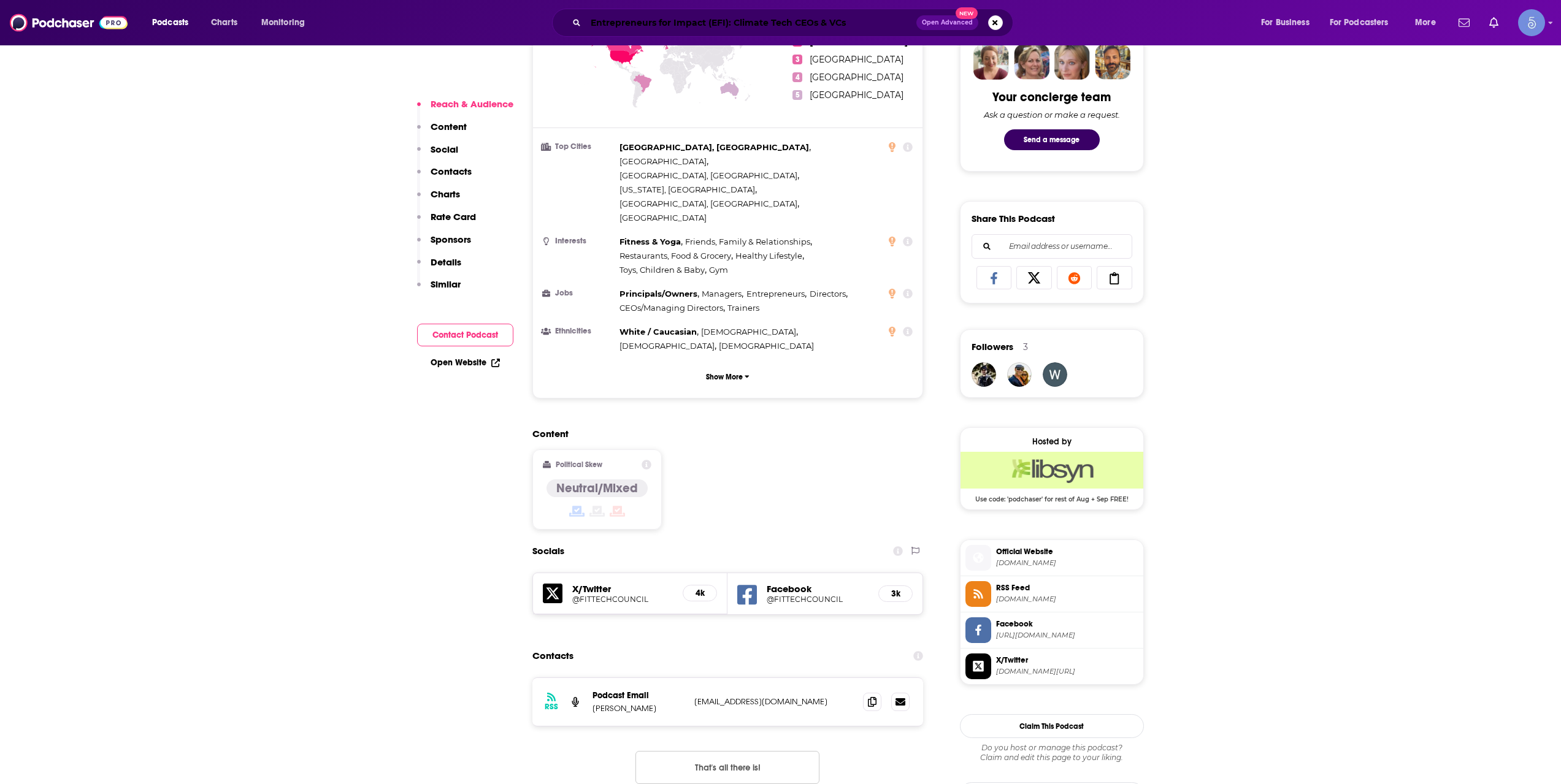
click at [633, 21] on input "Entrepreneurs for Impact (EFI): Climate Tech CEOs & VCs" at bounding box center [751, 22] width 331 height 19
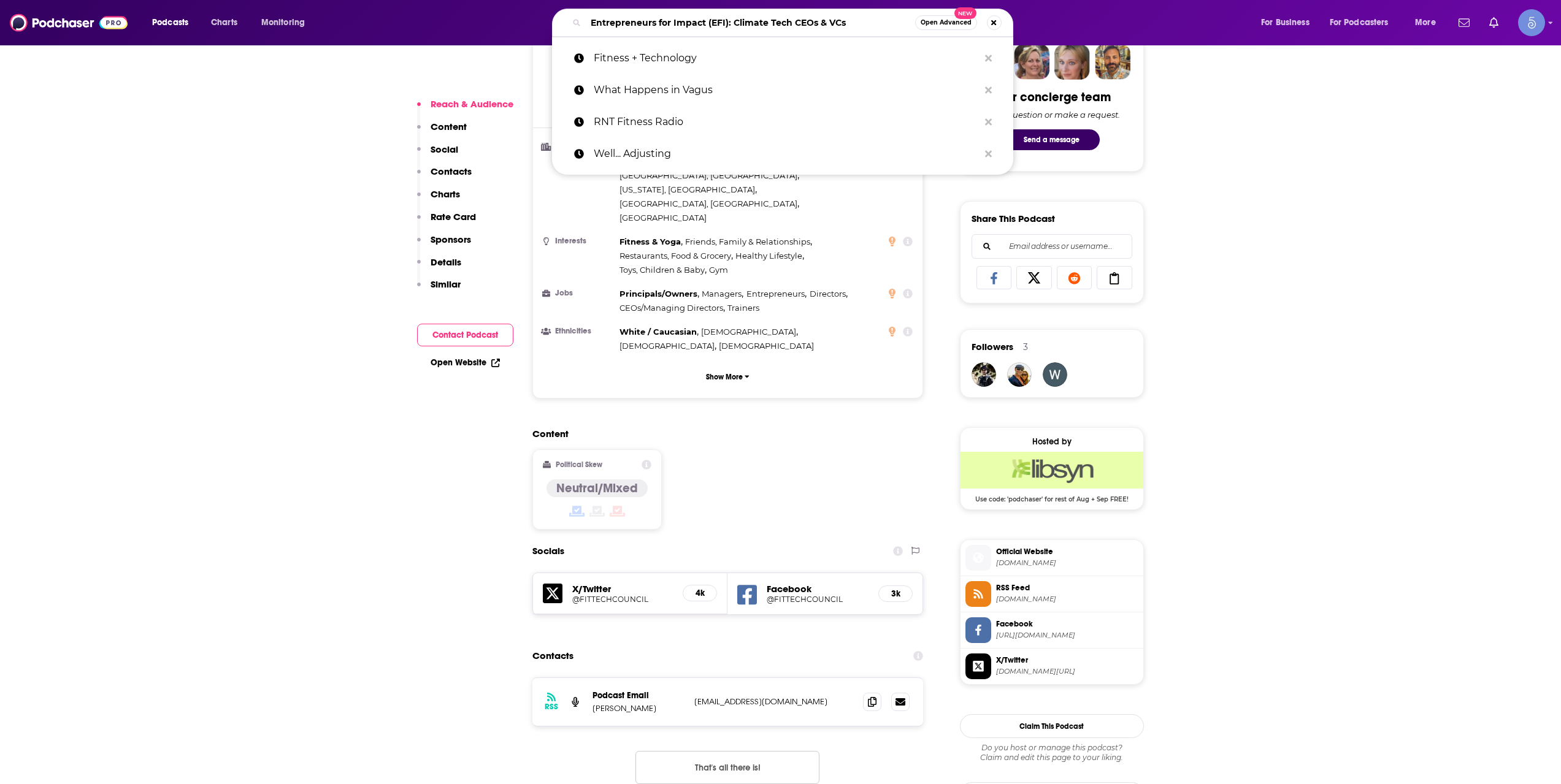
click at [633, 19] on input "Entrepreneurs for Impact (EFI): Climate Tech CEOs & VCs" at bounding box center [750, 22] width 329 height 19
paste input "Feel Strong Fitness"
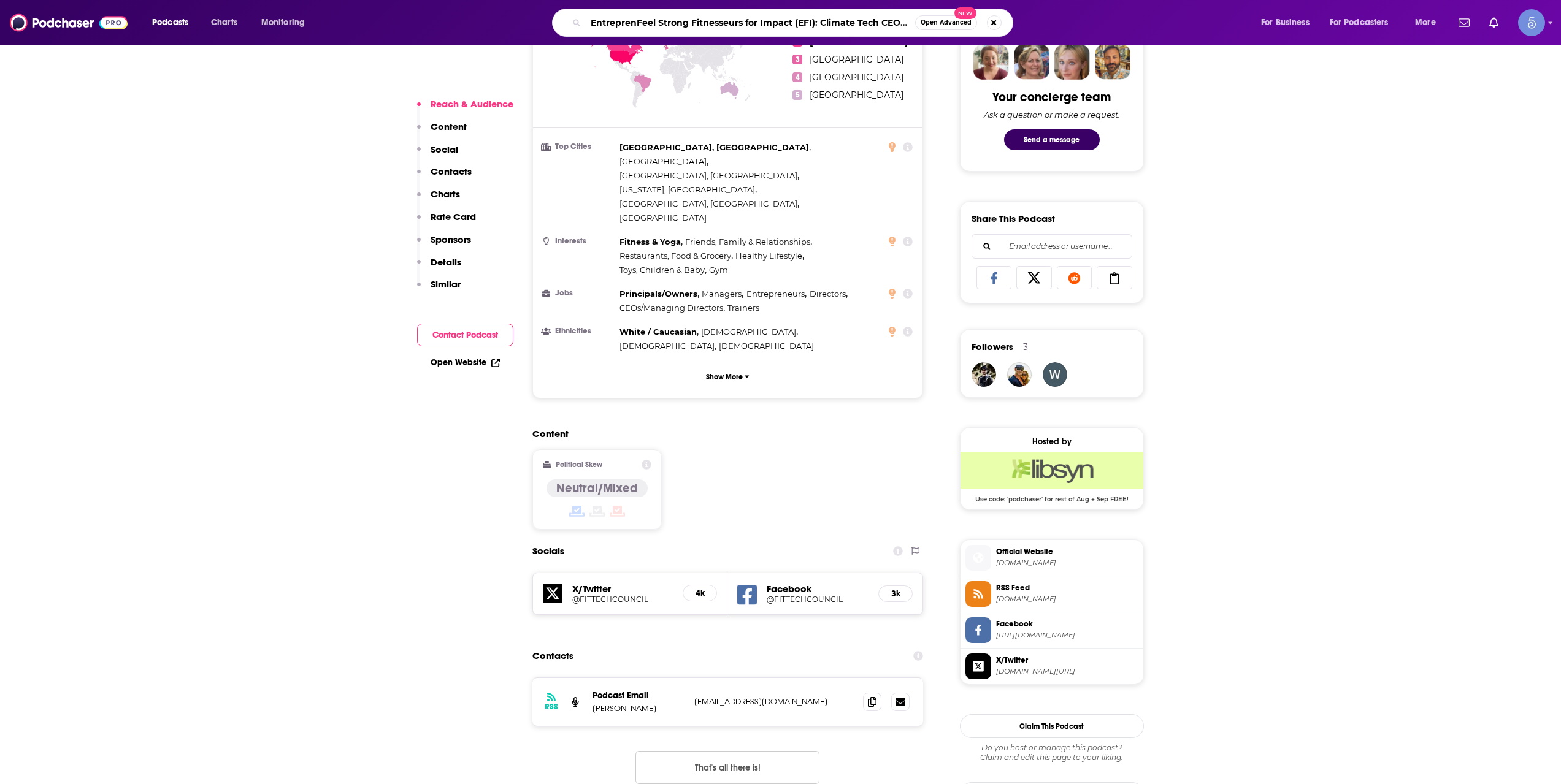
click at [640, 21] on input "EntreprenFeel Strong Fitnesseurs for Impact (EFI): Climate Tech CEOs & VCs" at bounding box center [750, 22] width 329 height 19
click at [640, 19] on input "EntreprenFeel Strong Fitnesseurs for Impact (EFI): Climate Tech CEOs & VCs" at bounding box center [750, 22] width 329 height 19
paste input "Feel Strong Fitnes"
type input "Feel Strong Fitness"
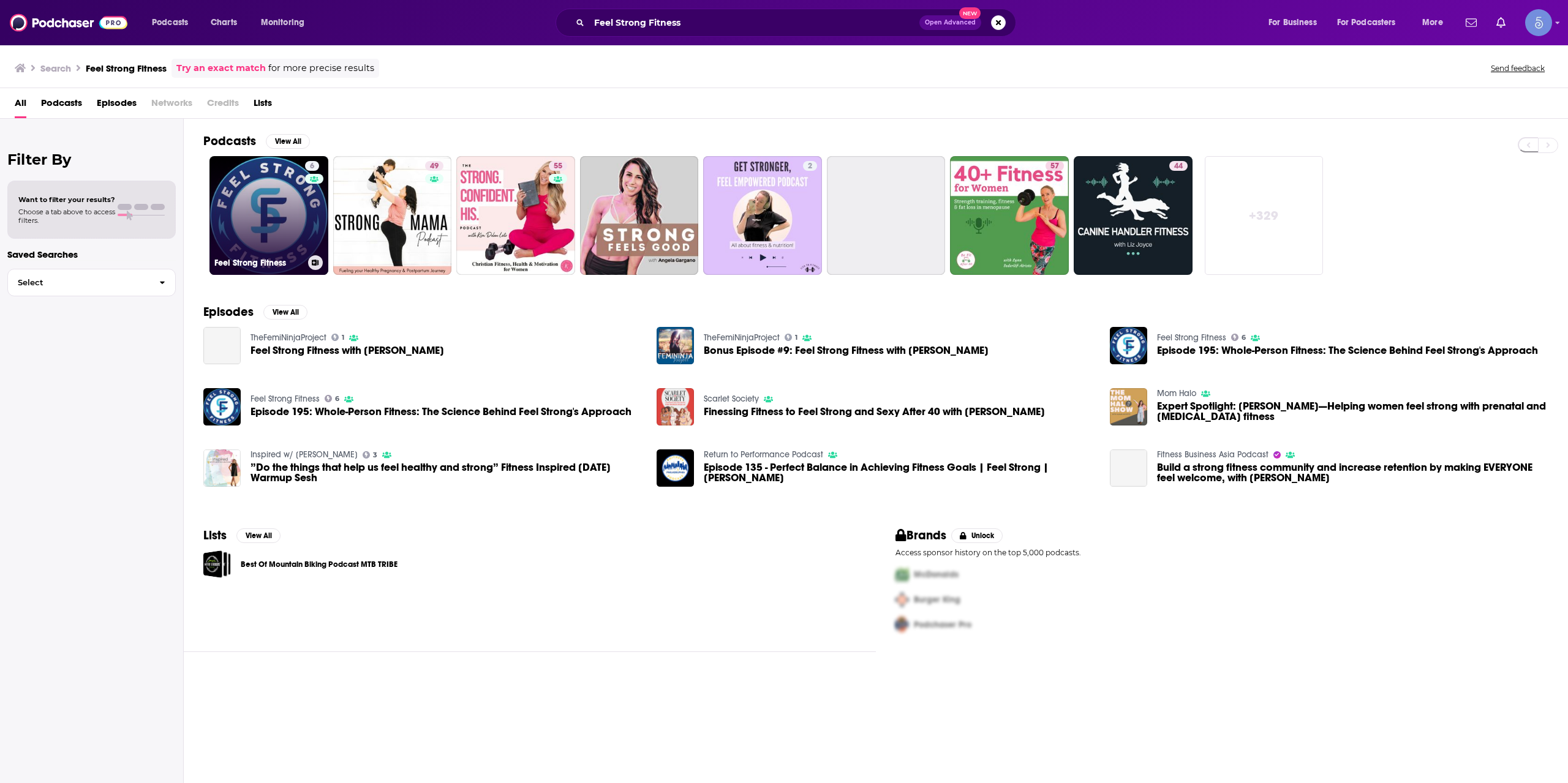
click at [252, 214] on link "6 Feel Strong Fitness" at bounding box center [269, 216] width 119 height 119
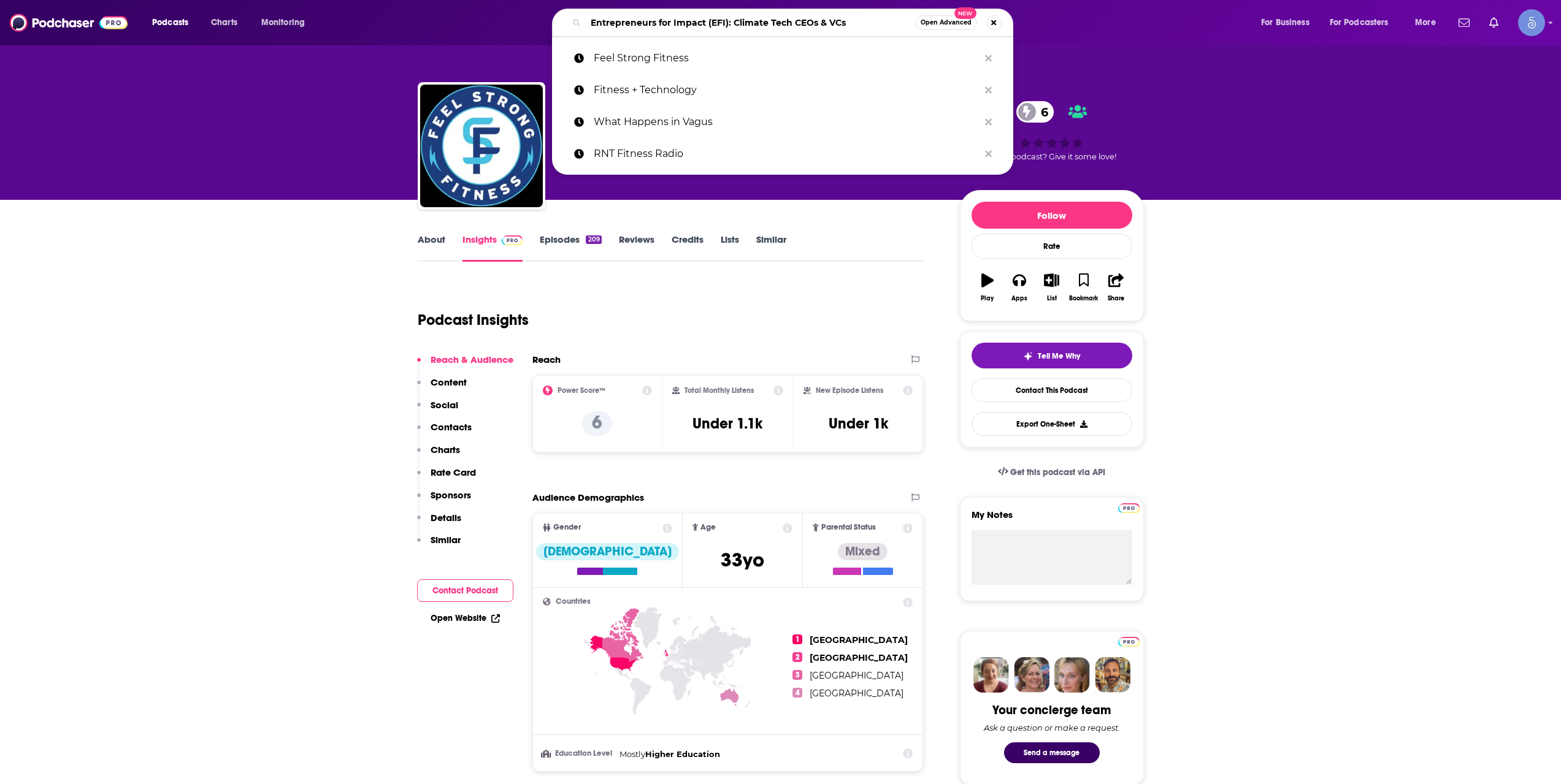
click at [724, 16] on input "Entrepreneurs for Impact (EFI): Climate Tech CEOs & VCs" at bounding box center [750, 22] width 329 height 19
click at [724, 15] on input "Entrepreneurs for Impact (EFI): Climate Tech CEOs & VCs" at bounding box center [750, 22] width 329 height 19
paste input "Hybrid Fitness Media"
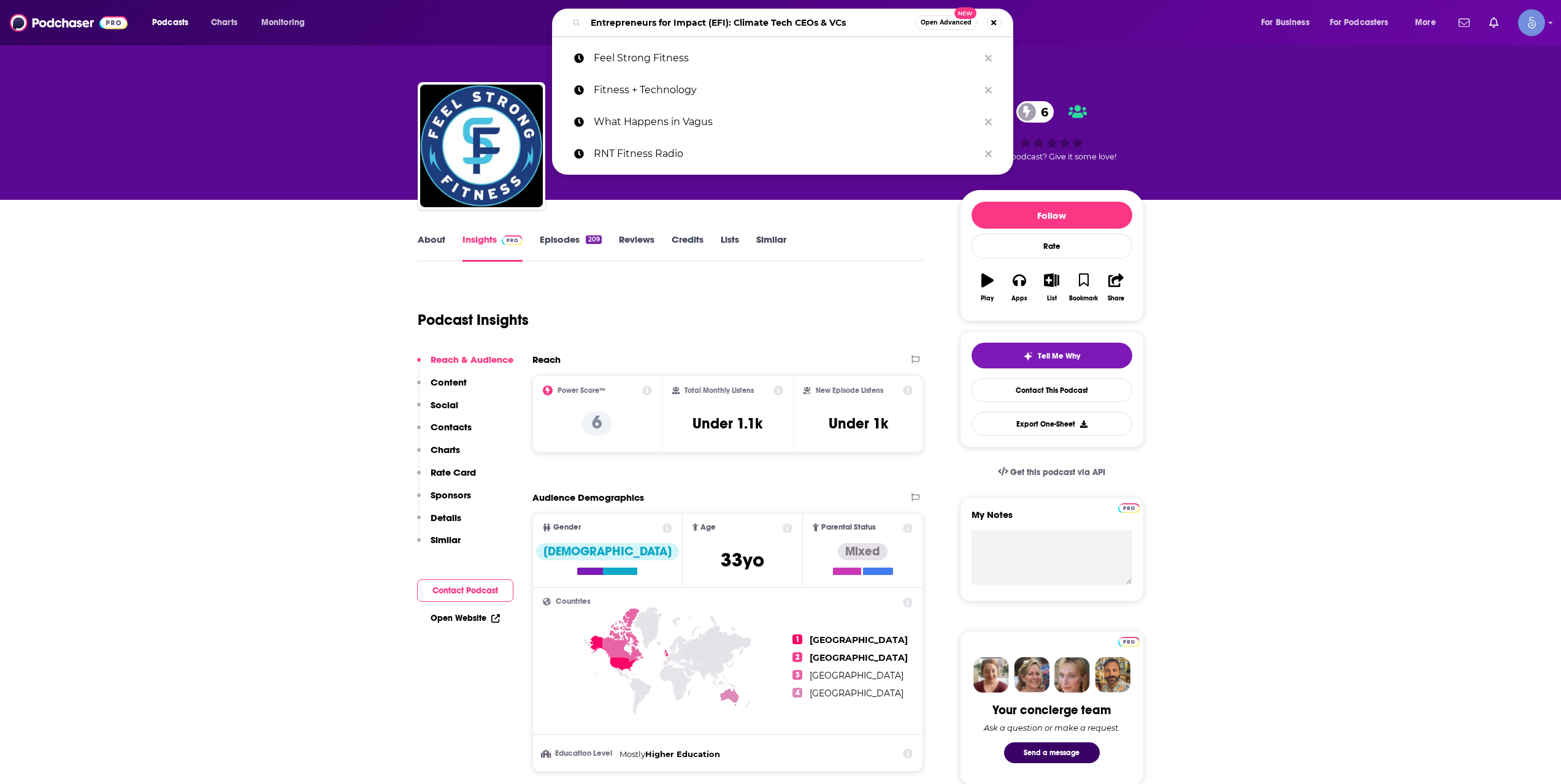
type input "Hybrid Fitness Media"
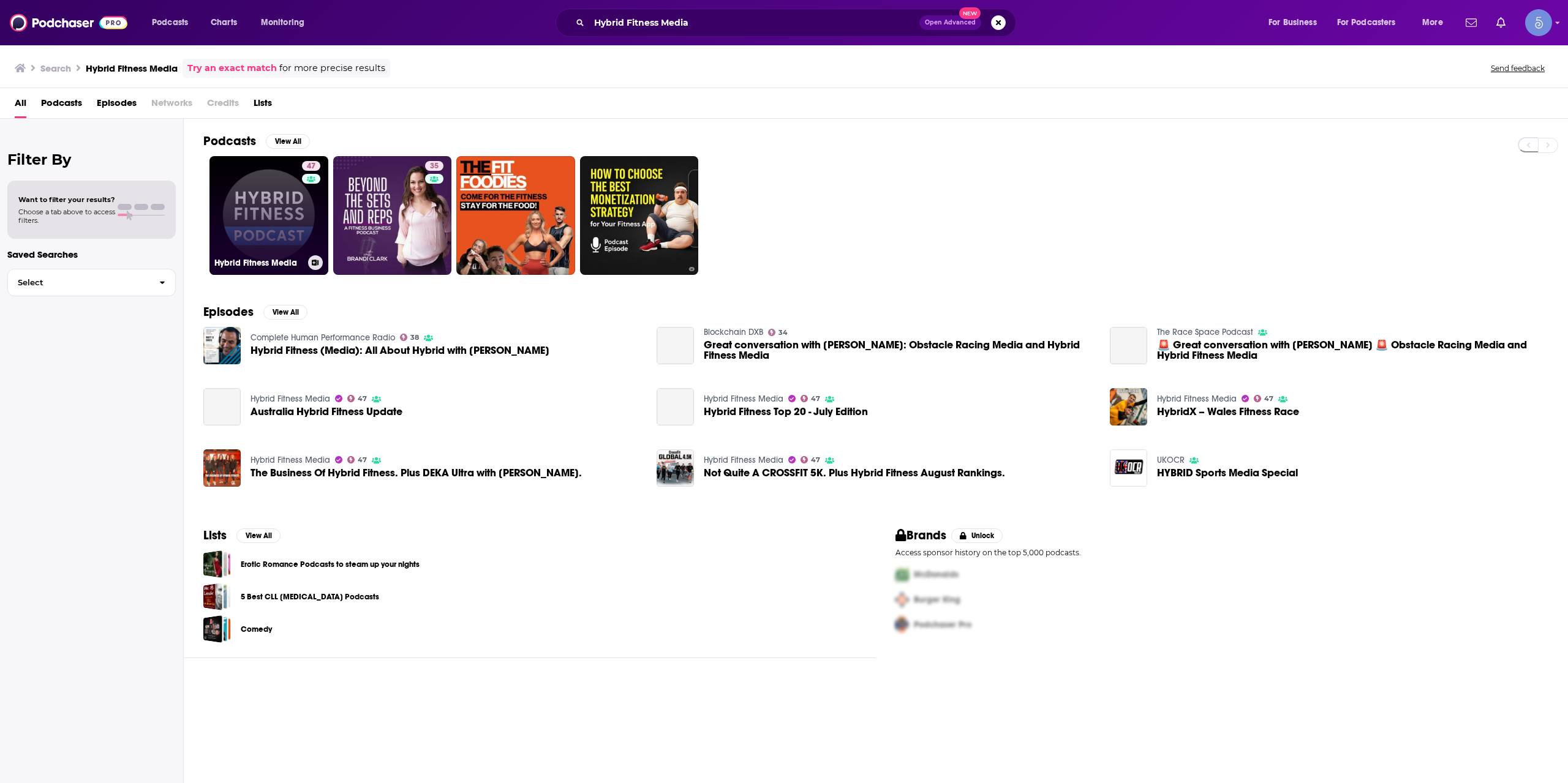
click at [294, 211] on link "47 Hybrid Fitness Media" at bounding box center [269, 216] width 119 height 119
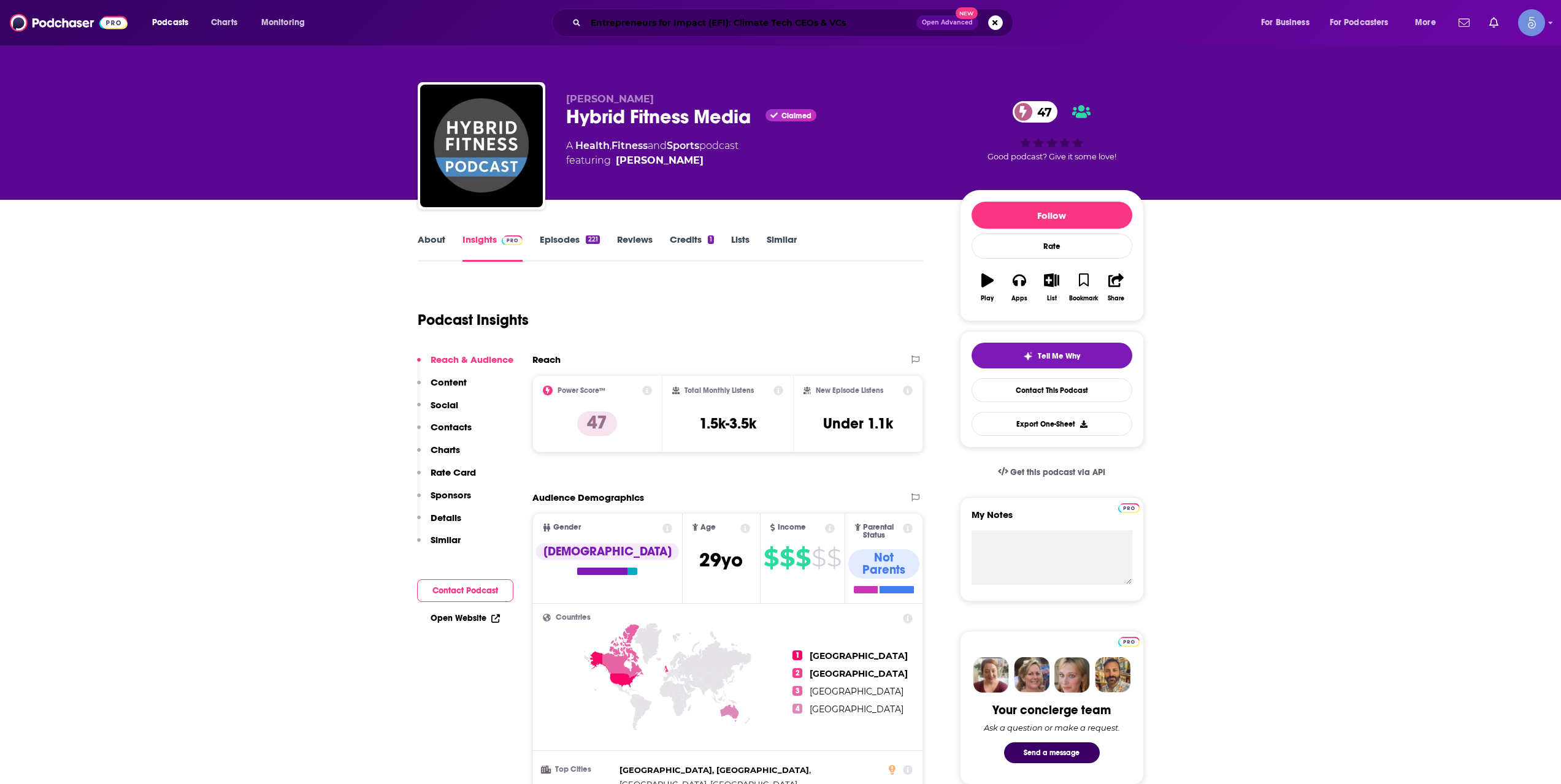
click at [650, 14] on input "Entrepreneurs for Impact (EFI): Climate Tech CEOs & VCs" at bounding box center [751, 22] width 331 height 19
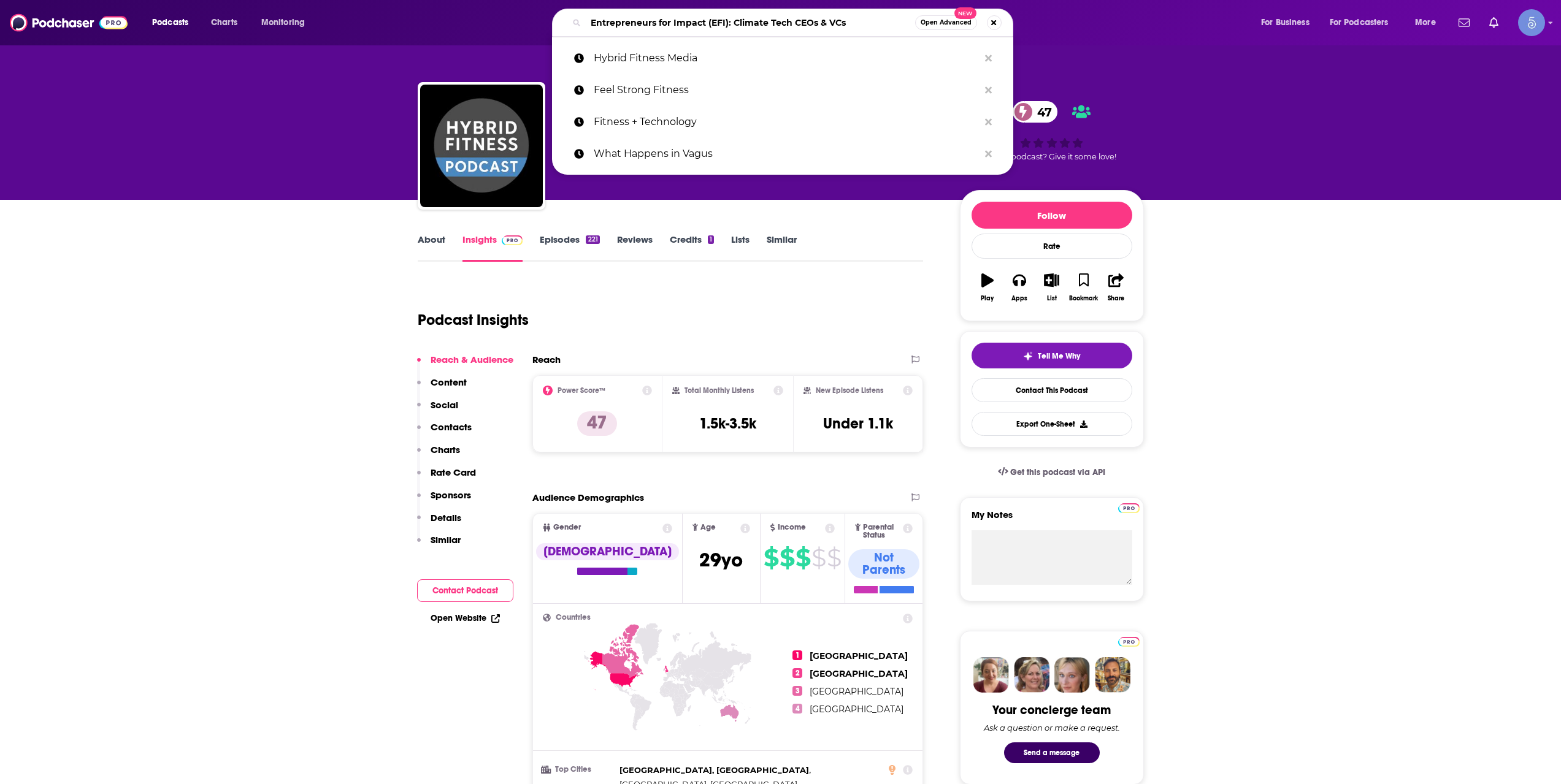
click at [650, 14] on input "Entrepreneurs for Impact (EFI): Climate Tech CEOs & VCs" at bounding box center [750, 22] width 329 height 19
paste input "Linchpin Conversation"
type input "Linchpin Conversations"
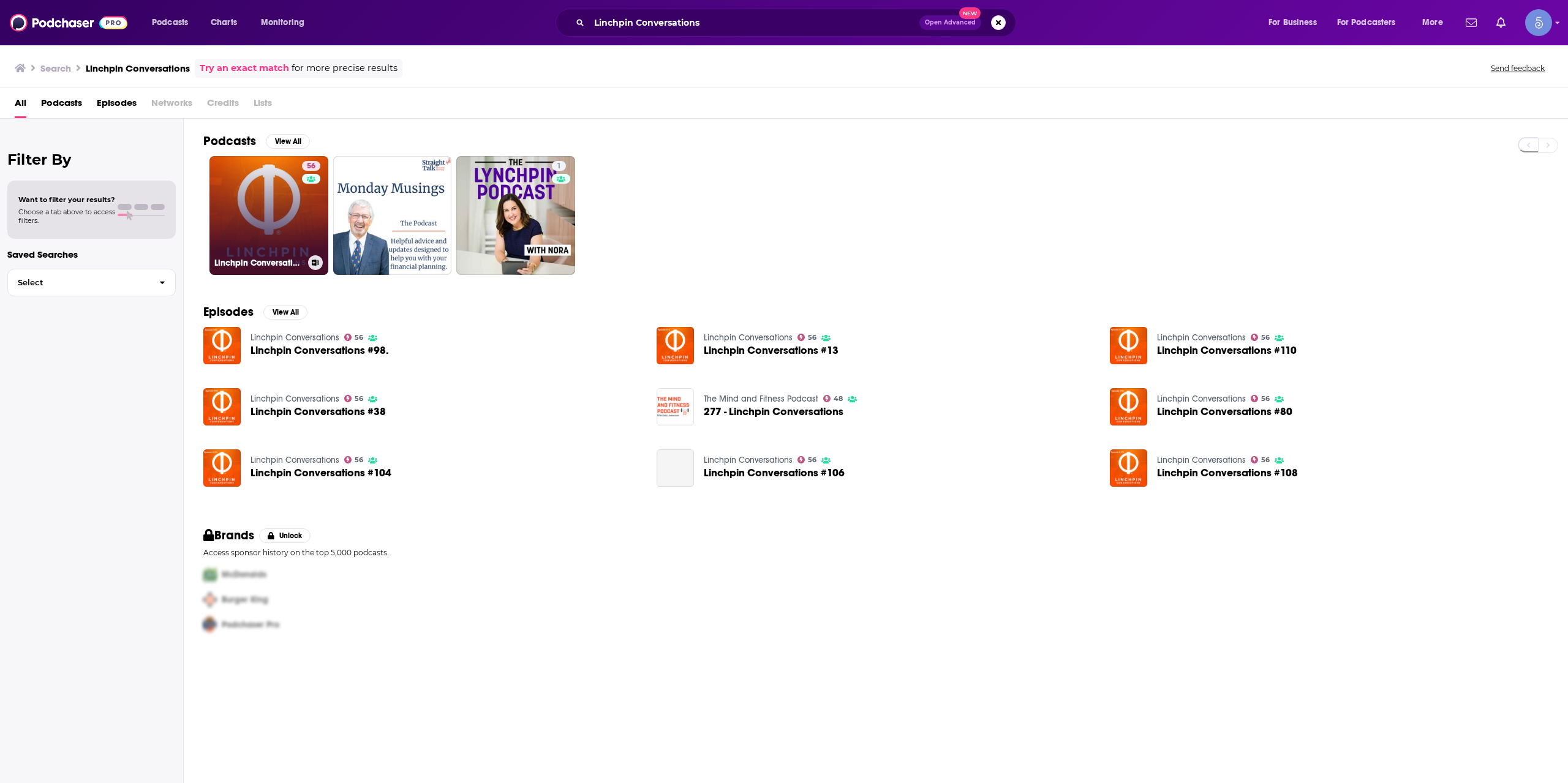
click at [256, 211] on link "56 Linchpin Conversations" at bounding box center [269, 216] width 119 height 119
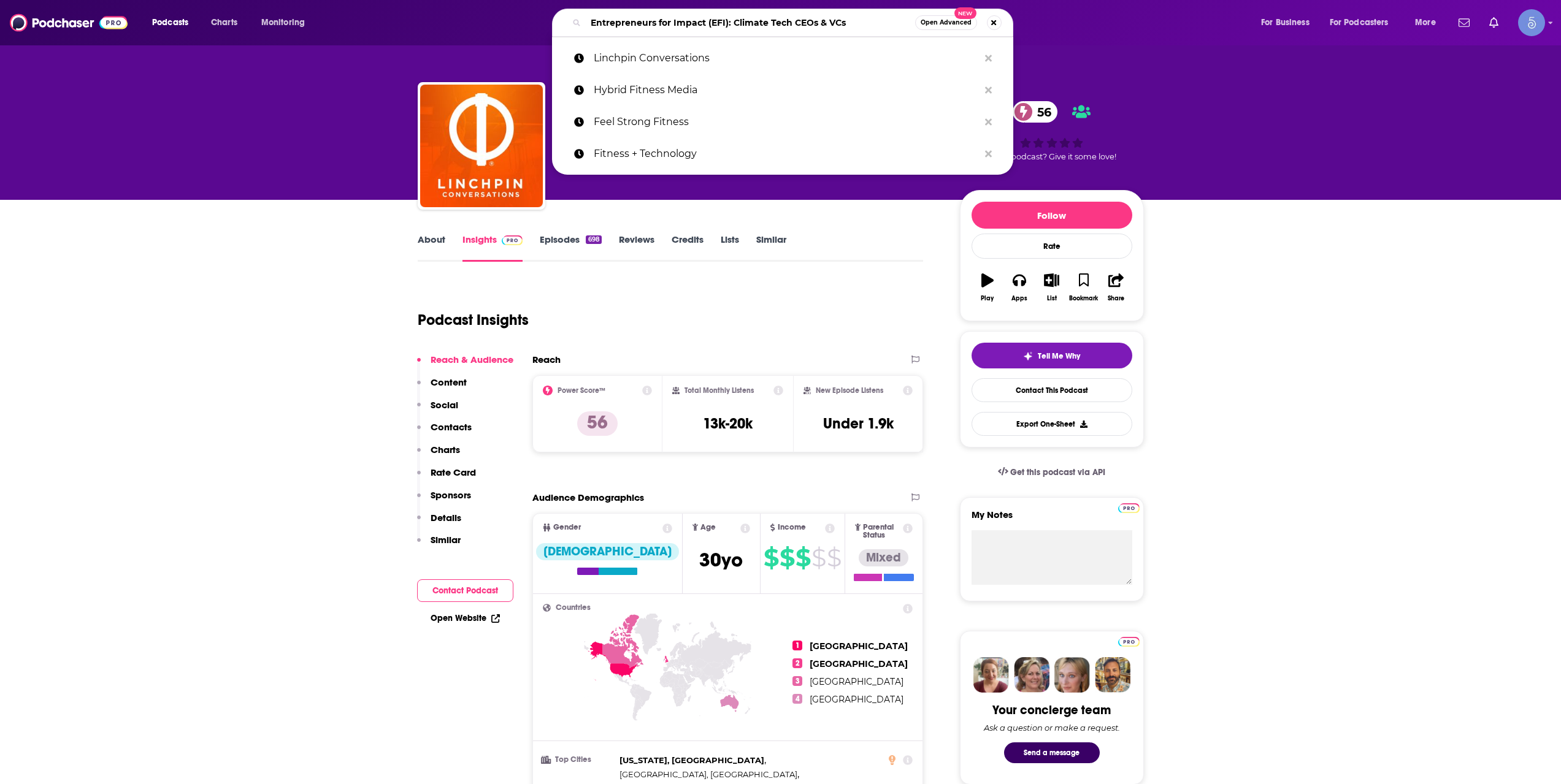
click at [650, 24] on input "Entrepreneurs for Impact (EFI): Climate Tech CEOs & VCs" at bounding box center [750, 22] width 329 height 19
paste input "Talking Elite Fitnes"
type input "Talking Elite Fitness"
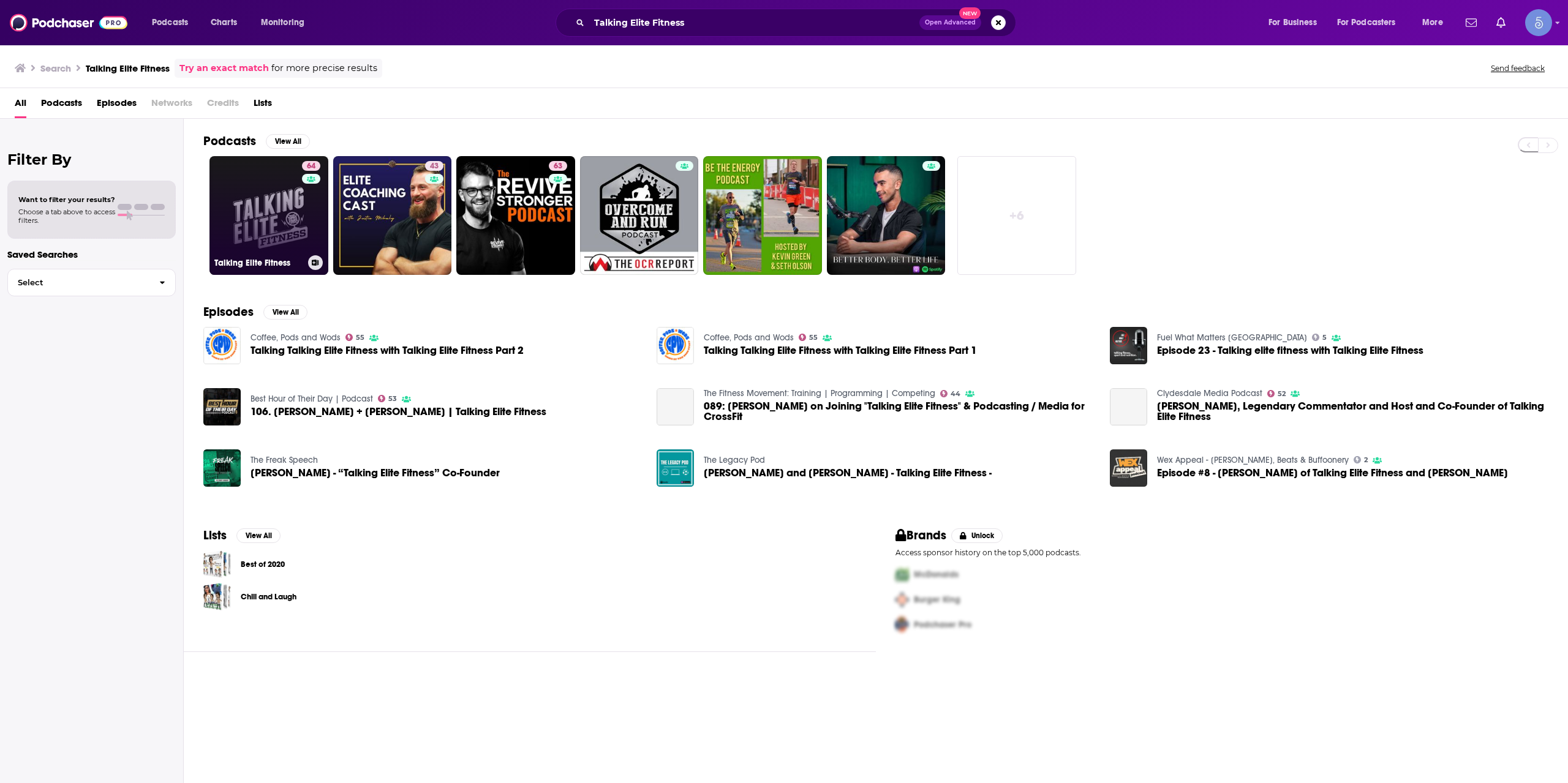
click at [295, 182] on link "64 Talking Elite Fitness" at bounding box center [269, 216] width 119 height 119
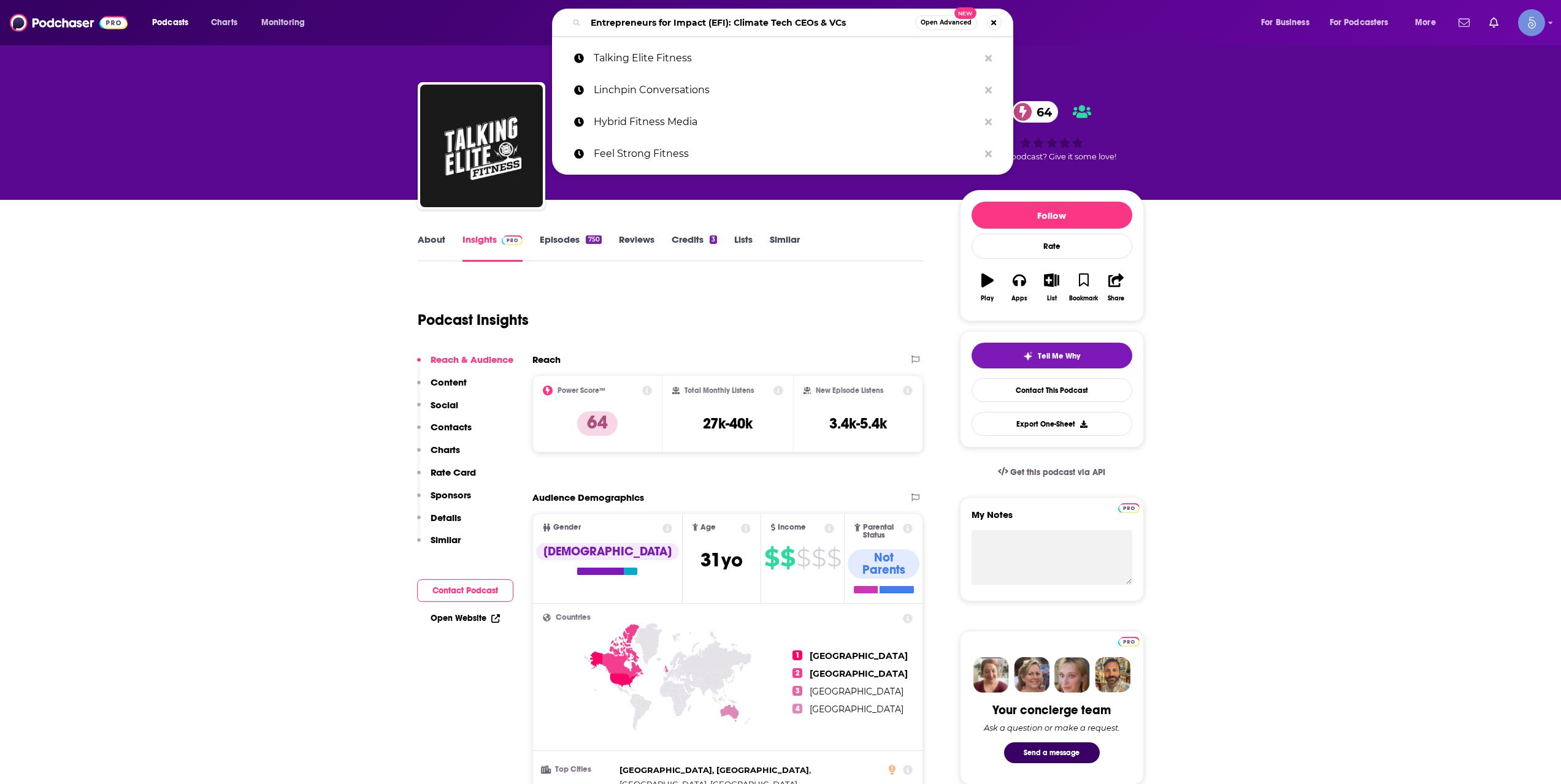
click at [729, 20] on input "Entrepreneurs for Impact (EFI): Climate Tech CEOs & VCs" at bounding box center [750, 22] width 329 height 19
paste input "Fit Womens Weekly Podcast"
type input "Fit Womens Weekly Podcast"
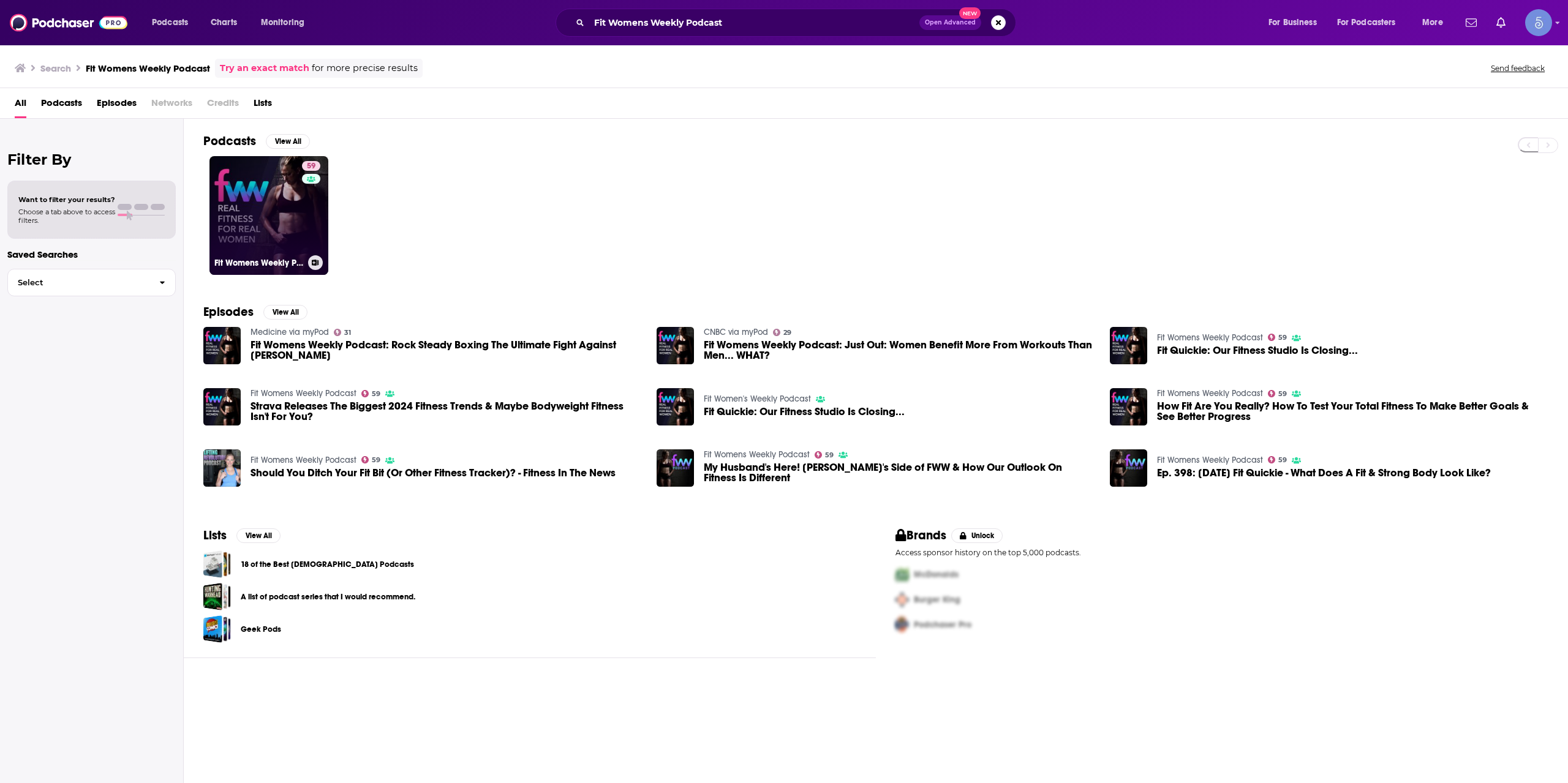
click at [290, 215] on link "59 Fit Womens Weekly Podcast" at bounding box center [269, 216] width 119 height 119
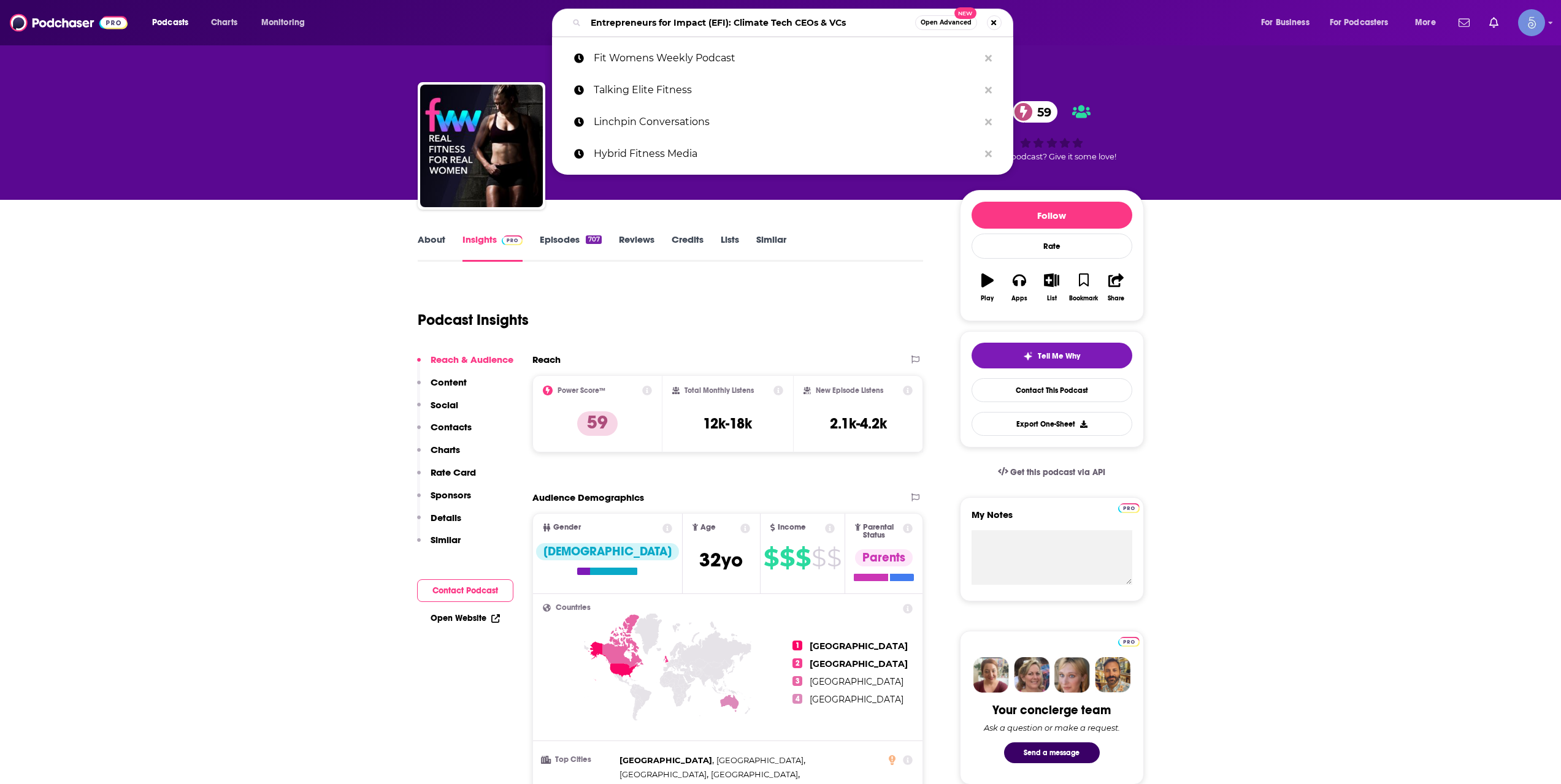
click at [658, 27] on input "Entrepreneurs for Impact (EFI): Climate Tech CEOs & VCs" at bounding box center [750, 22] width 329 height 19
click at [798, 27] on input "Entrepreneurs for Impact (EFI): Climate Tech CEOs & VCs" at bounding box center [750, 22] width 329 height 19
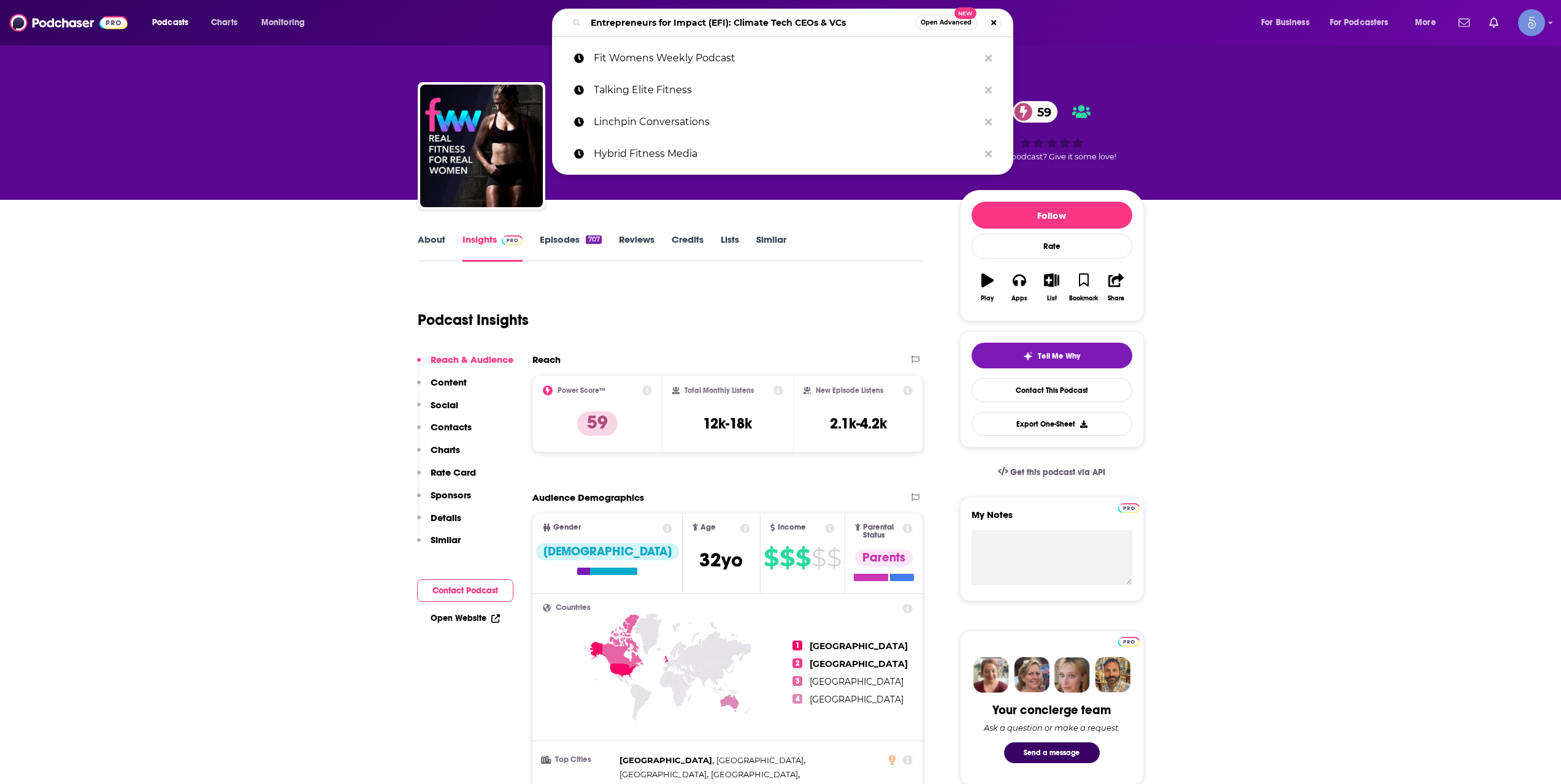
paste input "The HERD FIT"
type input "The HERD FIT"
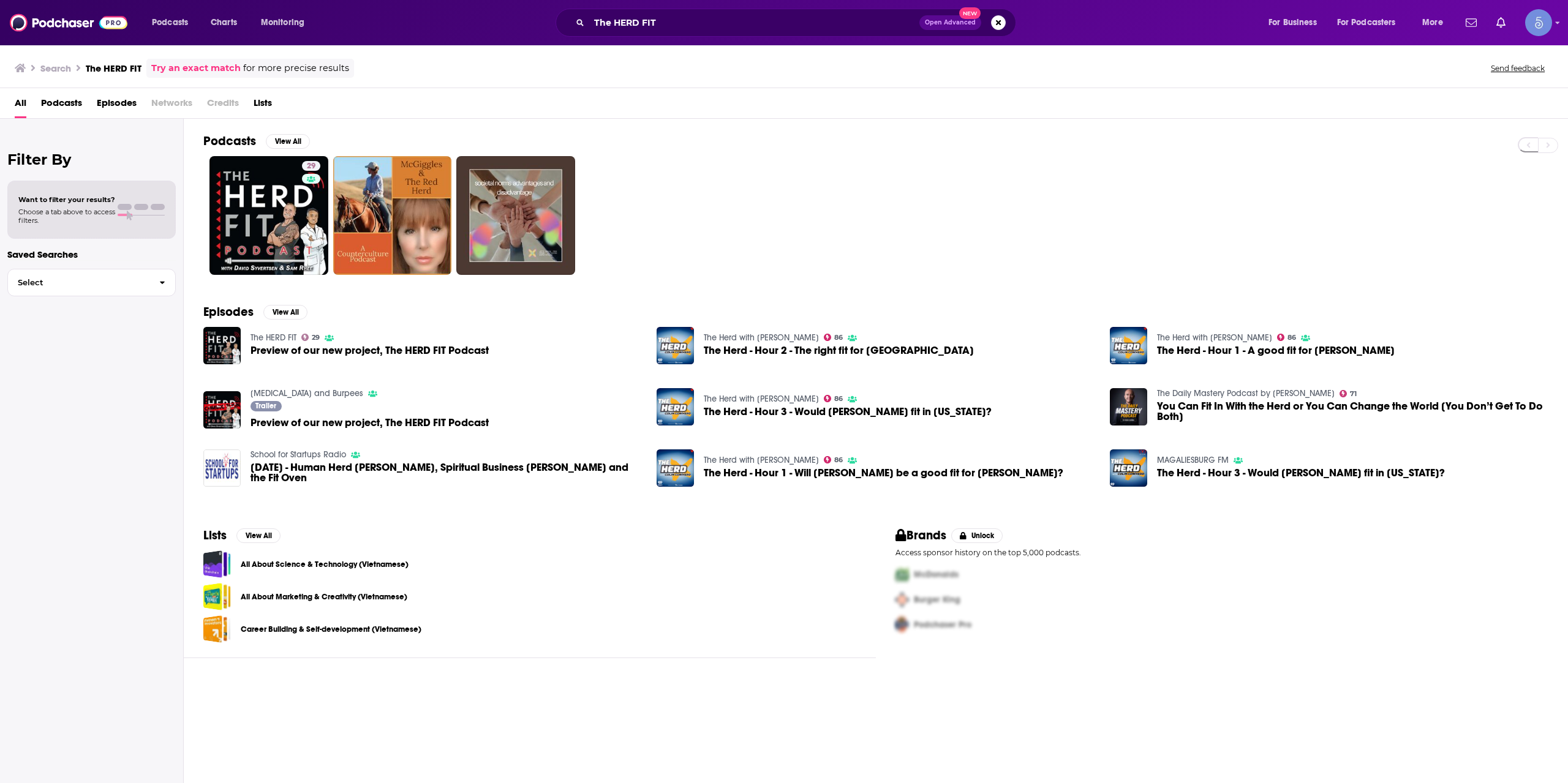
click at [678, 44] on div "Podcasts Charts Monitoring The HERD FIT Open Advanced New For Business For Podc…" at bounding box center [784, 22] width 1568 height 45
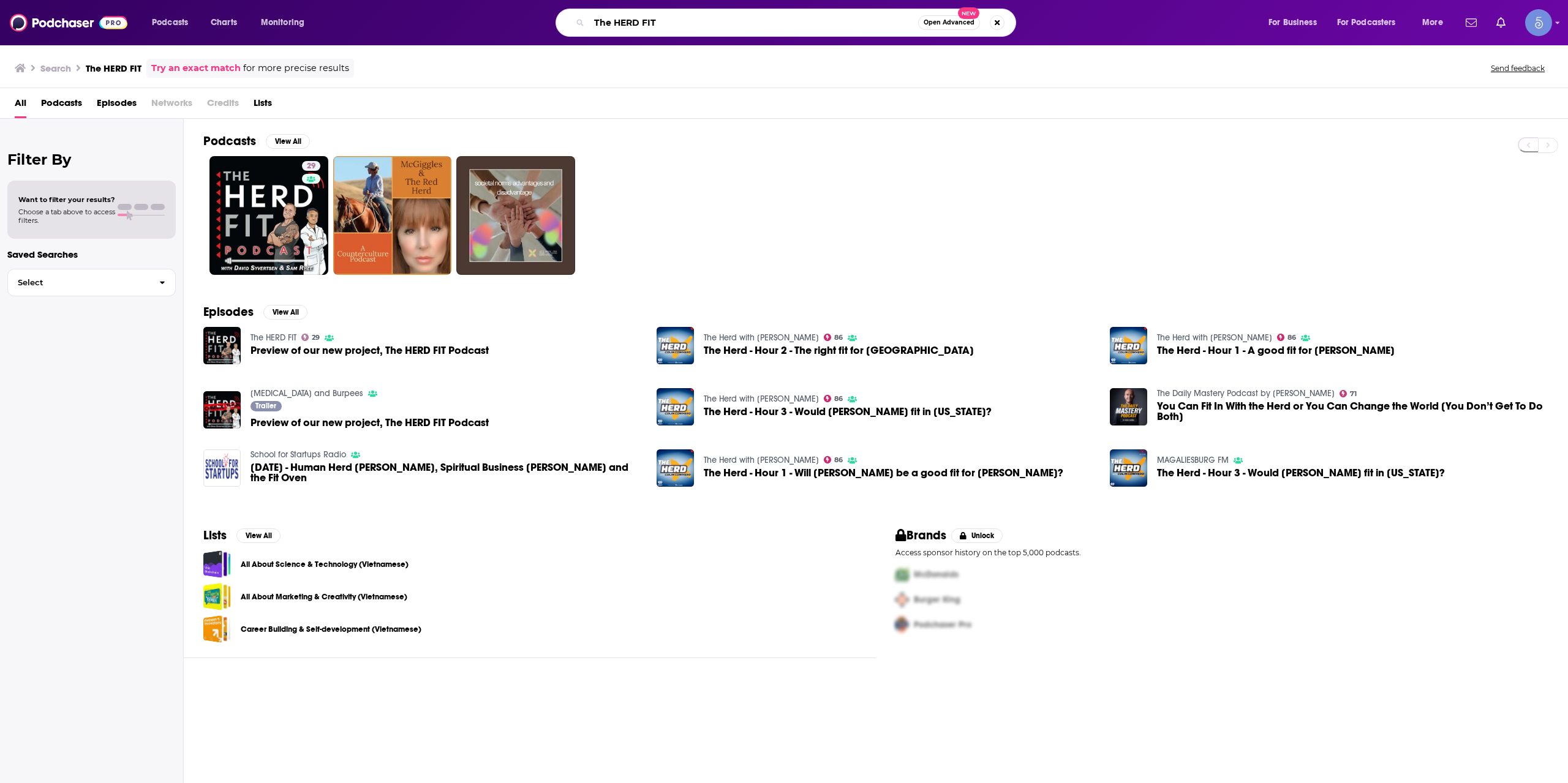
click at [695, 29] on input "The HERD FIT" at bounding box center [754, 22] width 329 height 19
drag, startPoint x: 689, startPoint y: 49, endPoint x: 701, endPoint y: 29, distance: 23.3
click at [693, 39] on div "Podcasts Charts Monitoring The HERD FIT Open Advanced New For Business For Podc…" at bounding box center [784, 391] width 1568 height 783
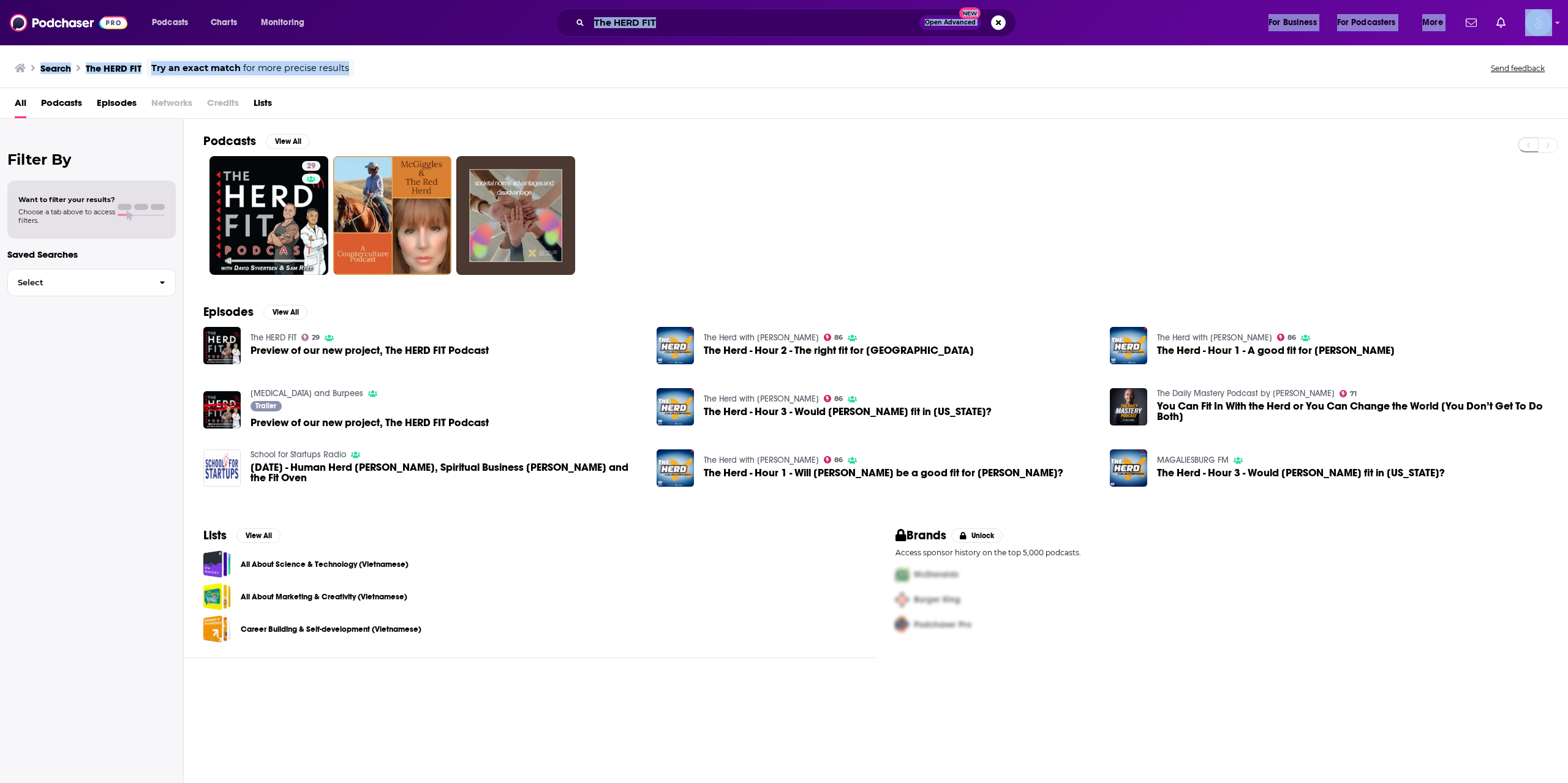
click at [702, 29] on input "The HERD FIT" at bounding box center [755, 22] width 330 height 19
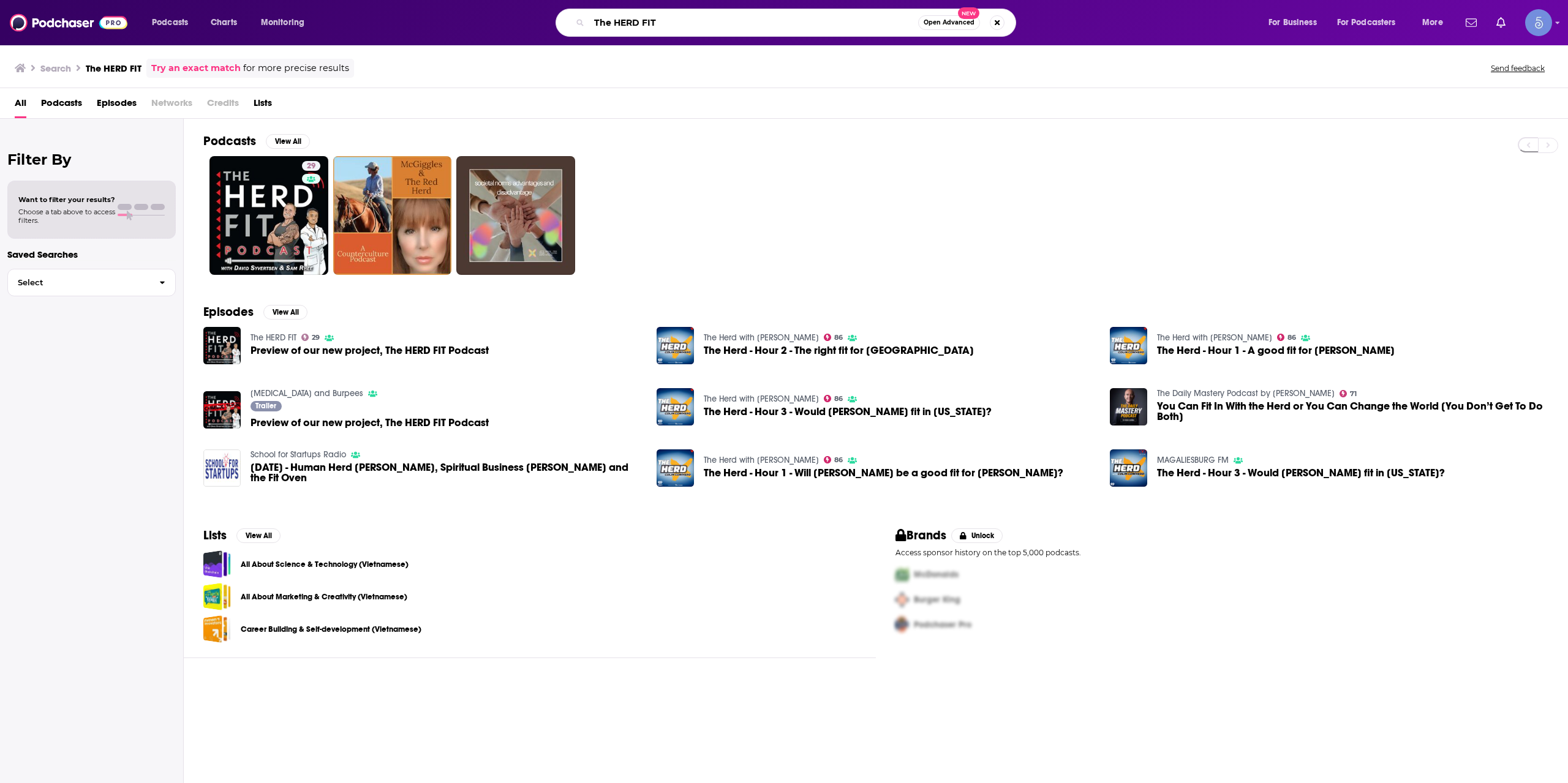
click at [702, 29] on input "The HERD FIT" at bounding box center [754, 22] width 329 height 19
click at [701, 29] on input "The HERD FIT" at bounding box center [754, 22] width 329 height 19
paste input "Unf*ck Your Fitness Podcast"
type input "The Unf*ck Your Fitness Podcast"
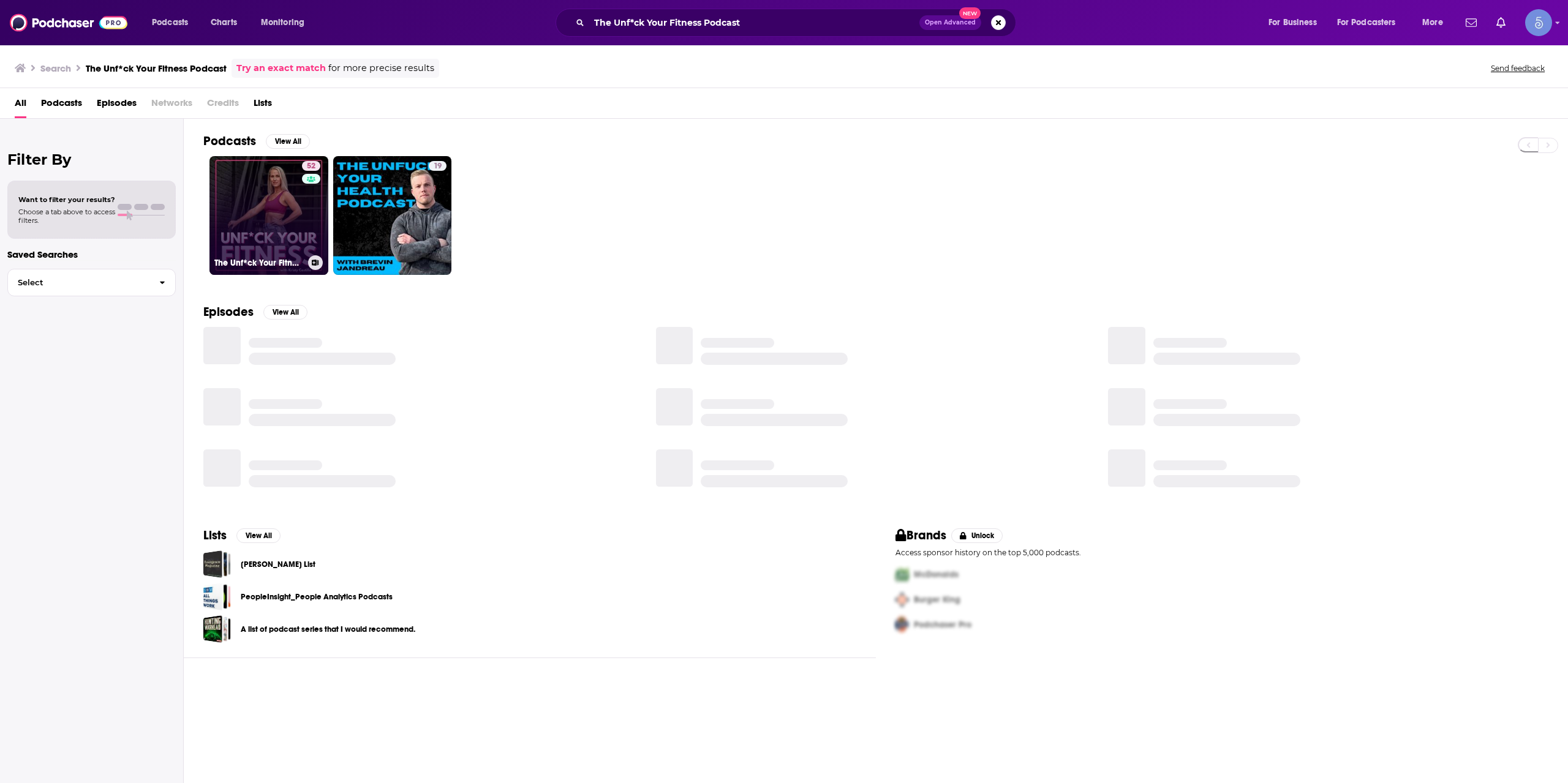
click at [269, 258] on h3 "The Unf*ck Your Fitness Podcast" at bounding box center [259, 263] width 89 height 11
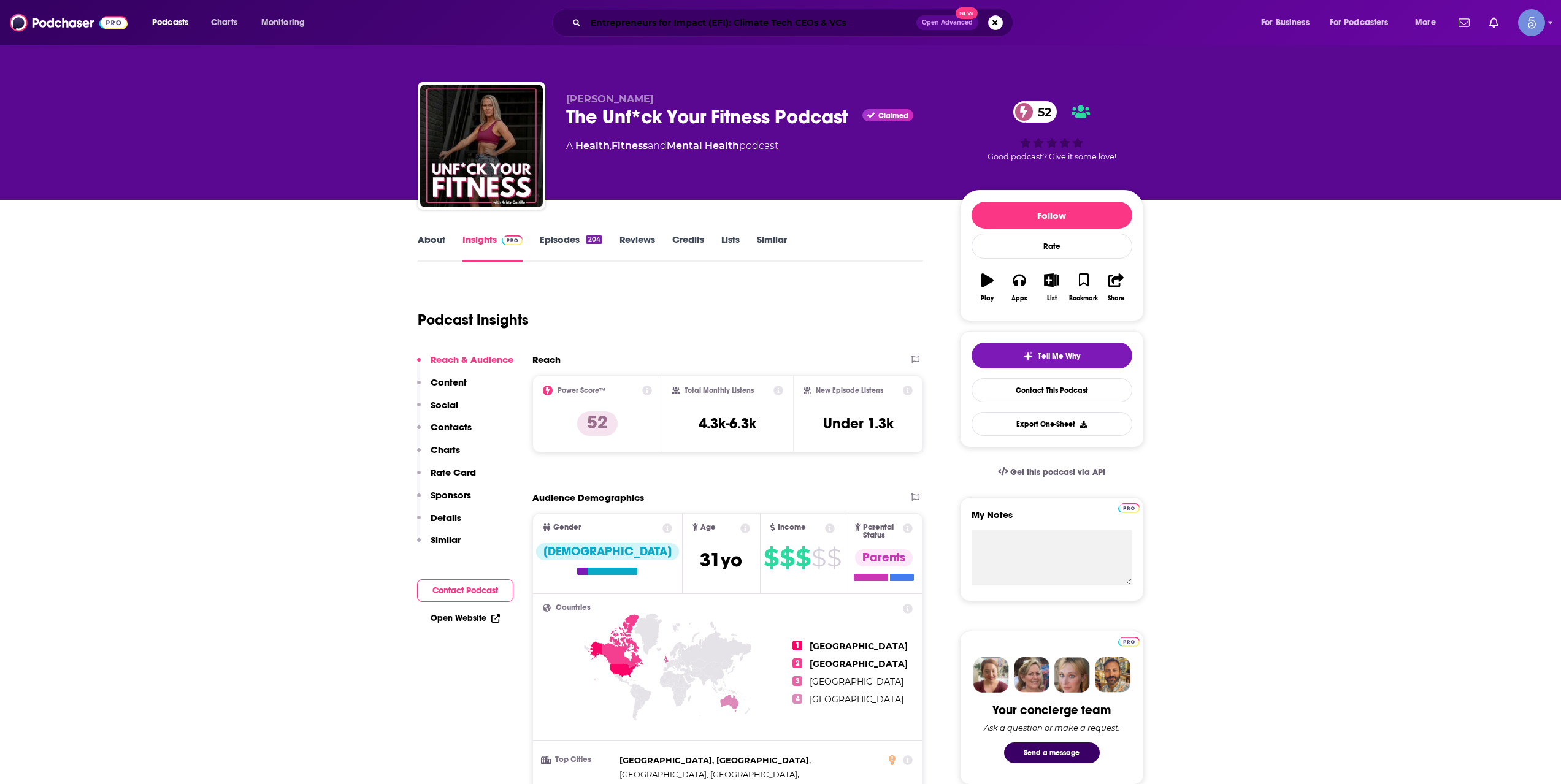
click at [688, 17] on input "Entrepreneurs for Impact (EFI): Climate Tech CEOs & VCs" at bounding box center [751, 22] width 331 height 19
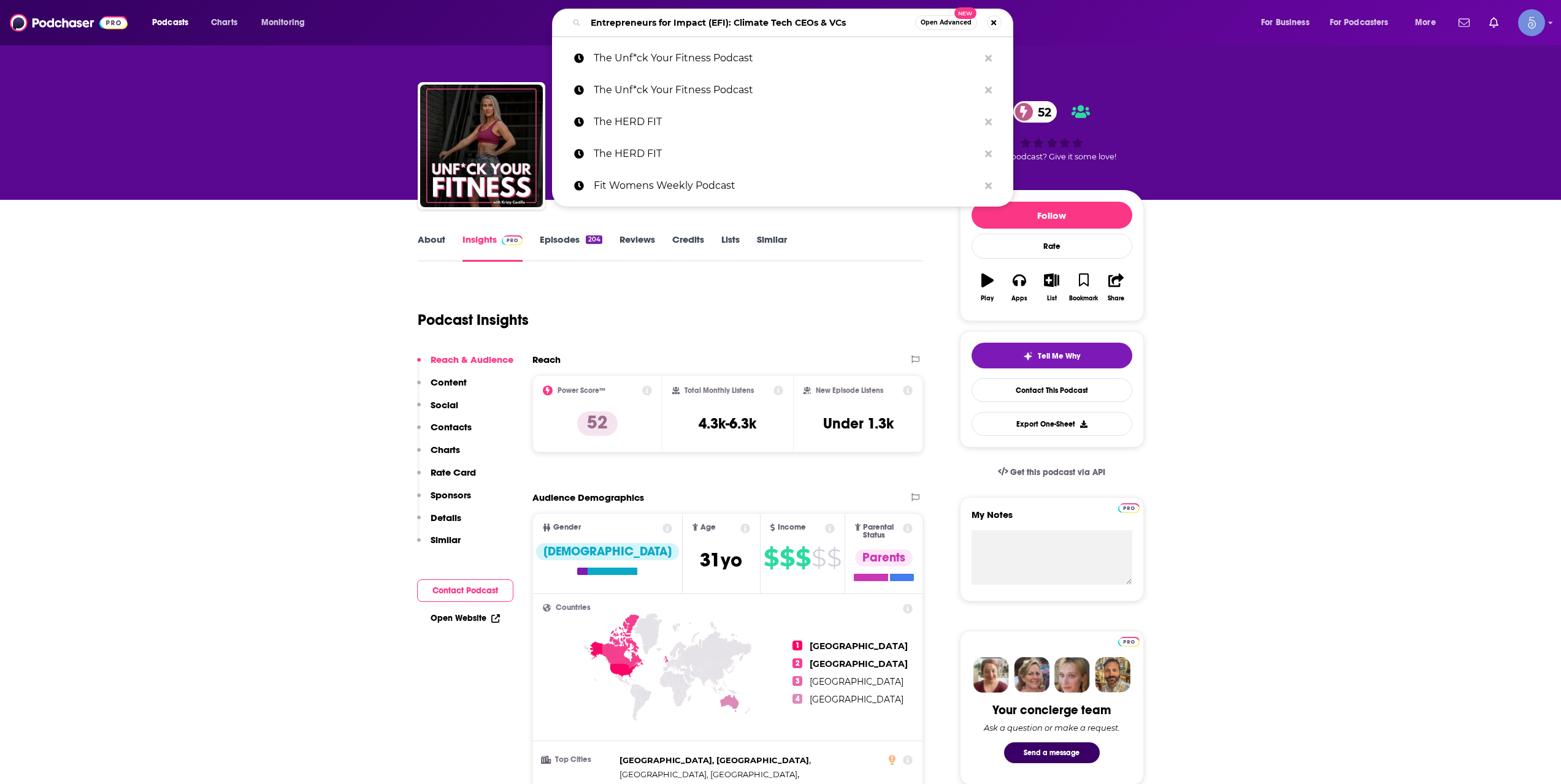
click at [688, 17] on input "Entrepreneurs for Impact (EFI): Climate Tech CEOs & VCs" at bounding box center [750, 22] width 329 height 19
paste input "Beyond the Bikini Radio"
type input "Beyond the Bikini Radio"
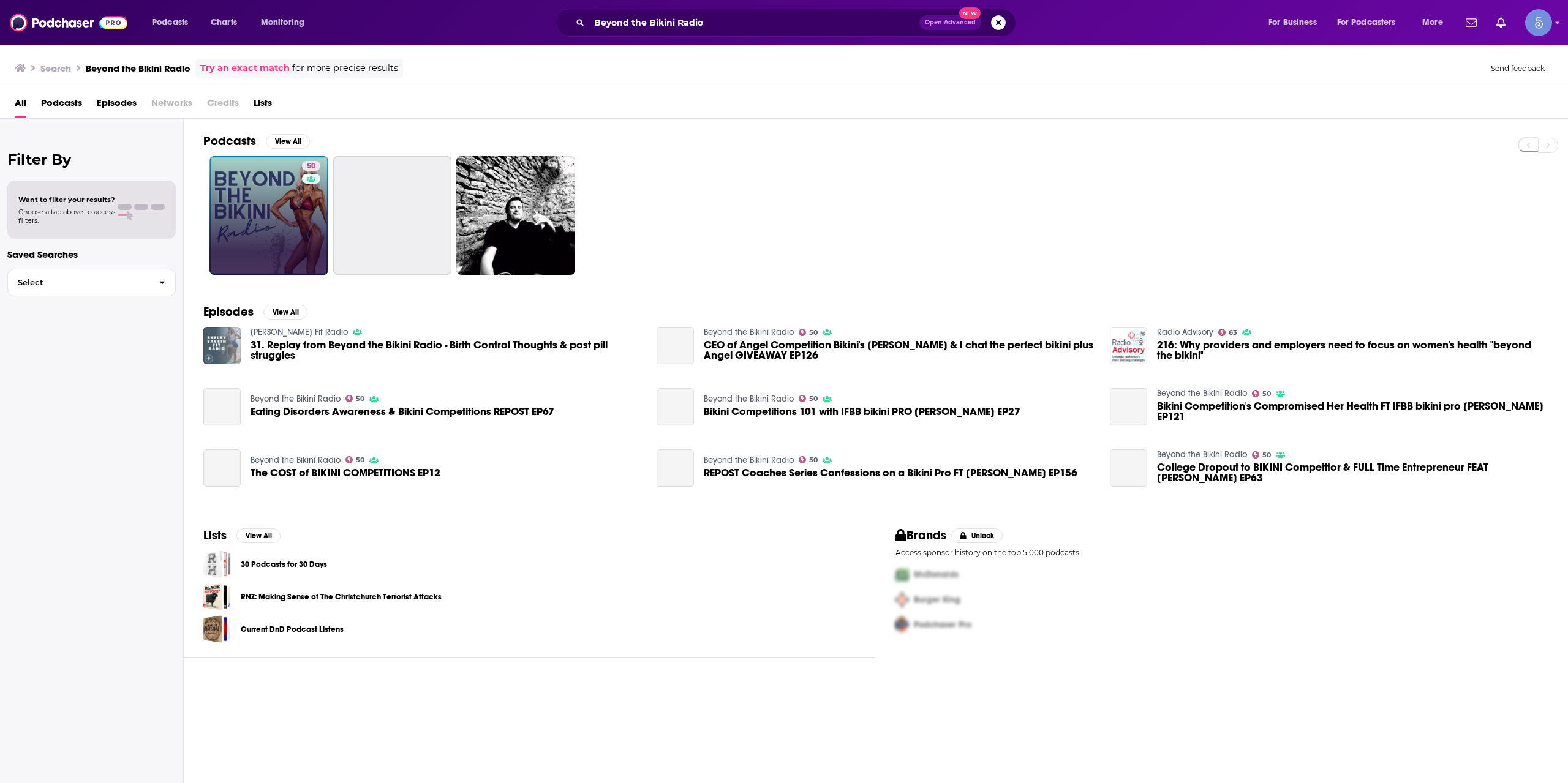
drag, startPoint x: 313, startPoint y: 177, endPoint x: 307, endPoint y: 187, distance: 11.7
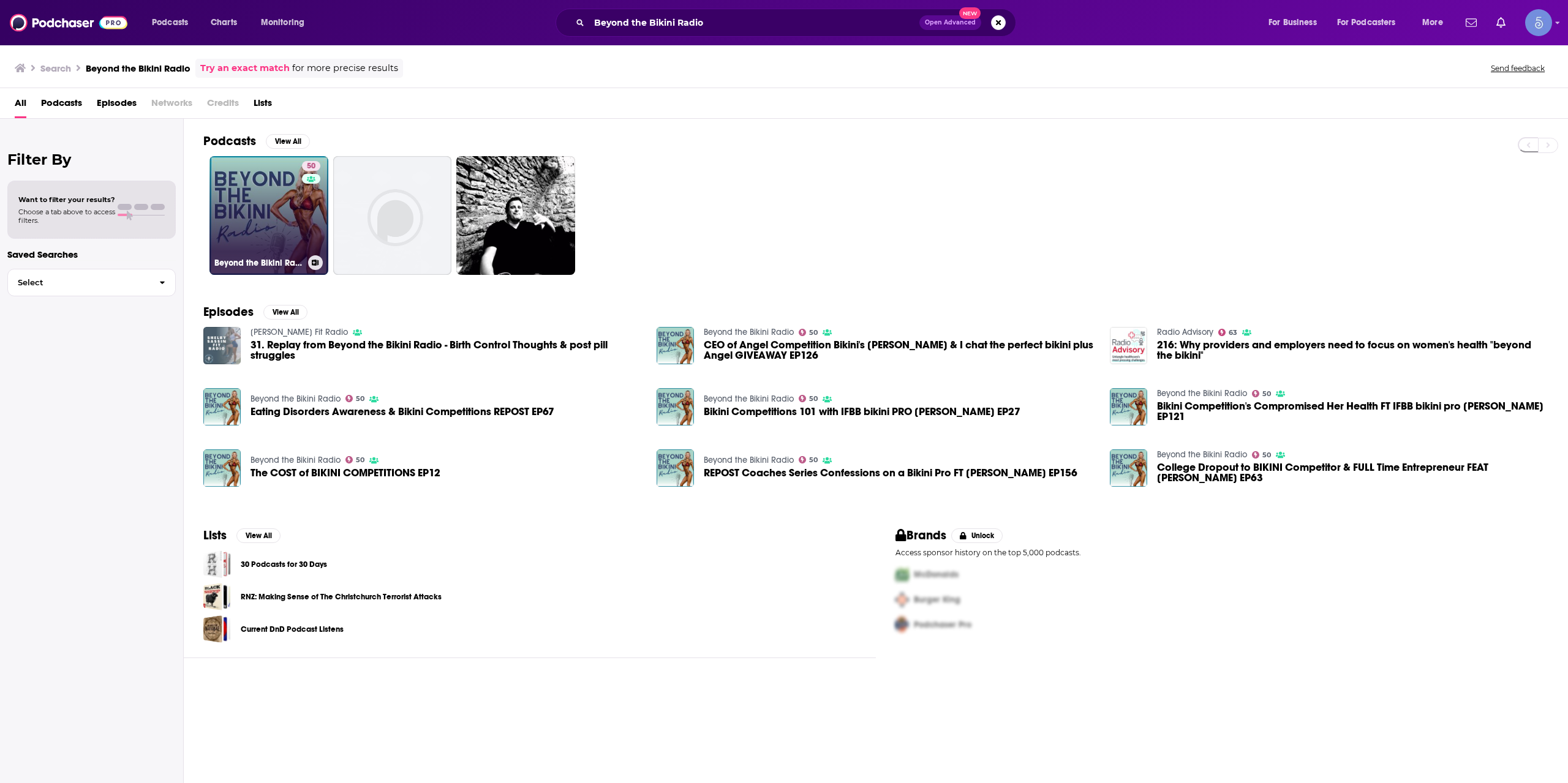
click at [248, 211] on link "50 Beyond the Bikini Radio" at bounding box center [269, 216] width 119 height 119
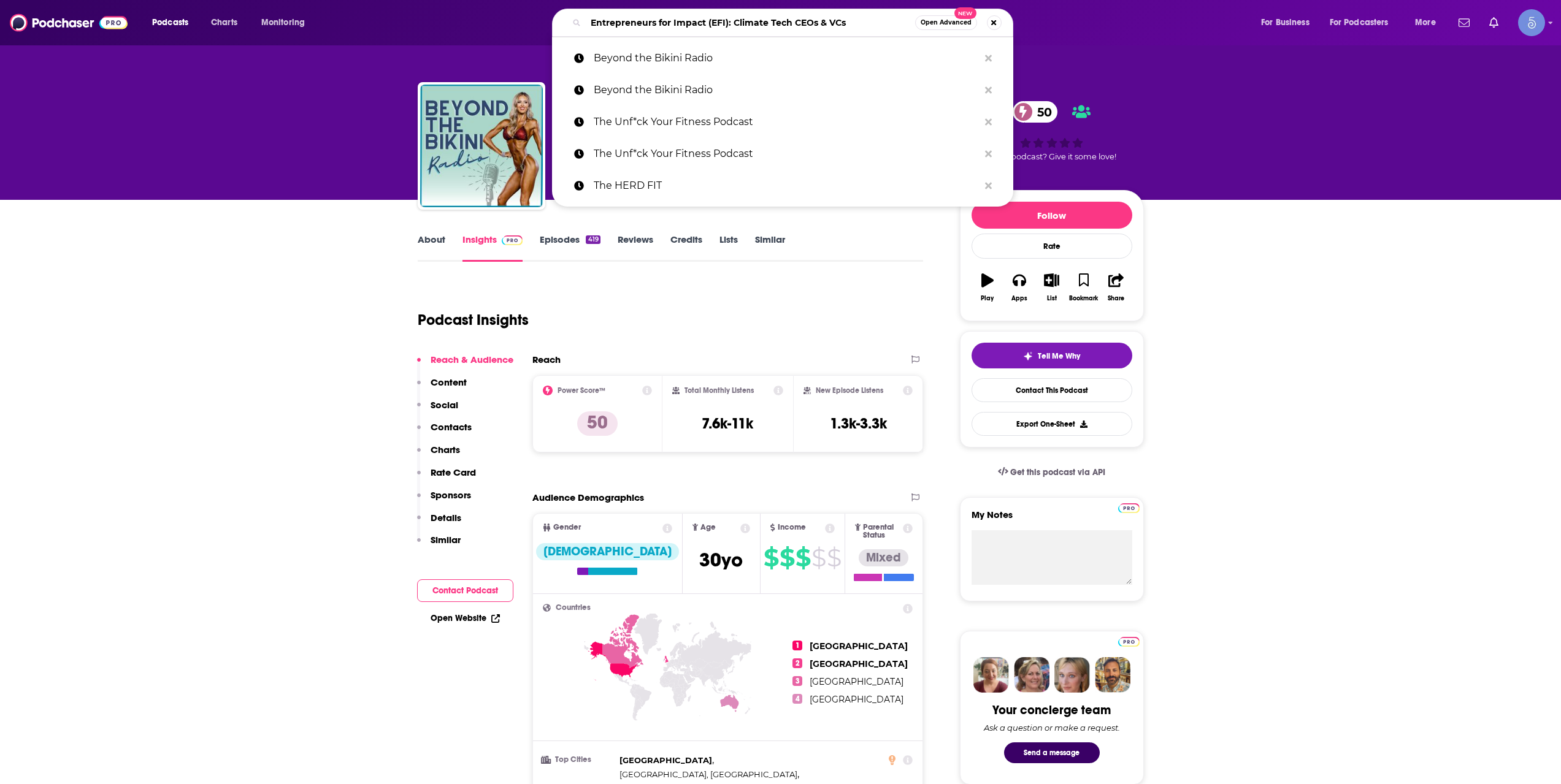
click at [645, 27] on input "Entrepreneurs for Impact (EFI): Climate Tech CEOs & VCs" at bounding box center [750, 22] width 329 height 19
paste input "Rock That Fitness with AnnaRockstar"
type input "Rock That Fitness with AnnaRockstar"
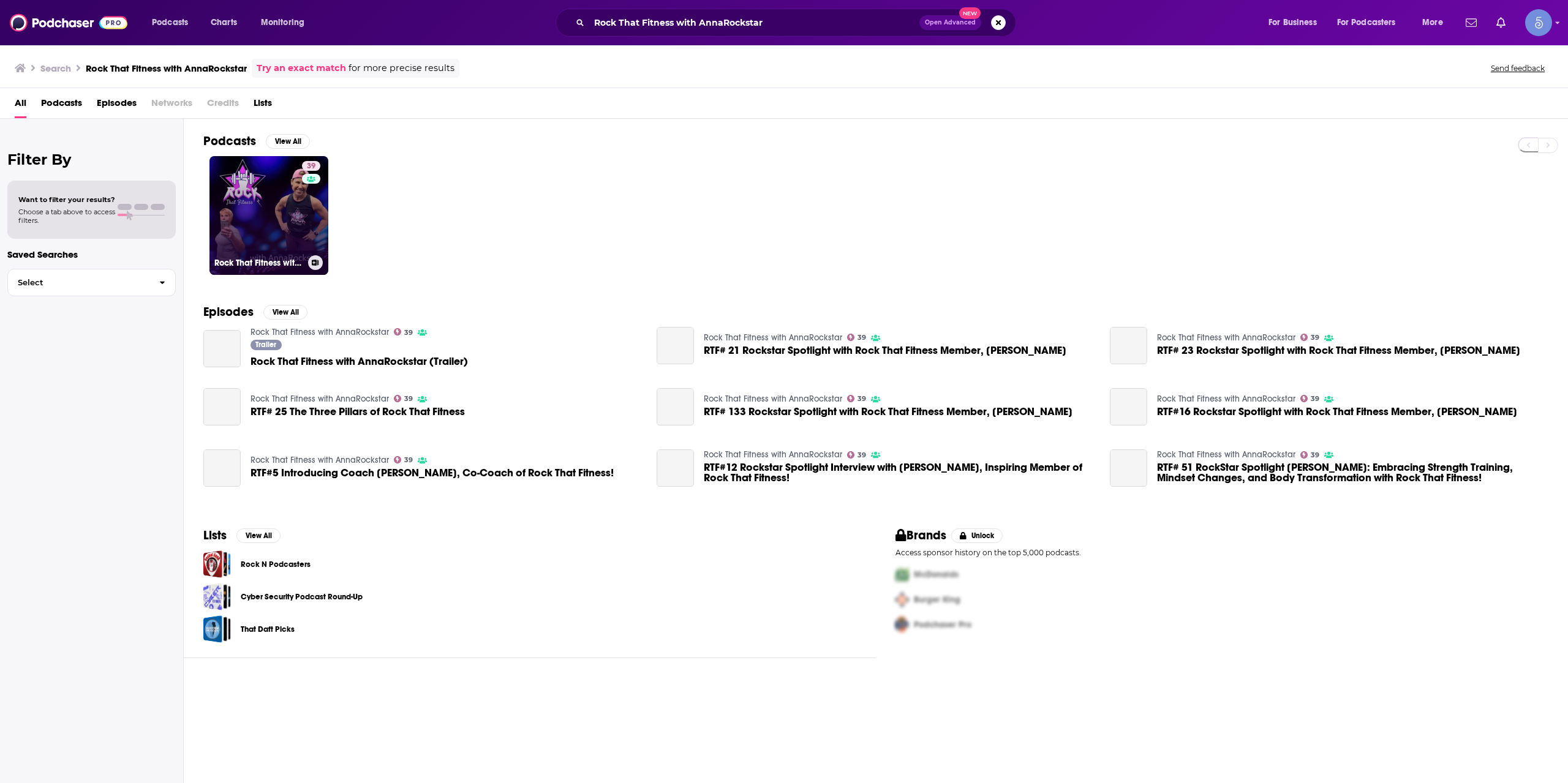
click at [276, 228] on link "39 Rock That Fitness with AnnaRockstar" at bounding box center [269, 216] width 119 height 119
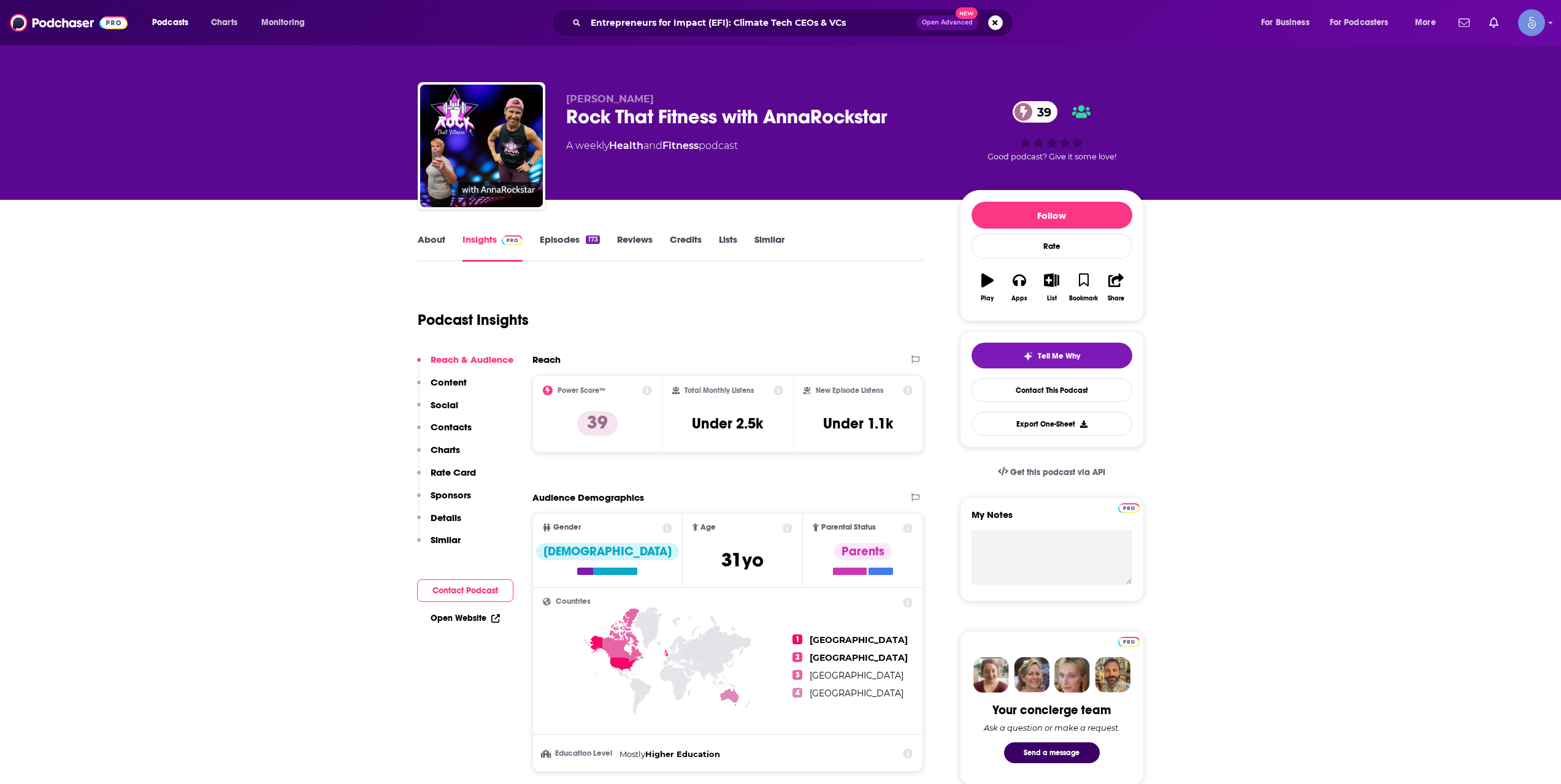
click at [741, 37] on div "Podcasts Charts Monitoring Entrepreneurs for Impact (EFI): Climate Tech CEOs & …" at bounding box center [780, 22] width 1561 height 45
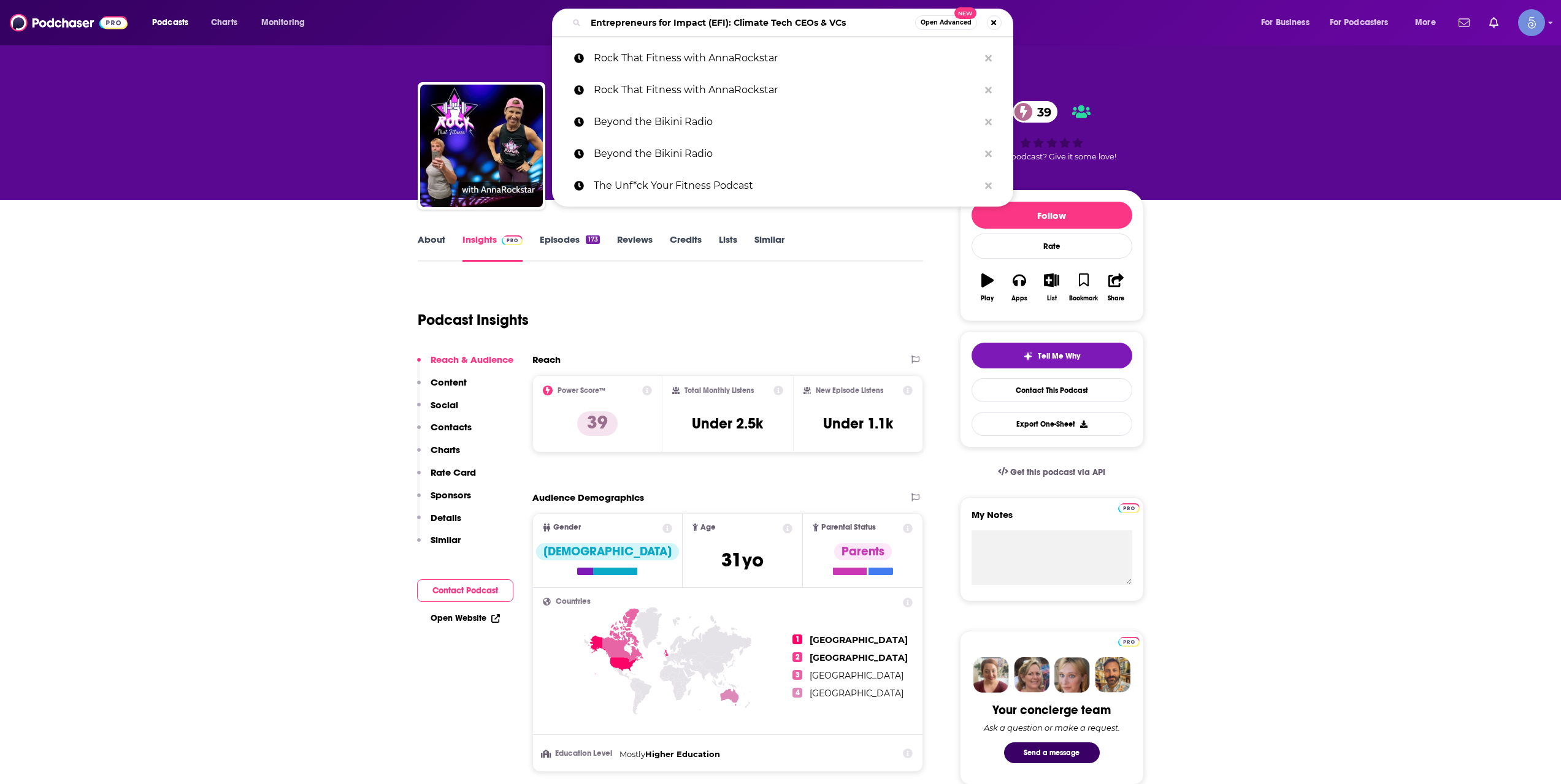
click at [741, 22] on input "Entrepreneurs for Impact (EFI): Climate Tech CEOs & VCs" at bounding box center [750, 22] width 329 height 19
paste input "The Fit Over 40 Podcast by TRINITY"
type input "The Fit Over 40 Podcast by TRINITY"
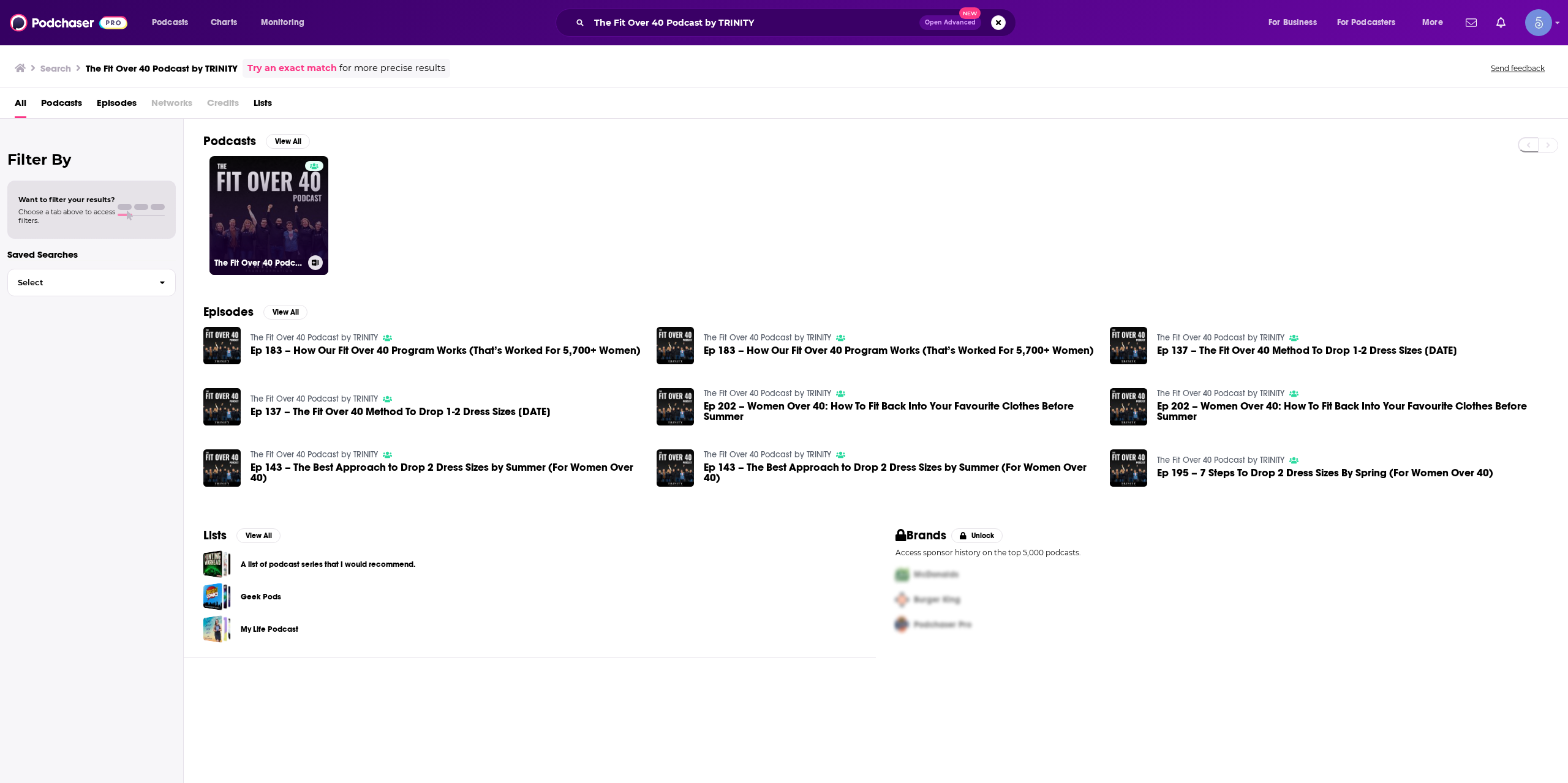
click at [305, 167] on div at bounding box center [314, 207] width 19 height 94
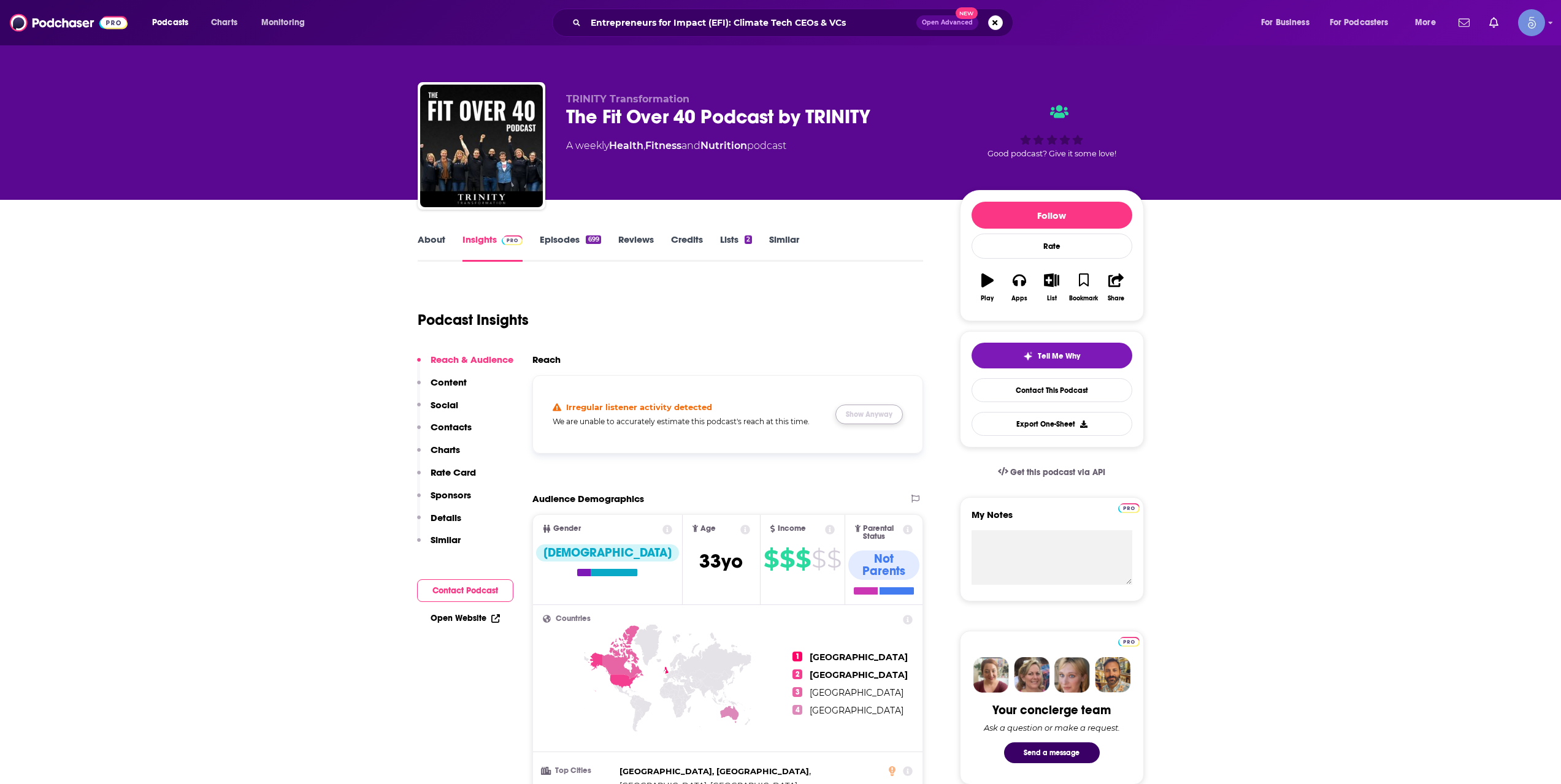
click at [875, 419] on button "Show Anyway" at bounding box center [869, 414] width 68 height 19
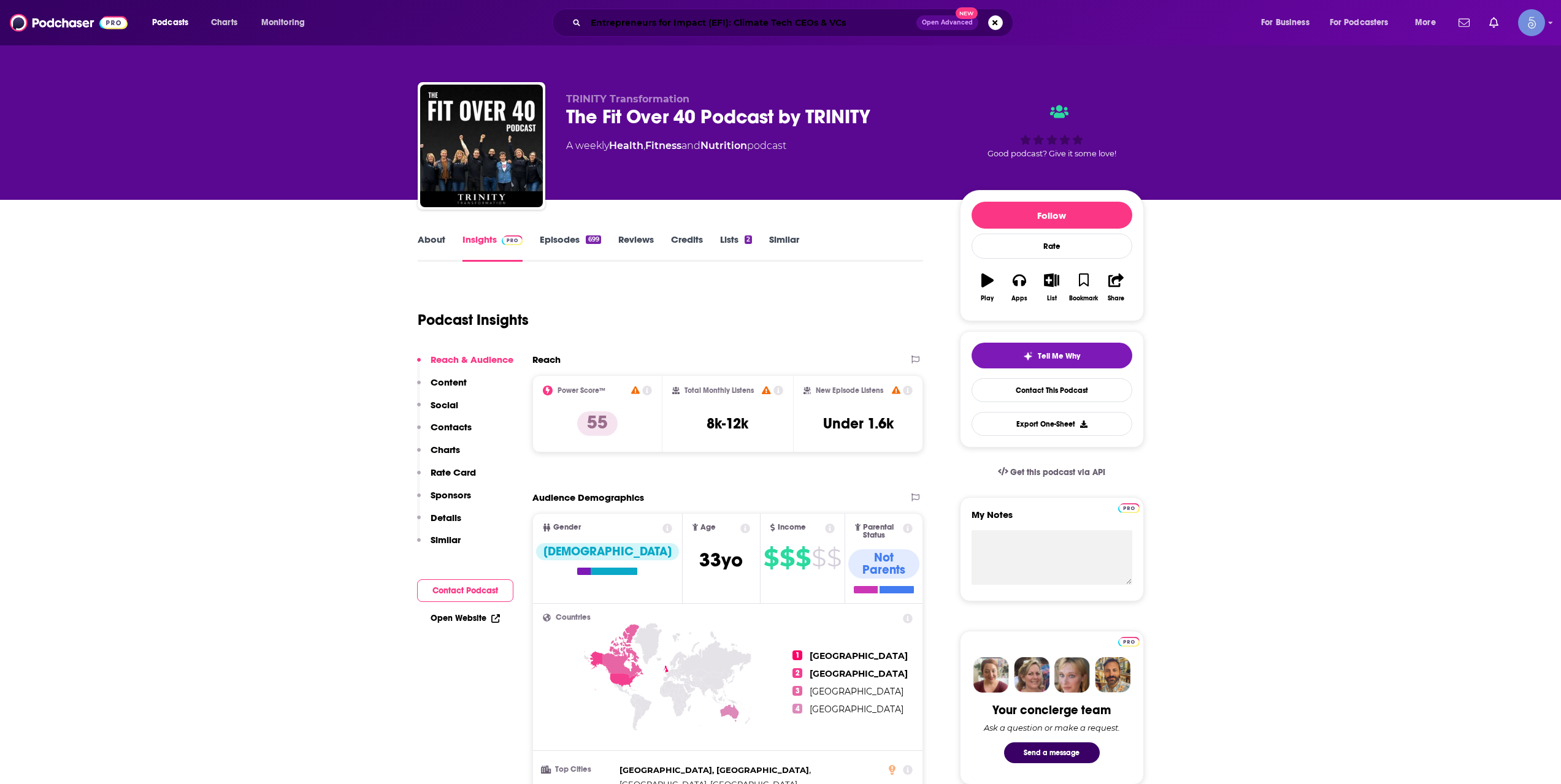
click at [648, 32] on input "Entrepreneurs for Impact (EFI): Climate Tech CEOs & VCs" at bounding box center [751, 22] width 331 height 19
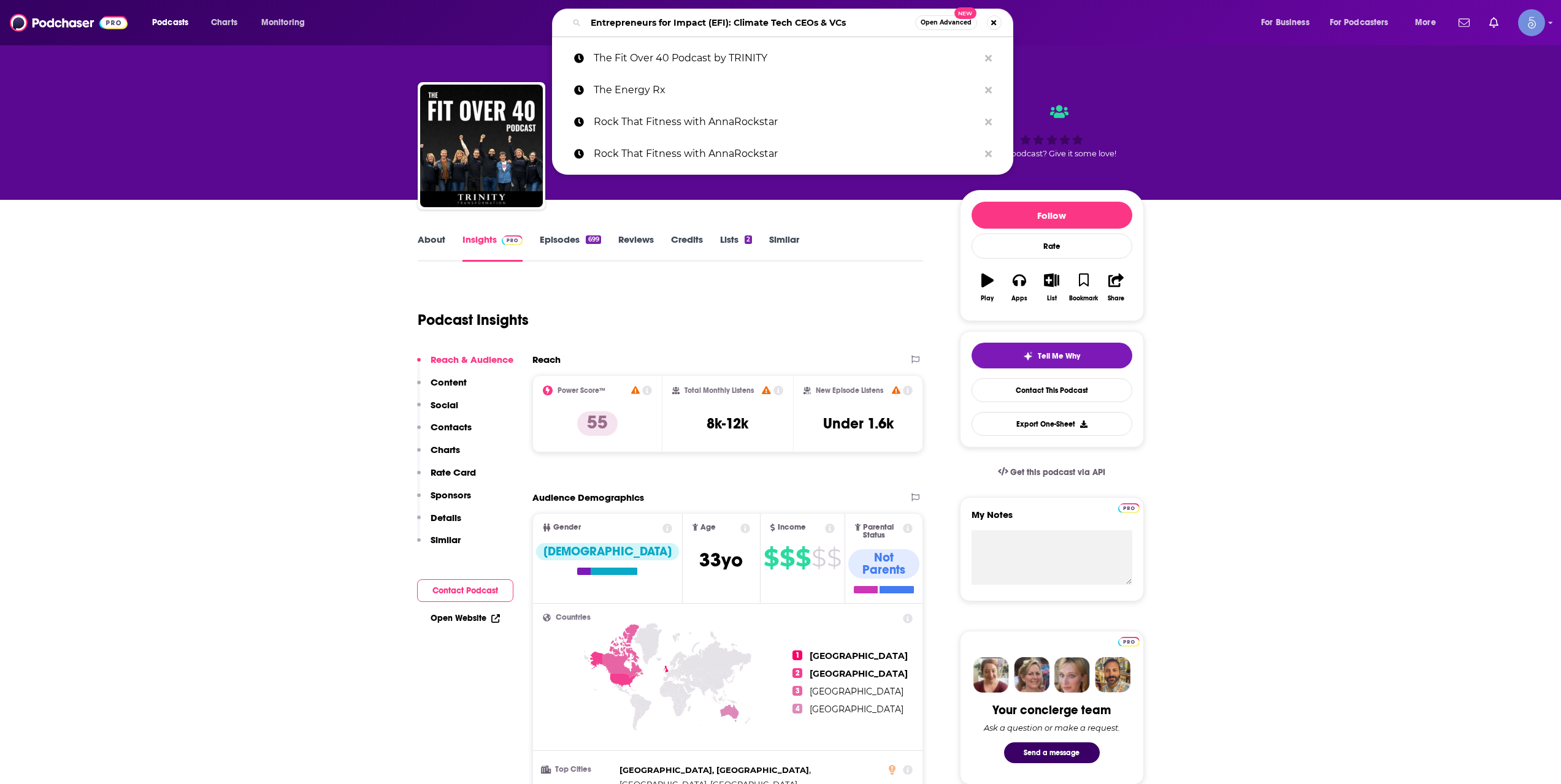
click at [648, 31] on input "Entrepreneurs for Impact (EFI): Climate Tech CEOs & VCs" at bounding box center [750, 22] width 329 height 19
paste input "The Best You Podcast with [PERSON_NAME]"
type input "The Best You Podcast with [PERSON_NAME]"
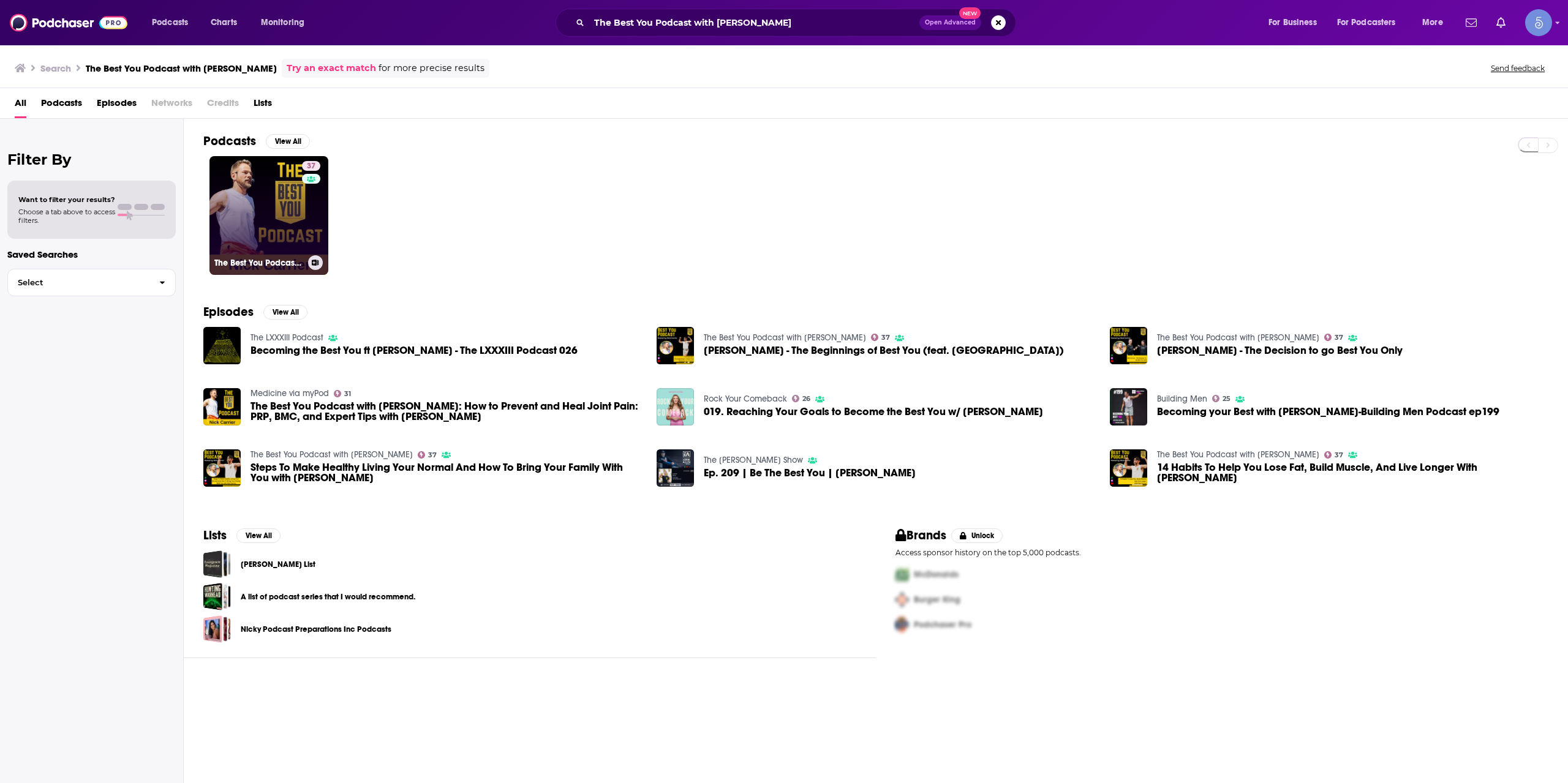
click at [270, 186] on link "37 The Best You Podcast with [PERSON_NAME]" at bounding box center [269, 216] width 119 height 119
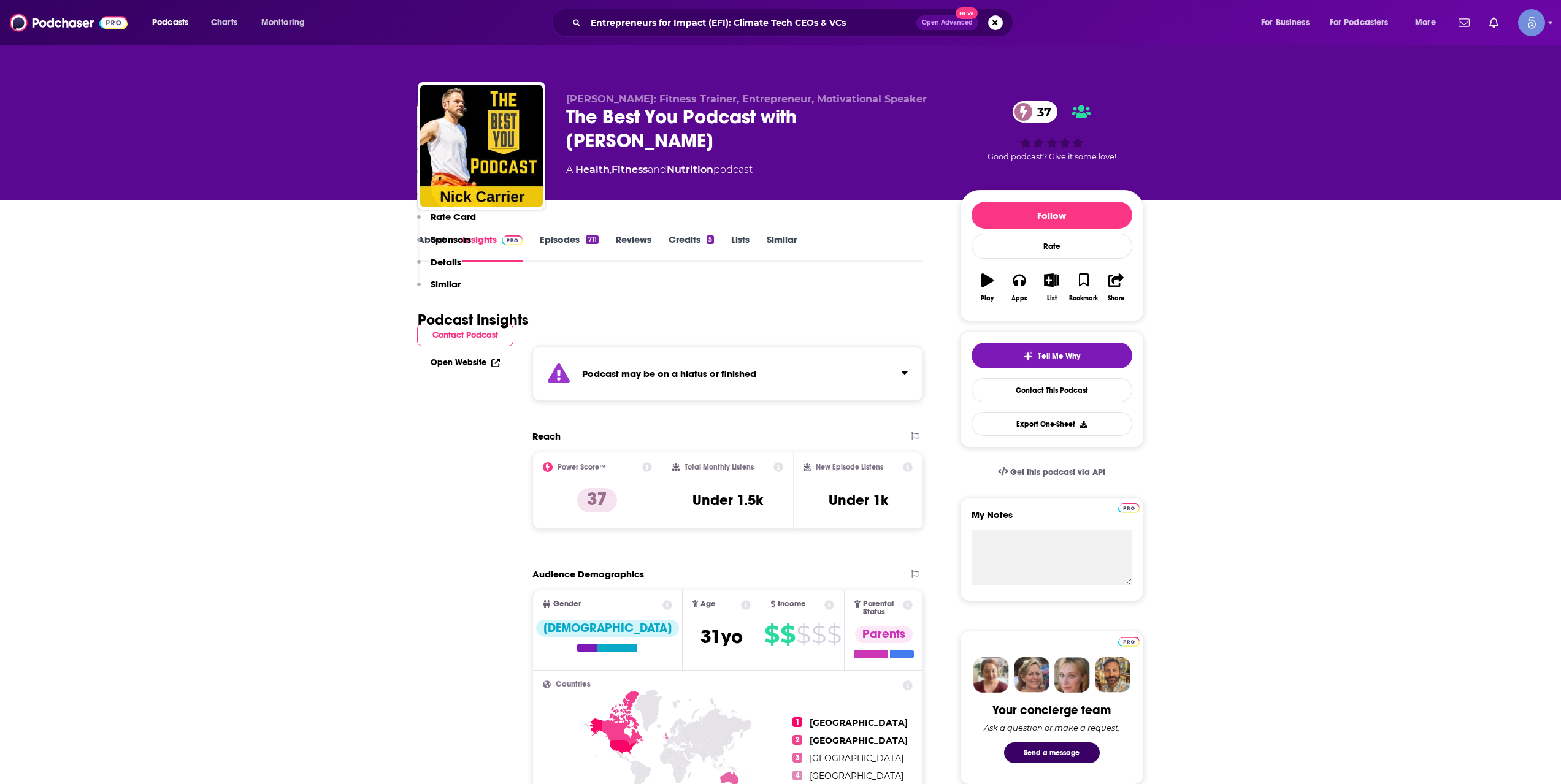
scroll to position [613, 0]
